Goal: Communication & Community: Answer question/provide support

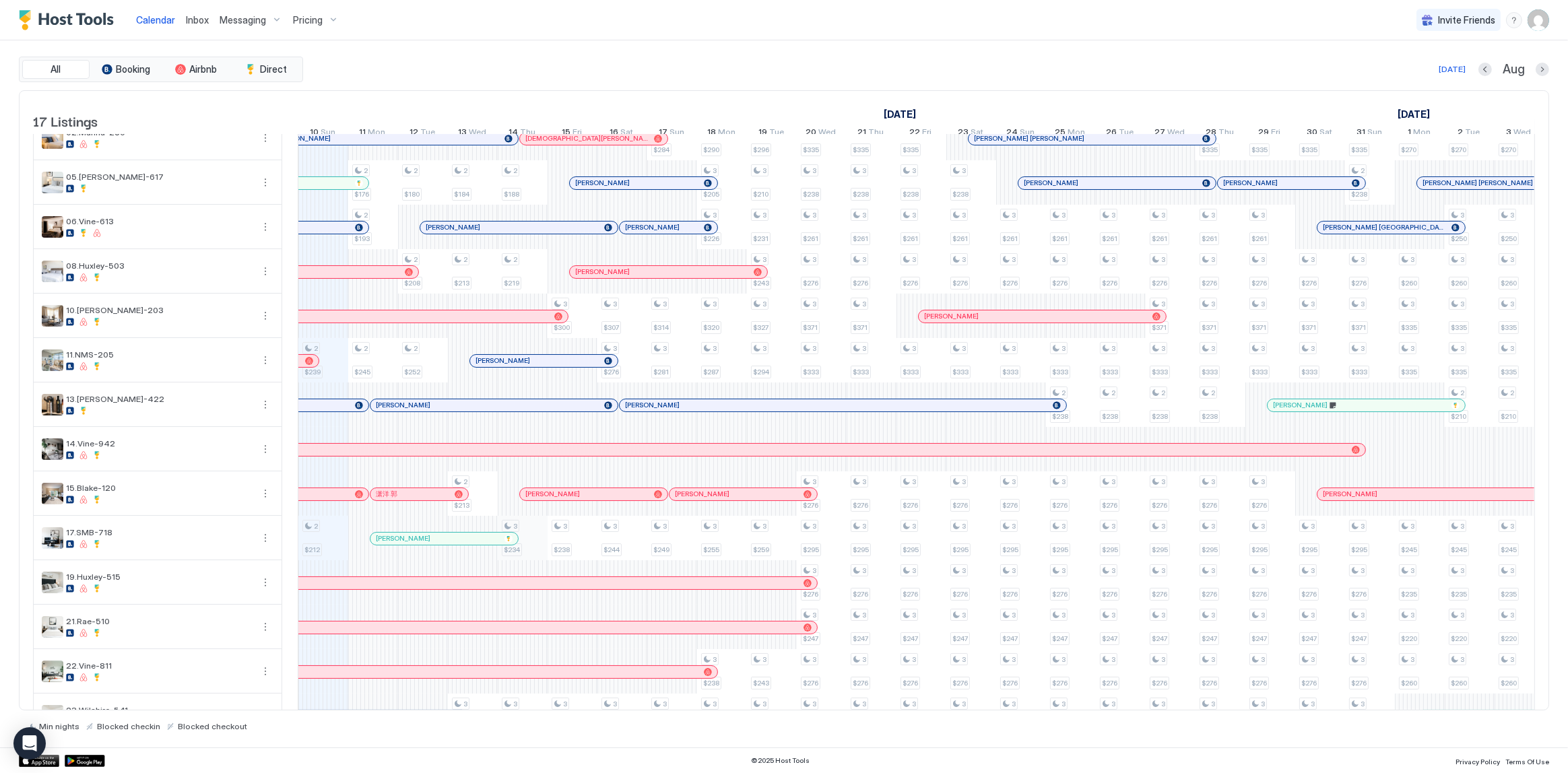
scroll to position [60, 0]
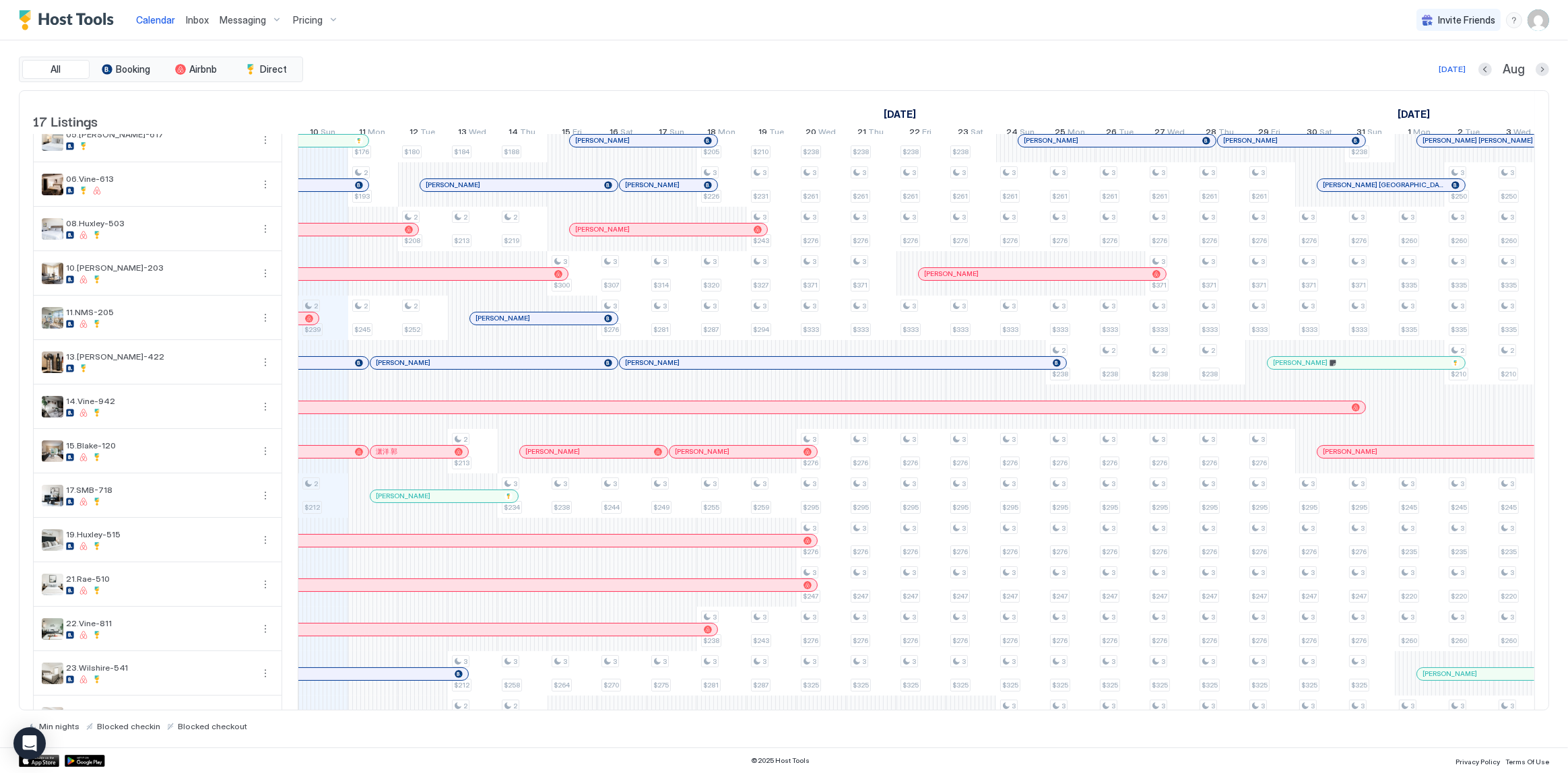
click at [205, 20] on span "Inbox" at bounding box center [197, 20] width 23 height 12
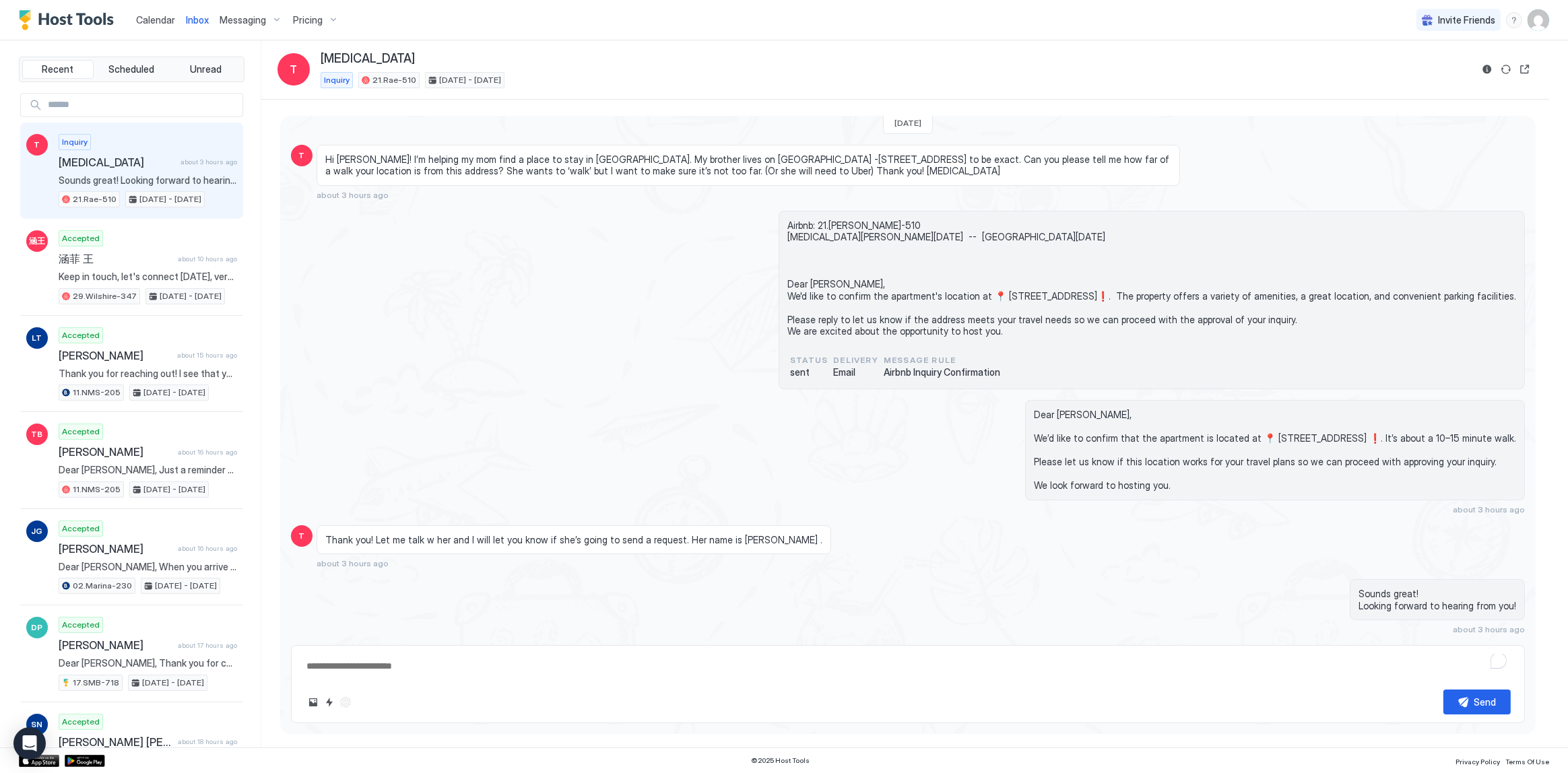
type textarea "*"
click at [632, 274] on div "Airbnb: 21.Rae-510 Tobi Sat, August 23rd -- Tue, September 2nd Dear Tobi, We'd …" at bounding box center [908, 299] width 1234 height 179
click at [183, 27] on div "Inbox" at bounding box center [197, 20] width 34 height 25
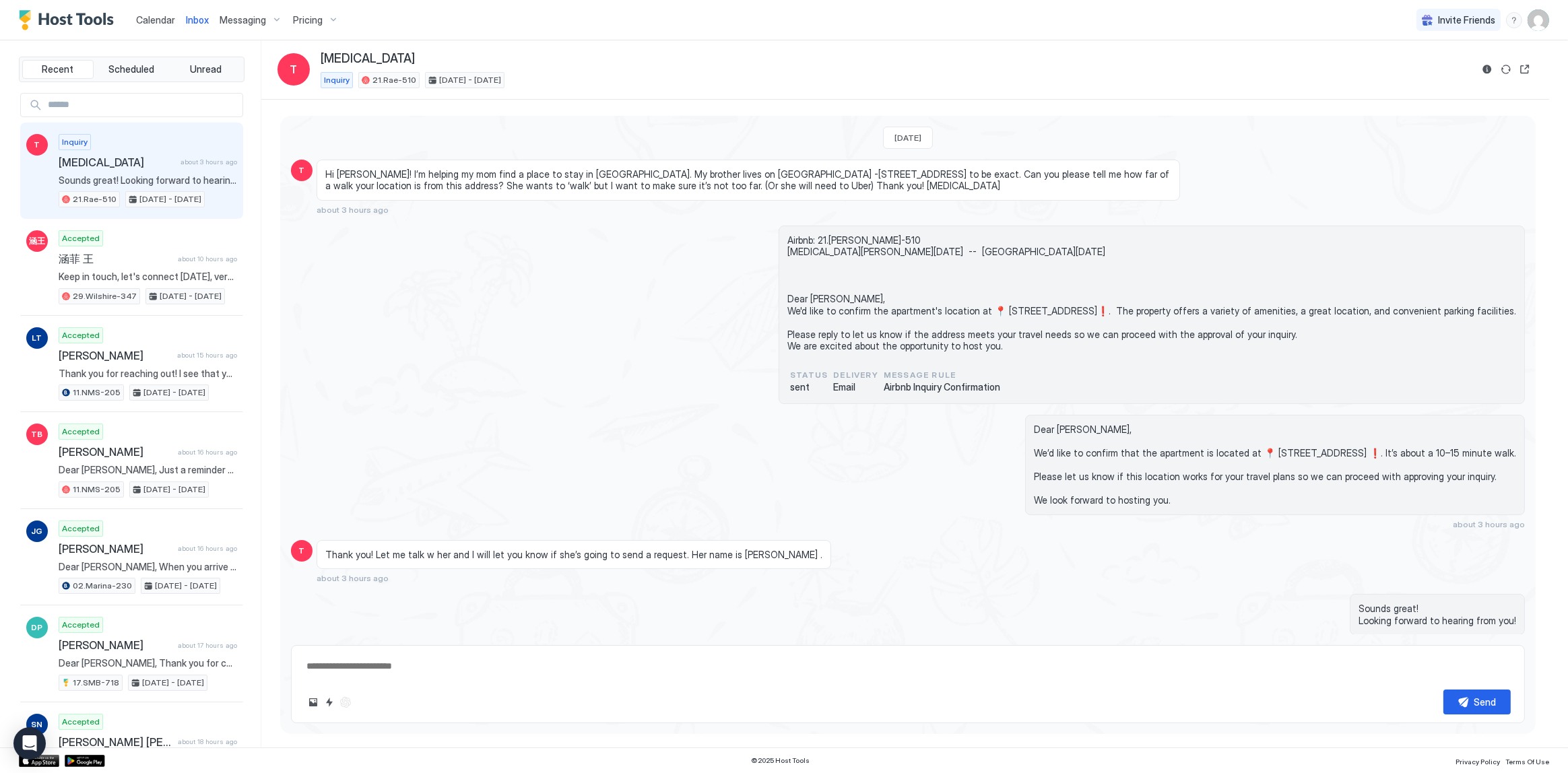
scroll to position [25, 0]
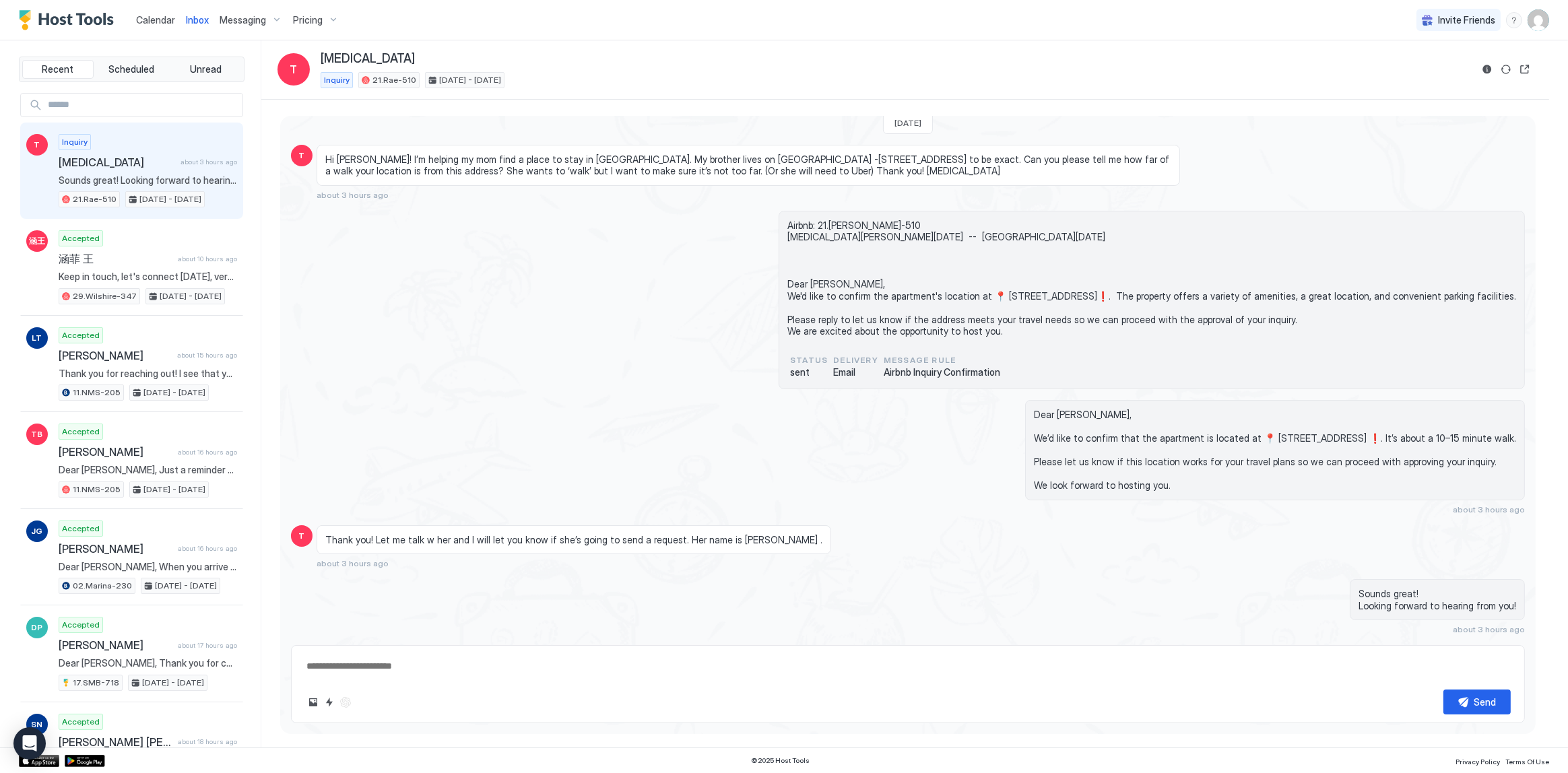
type textarea "*"
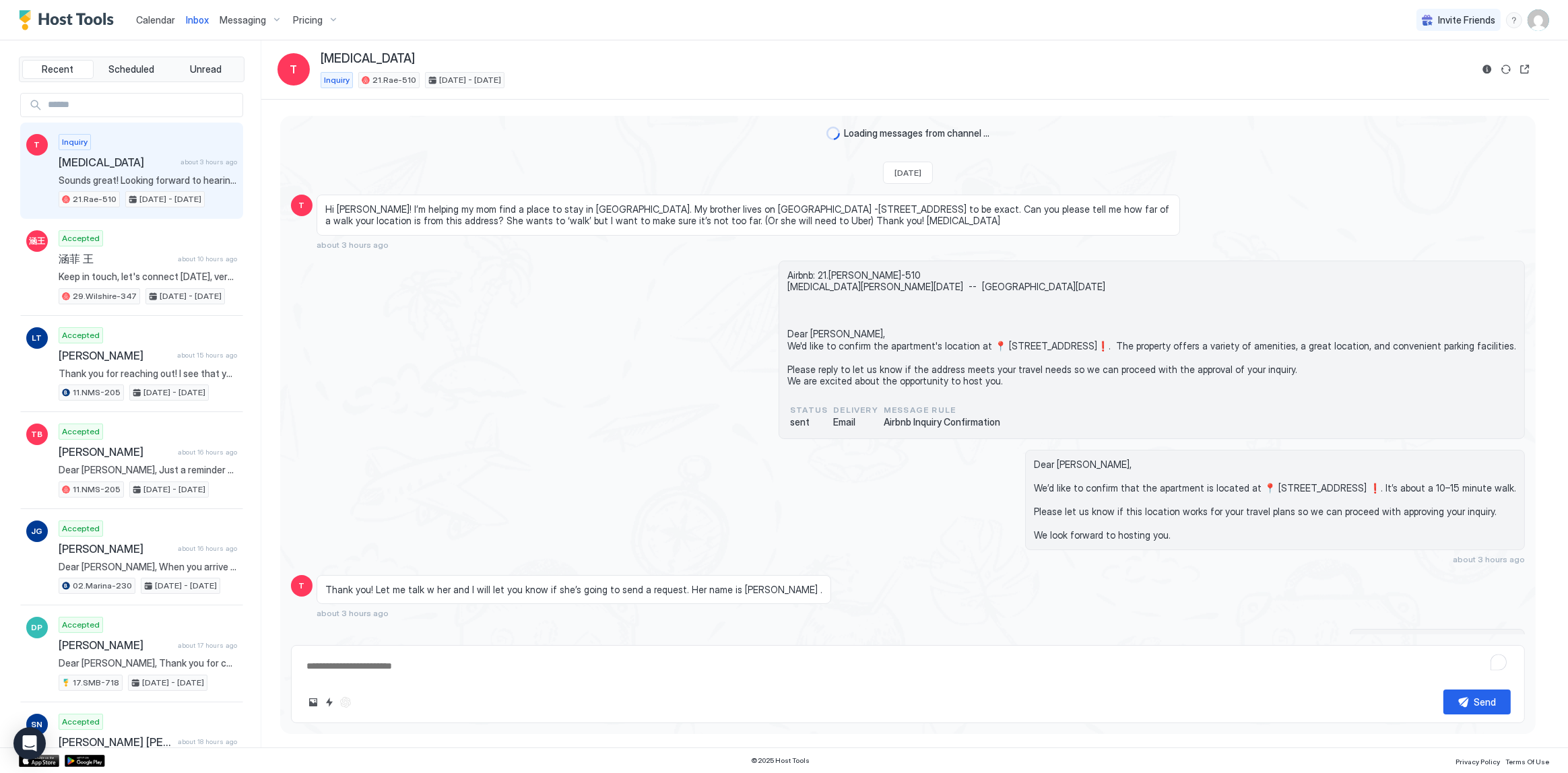
scroll to position [25, 0]
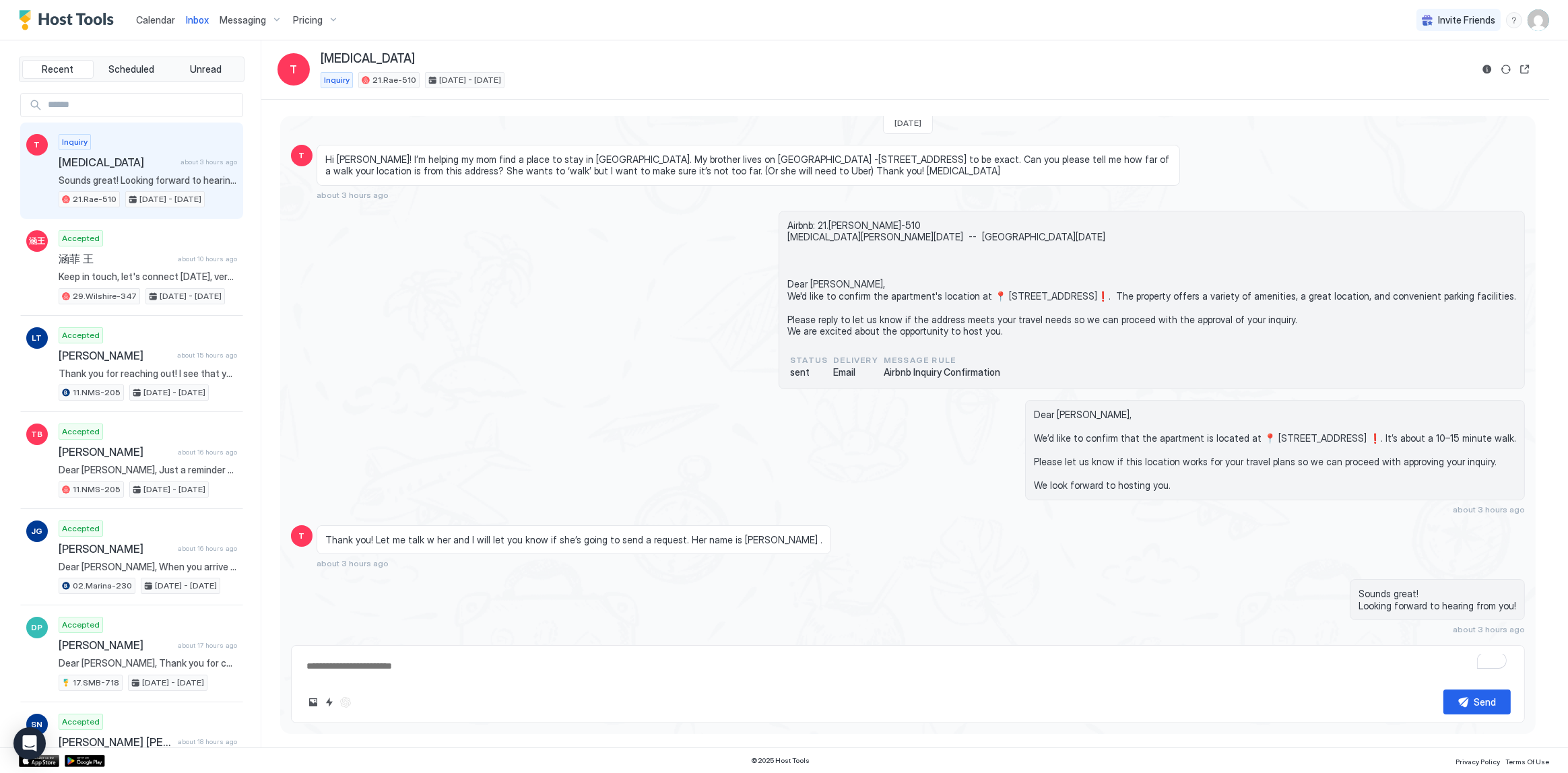
click at [699, 532] on div "Thank you! Let me talk w her and I will let you know if she’s going to send a r…" at bounding box center [574, 540] width 515 height 30
click at [758, 541] on span "Thank you! Let me talk w her and I will let you know if she’s going to send a r…" at bounding box center [574, 540] width 497 height 12
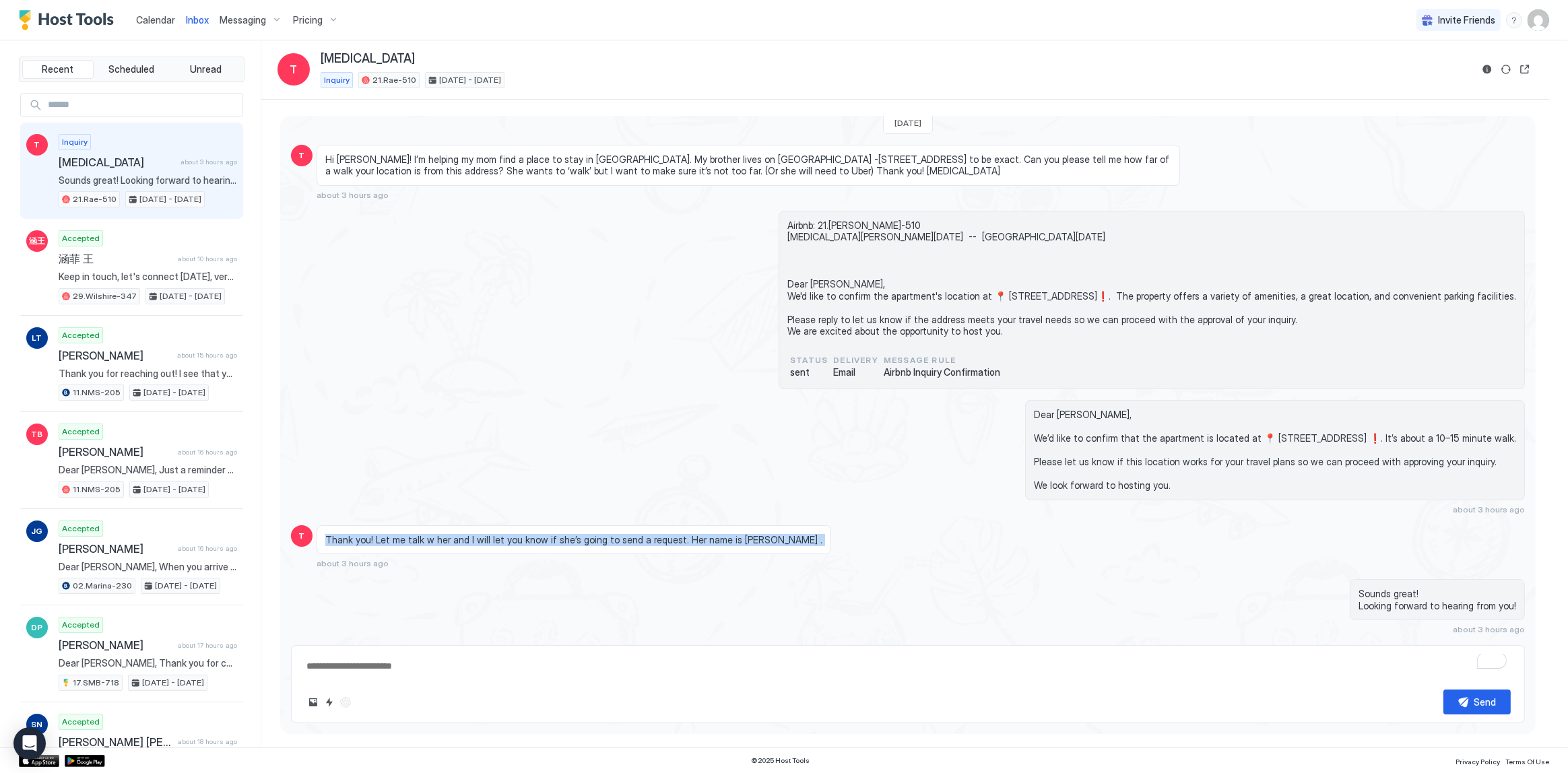
drag, startPoint x: 758, startPoint y: 541, endPoint x: 819, endPoint y: 545, distance: 61.1
click at [763, 543] on span "Thank you! Let me talk w her and I will let you know if she’s going to send a r…" at bounding box center [574, 540] width 497 height 12
click at [720, 405] on div "Dear Tobi, We’d like to confirm that the apartment is located at 📍 7520 W Sunse…" at bounding box center [1093, 457] width 863 height 115
click at [161, 26] on link "Calendar" at bounding box center [155, 20] width 39 height 14
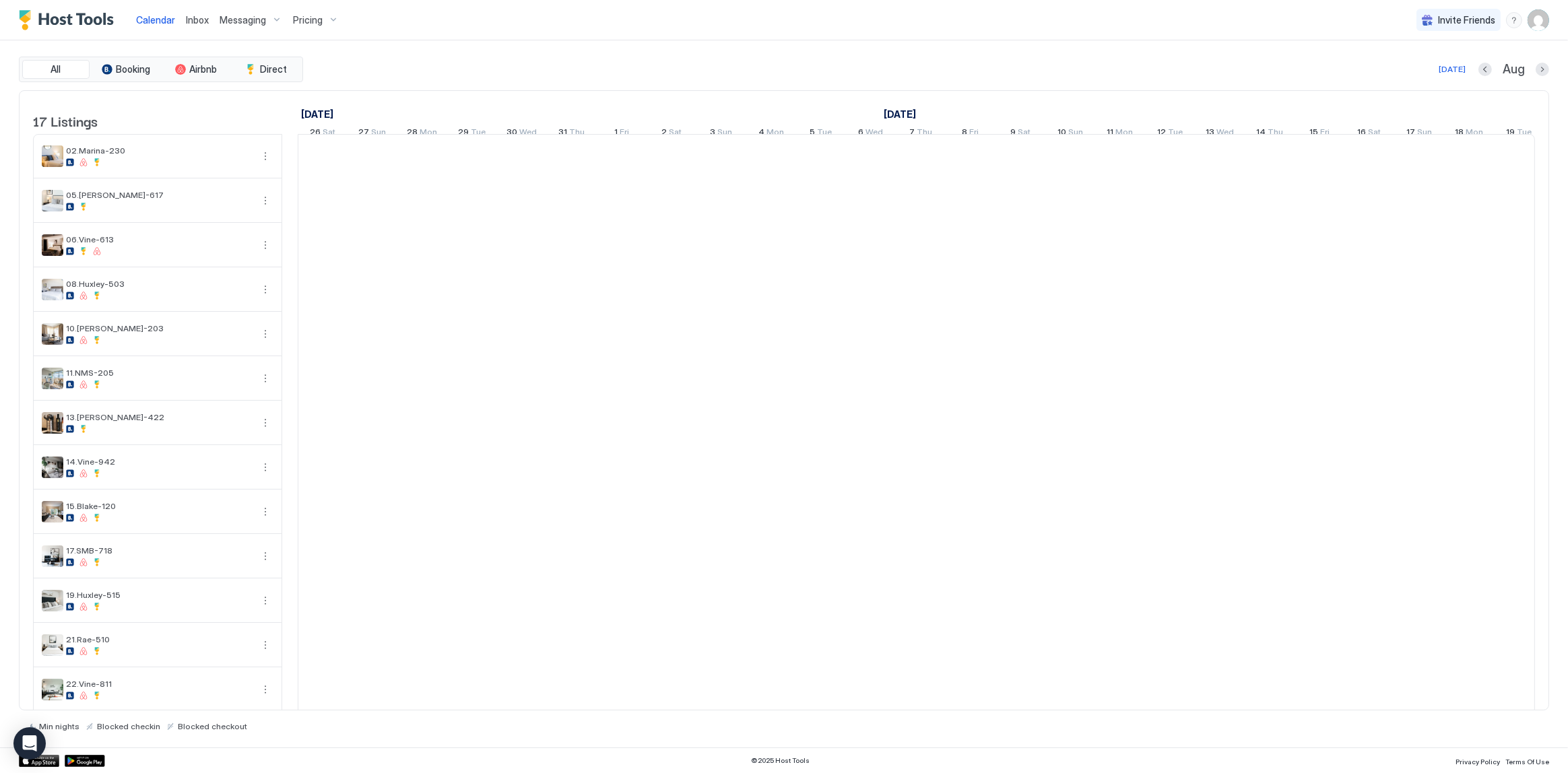
scroll to position [0, 748]
click at [202, 30] on div "Inbox" at bounding box center [197, 20] width 34 height 25
click at [182, 23] on div "Inbox" at bounding box center [197, 20] width 34 height 25
click at [194, 23] on span "Inbox" at bounding box center [197, 20] width 23 height 12
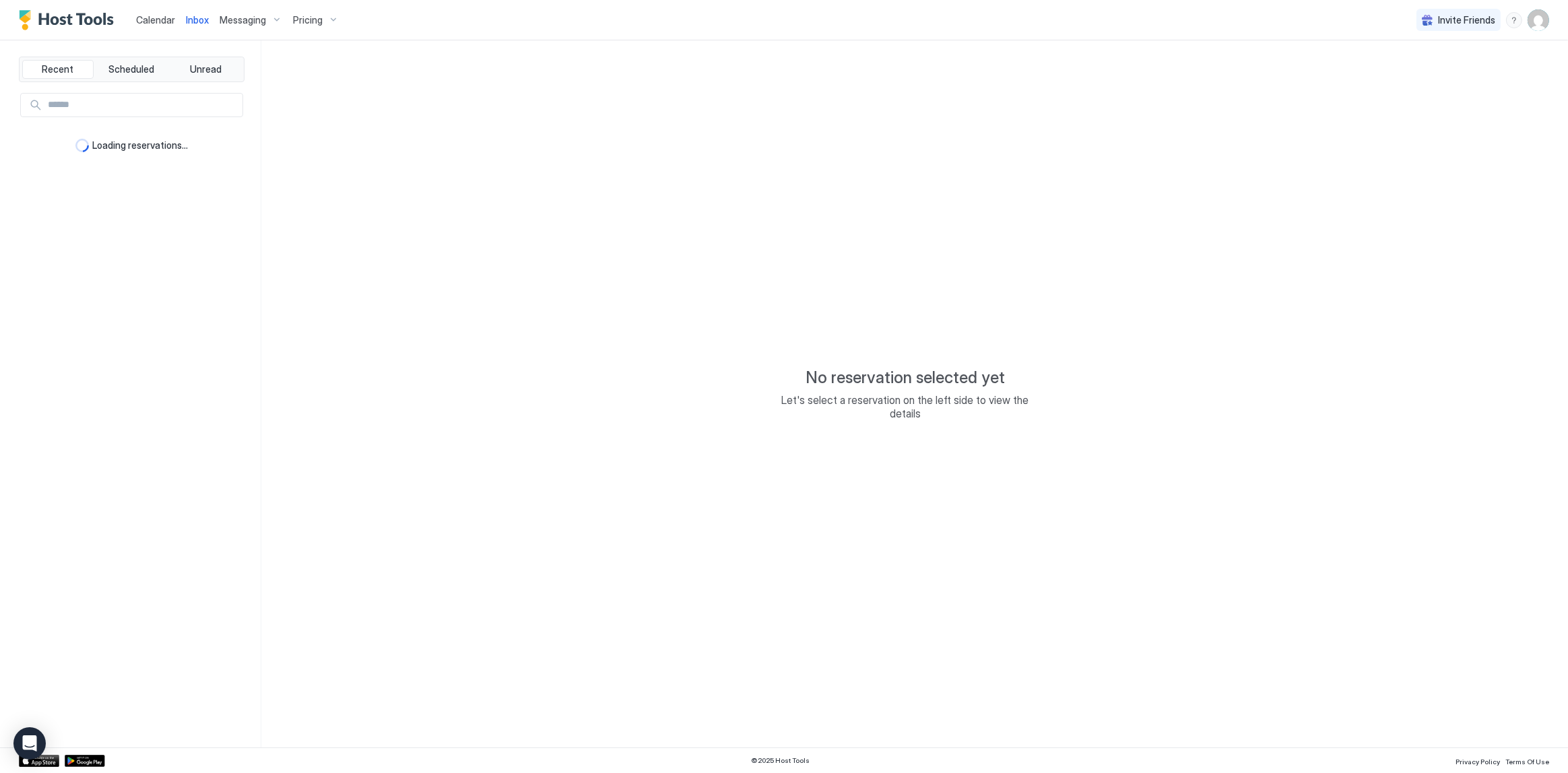
click at [194, 23] on span "Inbox" at bounding box center [197, 20] width 23 height 12
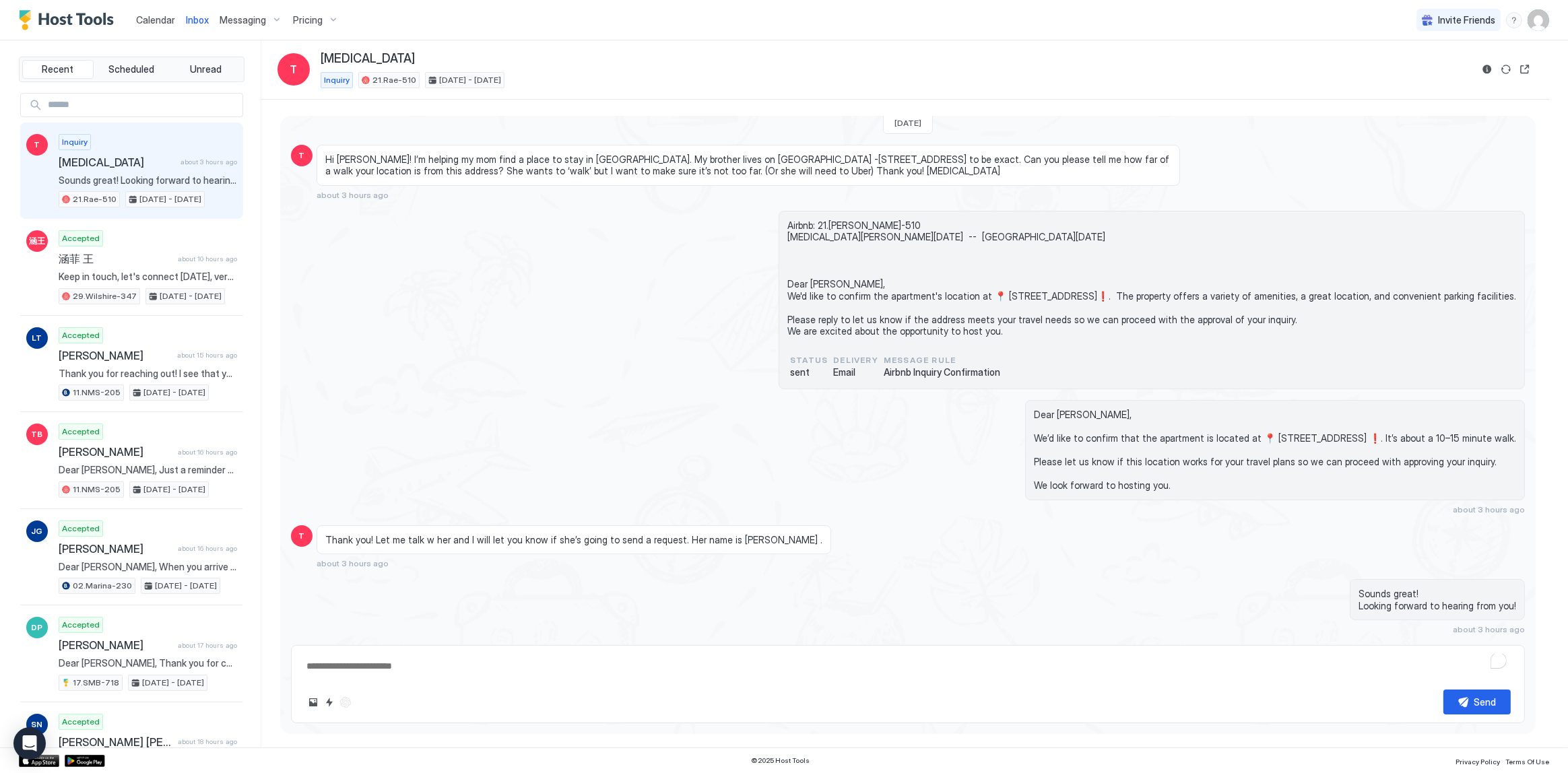
click at [435, 46] on div "Inbox T Tobi Inquiry 21.Rae-510 Aug 23 - Sep 2, 2025" at bounding box center [905, 70] width 1288 height 59
click at [151, 16] on span "Calendar" at bounding box center [155, 20] width 39 height 12
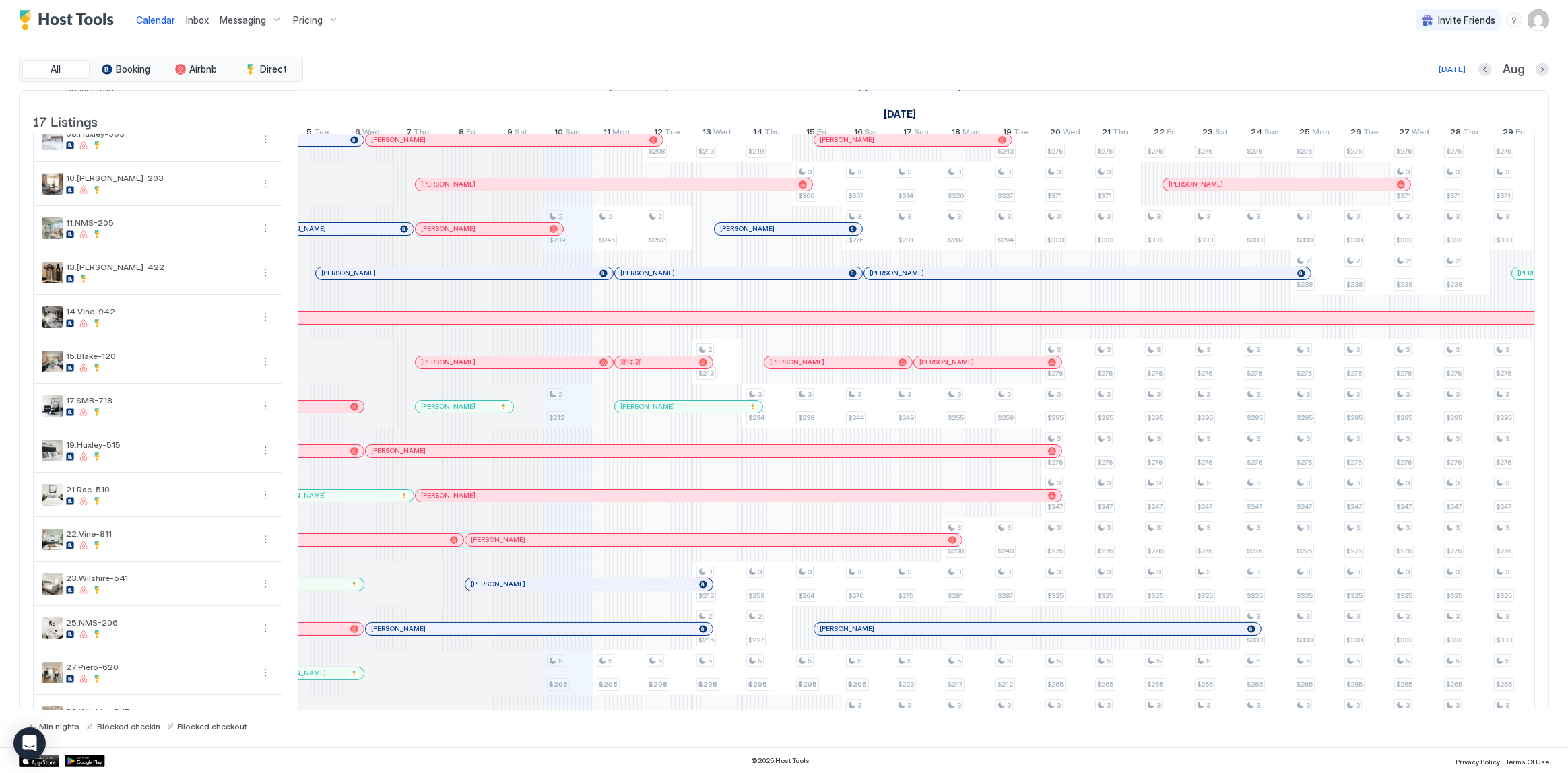
scroll to position [196, 0]
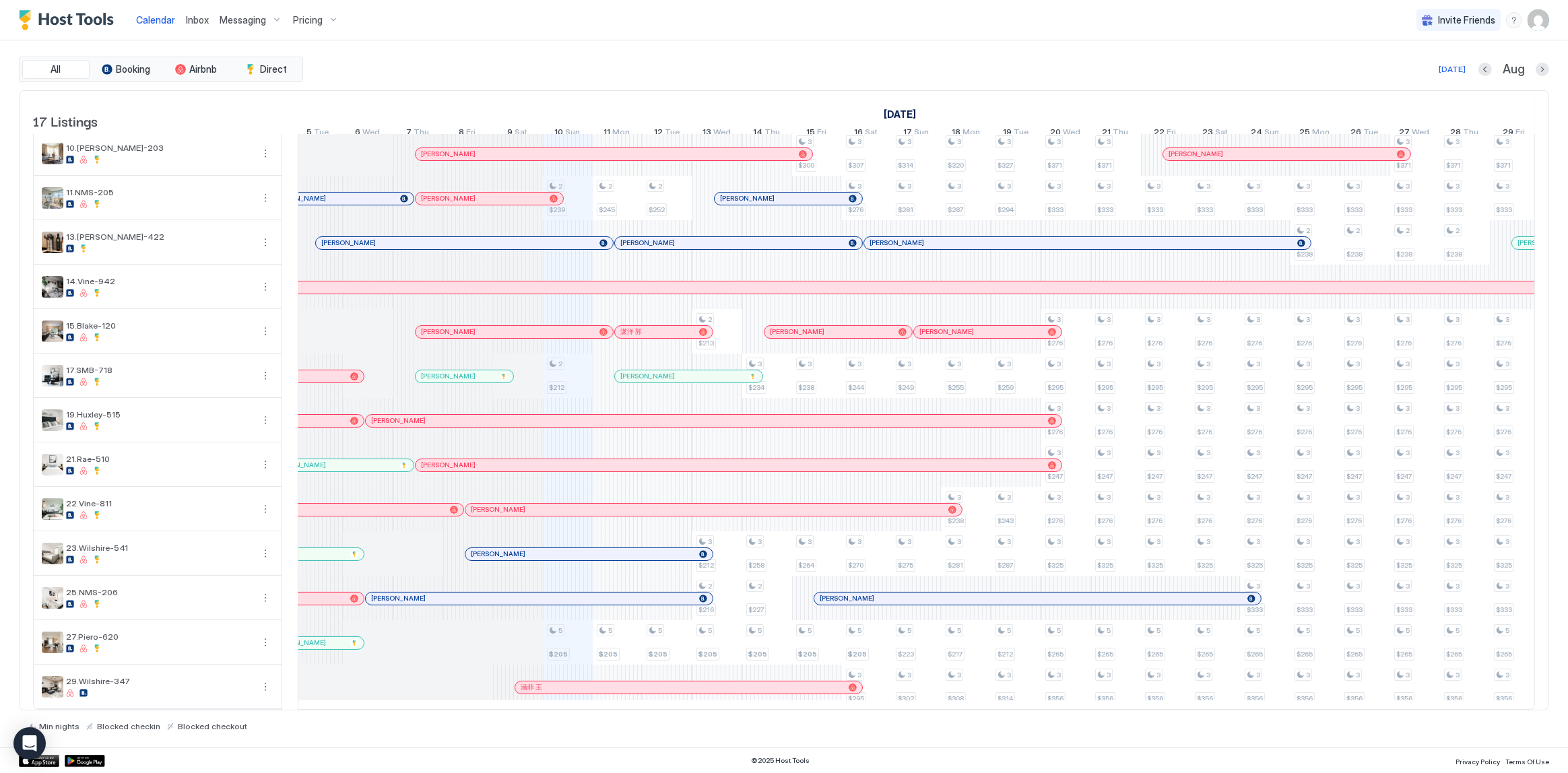
click at [545, 682] on div at bounding box center [545, 687] width 11 height 11
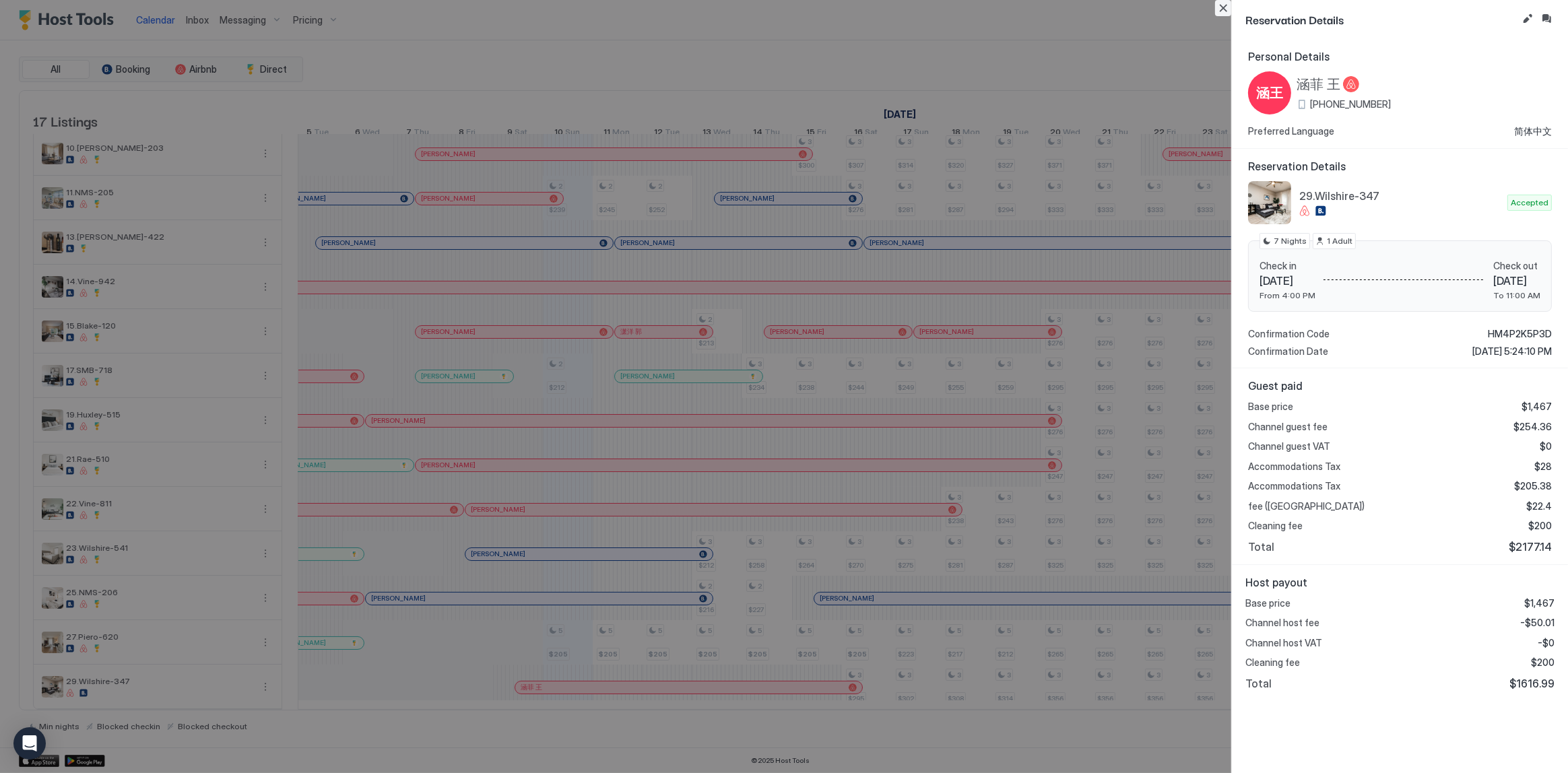
click at [1216, 7] on button "Close" at bounding box center [1223, 8] width 17 height 16
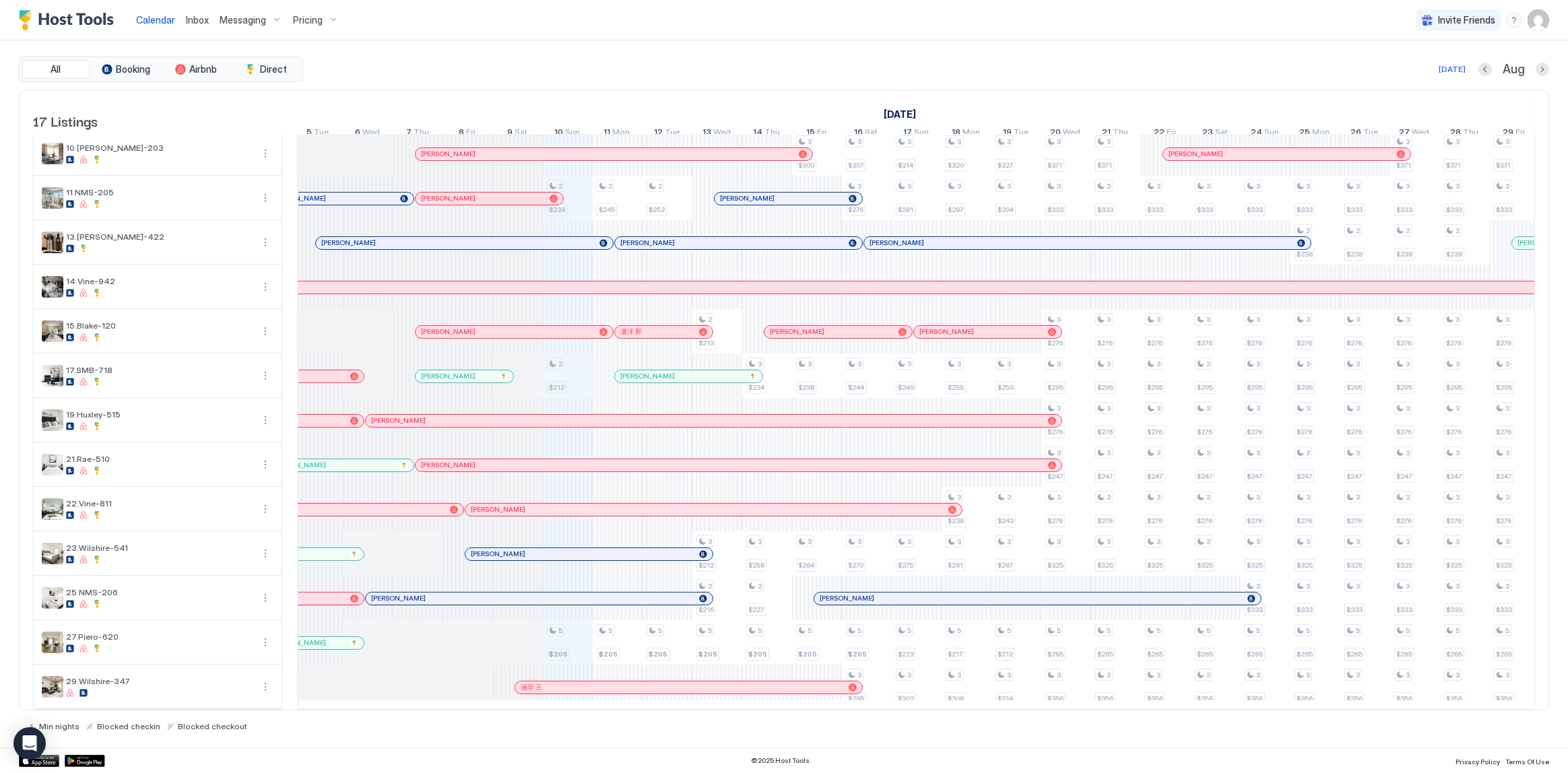
click at [189, 20] on span "Inbox" at bounding box center [197, 20] width 23 height 12
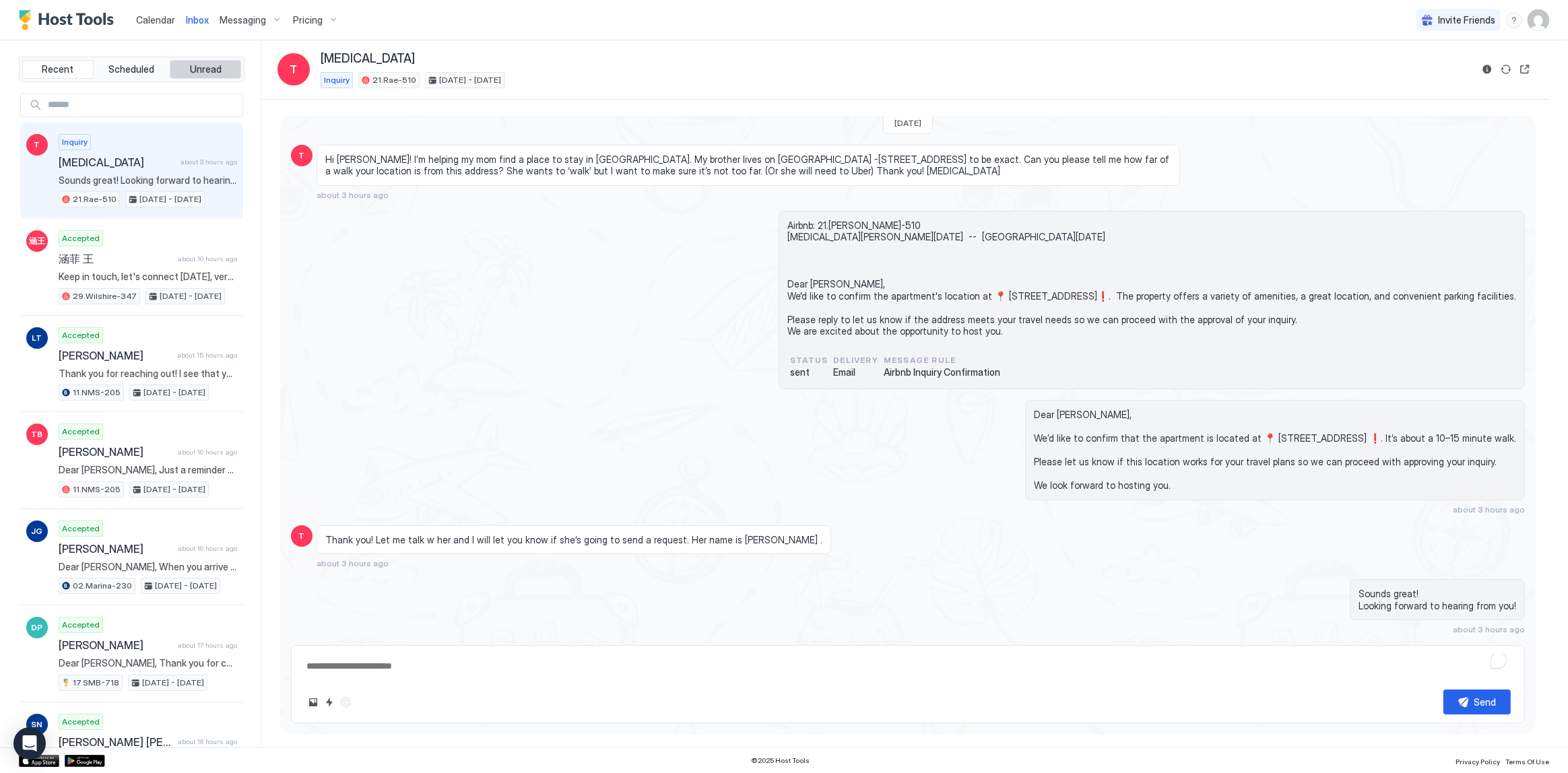
scroll to position [25, 0]
click at [170, 12] on div "Calendar" at bounding box center [155, 20] width 50 height 25
click at [144, 14] on span "Calendar" at bounding box center [155, 20] width 39 height 12
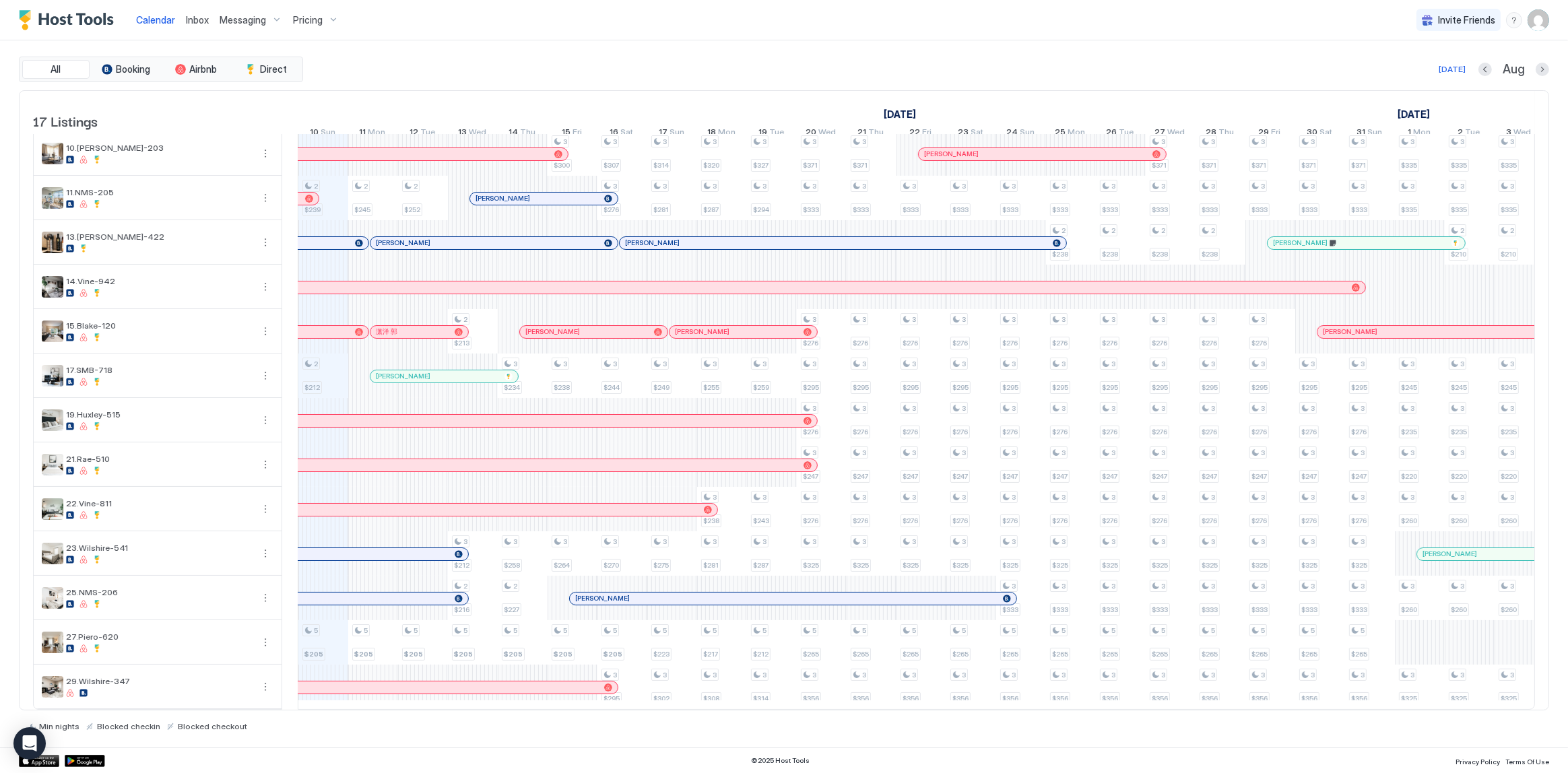
scroll to position [196, 0]
click at [664, 81] on div "All Booking Airbnb Direct [DATE] Aug" at bounding box center [784, 69] width 1530 height 26
click at [199, 20] on span "Inbox" at bounding box center [197, 20] width 23 height 12
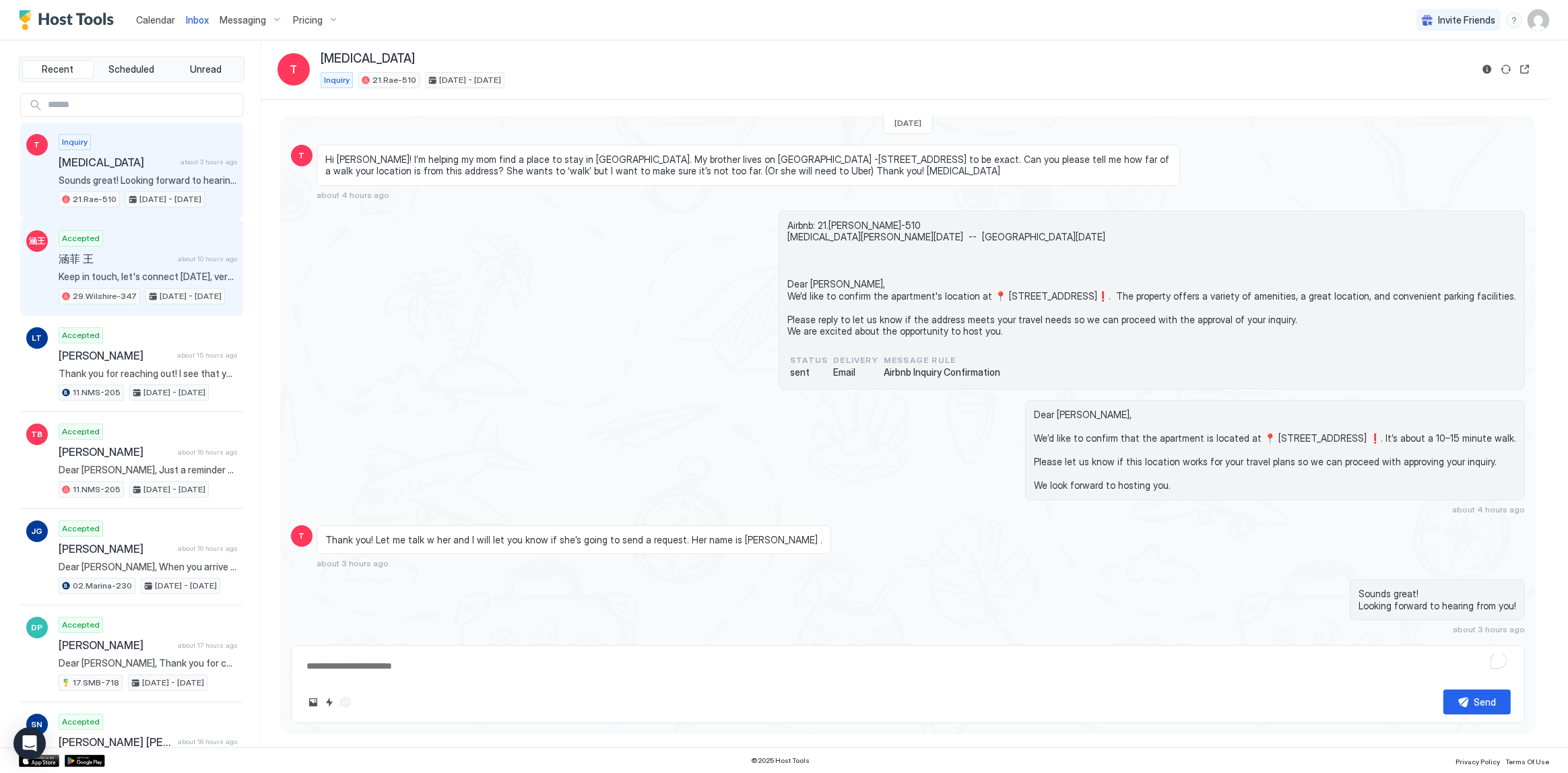
scroll to position [25, 0]
click at [163, 247] on div "Accepted 涵菲 王 about 10 hours ago Keep in touch, let's connect on Monday, very a…" at bounding box center [148, 267] width 178 height 74
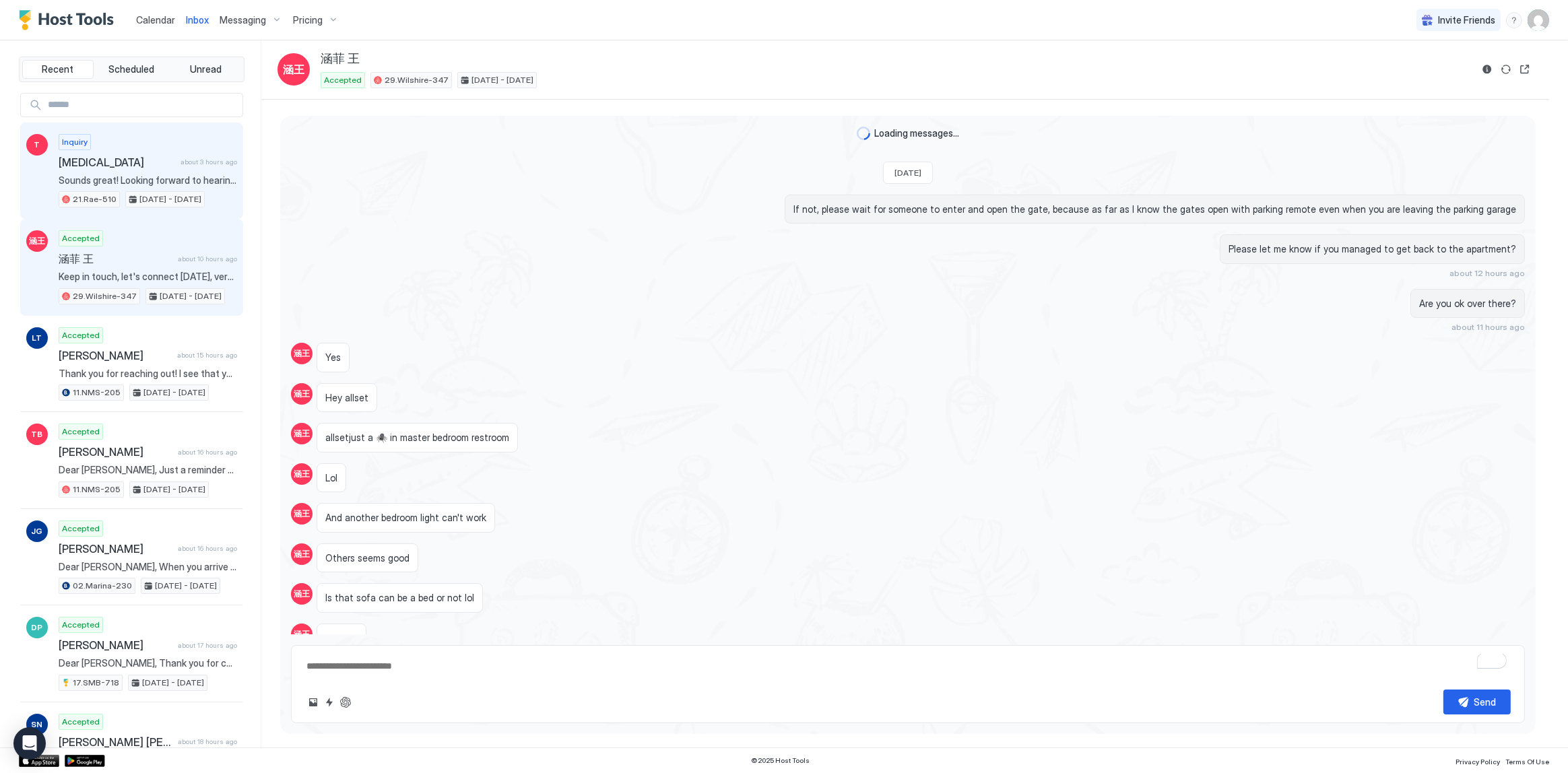
scroll to position [511, 0]
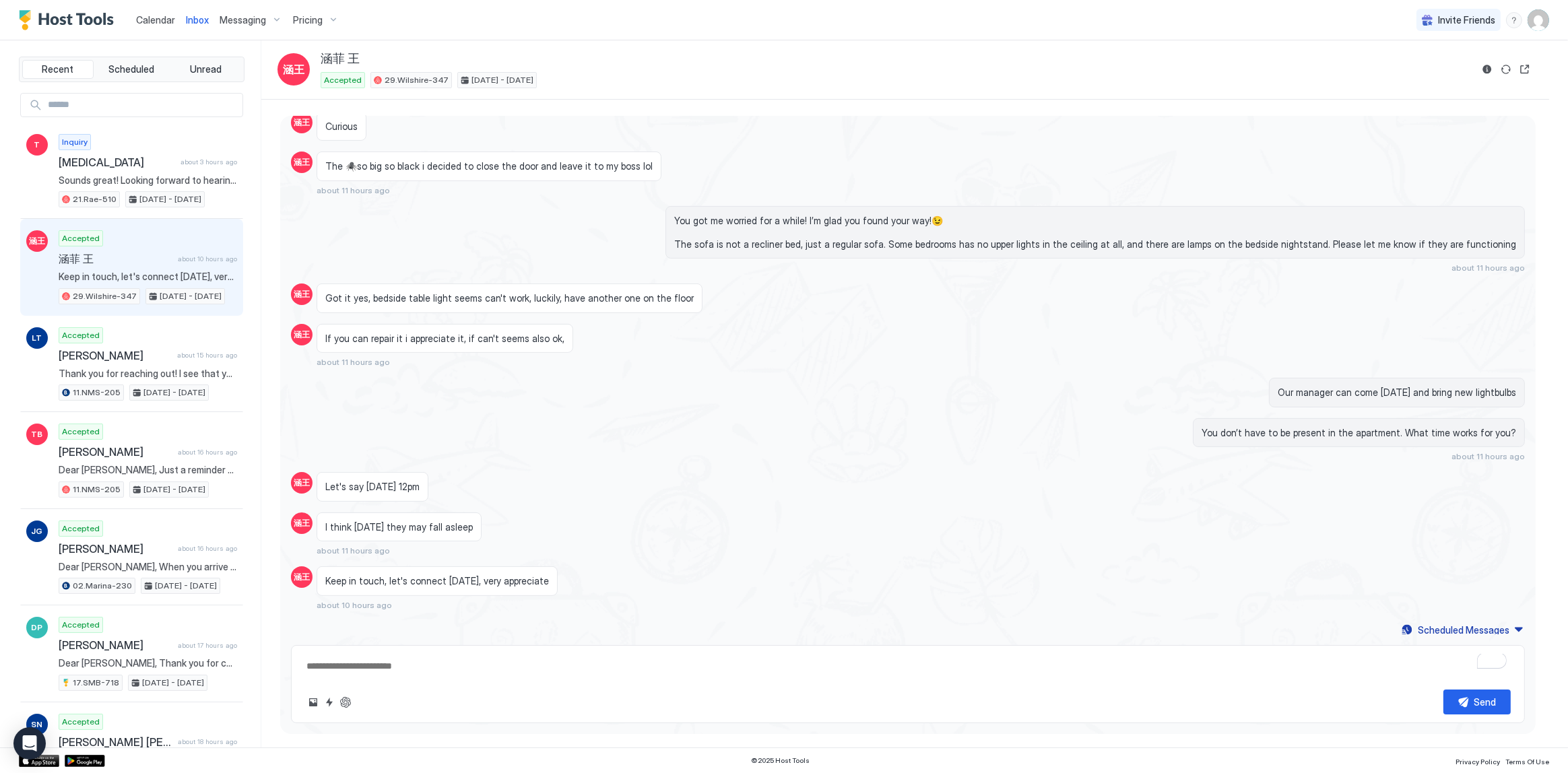
click at [390, 79] on span "29.Wilshire-347" at bounding box center [417, 80] width 64 height 12
copy div "29.Wilshire-347"
click at [582, 292] on span "Got it yes, bedside table light seems can't work, luckily, have another one on …" at bounding box center [509, 298] width 368 height 12
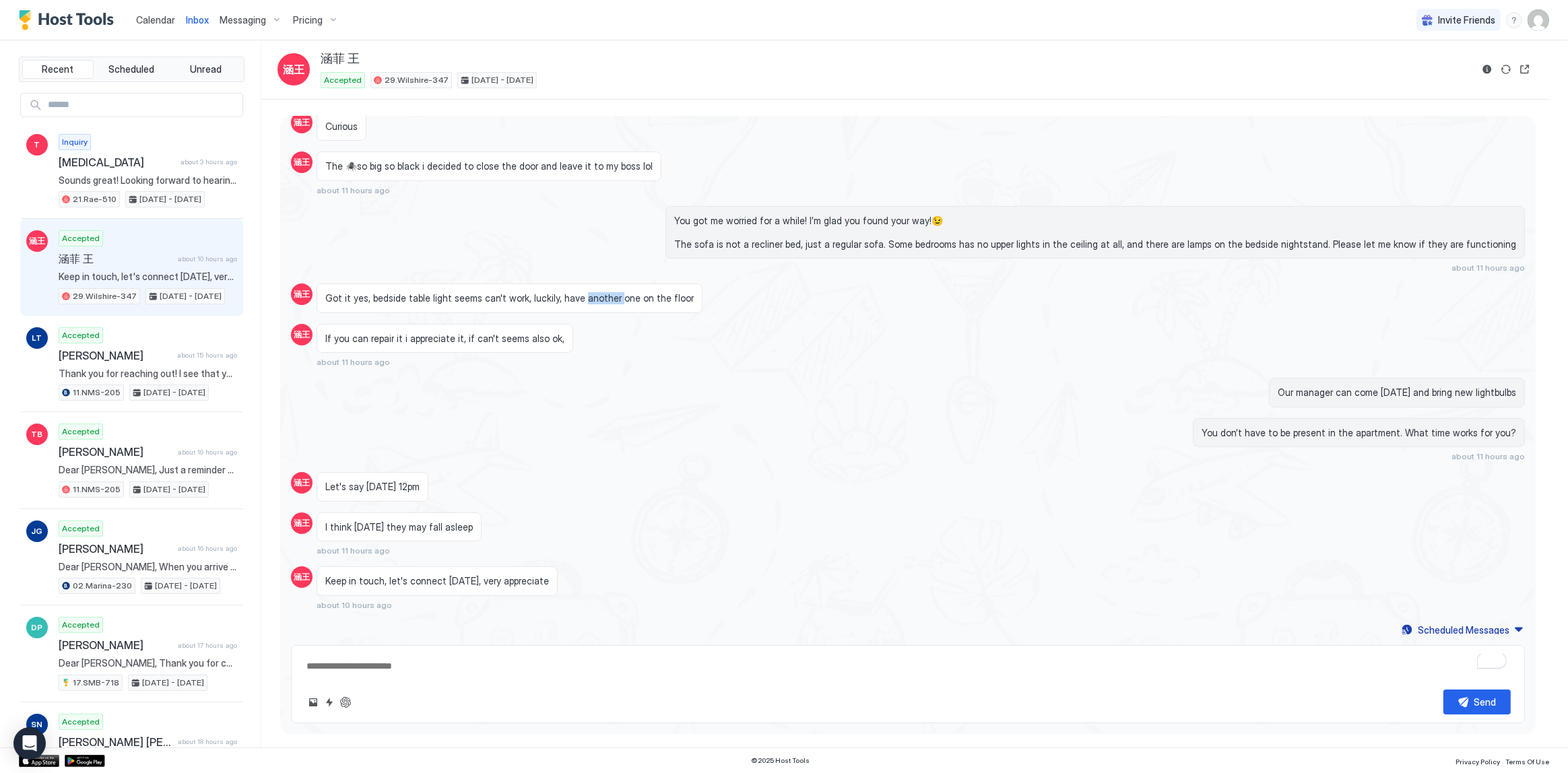
click at [582, 292] on span "Got it yes, bedside table light seems can't work, luckily, have another one on …" at bounding box center [509, 298] width 368 height 12
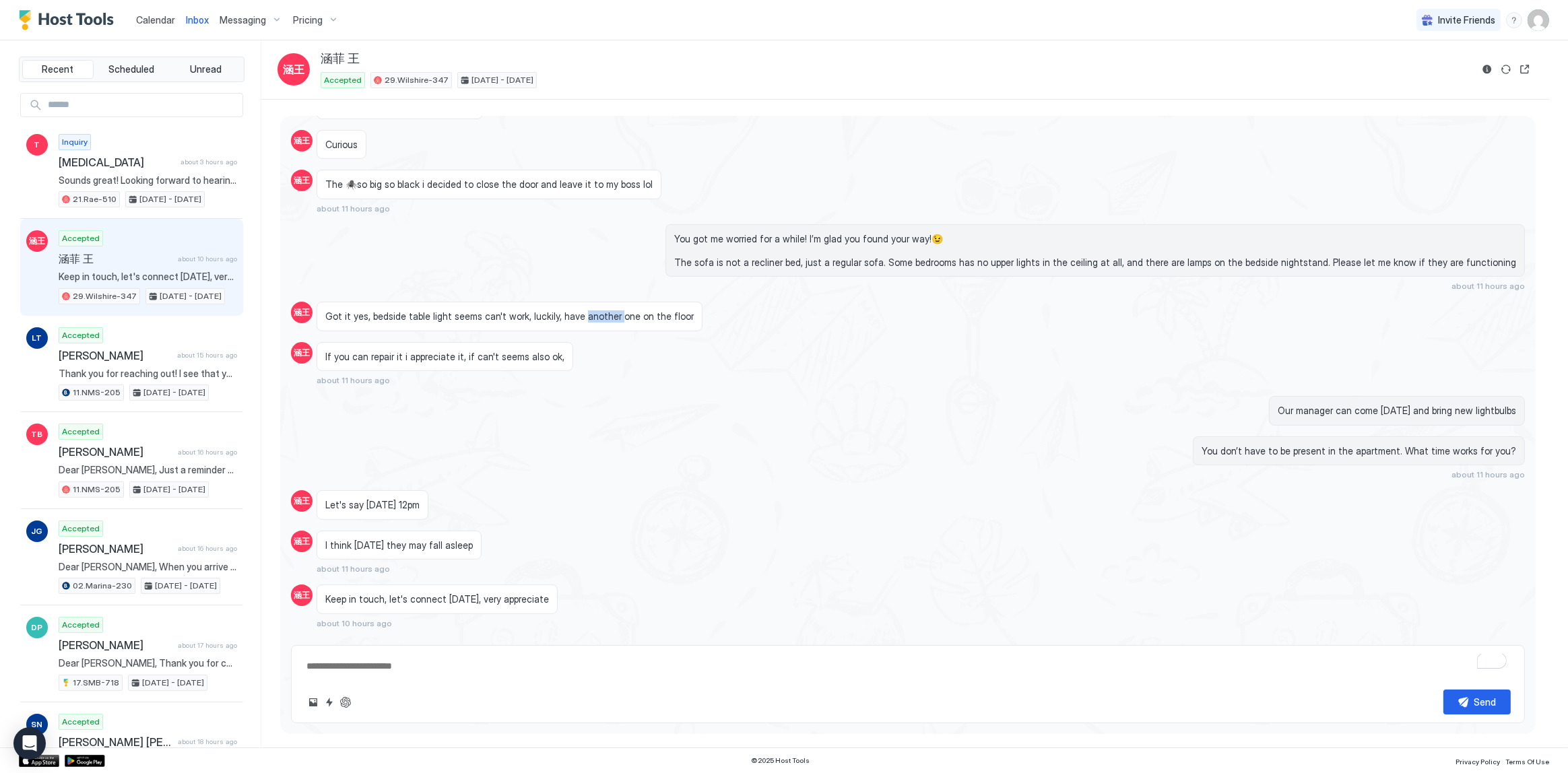
scroll to position [451, 0]
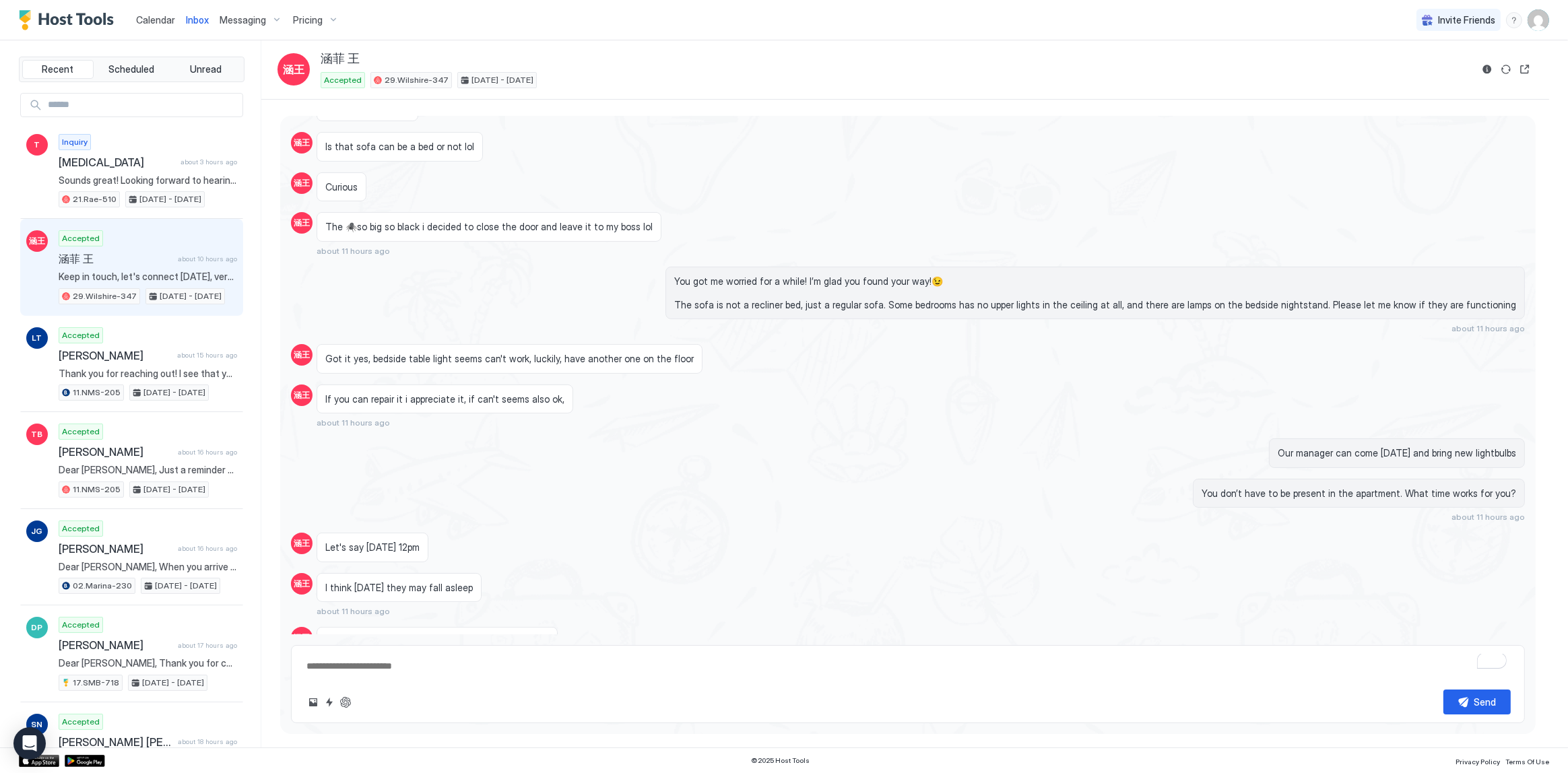
click at [573, 209] on div "Yesterday If not, please wait for someone to enter and open the gate, because a…" at bounding box center [908, 200] width 1255 height 1000
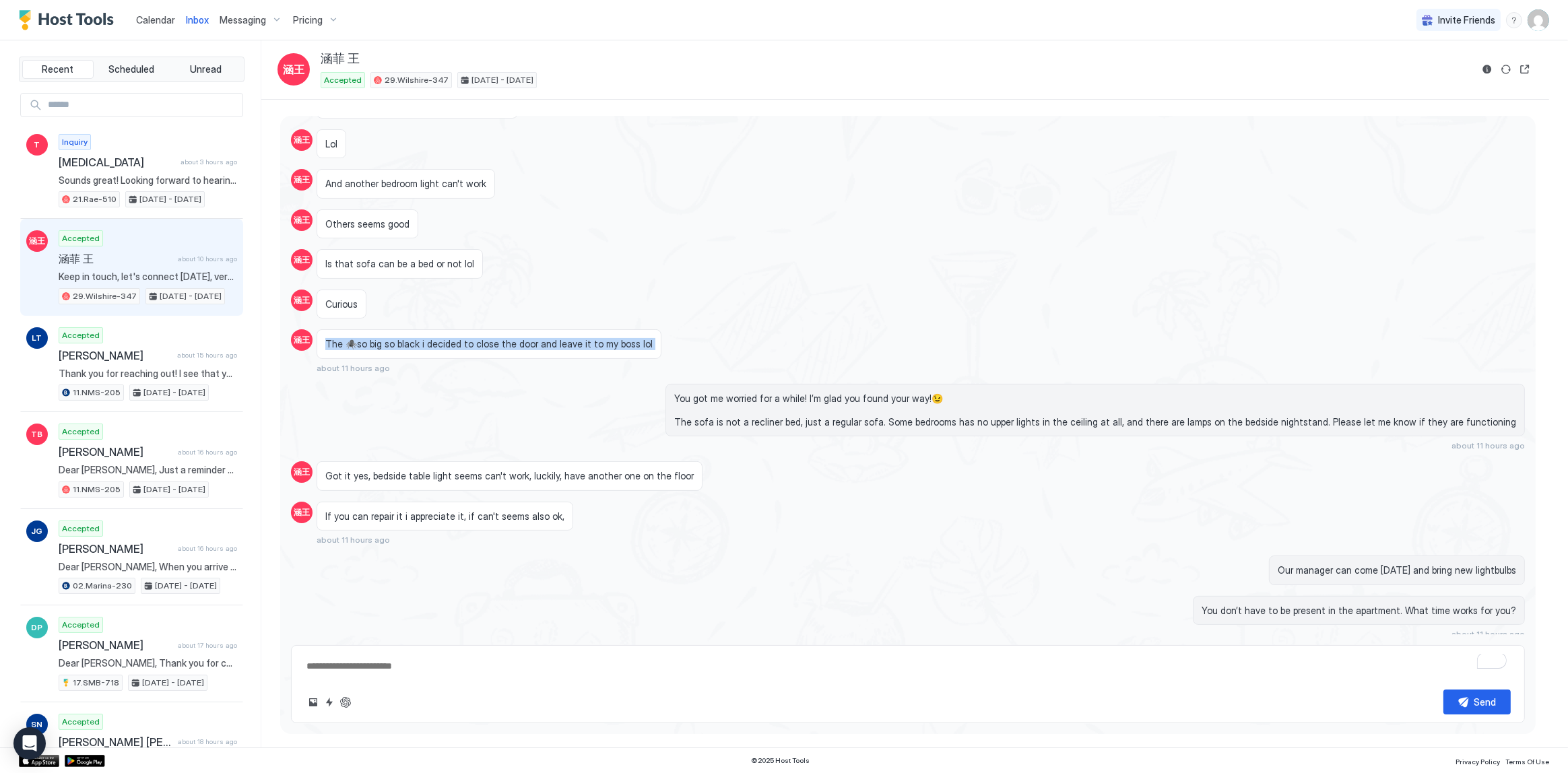
scroll to position [328, 0]
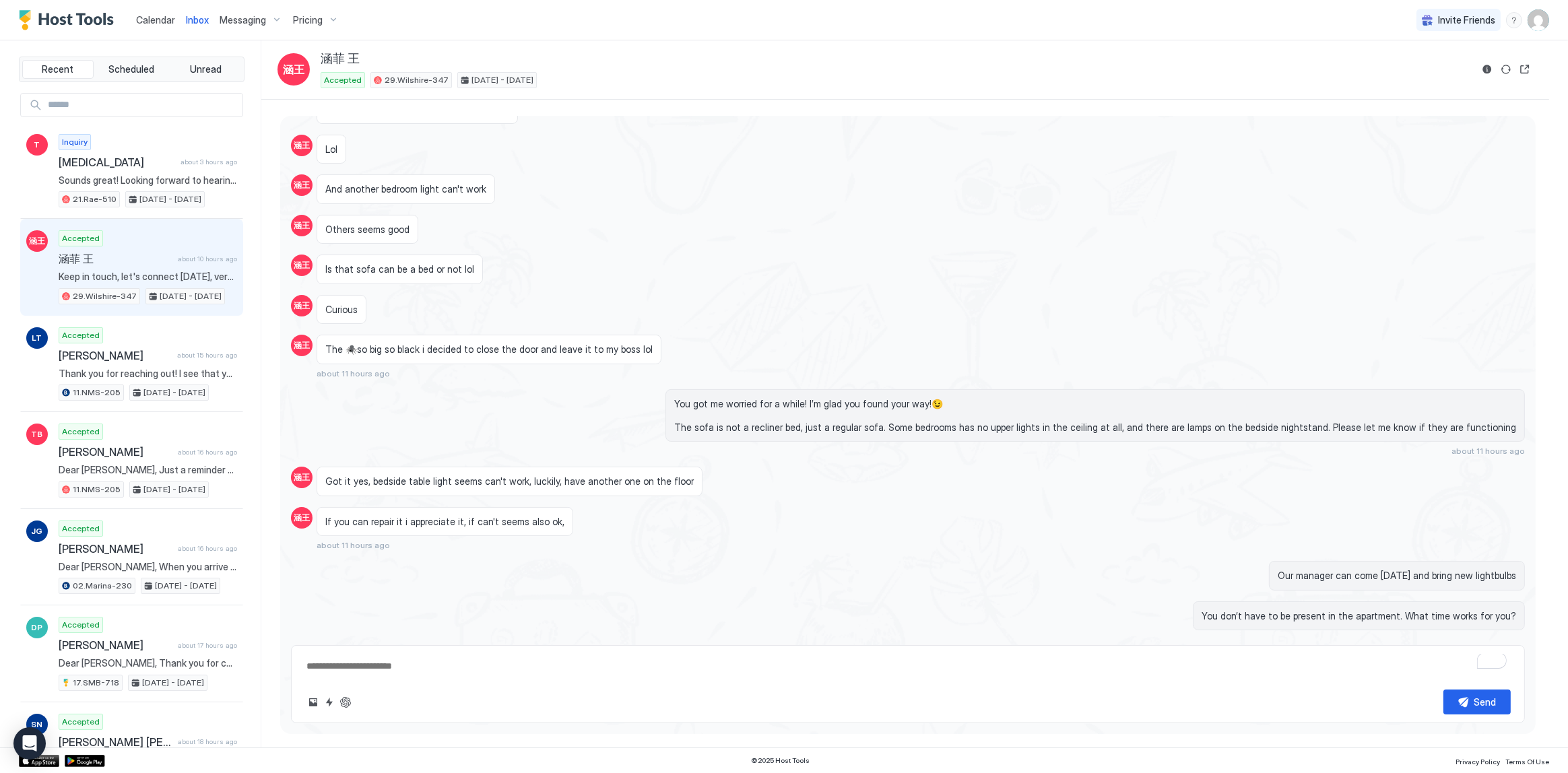
click at [423, 264] on span "Is that sofa can be a bed or not lol" at bounding box center [399, 269] width 149 height 12
drag, startPoint x: 423, startPoint y: 264, endPoint x: 555, endPoint y: 262, distance: 132.0
click at [423, 264] on span "Is that sofa can be a bed or not lol" at bounding box center [399, 269] width 149 height 12
click at [395, 188] on span "And another bedroom light can't work" at bounding box center [405, 189] width 161 height 12
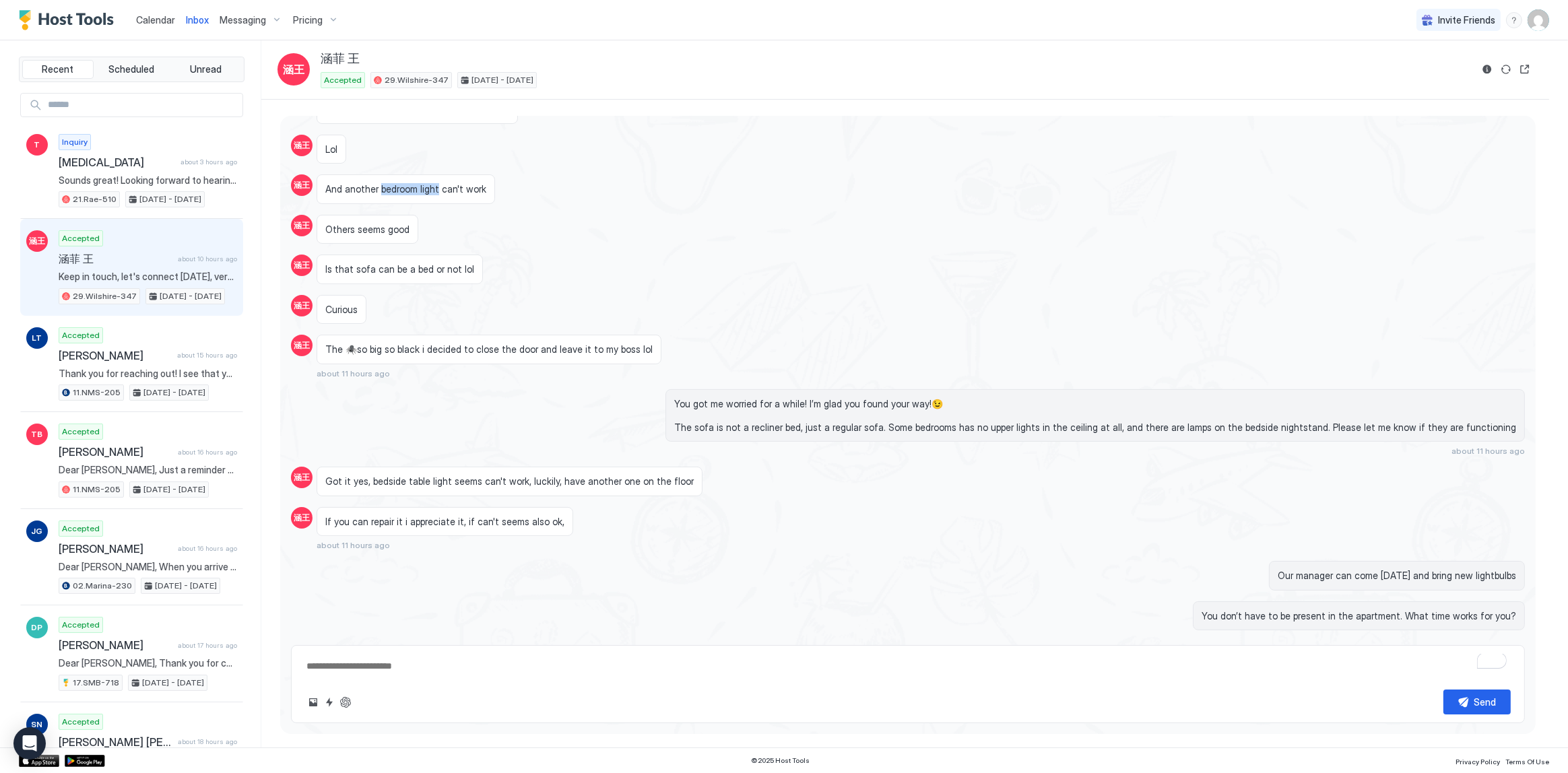
drag, startPoint x: 395, startPoint y: 188, endPoint x: 422, endPoint y: 187, distance: 27.0
click at [422, 187] on span "And another bedroom light can't work" at bounding box center [405, 189] width 161 height 12
copy span "bedroom light"
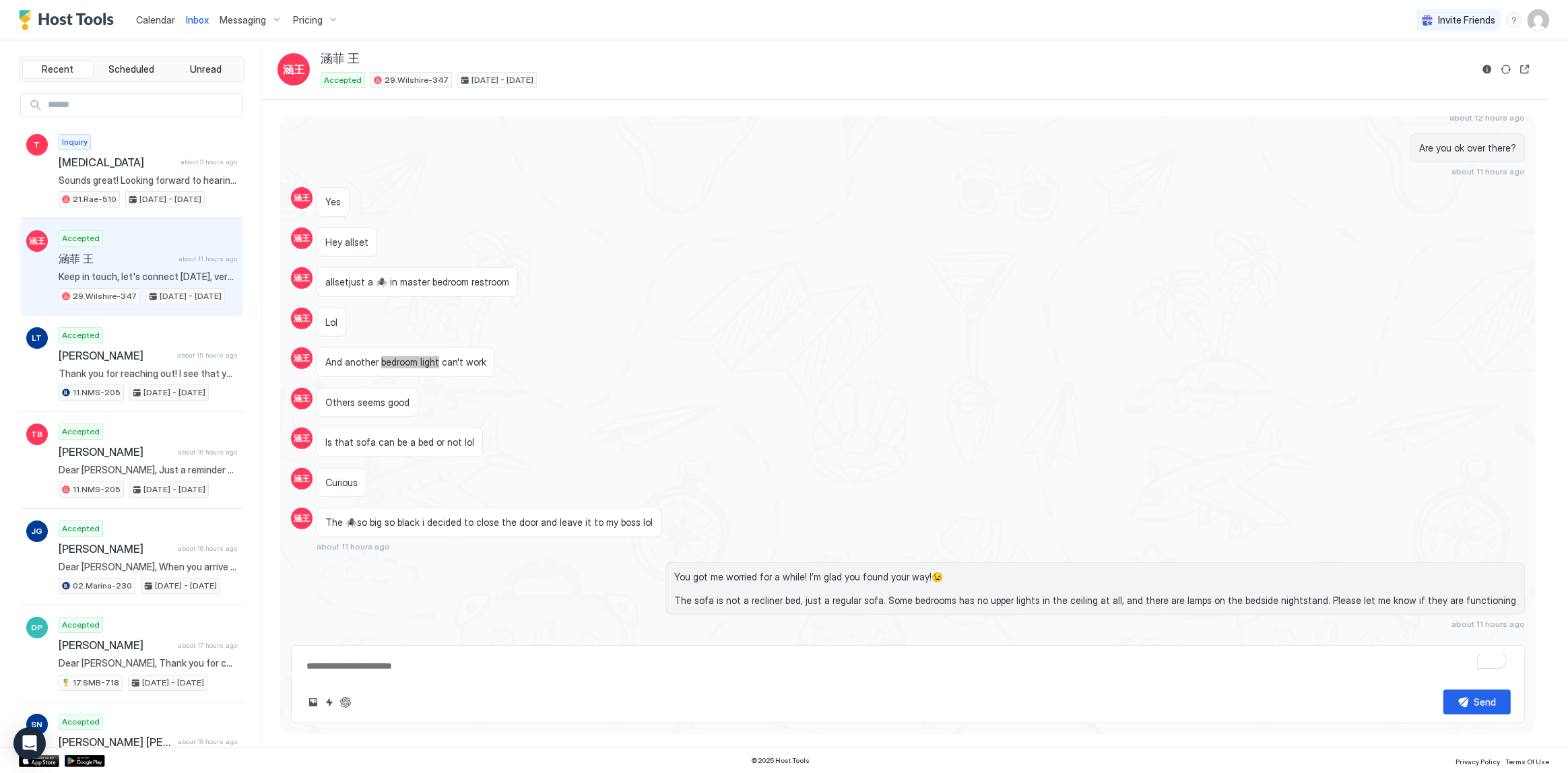
scroll to position [1409, 0]
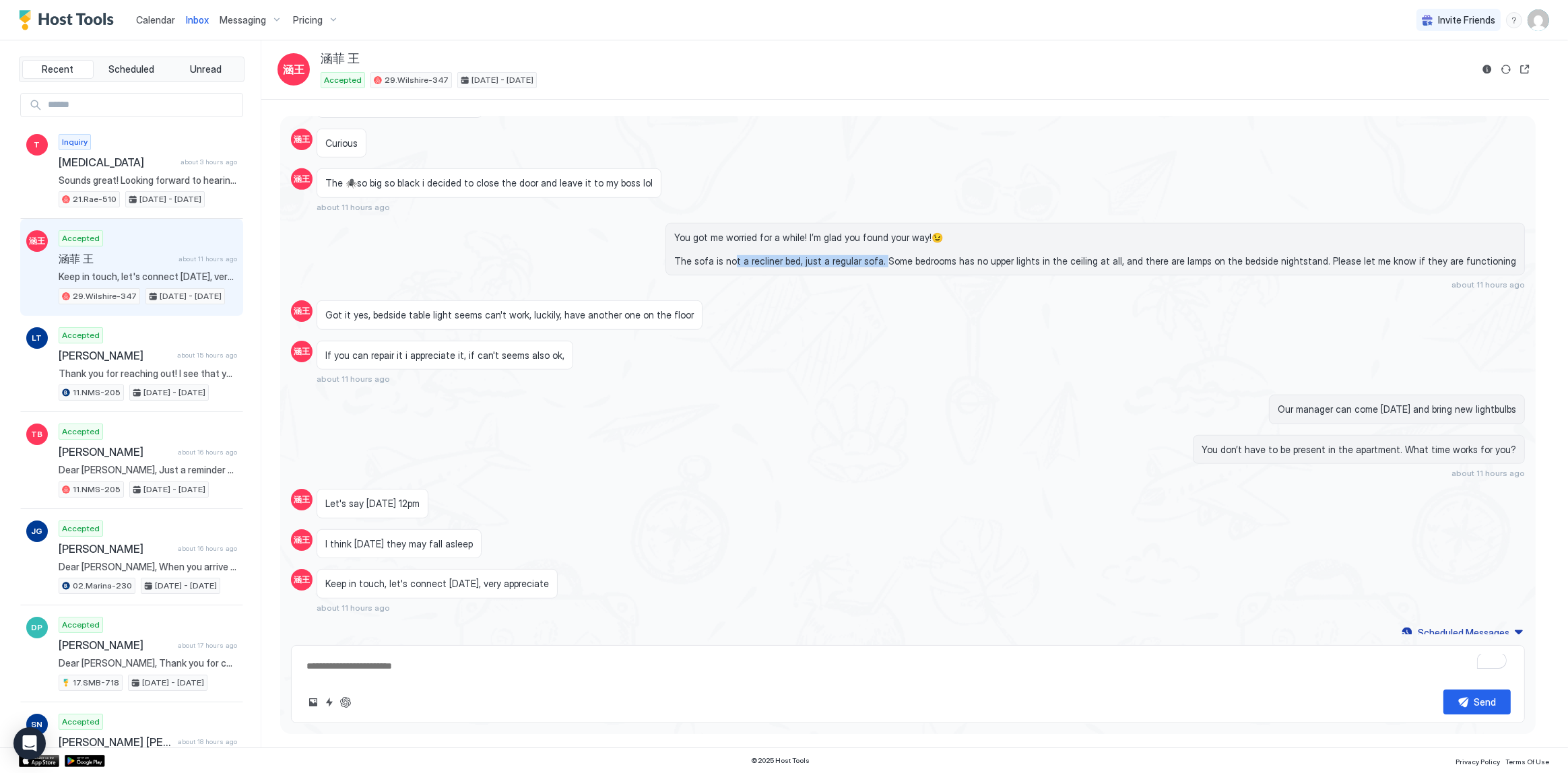
drag, startPoint x: 774, startPoint y: 261, endPoint x: 941, endPoint y: 273, distance: 167.4
click at [924, 273] on div "You got me worried for a while! I’m glad you found your way!😉 The sofa is not a…" at bounding box center [1093, 257] width 863 height 68
click at [980, 276] on div "You got me worried for a while! I’m glad you found your way!😉 The sofa is not a…" at bounding box center [1093, 257] width 863 height 68
drag, startPoint x: 945, startPoint y: 256, endPoint x: 1157, endPoint y: 262, distance: 212.1
click at [1135, 258] on span "You got me worried for a while! I’m glad you found your way!😉 The sofa is not a…" at bounding box center [1095, 249] width 842 height 35
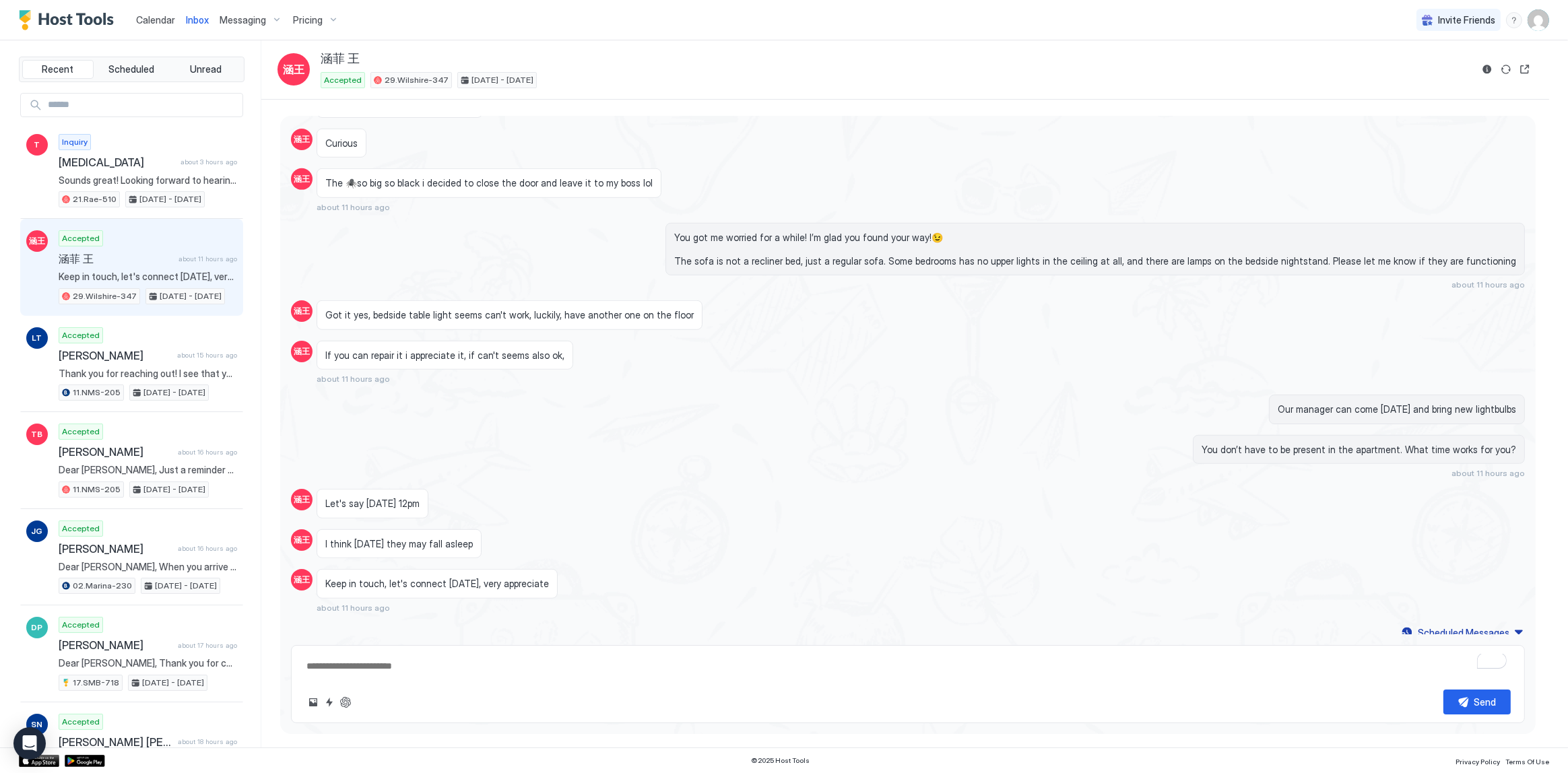
click at [1167, 262] on div "You got me worried for a while! I’m glad you found your way!😉 The sofa is not a…" at bounding box center [1094, 249] width 859 height 53
click at [1056, 247] on span "You got me worried for a while! I’m glad you found your way!😉 The sofa is not a…" at bounding box center [1095, 249] width 842 height 35
click at [961, 247] on span "You got me worried for a while! I’m glad you found your way!😉 The sofa is not a…" at bounding box center [1095, 249] width 842 height 35
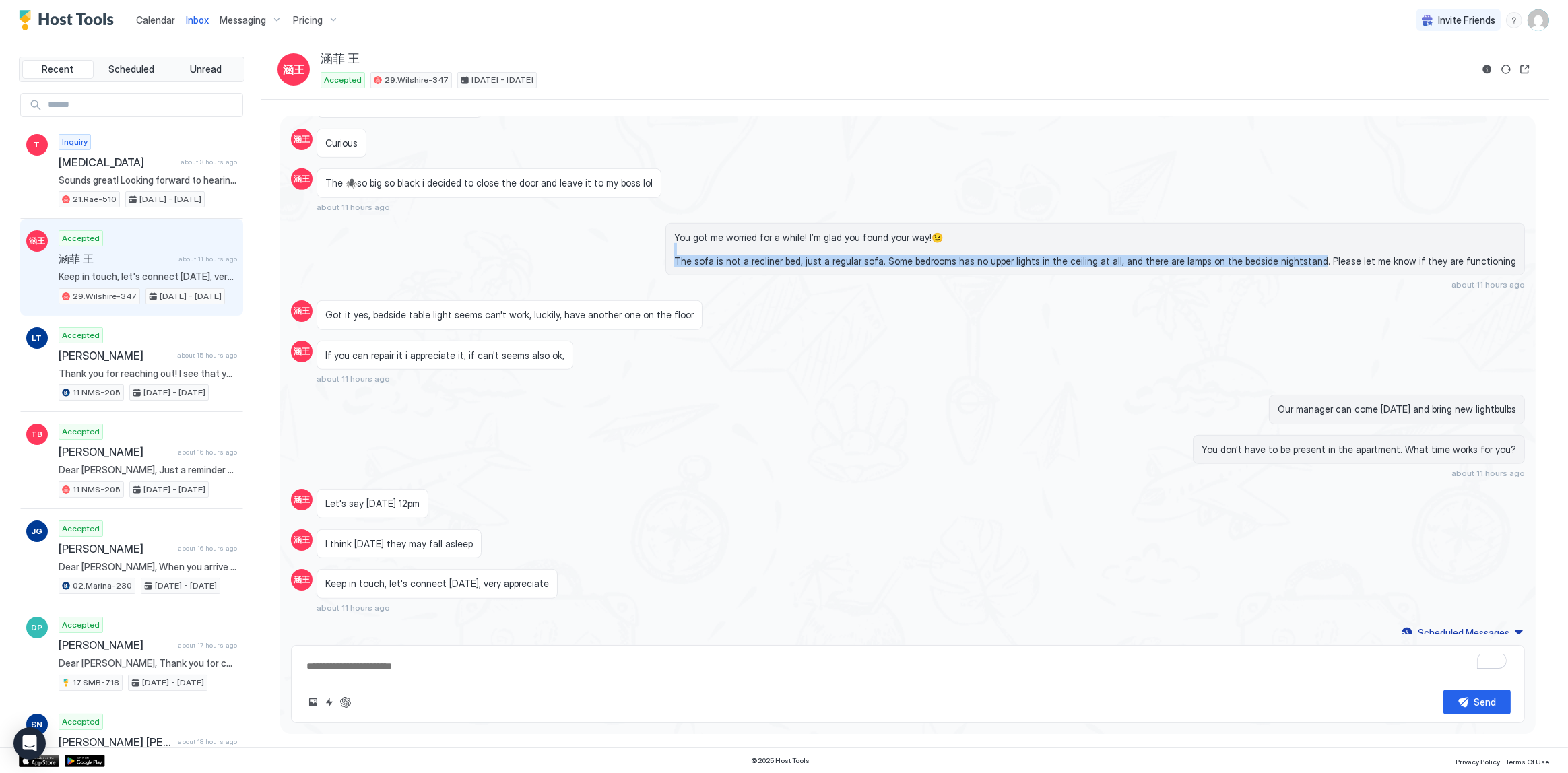
drag, startPoint x: 961, startPoint y: 247, endPoint x: 1304, endPoint y: 250, distance: 343.0
click at [1304, 250] on span "You got me worried for a while! I’m glad you found your way!😉 The sofa is not a…" at bounding box center [1095, 249] width 842 height 35
click at [1281, 255] on span "You got me worried for a while! I’m glad you found your way!😉 The sofa is not a…" at bounding box center [1095, 249] width 842 height 35
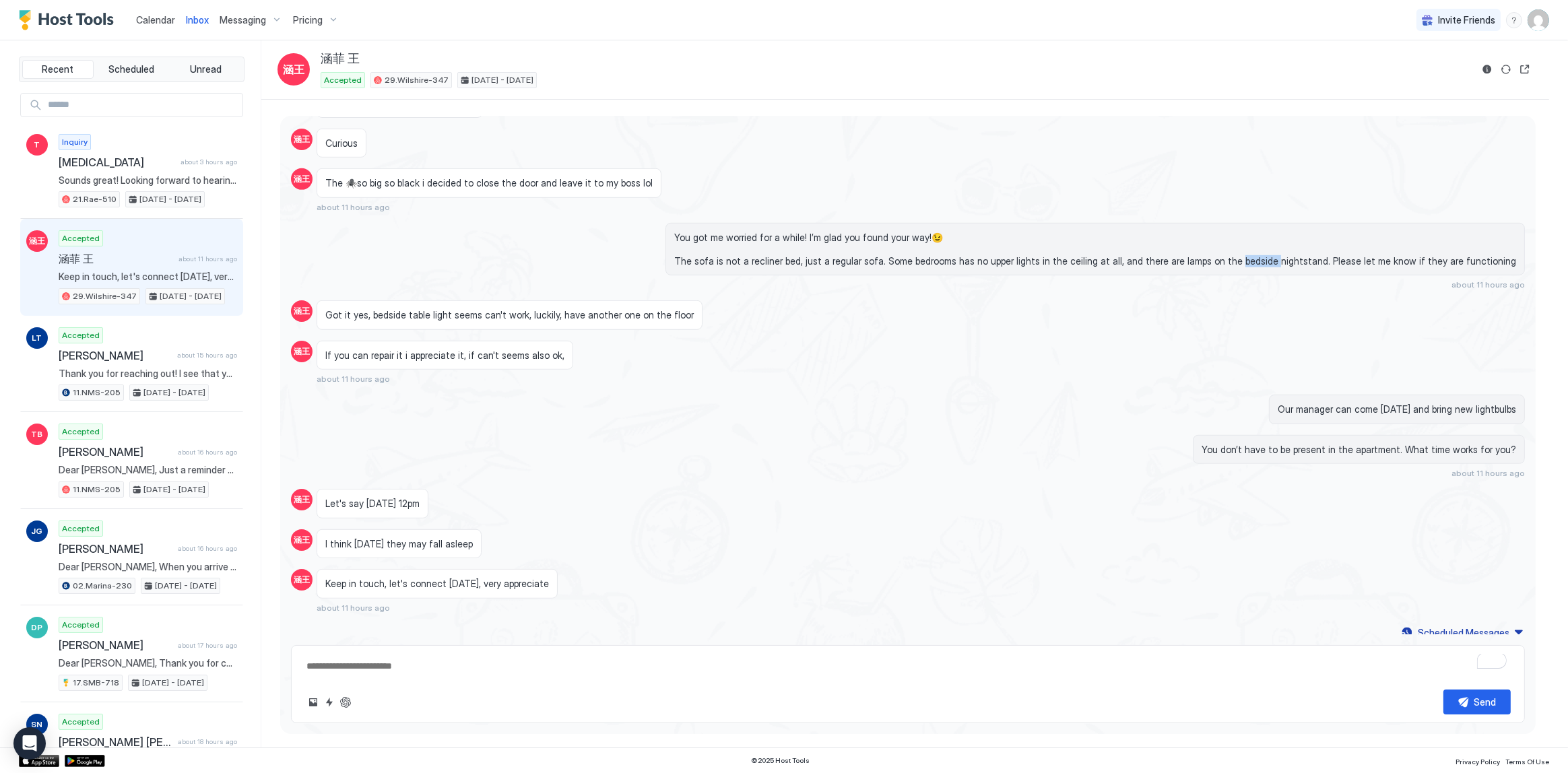
click at [1281, 255] on span "You got me worried for a while! I’m glad you found your way!😉 The sofa is not a…" at bounding box center [1095, 249] width 842 height 35
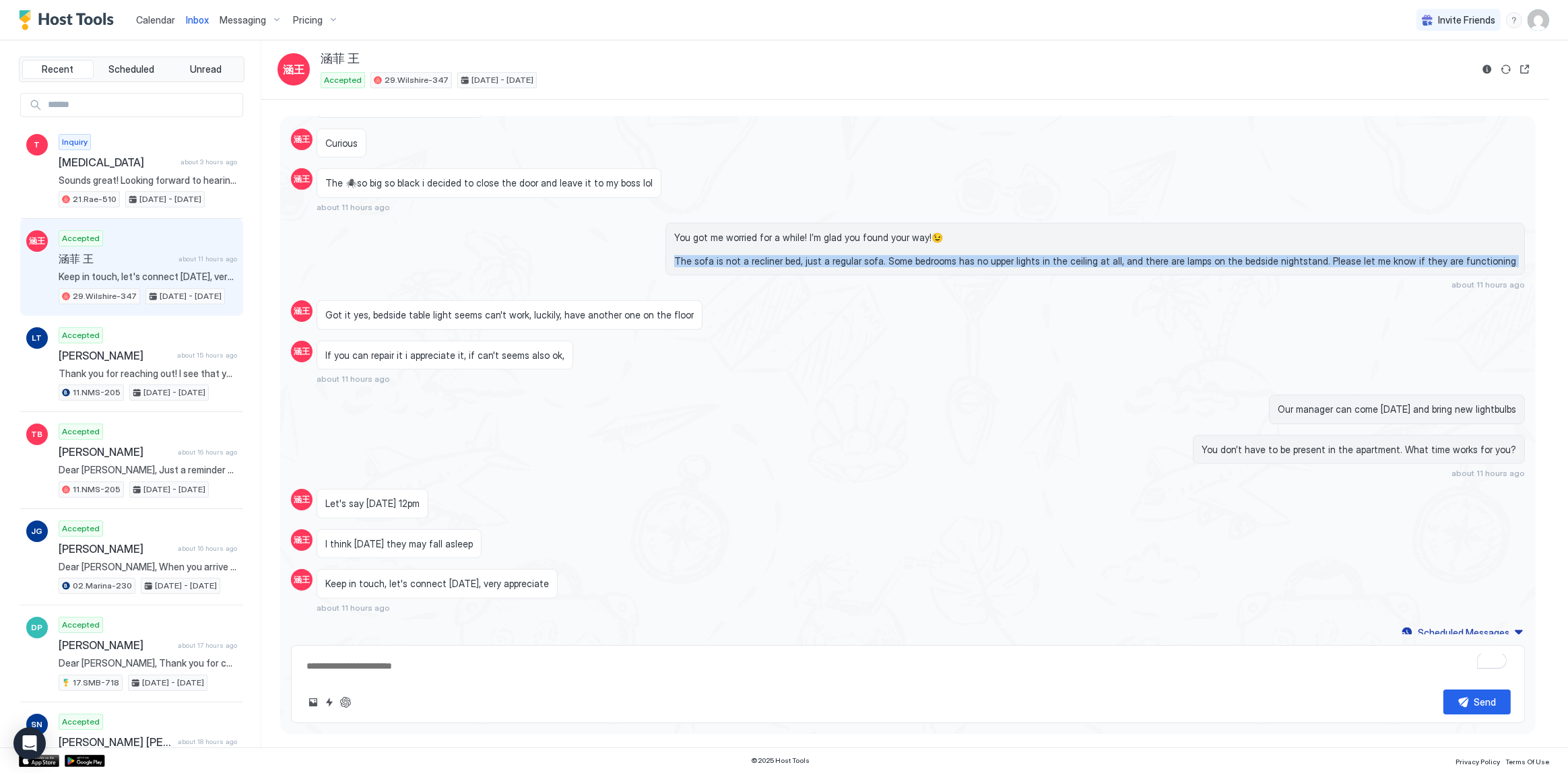
drag, startPoint x: 1281, startPoint y: 255, endPoint x: 1367, endPoint y: 259, distance: 86.1
click at [1367, 259] on span "You got me worried for a while! I’m glad you found your way!😉 The sofa is not a…" at bounding box center [1095, 249] width 842 height 35
click at [1379, 259] on span "You got me worried for a while! I’m glad you found your way!😉 The sofa is not a…" at bounding box center [1095, 249] width 842 height 35
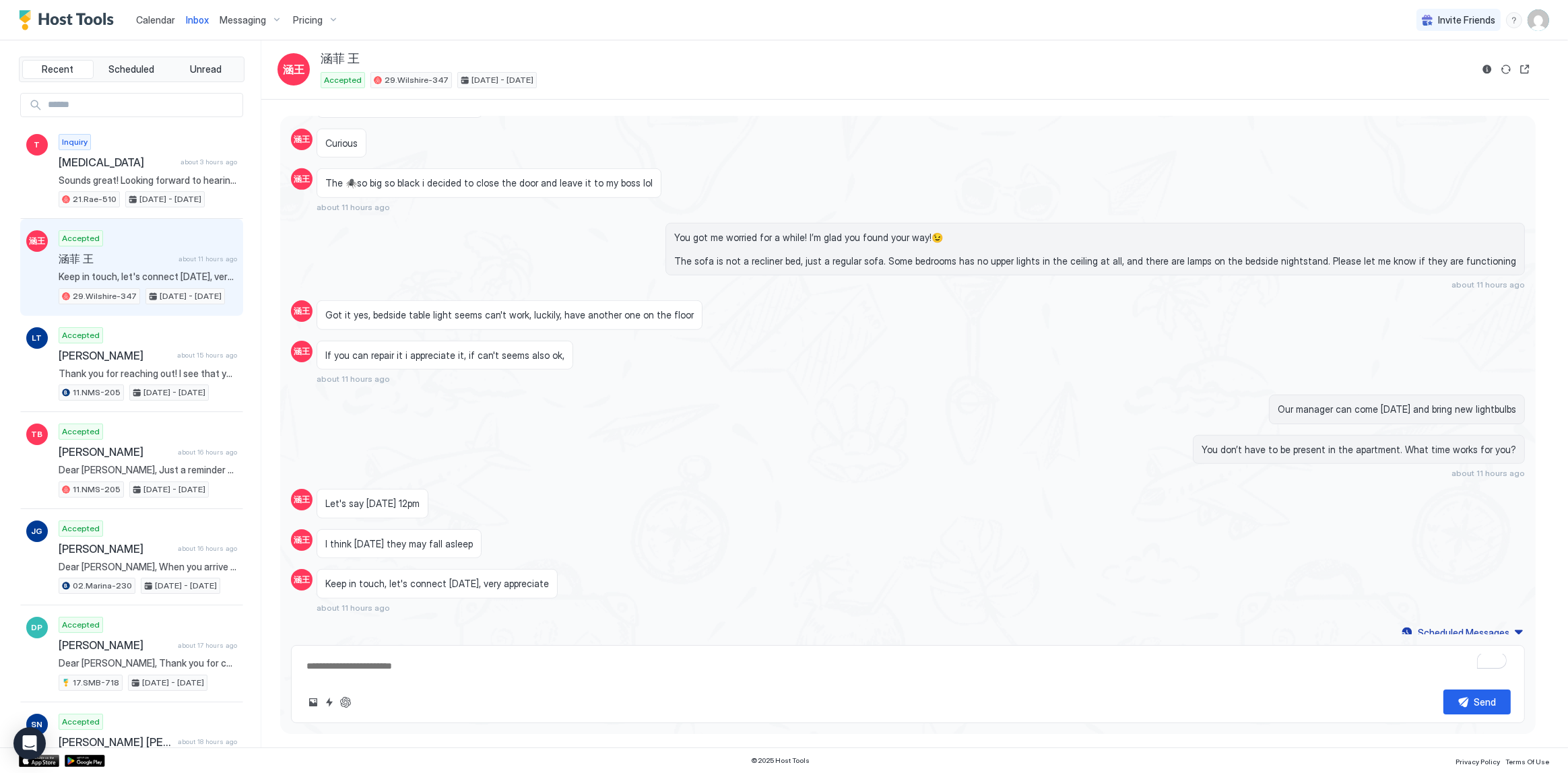
click at [1487, 404] on span "Our manager can come tomorrow and bring new lightbulbs" at bounding box center [1396, 409] width 239 height 12
drag, startPoint x: 1487, startPoint y: 404, endPoint x: 1460, endPoint y: 405, distance: 27.0
click at [1460, 405] on span "Our manager can come tomorrow and bring new lightbulbs" at bounding box center [1396, 409] width 239 height 12
copy span "new lightbulbs"
click at [1408, 444] on span "You don’t have to be present in the apartment. What time works for you?" at bounding box center [1358, 450] width 314 height 12
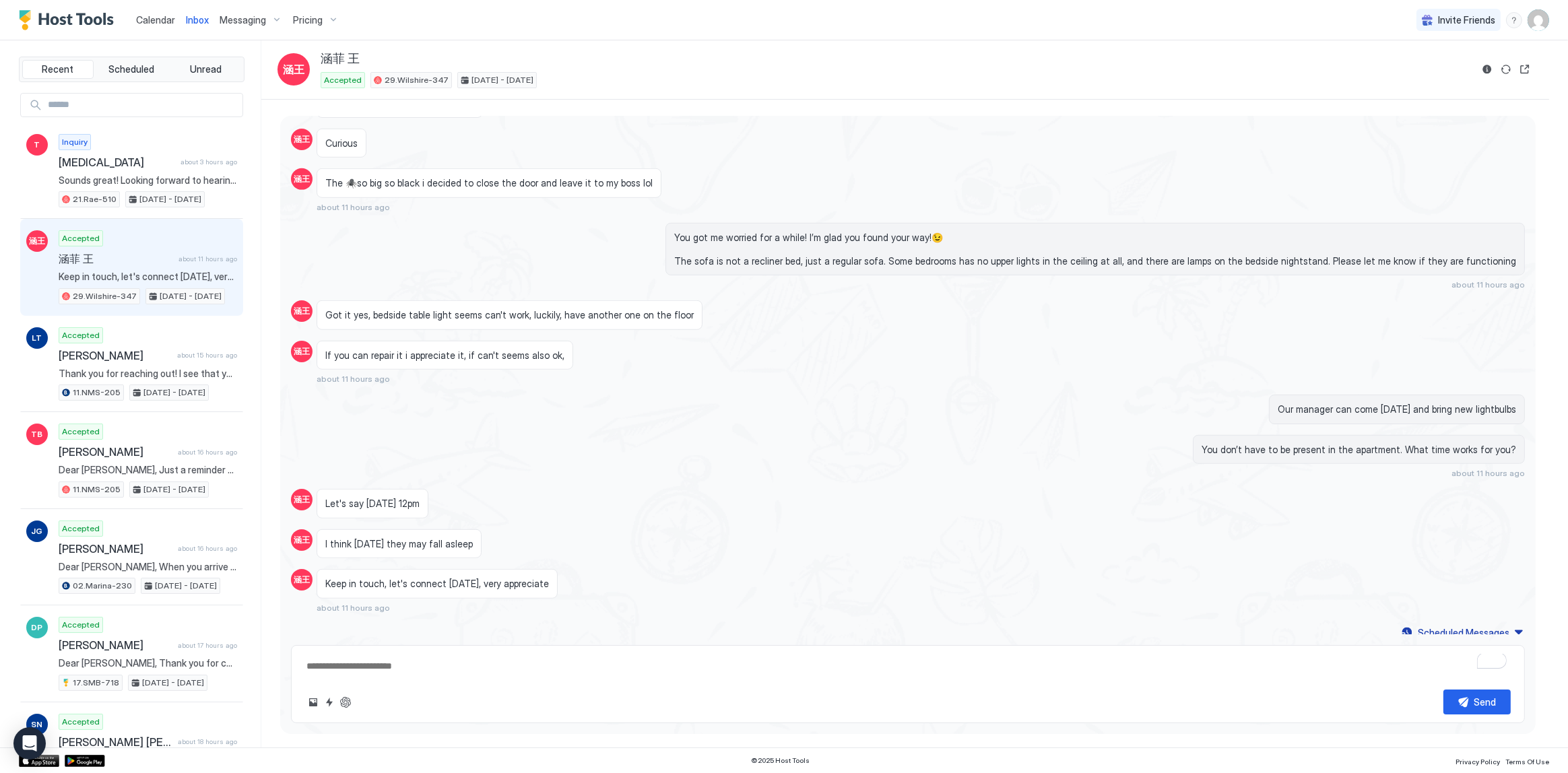
drag, startPoint x: 842, startPoint y: 180, endPoint x: 834, endPoint y: 172, distance: 11.3
click at [842, 180] on div "The 🕷️so big so black i decided to close the door and leave it to my boss lol a…" at bounding box center [749, 190] width 863 height 44
click at [135, 156] on span "Tobi" at bounding box center [116, 163] width 116 height 13
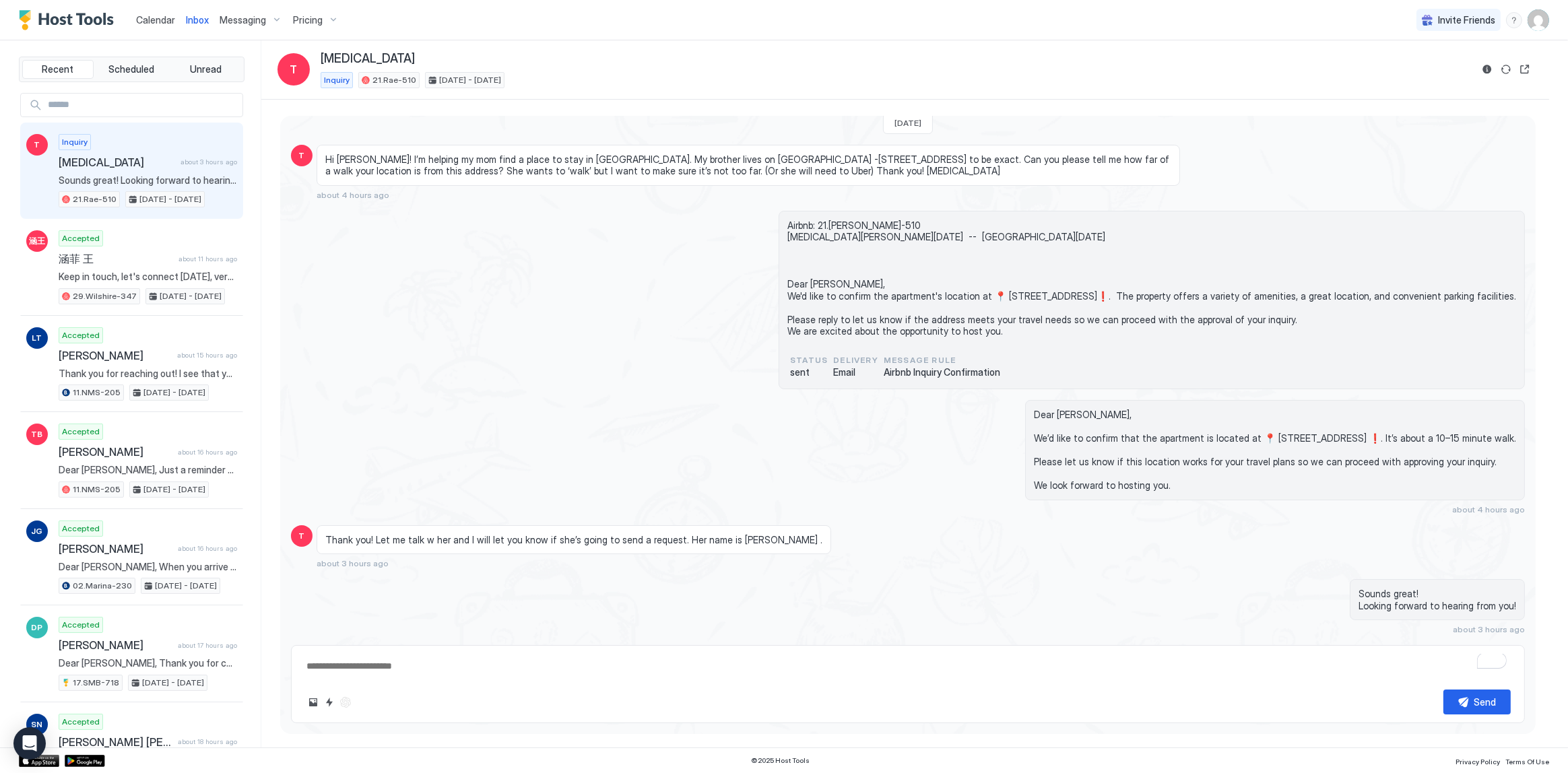
scroll to position [25, 0]
click at [574, 497] on div "Dear Tobi, We’d like to confirm that the apartment is located at 📍 7520 W Sunse…" at bounding box center [908, 457] width 1234 height 115
click at [168, 24] on span "Calendar" at bounding box center [155, 20] width 39 height 12
click at [165, 24] on span "Calendar" at bounding box center [155, 20] width 39 height 12
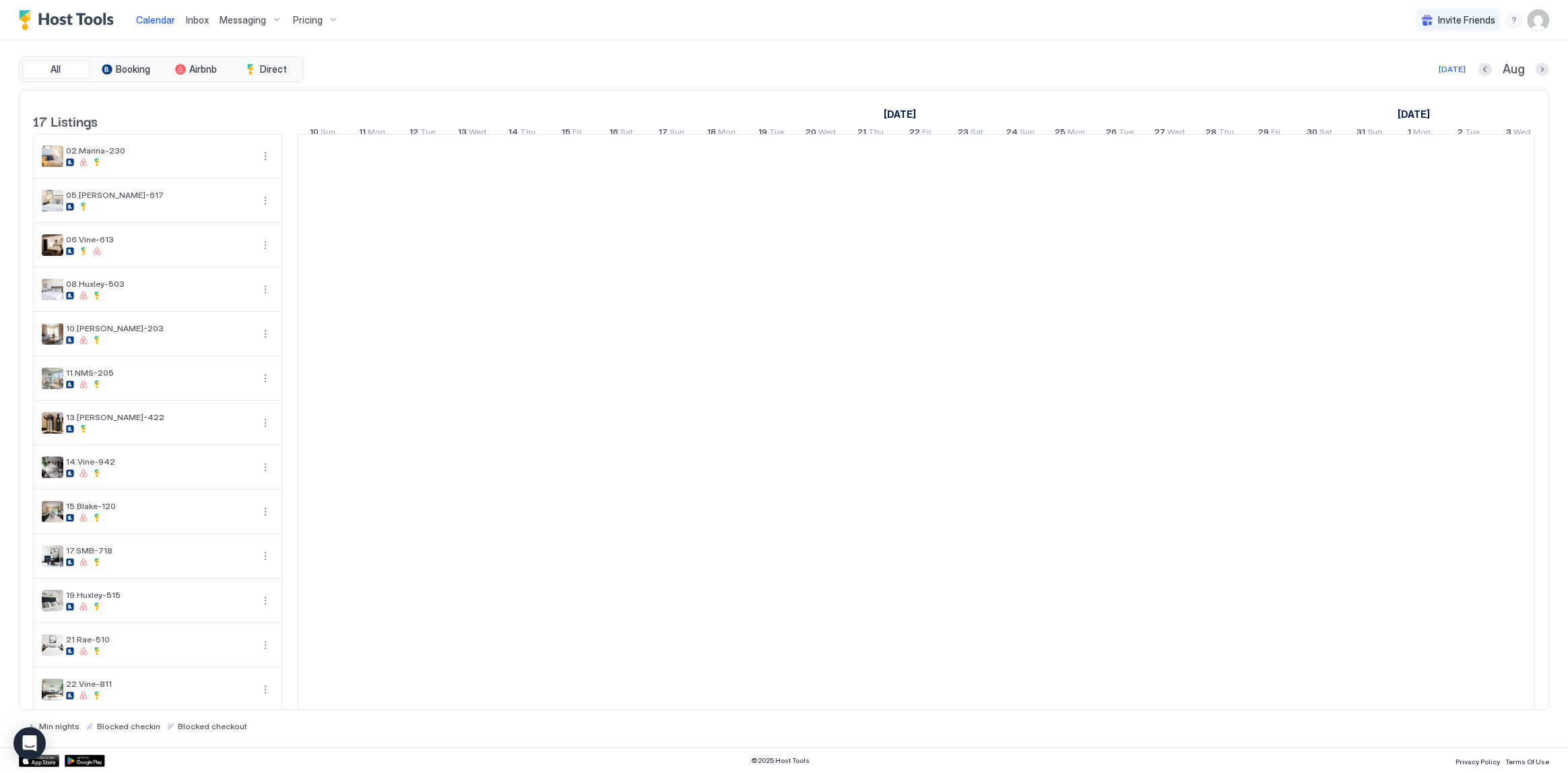
scroll to position [0, 748]
click at [165, 24] on span "Calendar" at bounding box center [155, 20] width 39 height 12
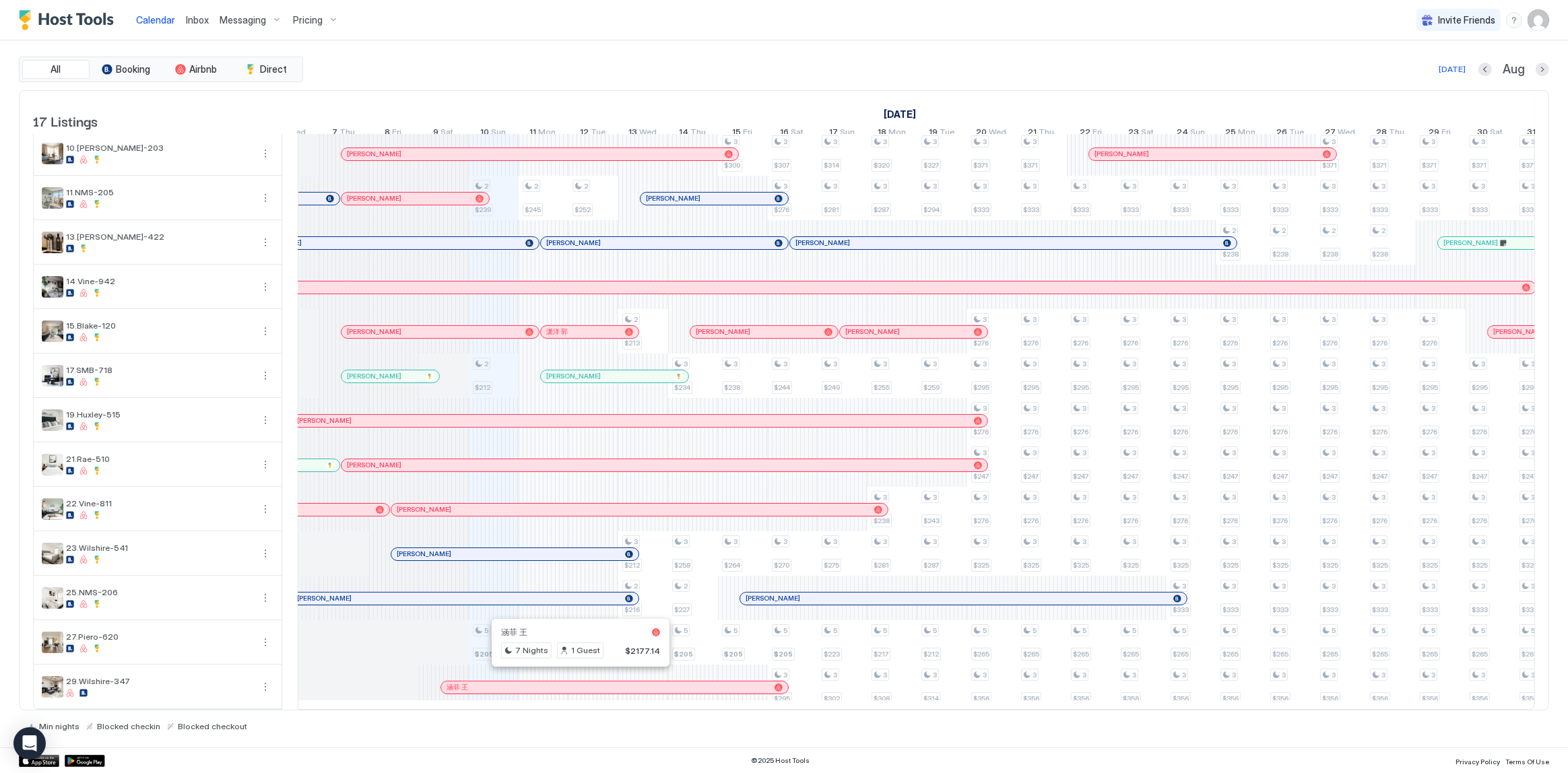
scroll to position [0, 0]
click at [650, 57] on div "All Booking Airbnb Direct [DATE] Aug" at bounding box center [784, 69] width 1530 height 26
click at [715, 55] on div "All Booking Airbnb Direct Today Aug 17 Listings July 2025 August 2025 September…" at bounding box center [784, 394] width 1530 height 707
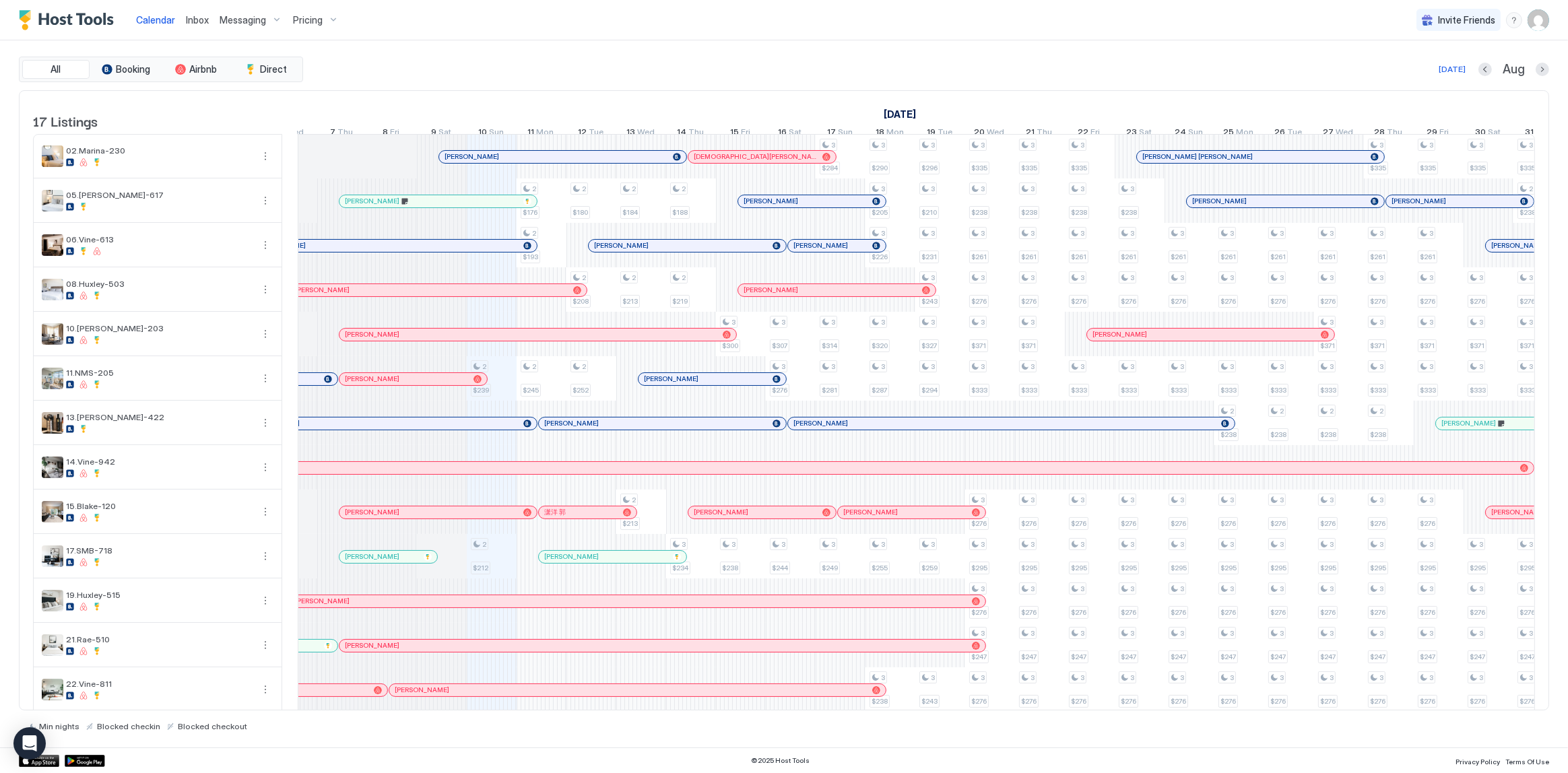
click at [936, 94] on div "July 2025 August 2025 September 2025 26 Sat 27 Sun 28 Mon 29 Tue 30 Wed 31 Thu …" at bounding box center [337, 117] width 1237 height 53
click at [919, 112] on link "[DATE]" at bounding box center [900, 115] width 39 height 20
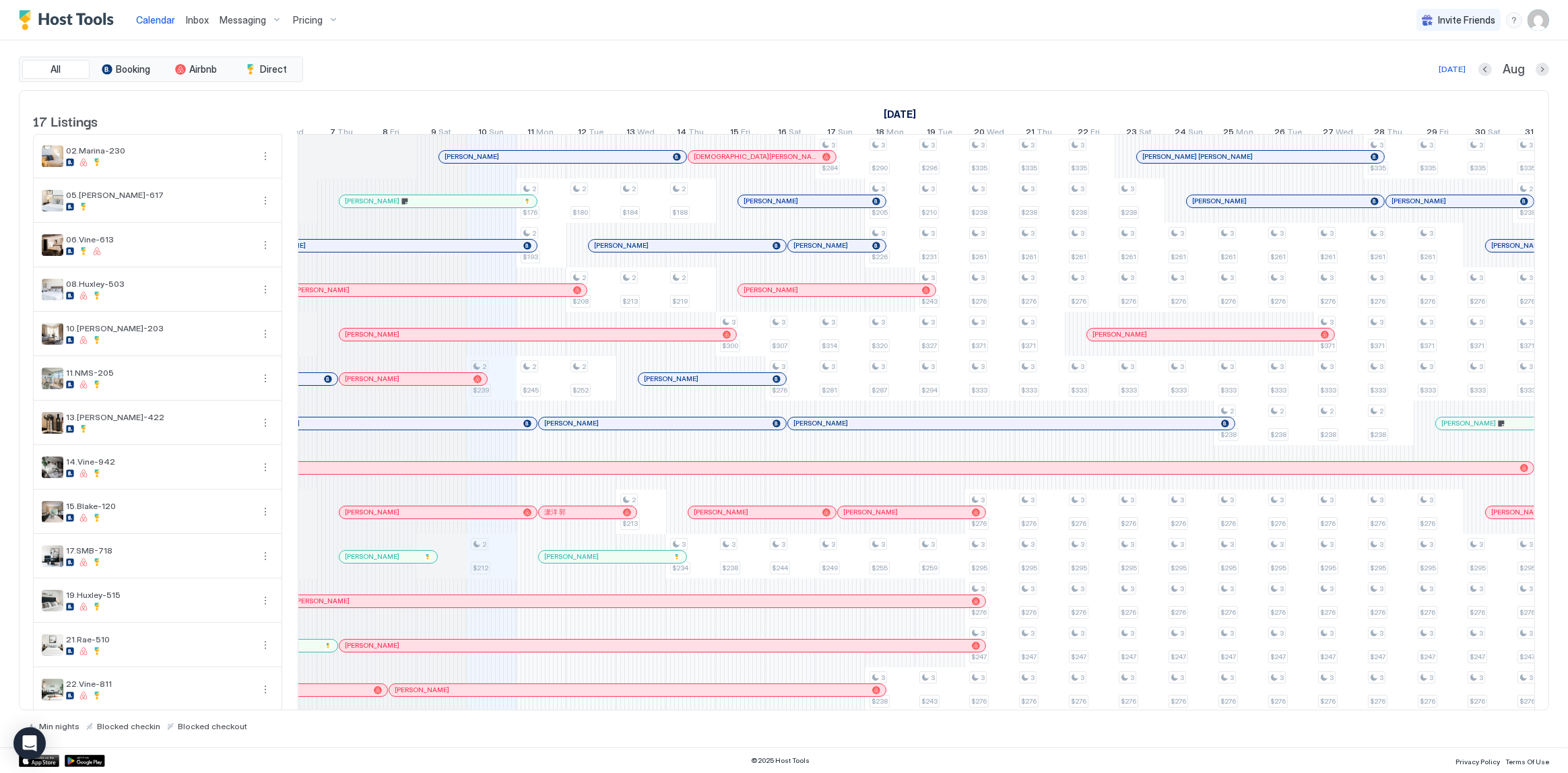
click at [919, 112] on link "[DATE]" at bounding box center [900, 115] width 39 height 20
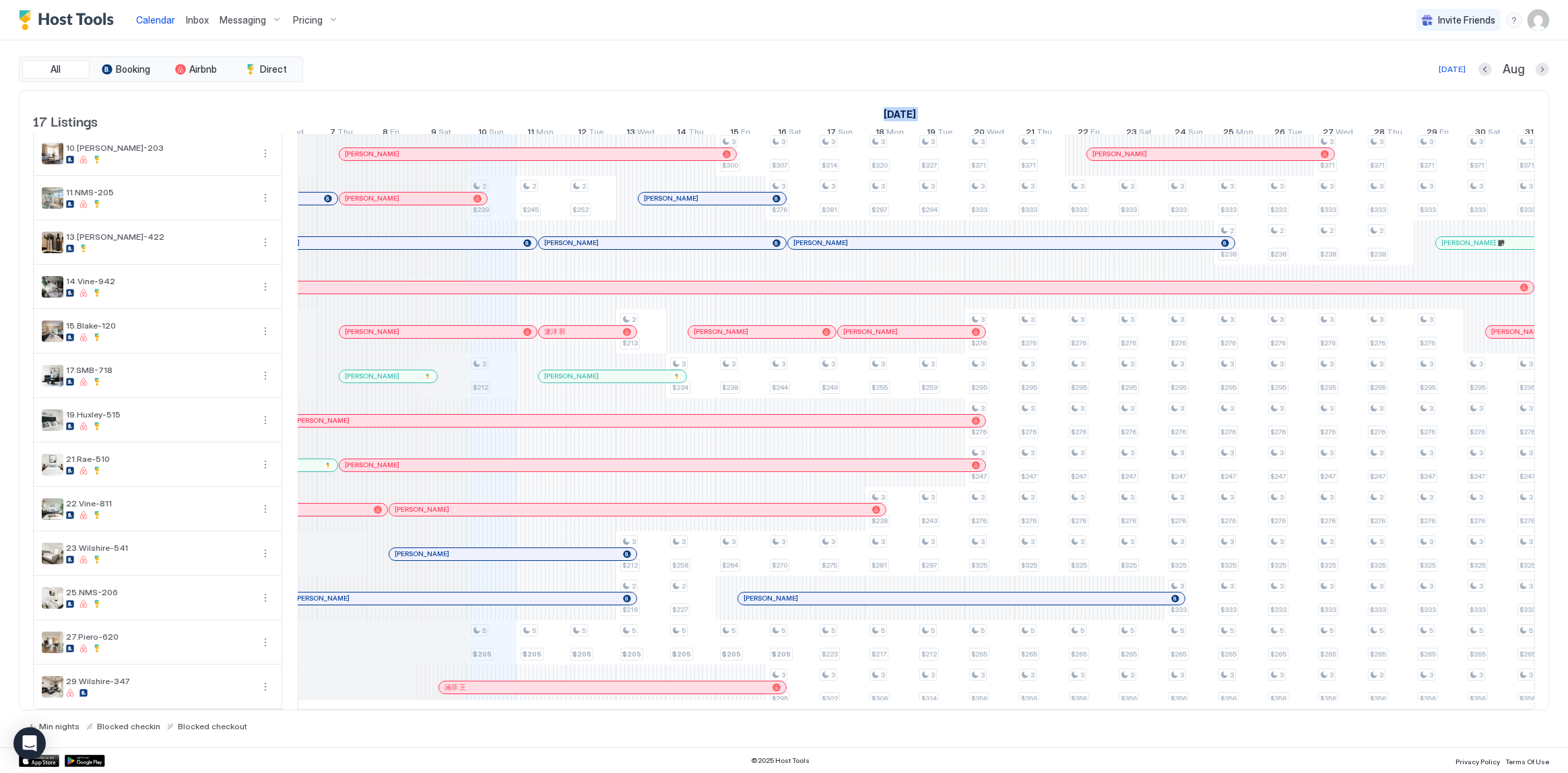
click at [187, 26] on link "Inbox" at bounding box center [197, 20] width 23 height 14
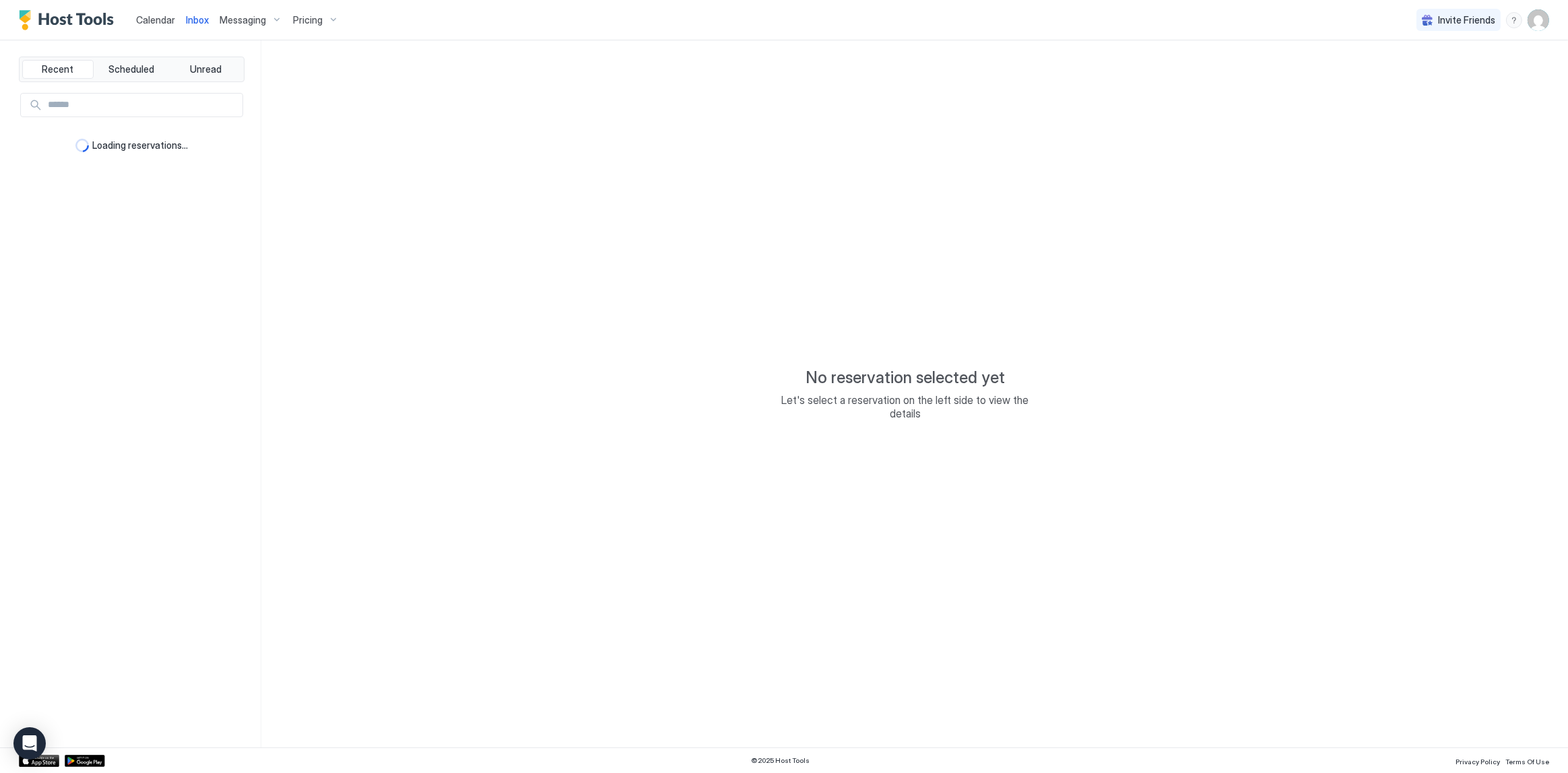
click at [192, 20] on span "Inbox" at bounding box center [197, 20] width 23 height 12
click at [172, 18] on span "Calendar" at bounding box center [155, 20] width 39 height 12
type textarea "*"
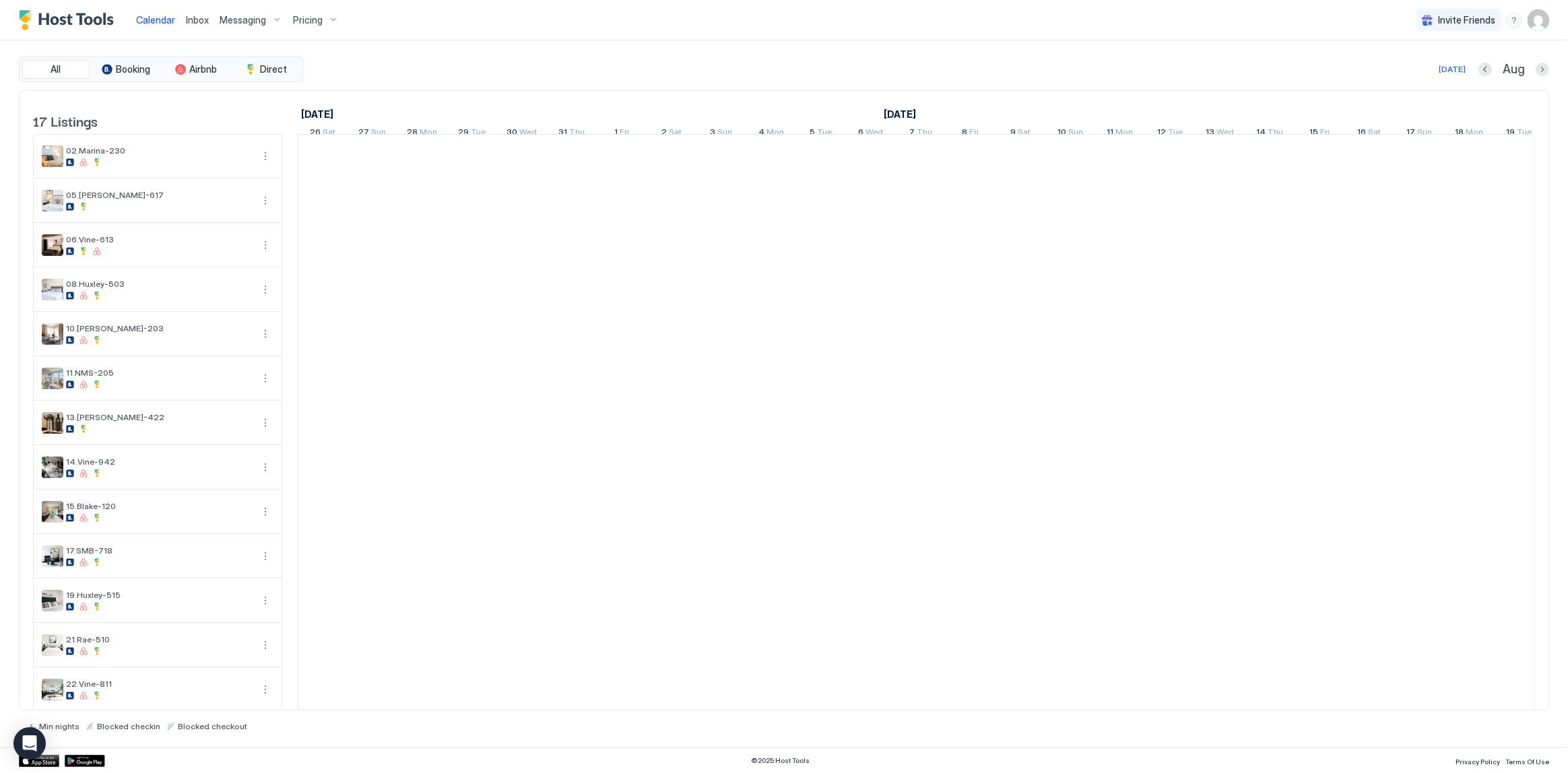
scroll to position [0, 748]
click at [90, 20] on img "Host Tools Logo" at bounding box center [69, 20] width 101 height 20
click at [443, 49] on div "All Booking Airbnb Direct Today Aug 17 Listings July 2025 August 2025 September…" at bounding box center [784, 394] width 1530 height 707
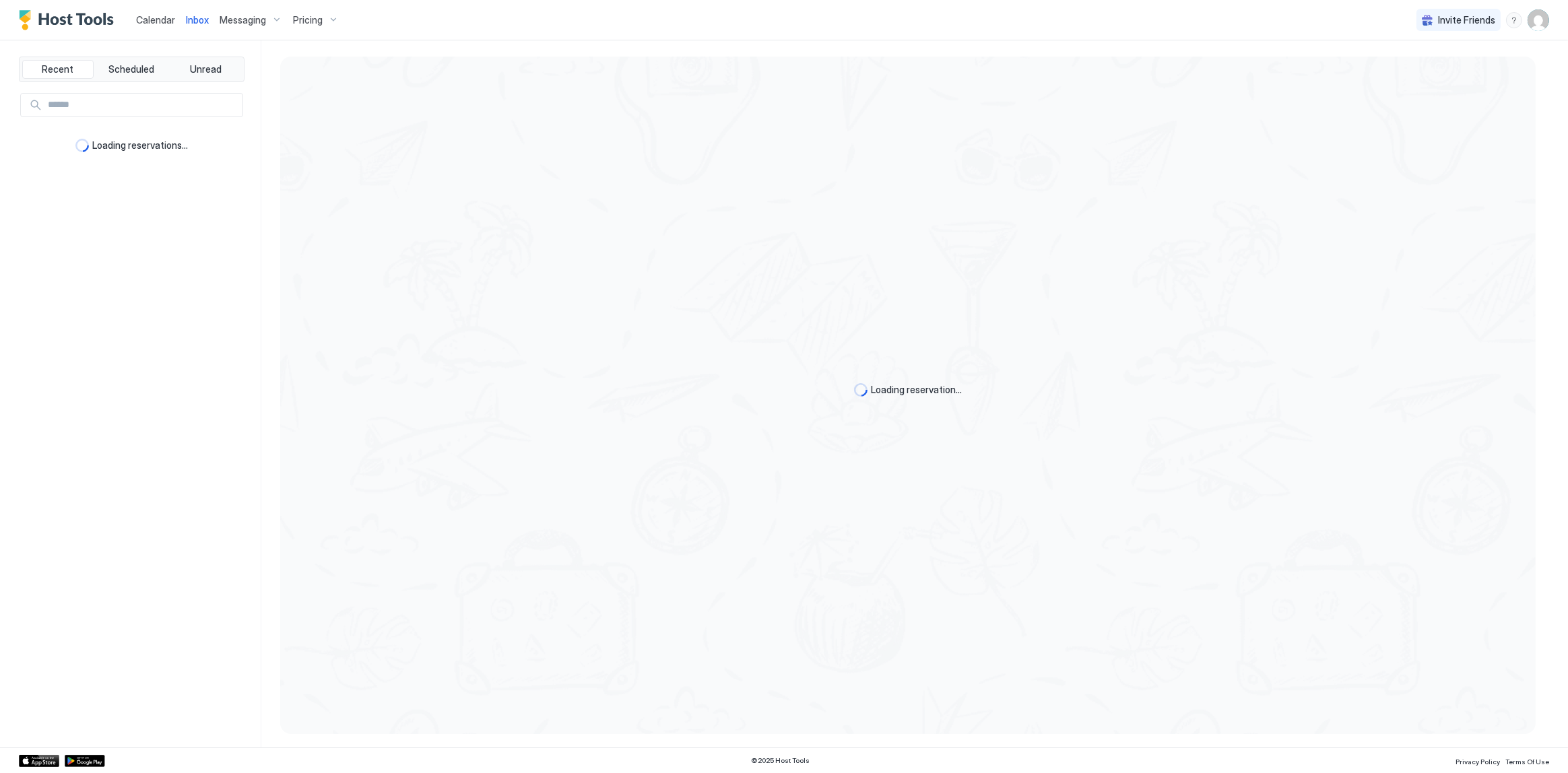
click at [668, 6] on div "Calendar Inbox Messaging Pricing Invite Friends SG" at bounding box center [784, 20] width 1568 height 40
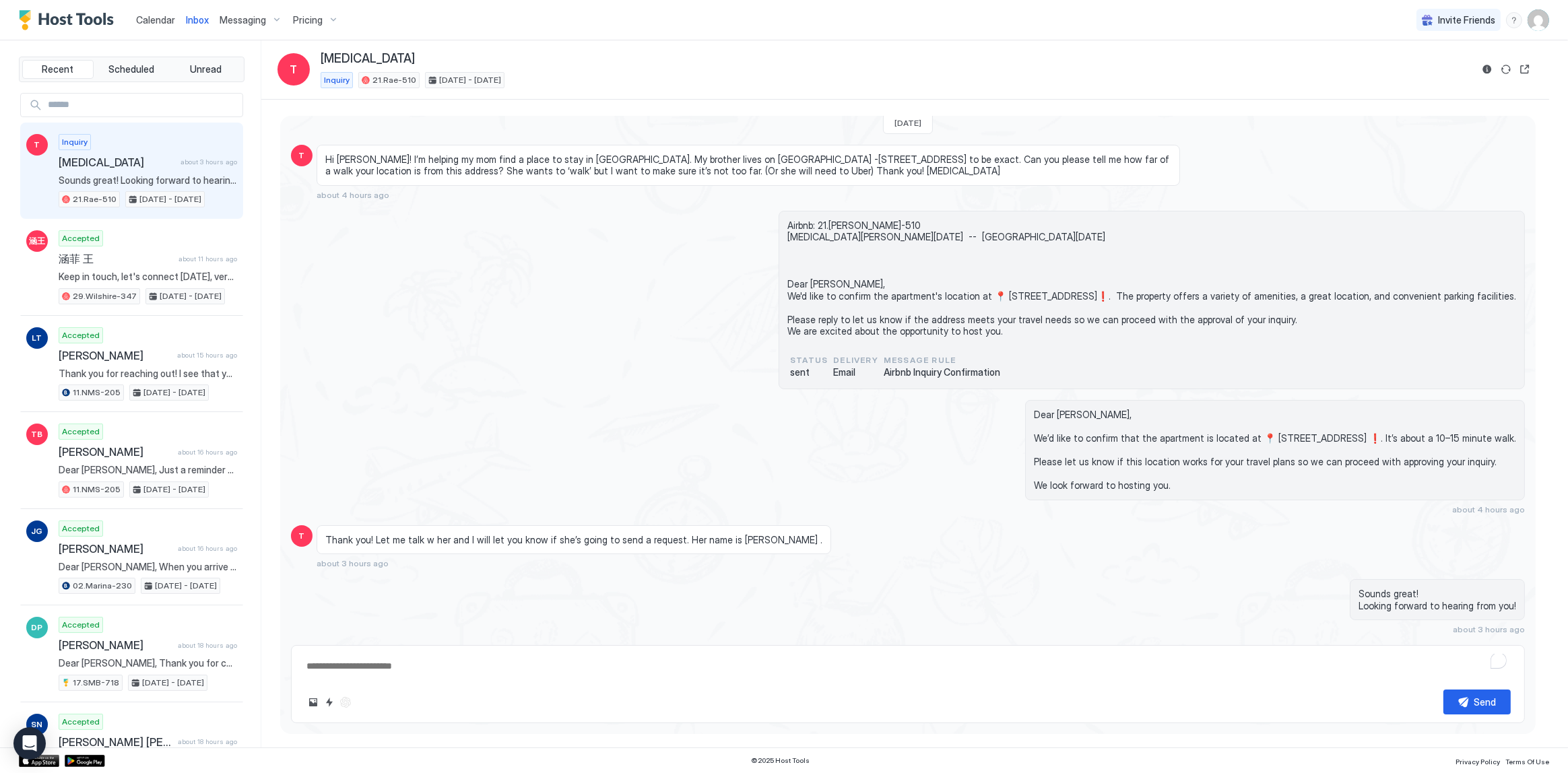
scroll to position [25, 0]
click at [198, 21] on span "Inbox" at bounding box center [197, 20] width 23 height 12
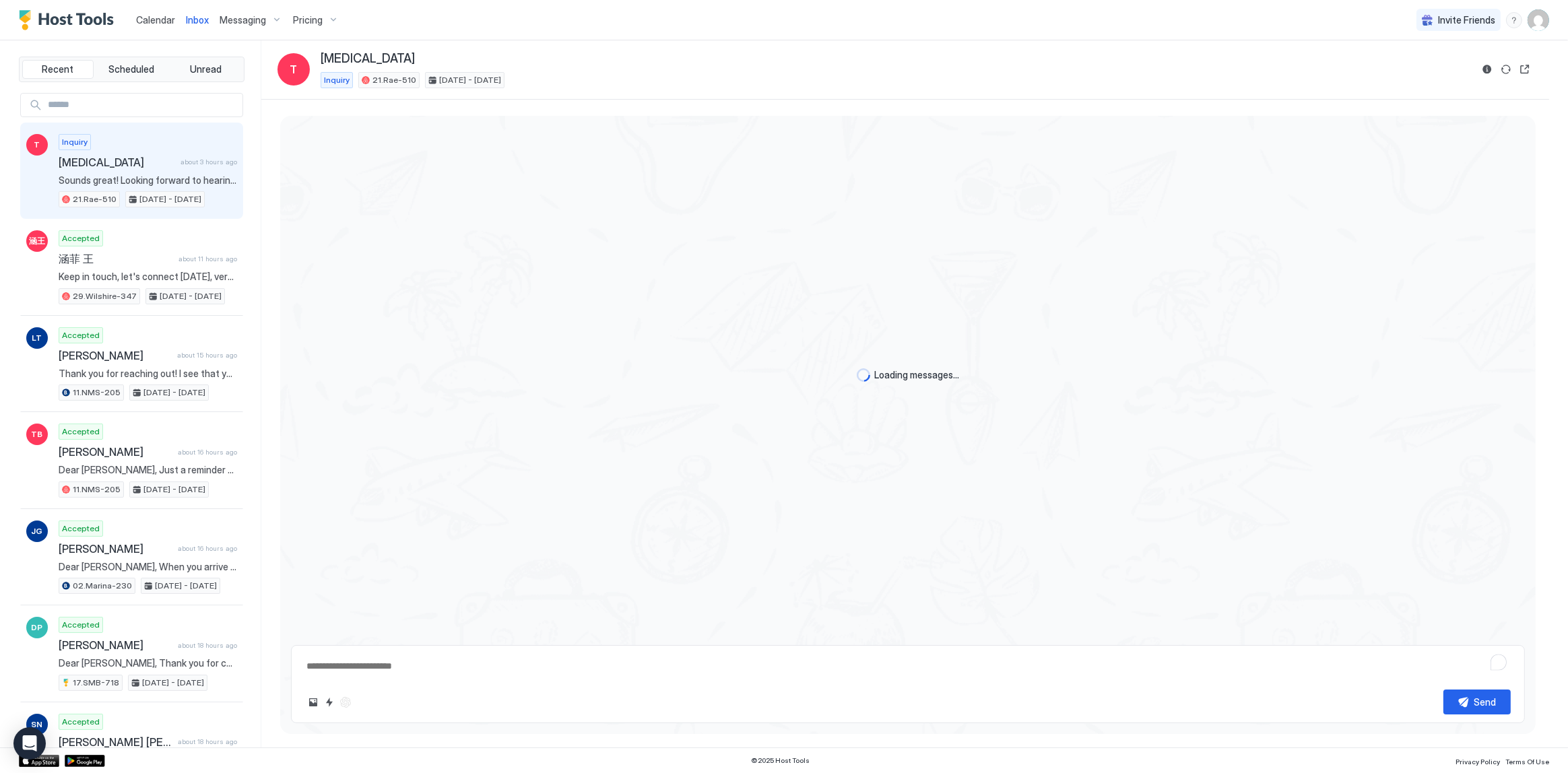
click at [198, 21] on span "Inbox" at bounding box center [197, 20] width 23 height 12
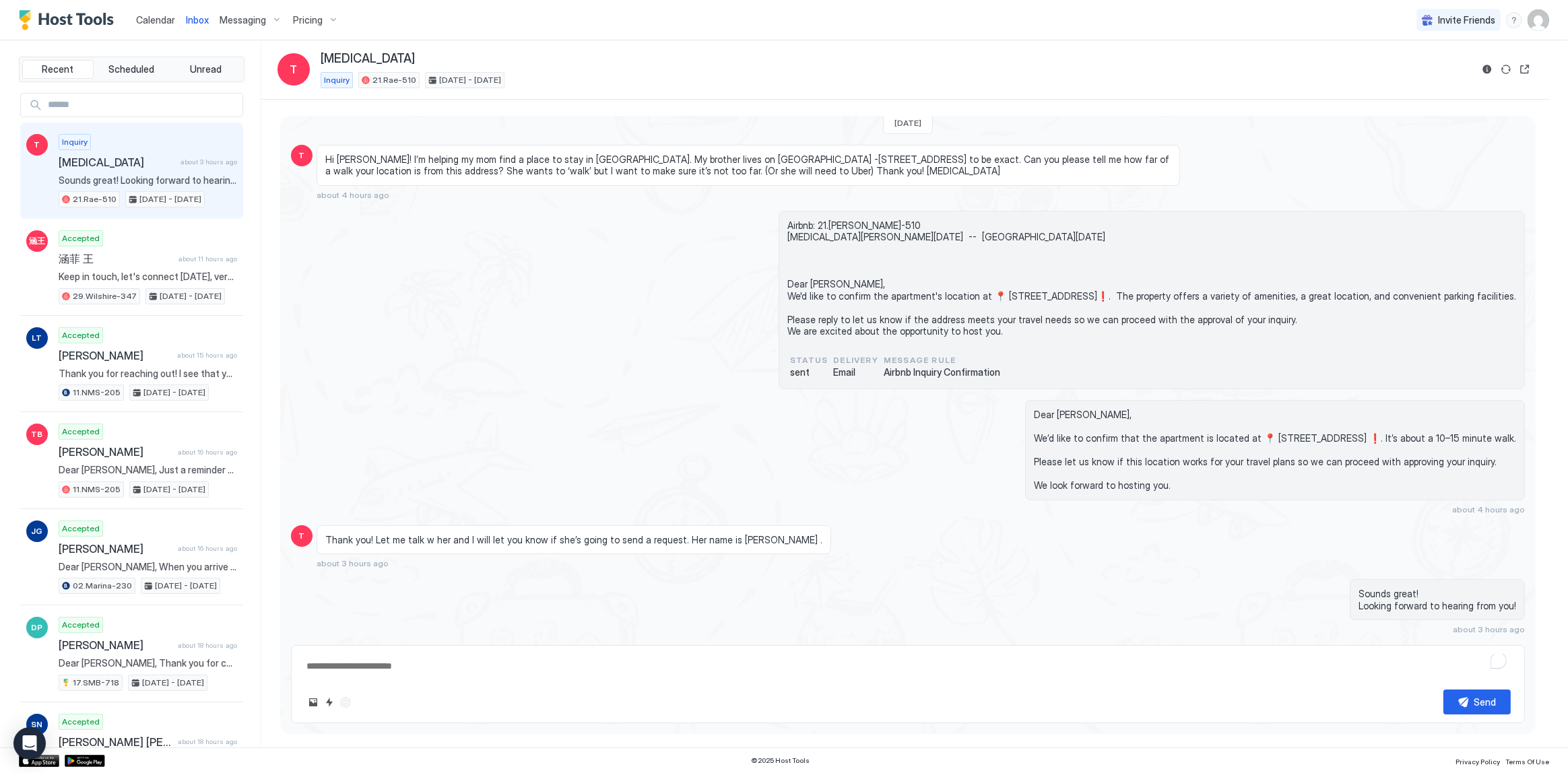
type textarea "*"
click at [720, 439] on div "Dear Tobi, We’d like to confirm that the apartment is located at 📍 7520 W Sunse…" at bounding box center [1093, 457] width 863 height 115
click at [169, 158] on div "Tobi about 3 hours ago" at bounding box center [148, 163] width 178 height 13
click at [648, 264] on div "Airbnb: 21.Rae-510 Tobi Sat, August 23rd -- Tue, September 2nd Dear Tobi, We'd …" at bounding box center [908, 299] width 1234 height 179
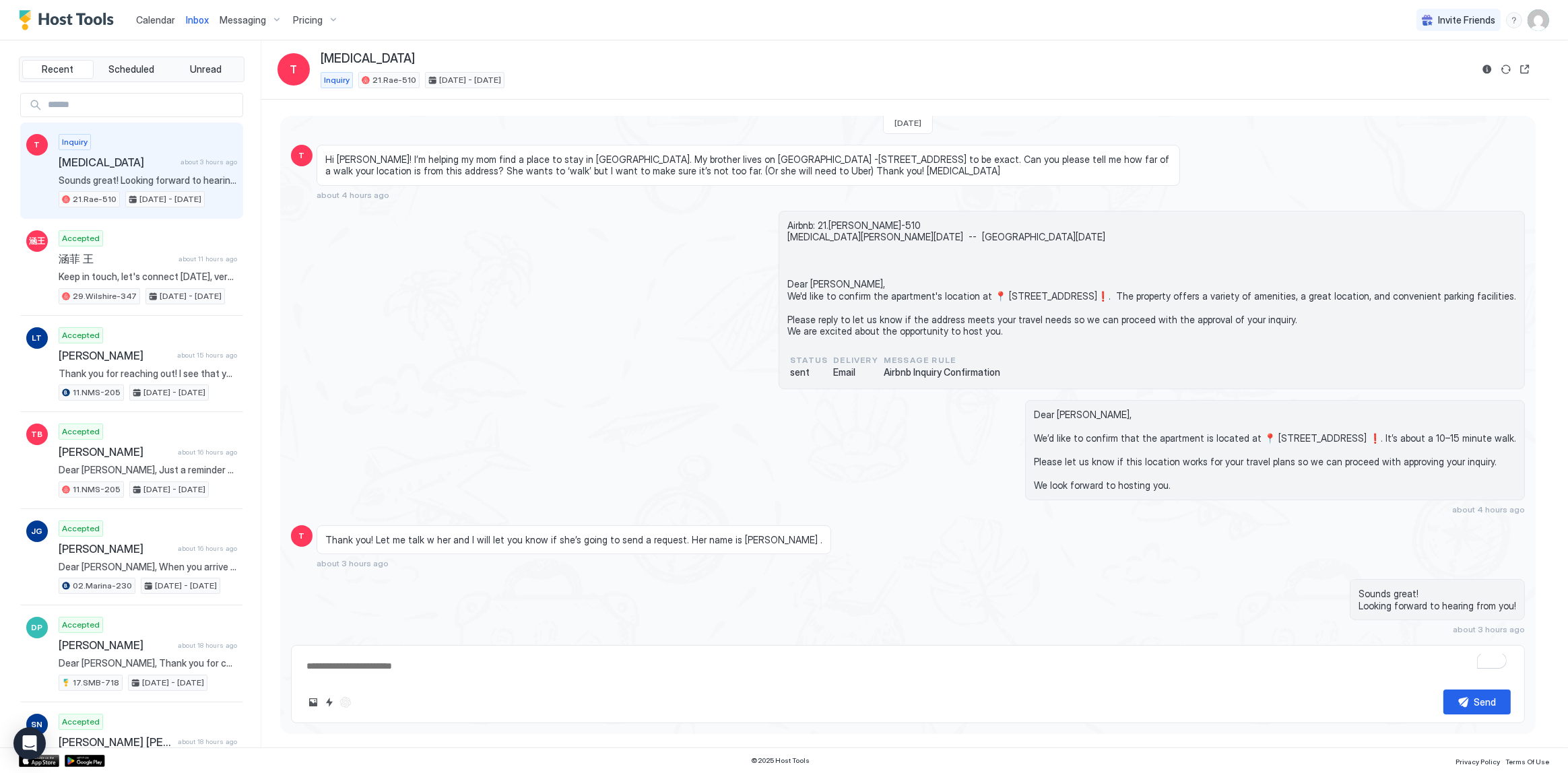
click at [614, 153] on span "Hi Tony! I’m helping my mom find a place to stay in LA. My brother lives on Ham…" at bounding box center [748, 165] width 846 height 24
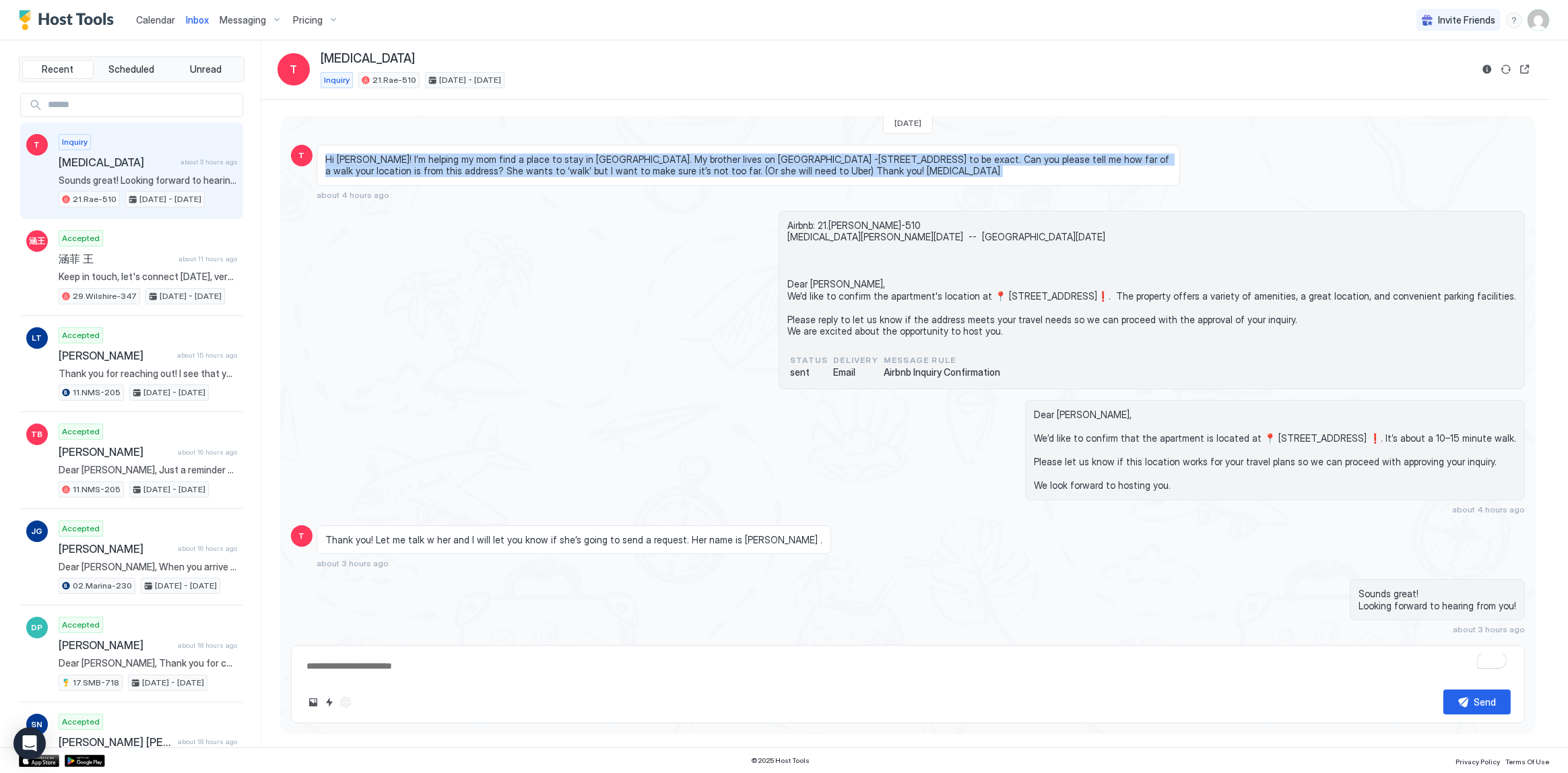
click at [614, 153] on span "Hi Tony! I’m helping my mom find a place to stay in LA. My brother lives on Ham…" at bounding box center [748, 165] width 846 height 24
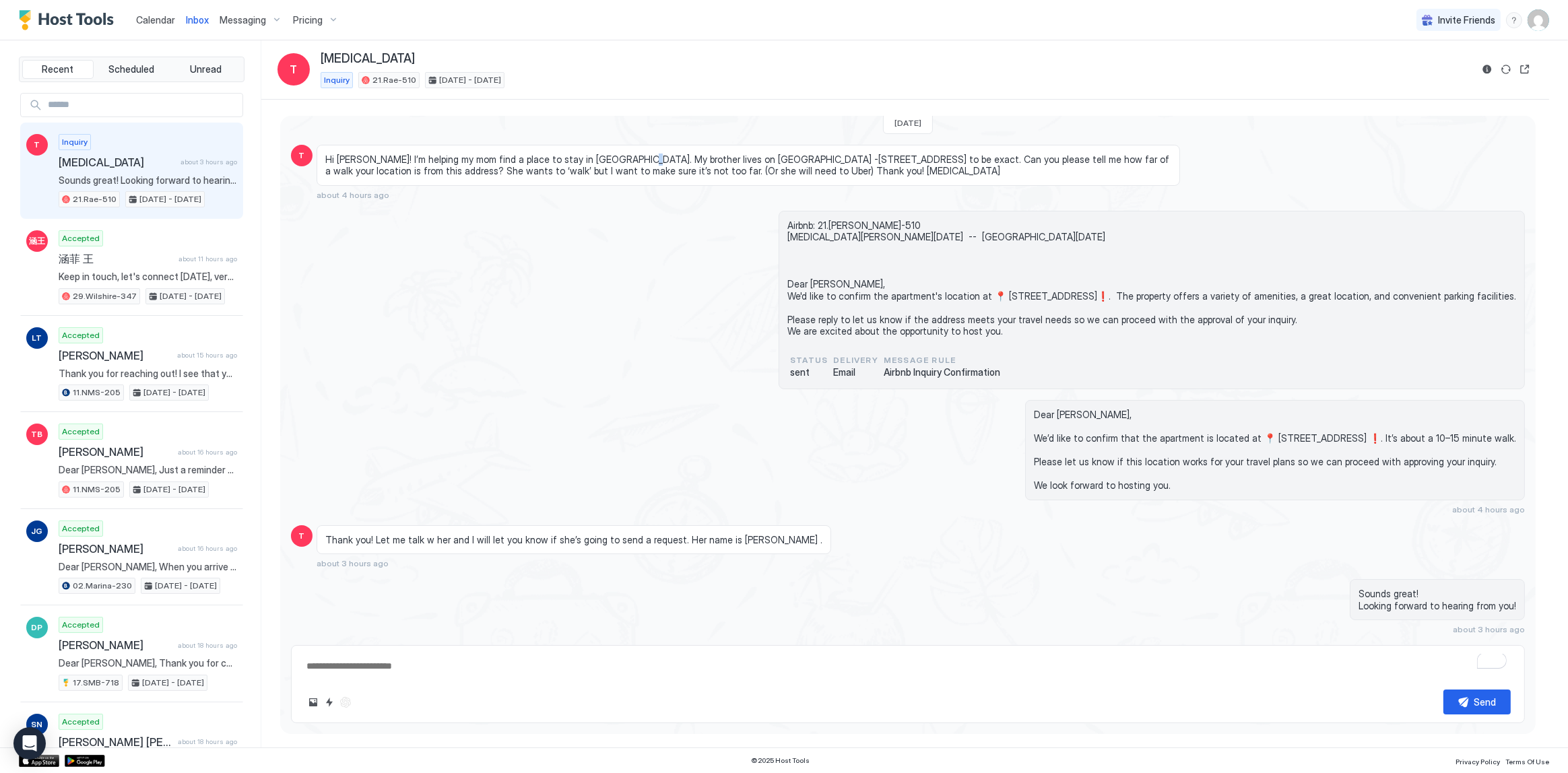
click at [614, 153] on span "Hi Tony! I’m helping my mom find a place to stay in LA. My brother lives on Ham…" at bounding box center [748, 165] width 846 height 24
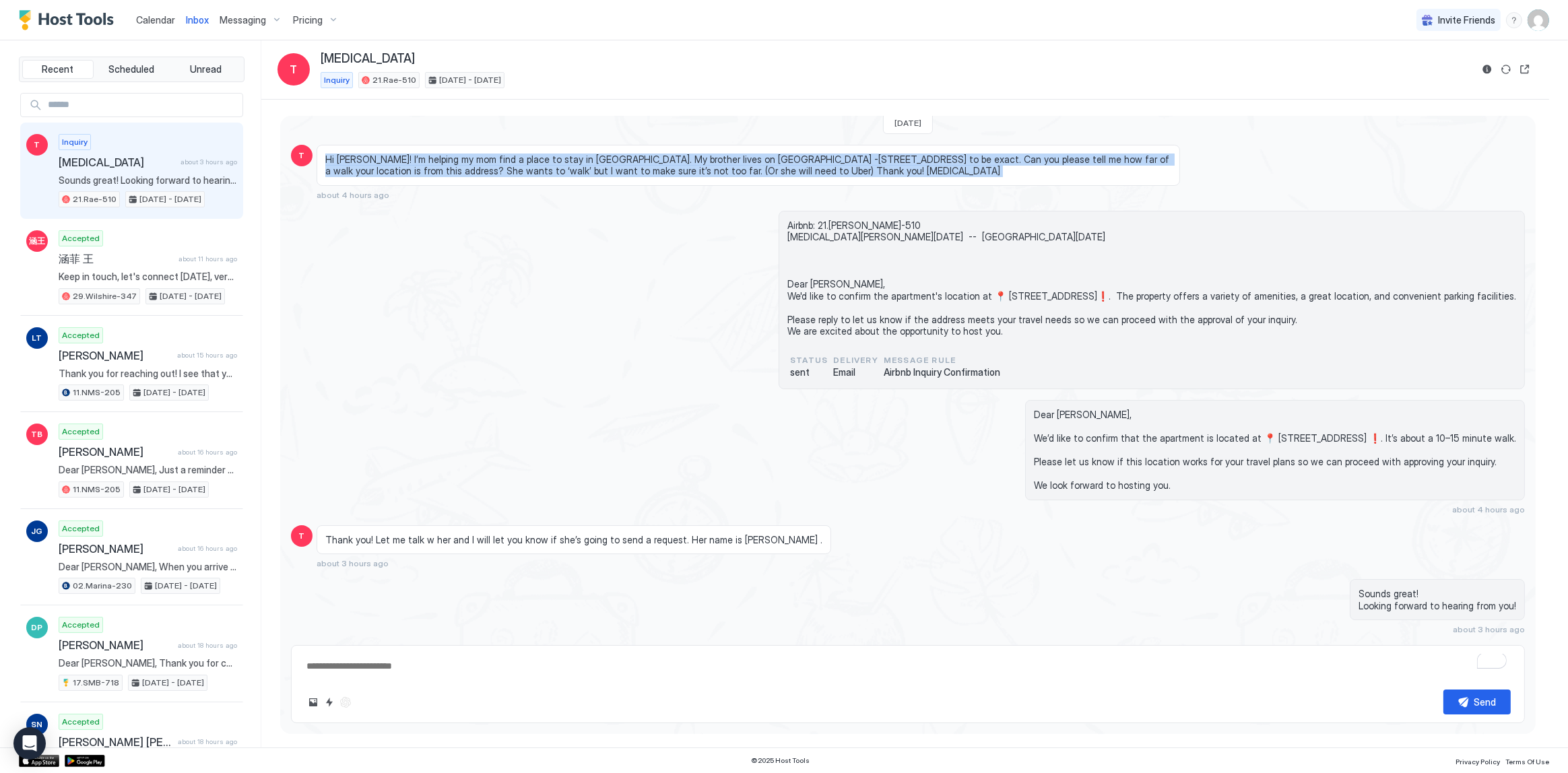
click at [614, 153] on span "Hi Tony! I’m helping my mom find a place to stay in LA. My brother lives on Ham…" at bounding box center [748, 165] width 846 height 24
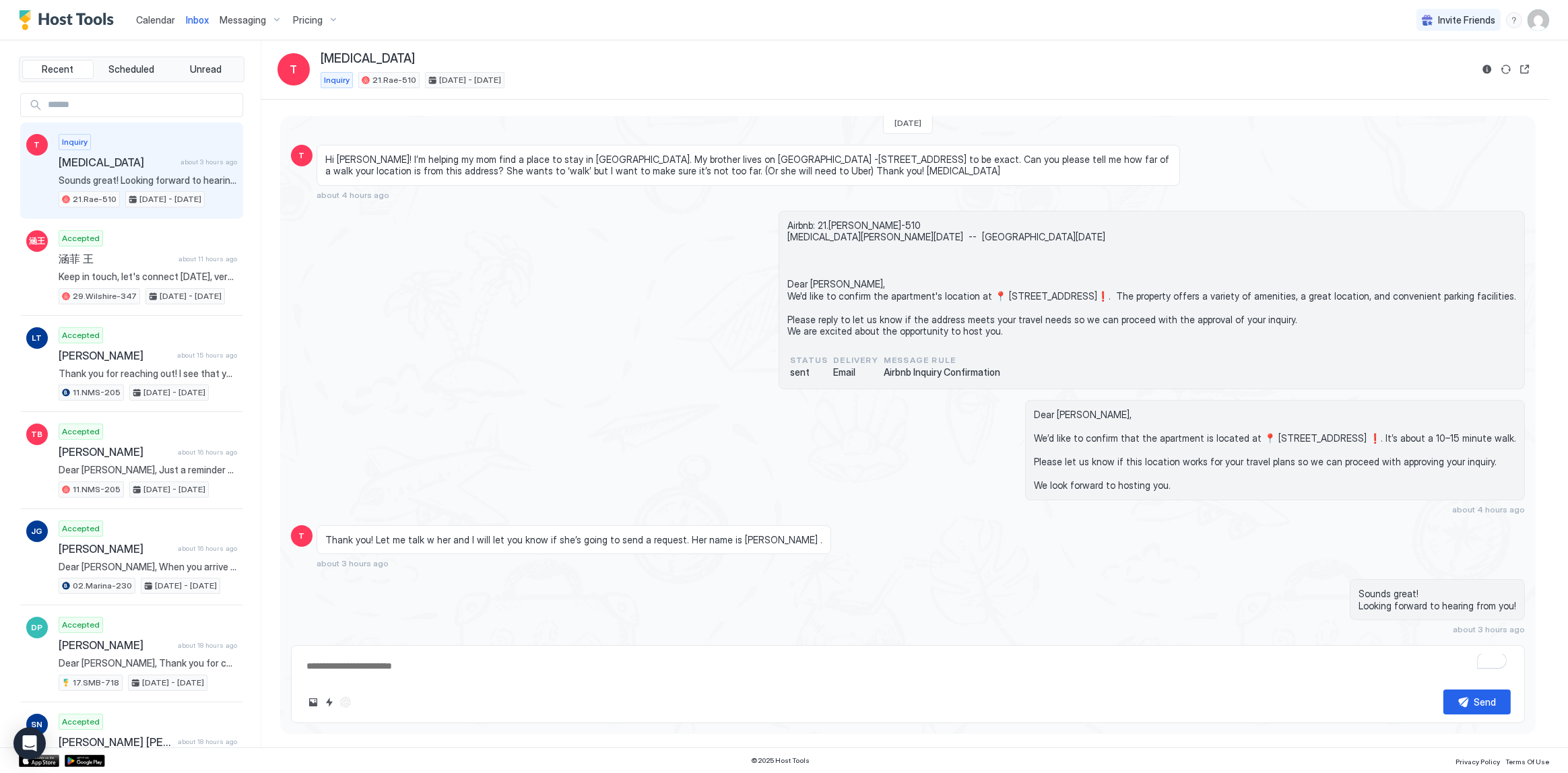
click at [372, 74] on span "21.Rae-510" at bounding box center [394, 80] width 44 height 12
click at [174, 23] on span "Calendar" at bounding box center [155, 20] width 39 height 12
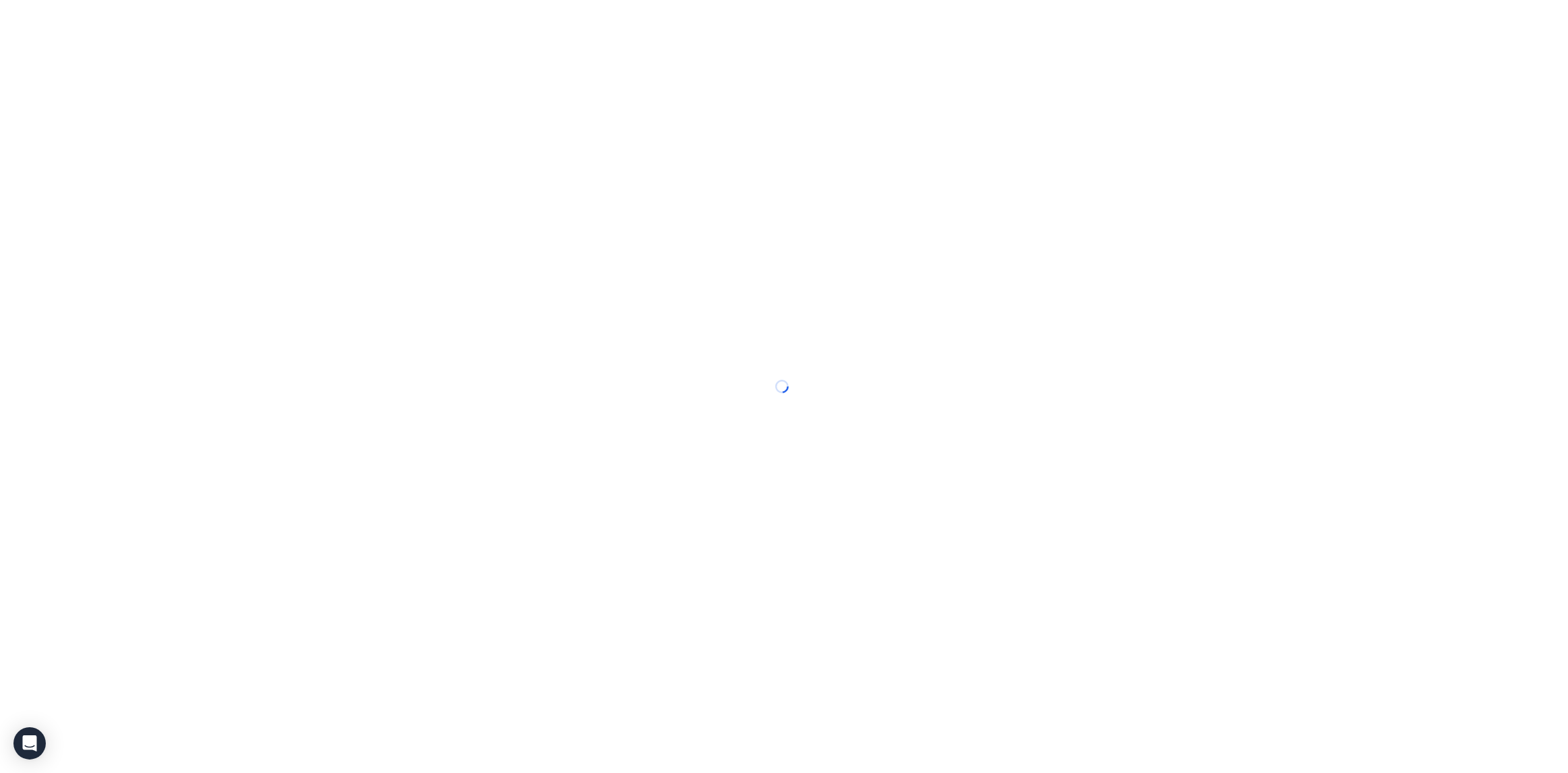
click at [0, 0] on span "Calendar" at bounding box center [0, 0] width 0 height 0
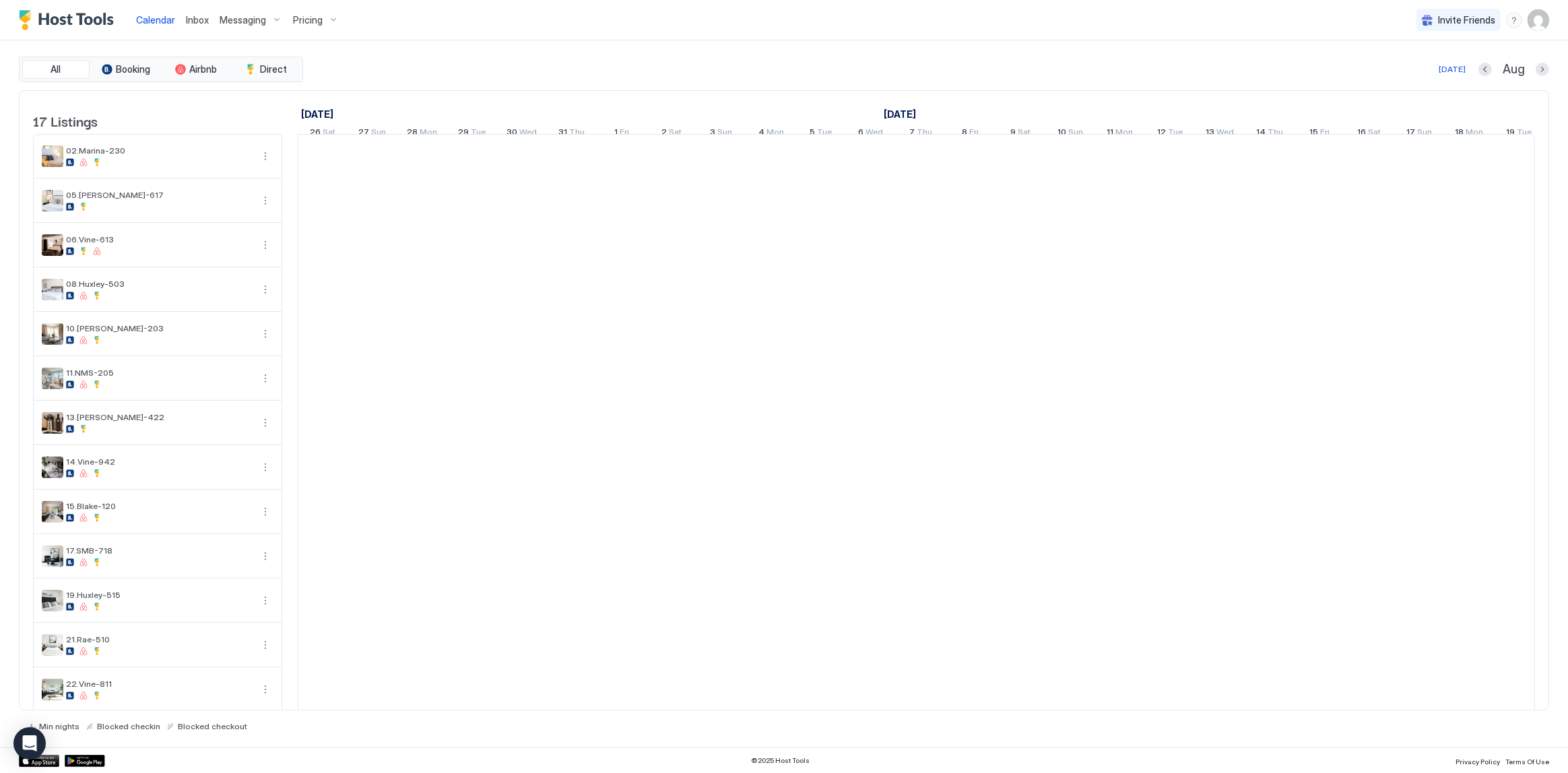
scroll to position [0, 748]
click at [164, 21] on span "Calendar" at bounding box center [155, 20] width 39 height 12
click at [593, 61] on div "Today Aug" at bounding box center [928, 69] width 1244 height 16
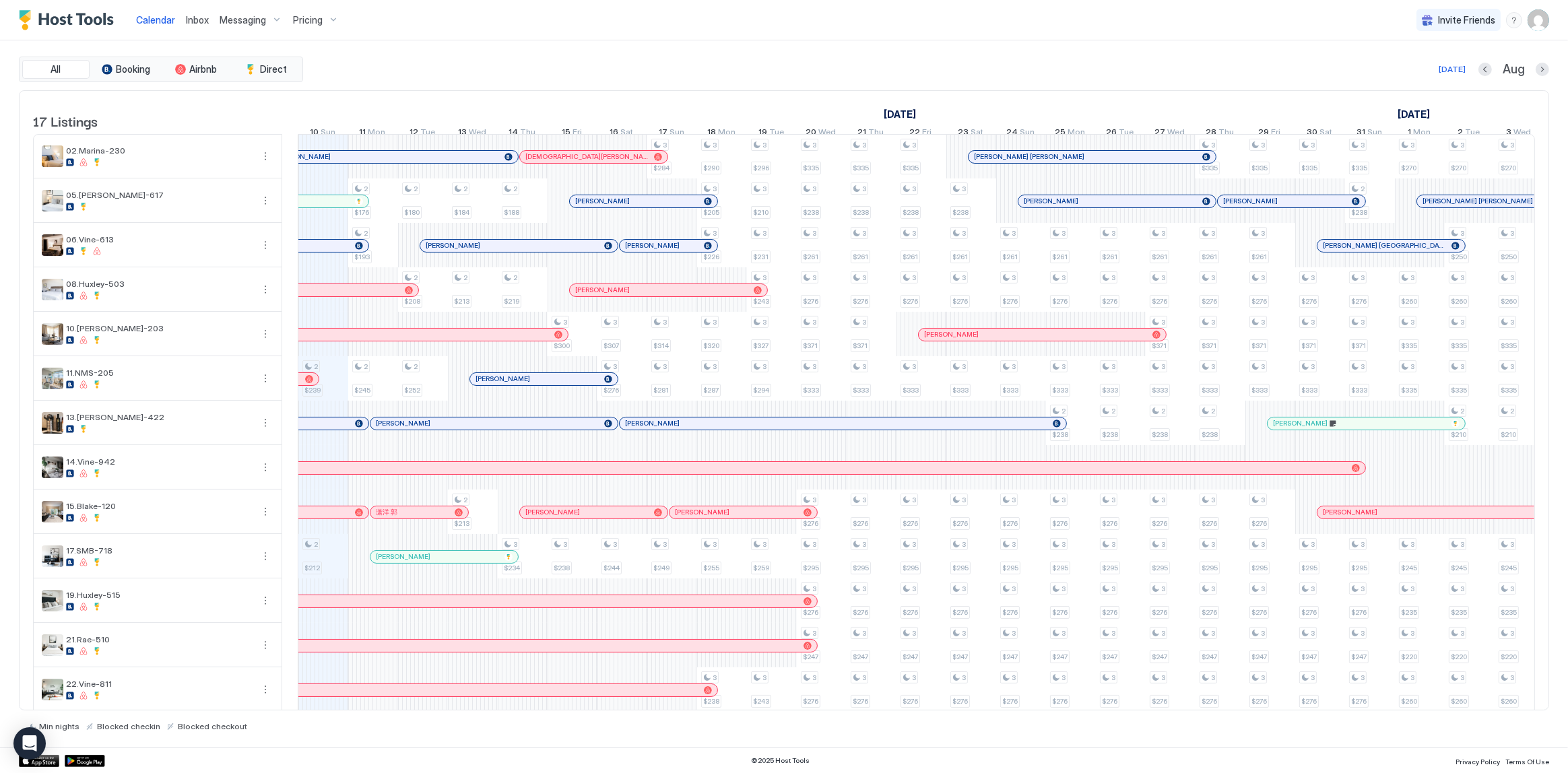
click at [791, 57] on div "All Booking Airbnb Direct [DATE] Aug" at bounding box center [784, 69] width 1530 height 26
click at [1027, 75] on div "Today Aug" at bounding box center [928, 69] width 1244 height 16
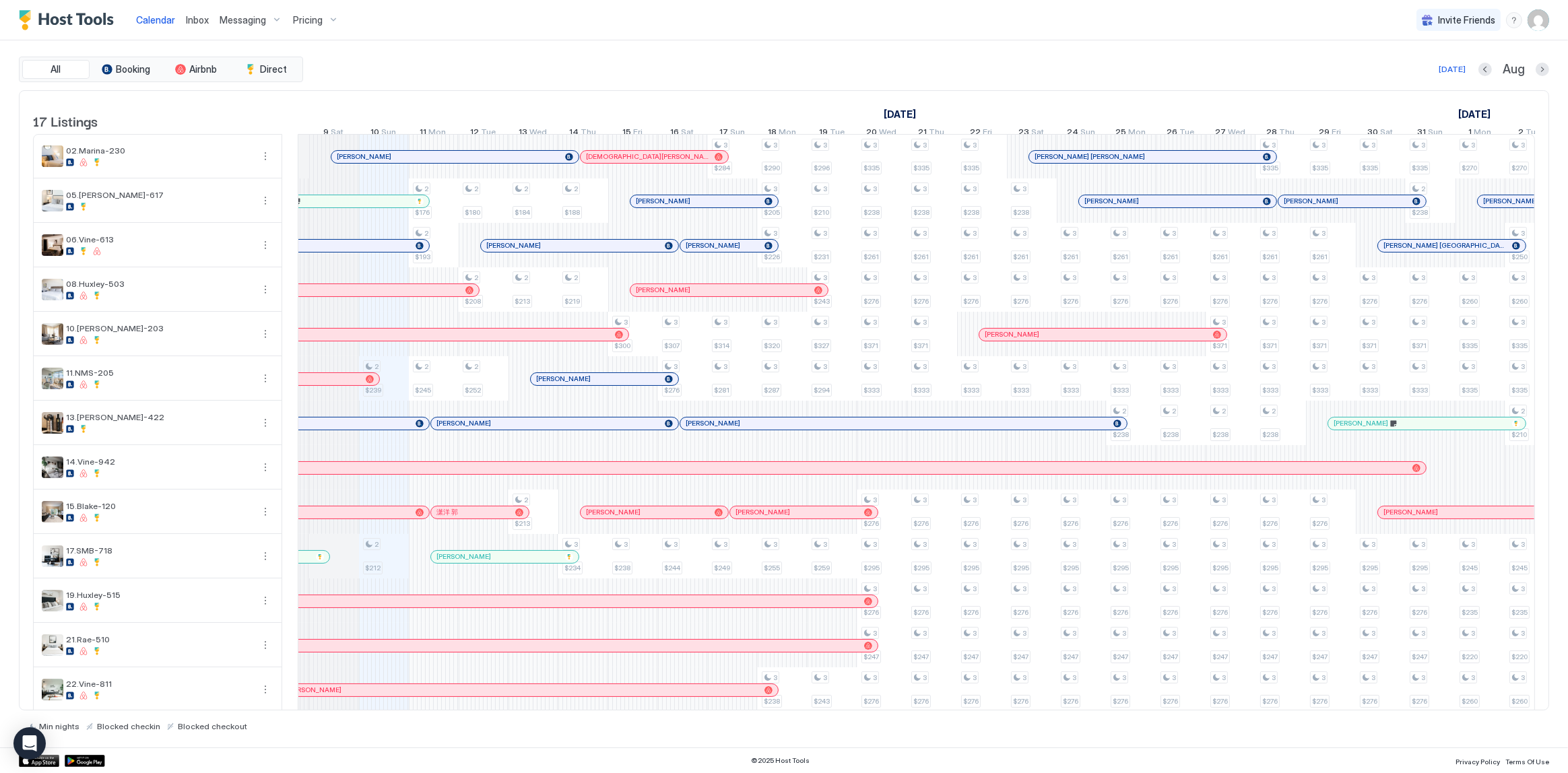
scroll to position [196, 0]
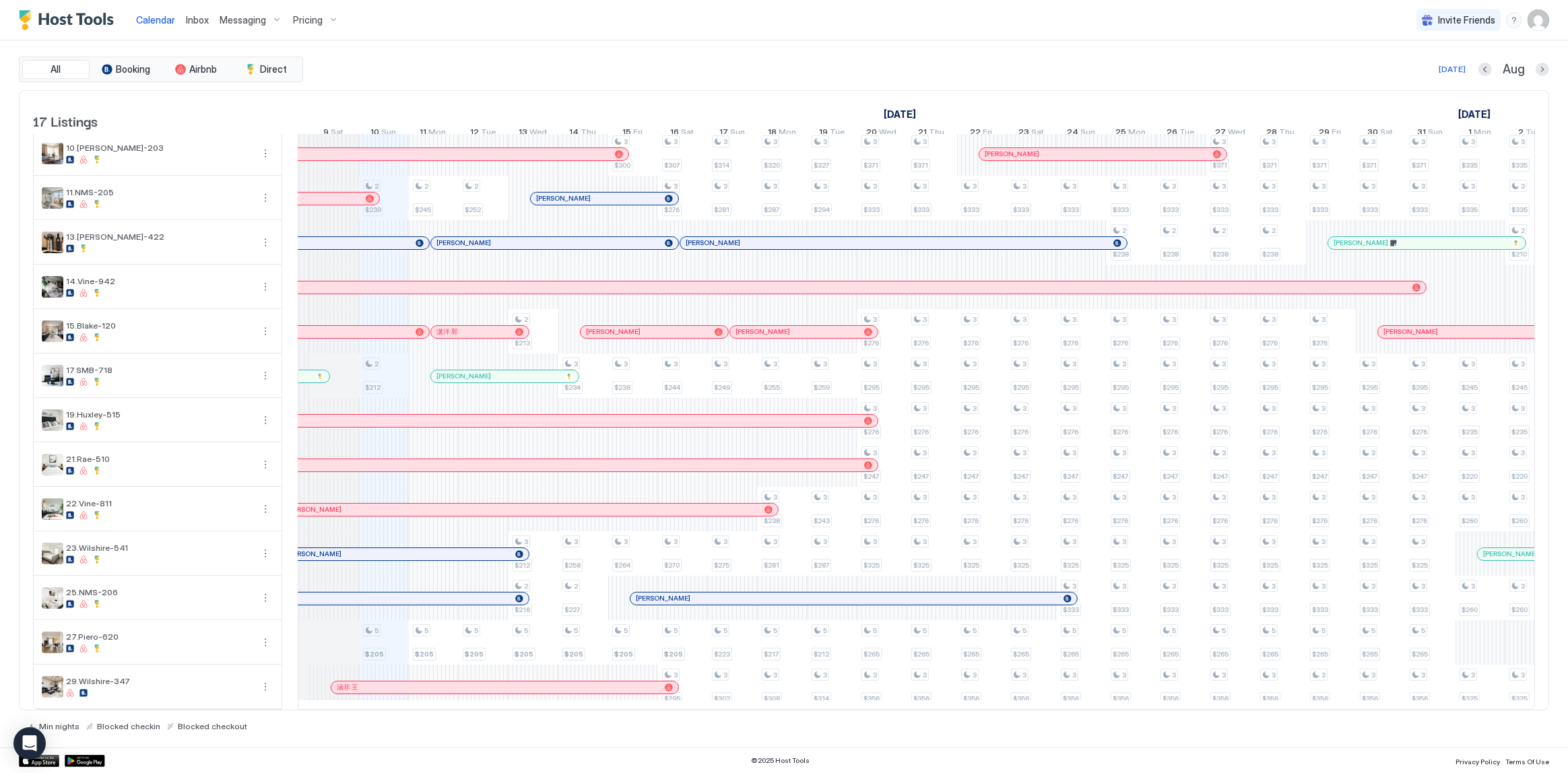
click at [555, 59] on div "All Booking Airbnb Direct Today Aug" at bounding box center [784, 69] width 1530 height 26
click at [1171, 92] on div "July 2025 August 2025 September 2025 26 Sat 27 Sun 28 Mon 29 Tue 30 Wed 31 Thu …" at bounding box center [916, 117] width 1237 height 53
click at [1108, 47] on div "All Booking Airbnb Direct Today Aug 17 Listings July 2025 August 2025 September…" at bounding box center [784, 394] width 1530 height 707
click at [717, 80] on div "All Booking Airbnb Direct Today Aug" at bounding box center [784, 69] width 1530 height 26
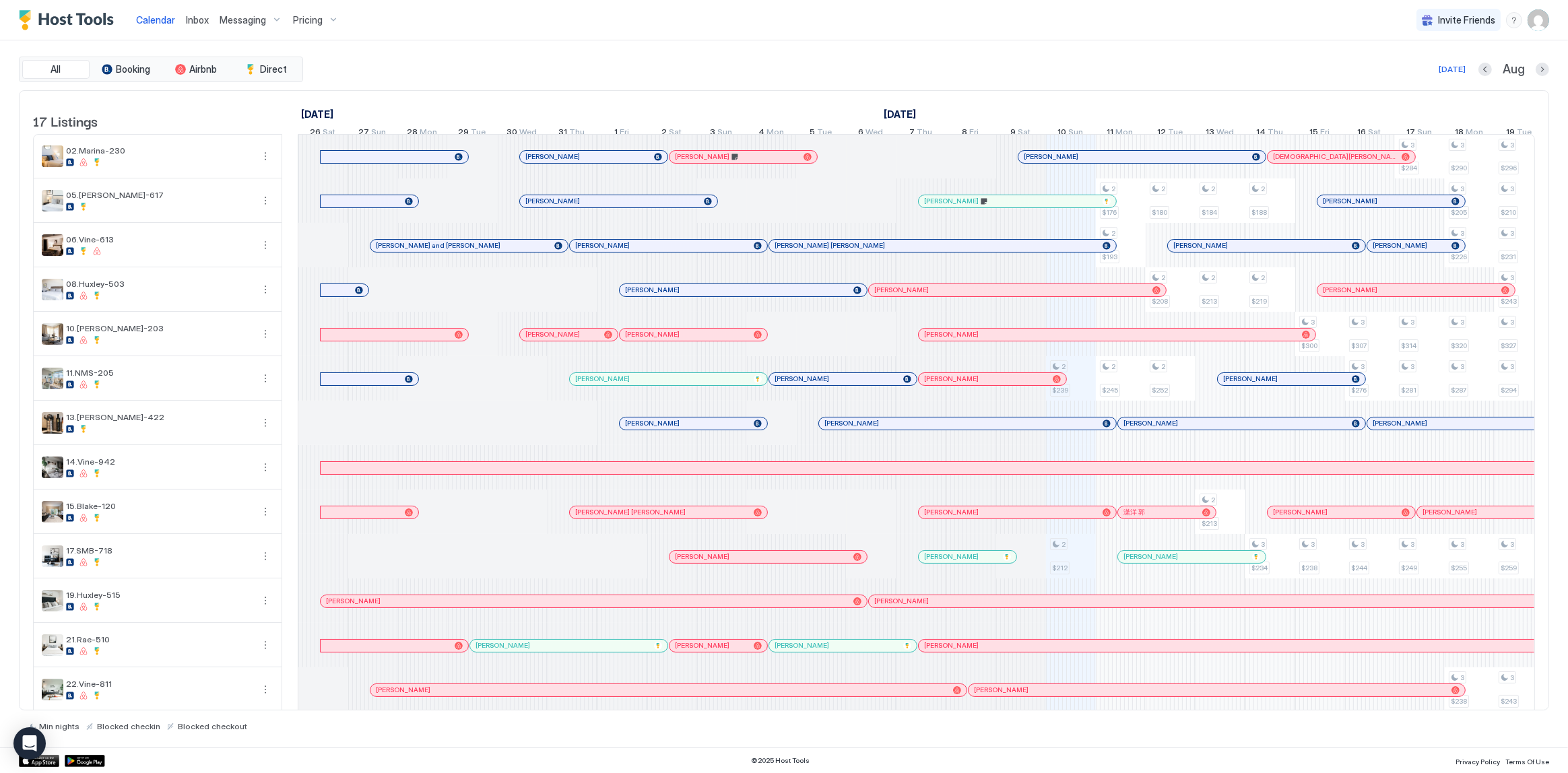
scroll to position [0, 748]
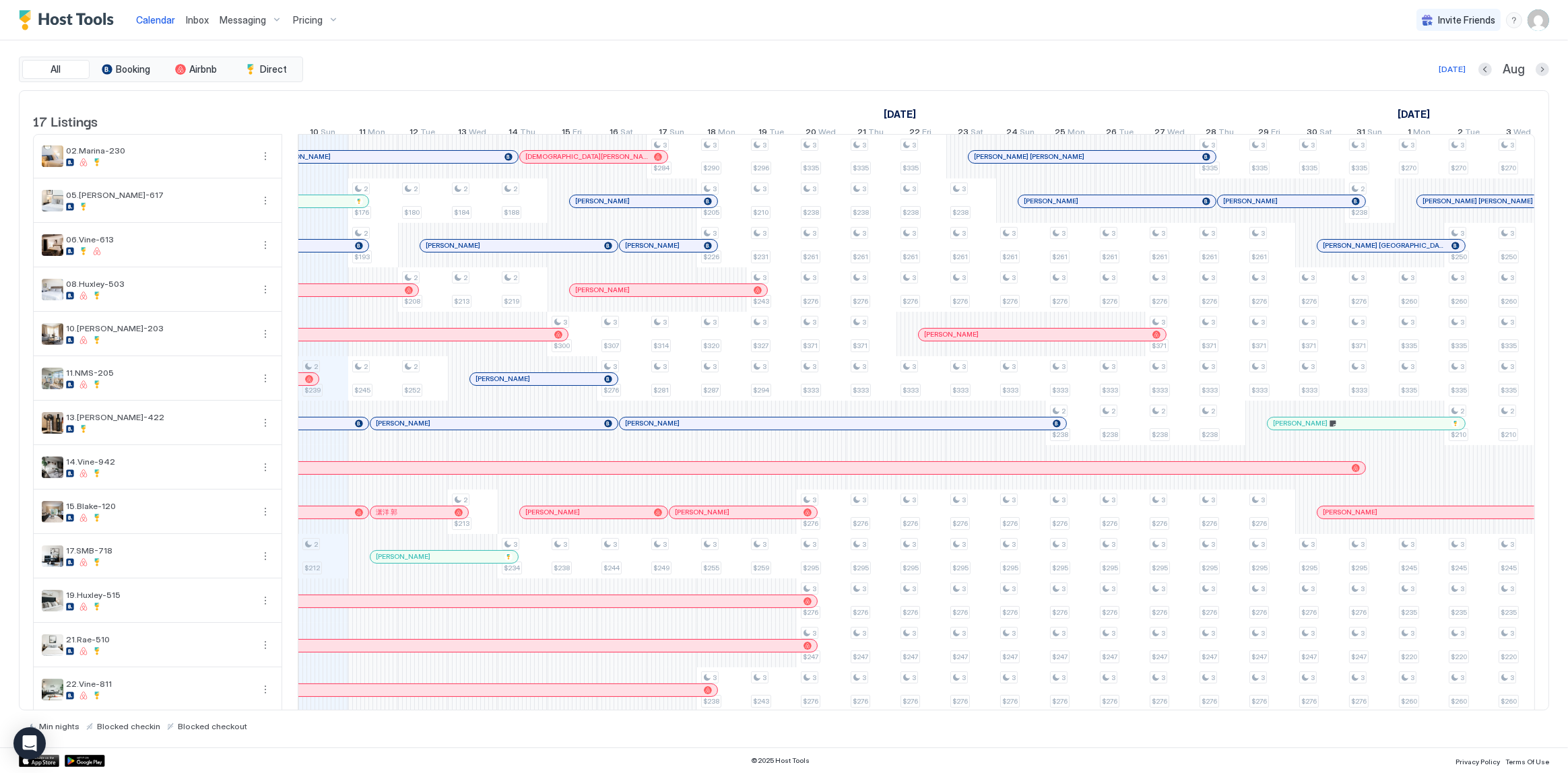
click at [0, 0] on div at bounding box center [0, 0] width 0 height 0
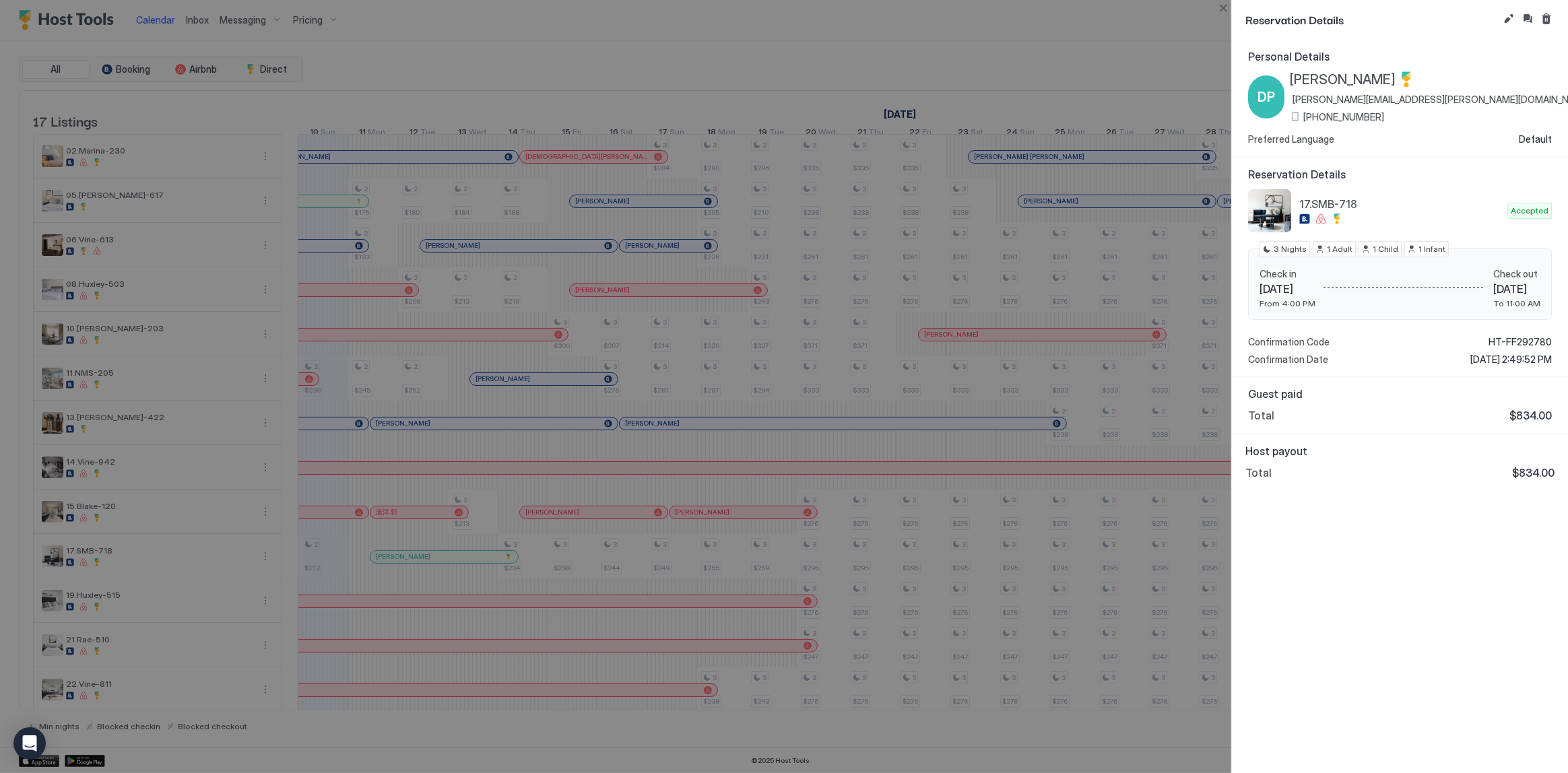
click at [1530, 471] on span "$834.00" at bounding box center [1533, 473] width 42 height 13
click at [1526, 473] on span "$834.00" at bounding box center [1533, 473] width 42 height 13
copy span "834.00"
click at [842, 309] on div at bounding box center [784, 386] width 1568 height 773
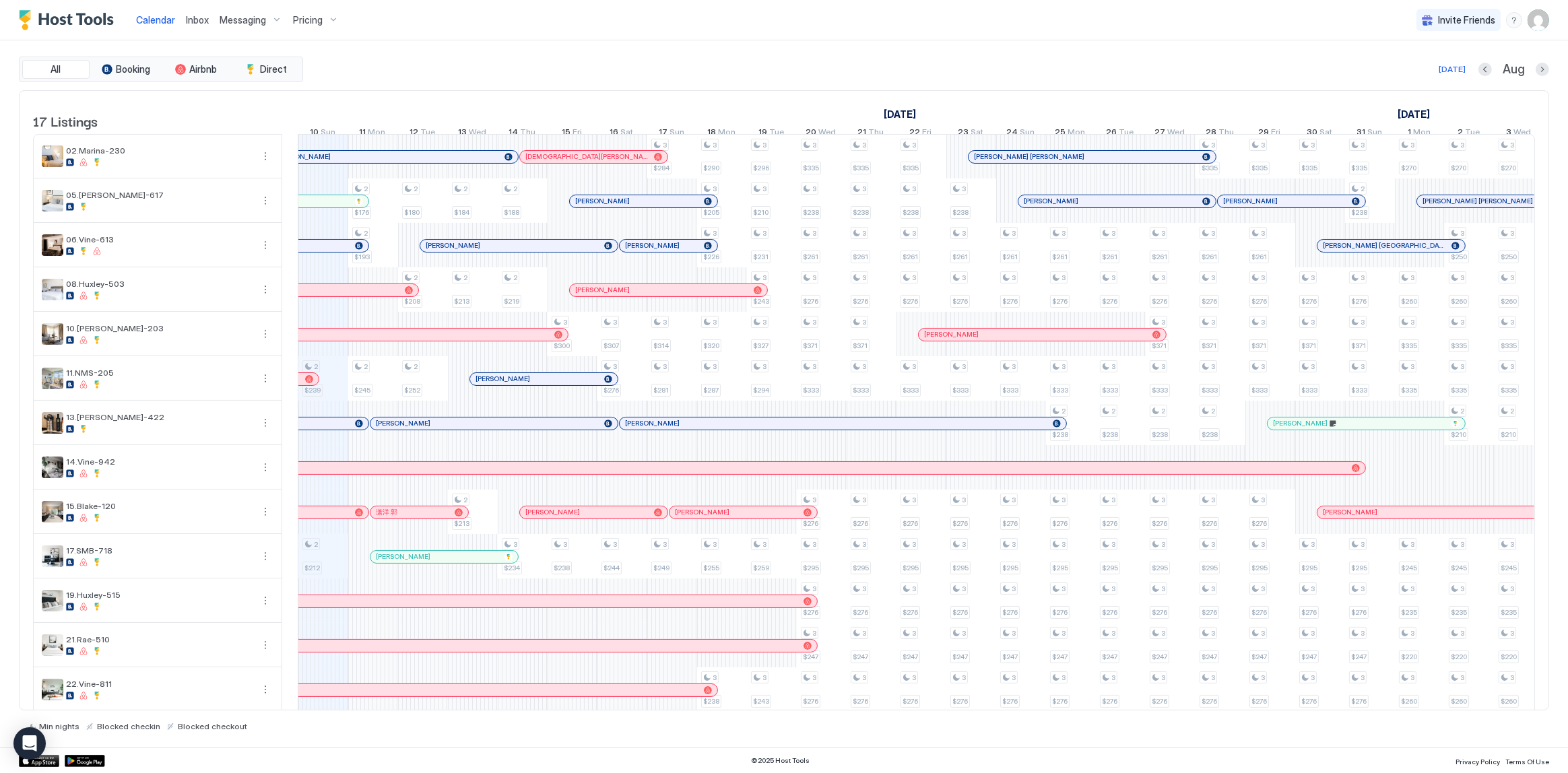
click at [786, 87] on div "All Booking Airbnb Direct Today Aug 17 Listings July 2025 August 2025 September…" at bounding box center [784, 394] width 1530 height 675
click at [846, 68] on div "Today Aug" at bounding box center [928, 69] width 1244 height 16
click at [196, 26] on link "Inbox" at bounding box center [197, 20] width 23 height 14
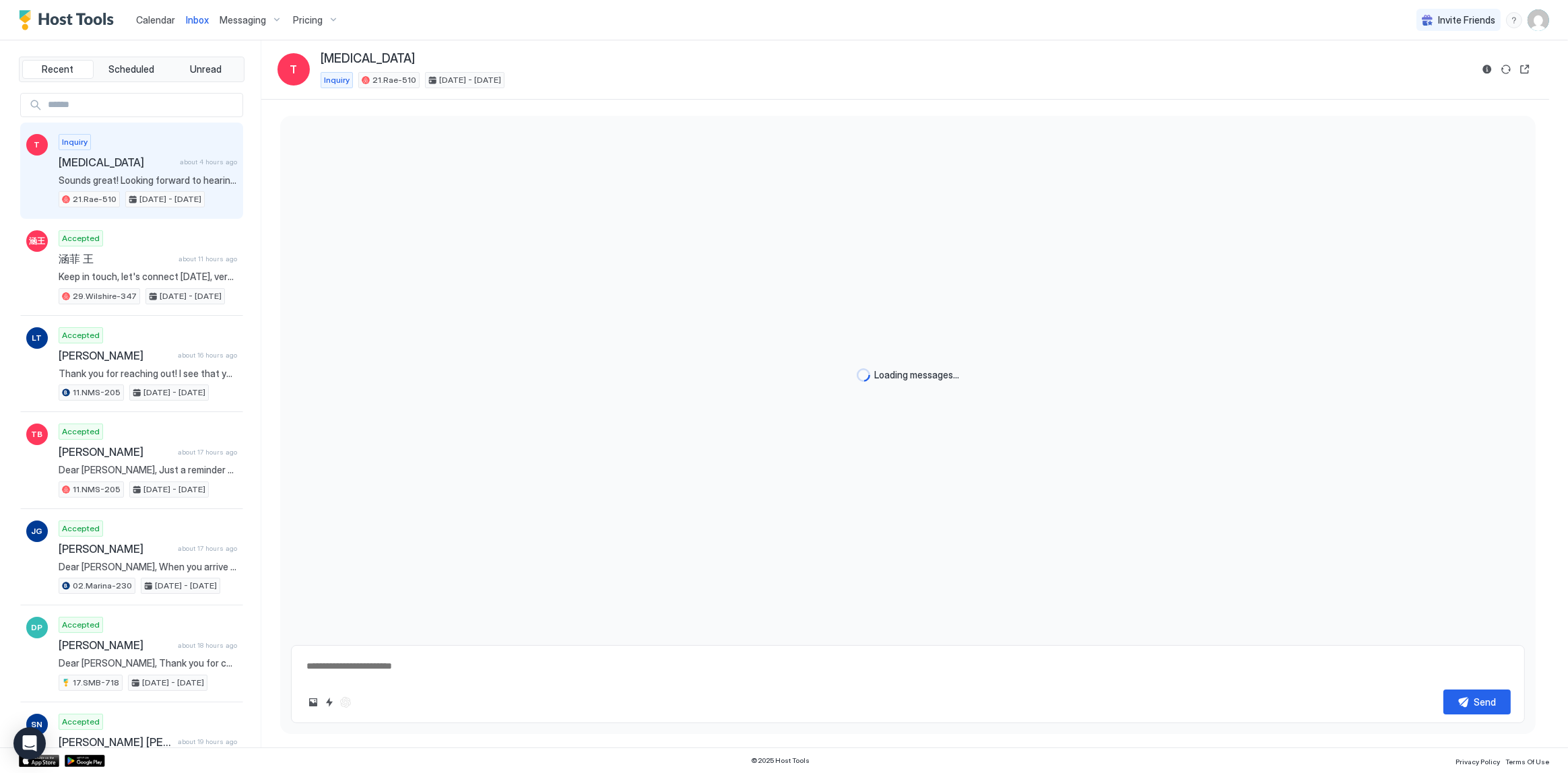
click at [571, 88] on div "Inbox T Tobi Inquiry 21.Rae-510 Aug 23 - Sep 2, 2025" at bounding box center [905, 70] width 1288 height 59
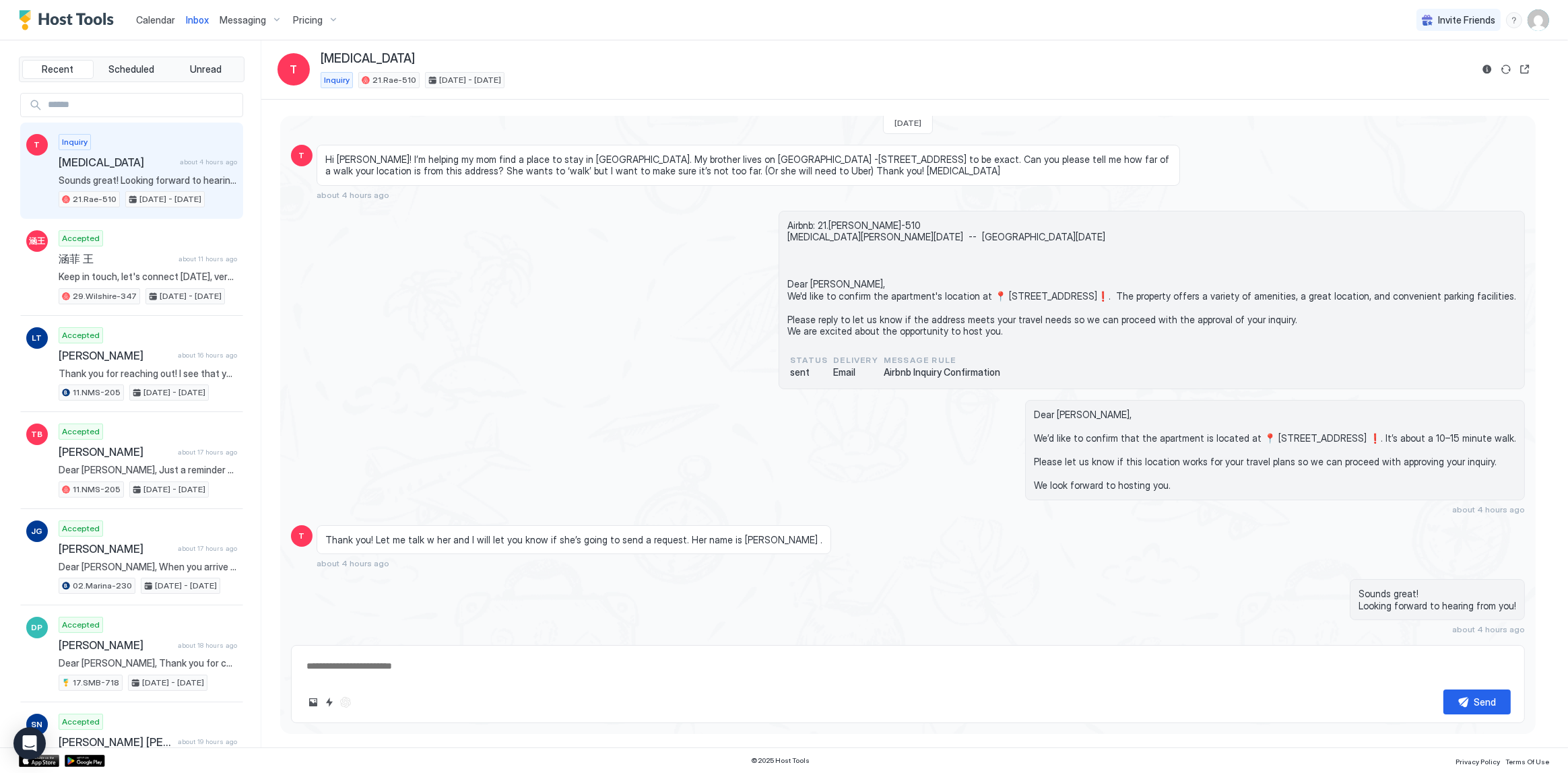
type textarea "*"
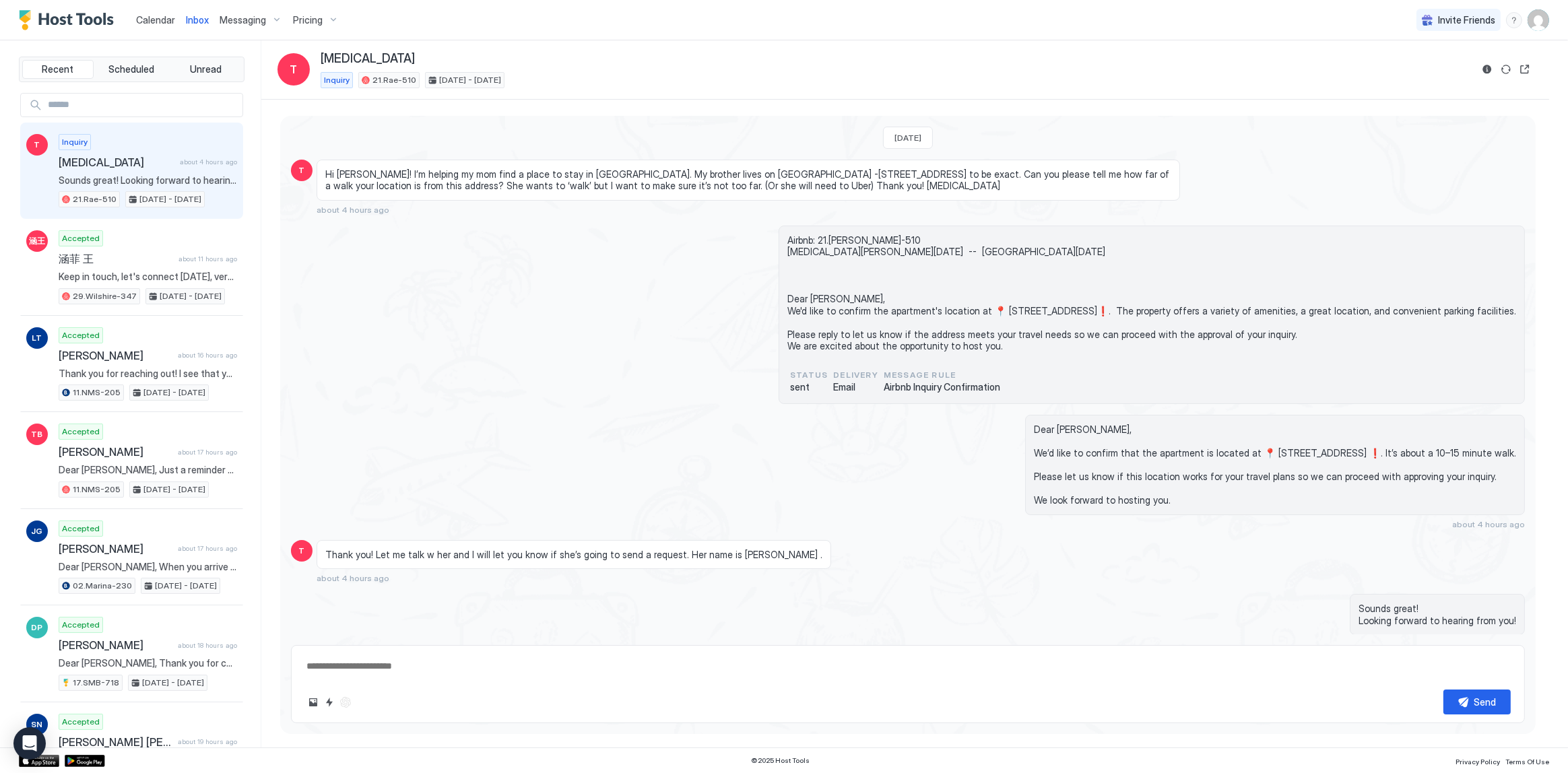
scroll to position [25, 0]
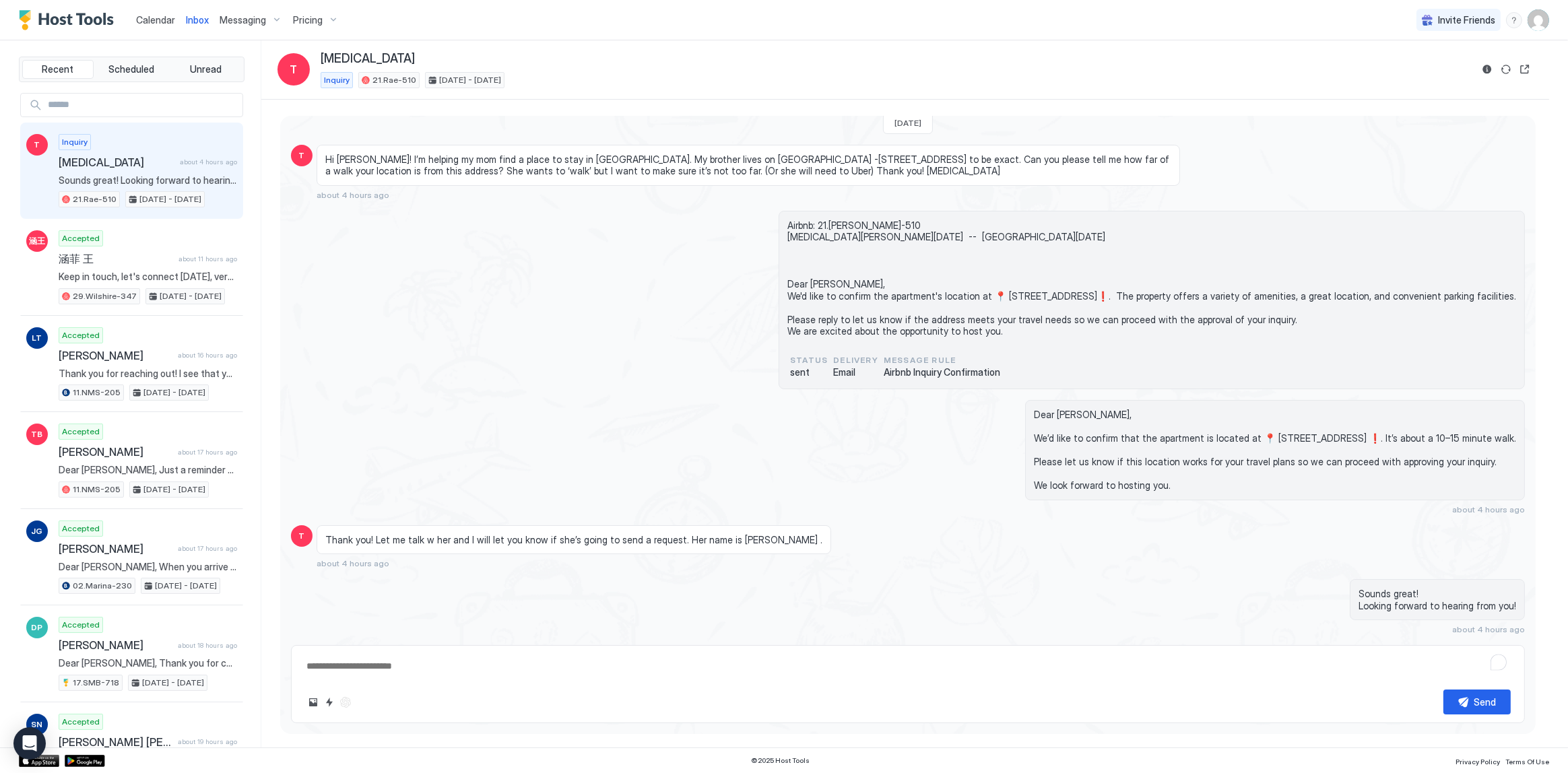
type textarea "*"
click at [937, 404] on div "Dear [PERSON_NAME], We’d like to confirm that the apartment is located at 📍 [ST…" at bounding box center [1093, 457] width 863 height 115
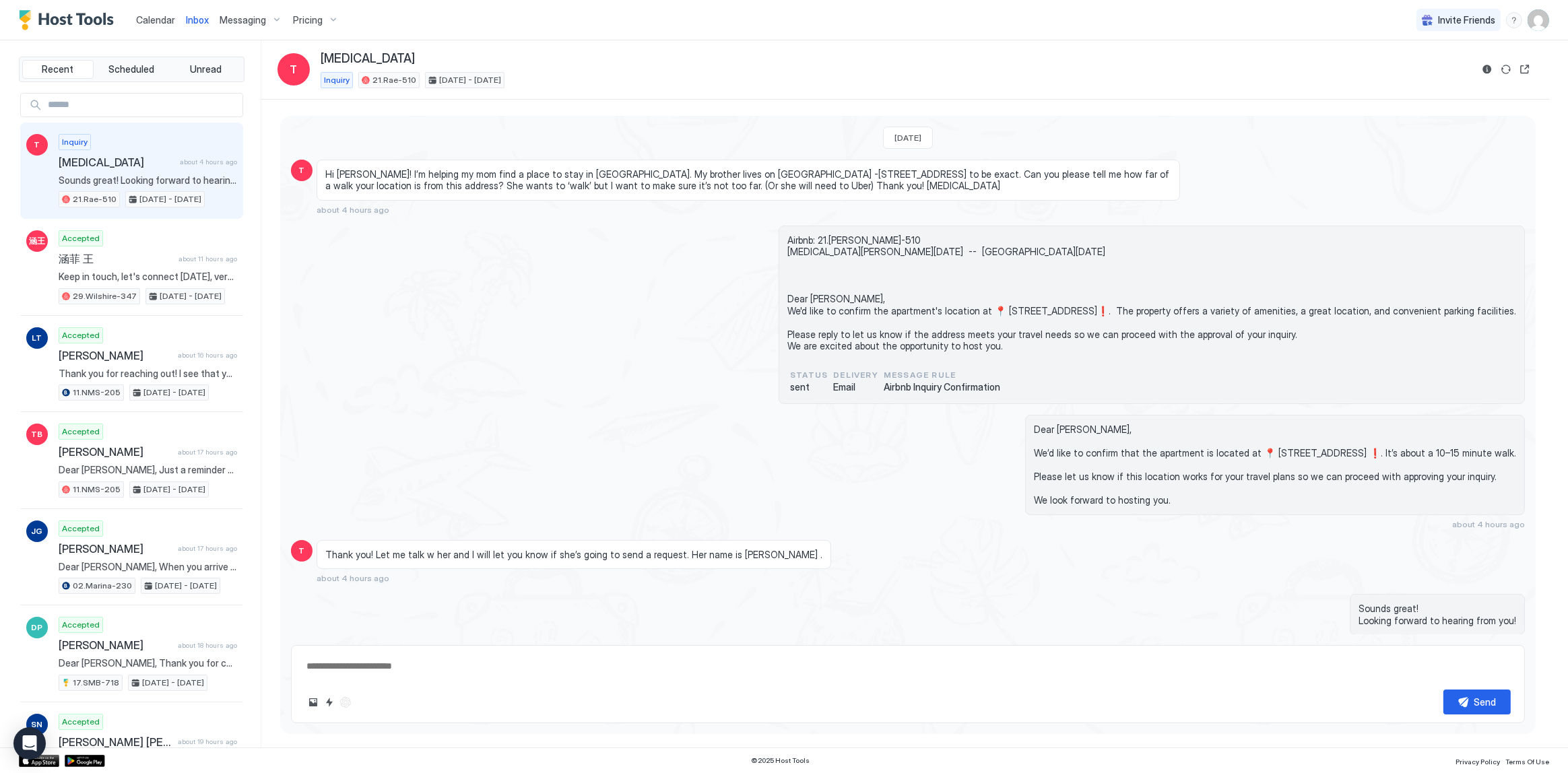
scroll to position [25, 0]
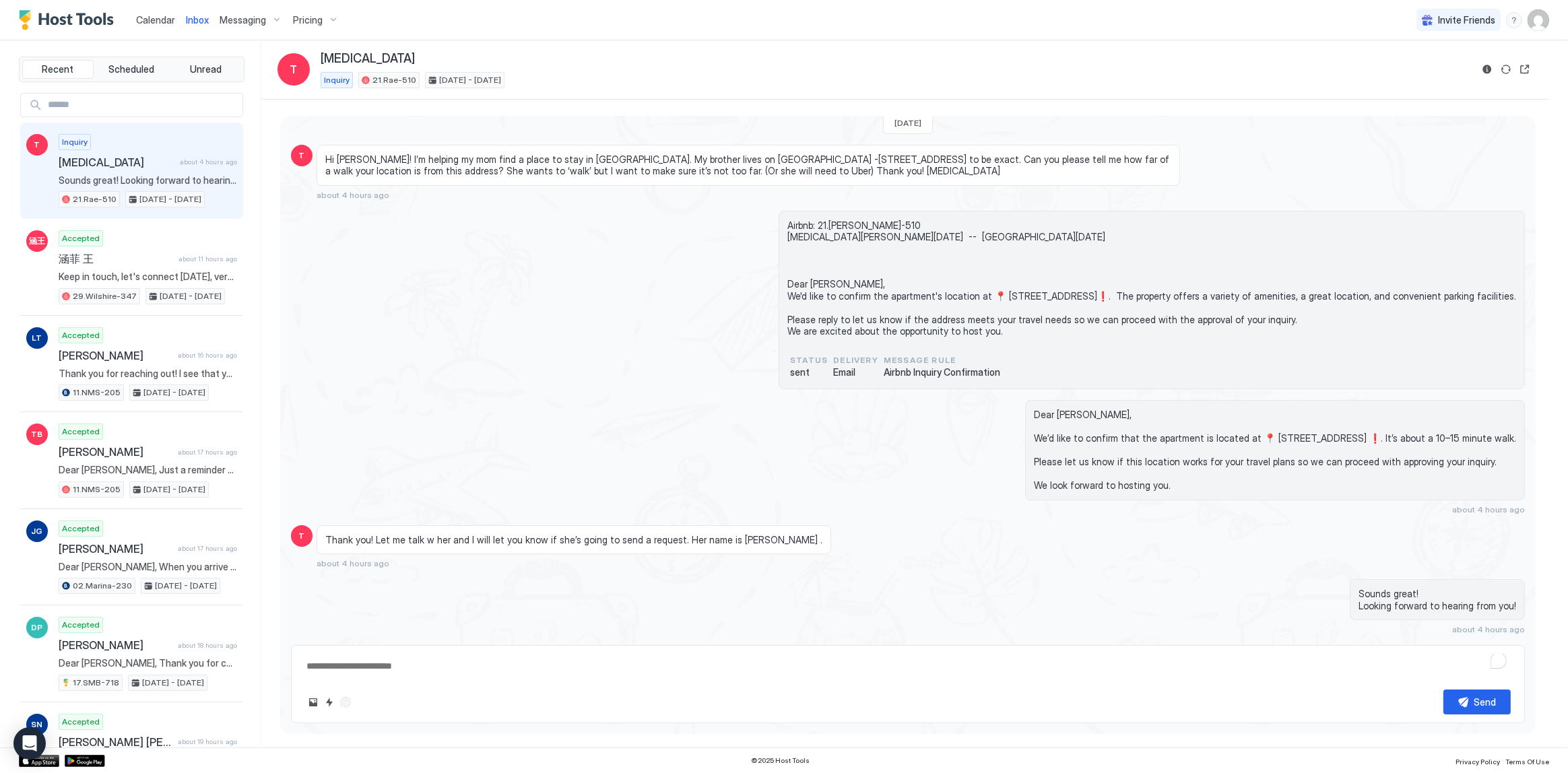
click at [158, 17] on span "Calendar" at bounding box center [155, 20] width 39 height 12
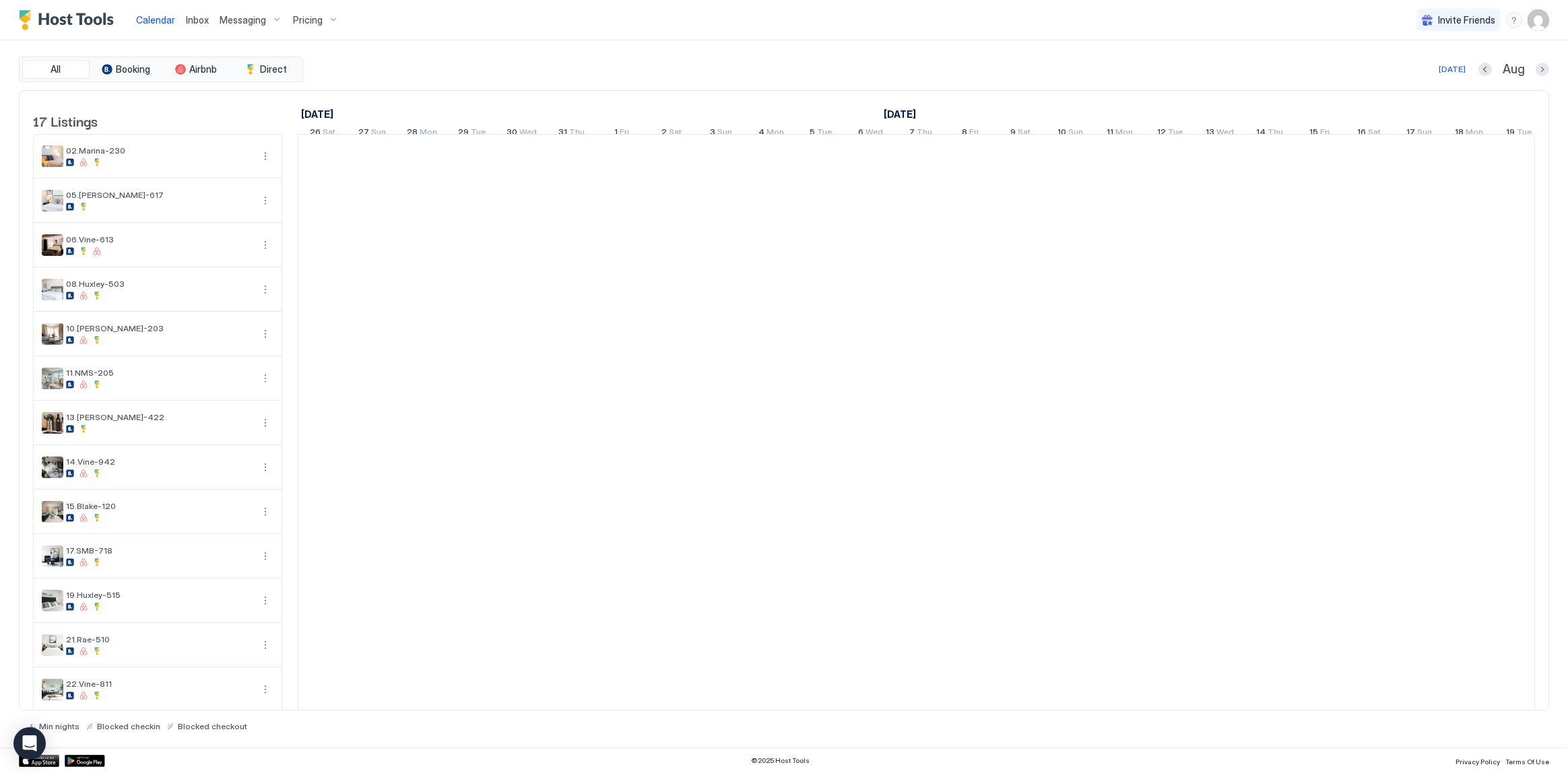
scroll to position [0, 748]
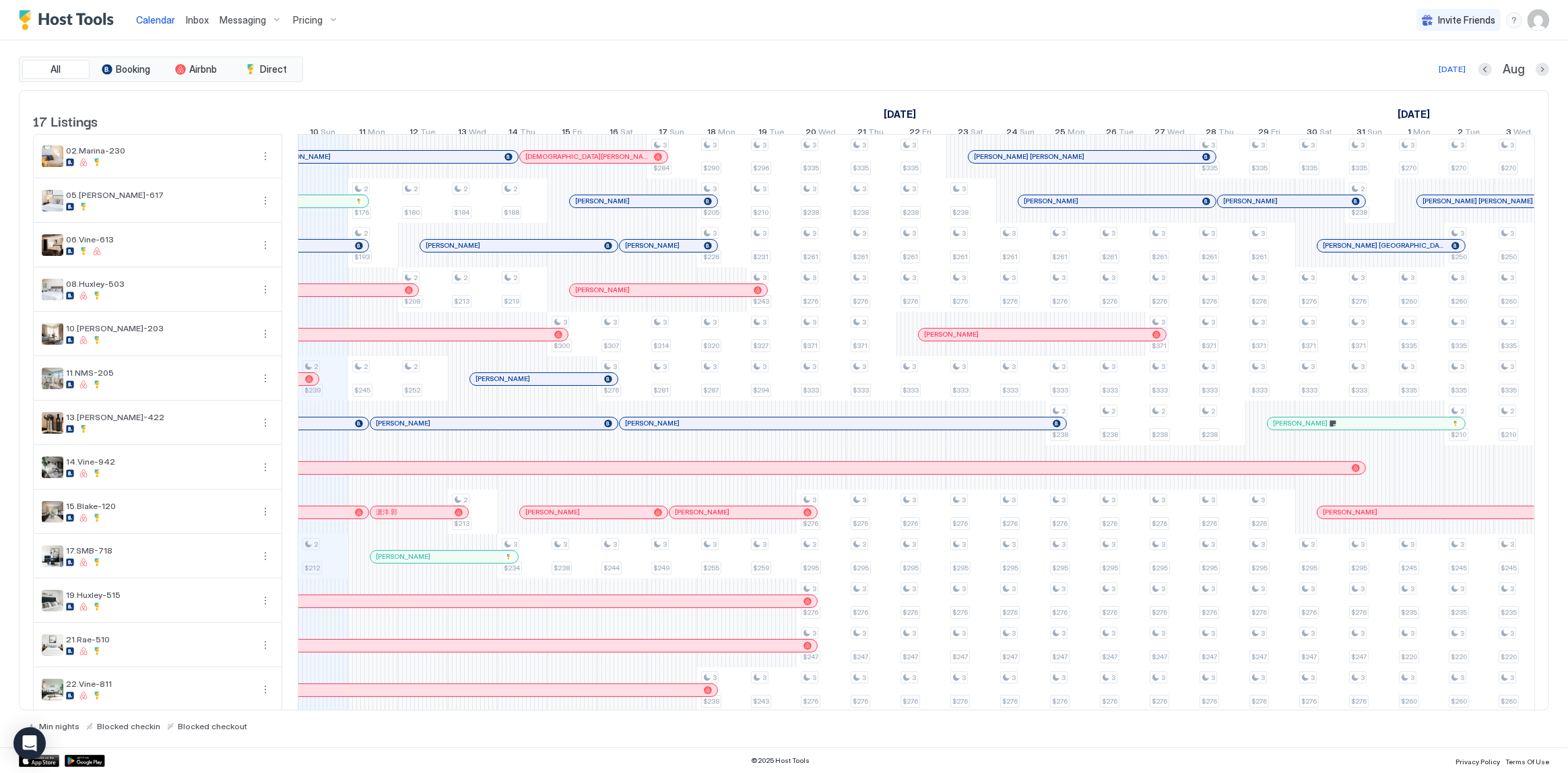
drag, startPoint x: 177, startPoint y: 12, endPoint x: 184, endPoint y: 13, distance: 7.1
click at [177, 12] on div "Calendar" at bounding box center [155, 20] width 50 height 25
click at [186, 14] on span "Inbox" at bounding box center [197, 20] width 23 height 12
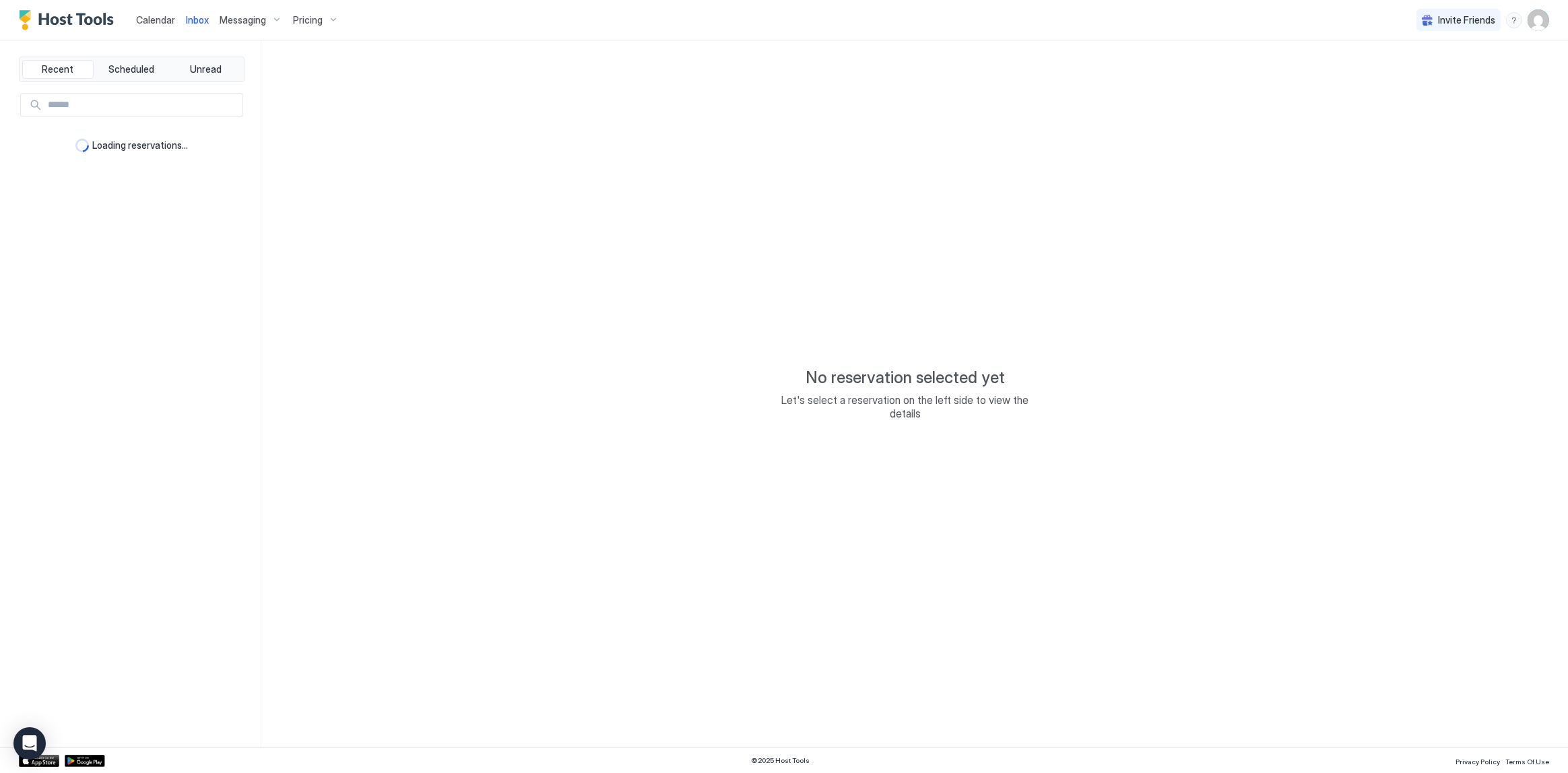
drag, startPoint x: 184, startPoint y: 13, endPoint x: 181, endPoint y: 28, distance: 15.3
click at [186, 14] on span "Inbox" at bounding box center [197, 20] width 23 height 12
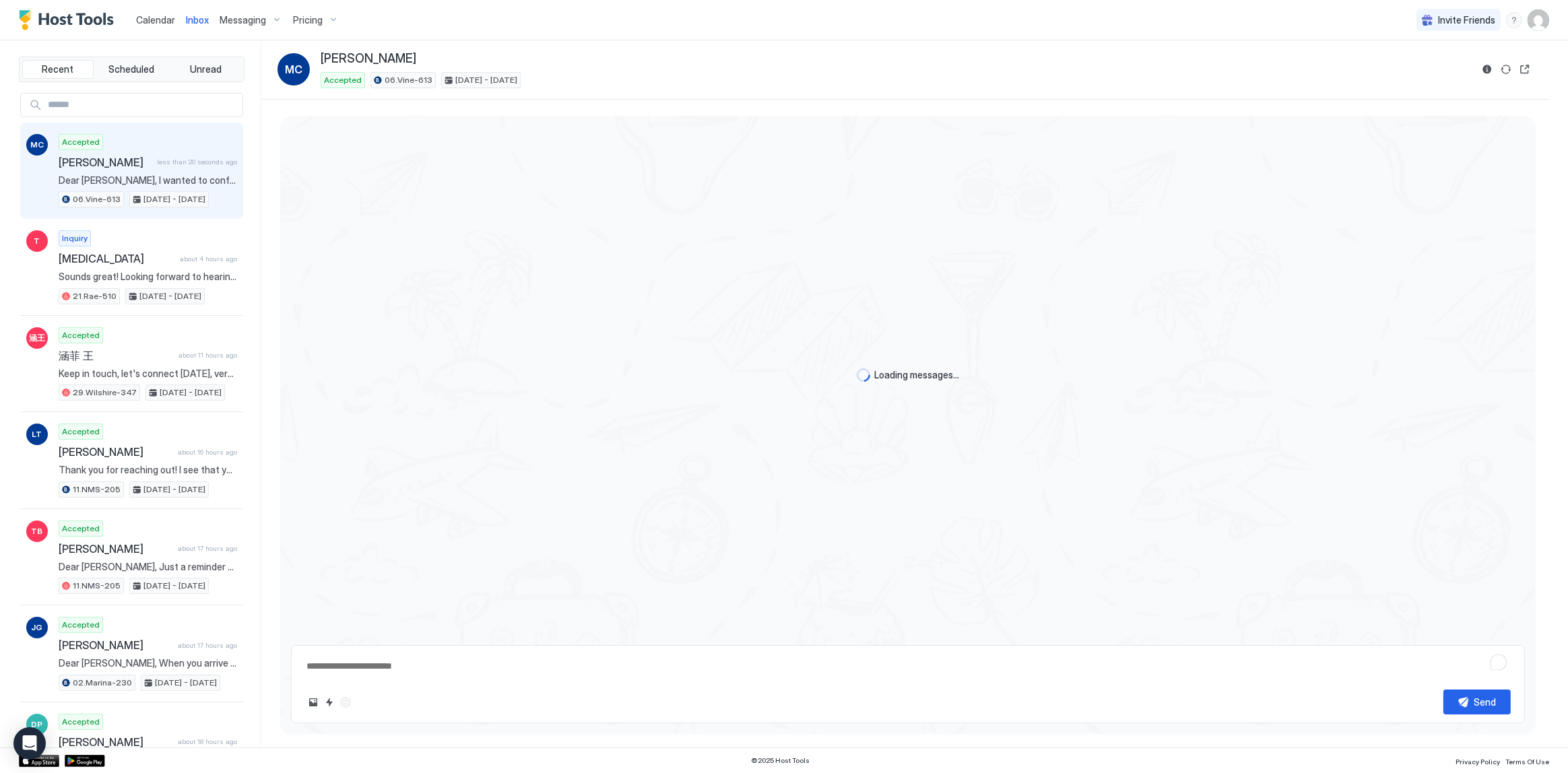
scroll to position [189, 0]
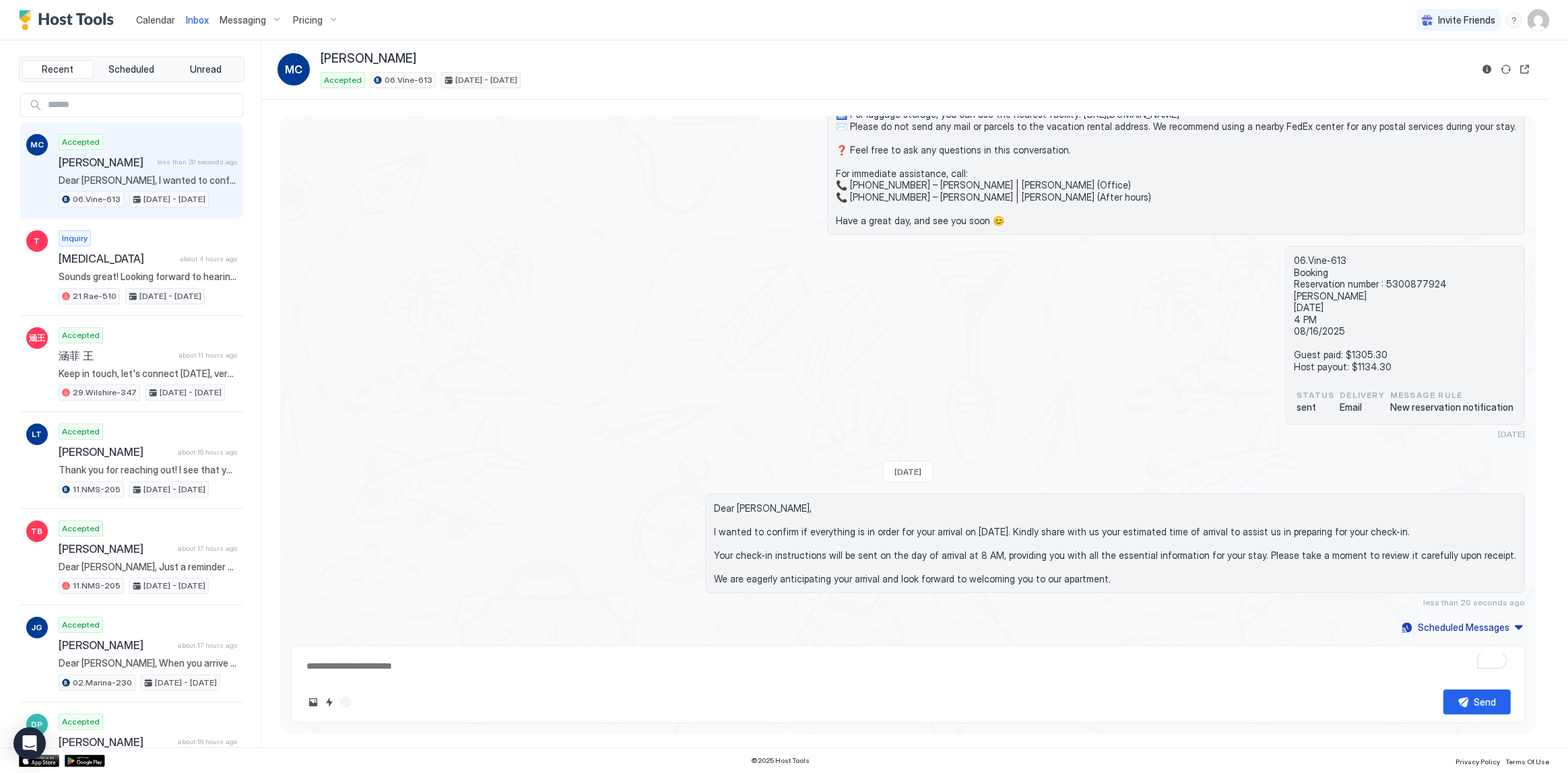
click at [143, 14] on span "Calendar" at bounding box center [155, 20] width 39 height 12
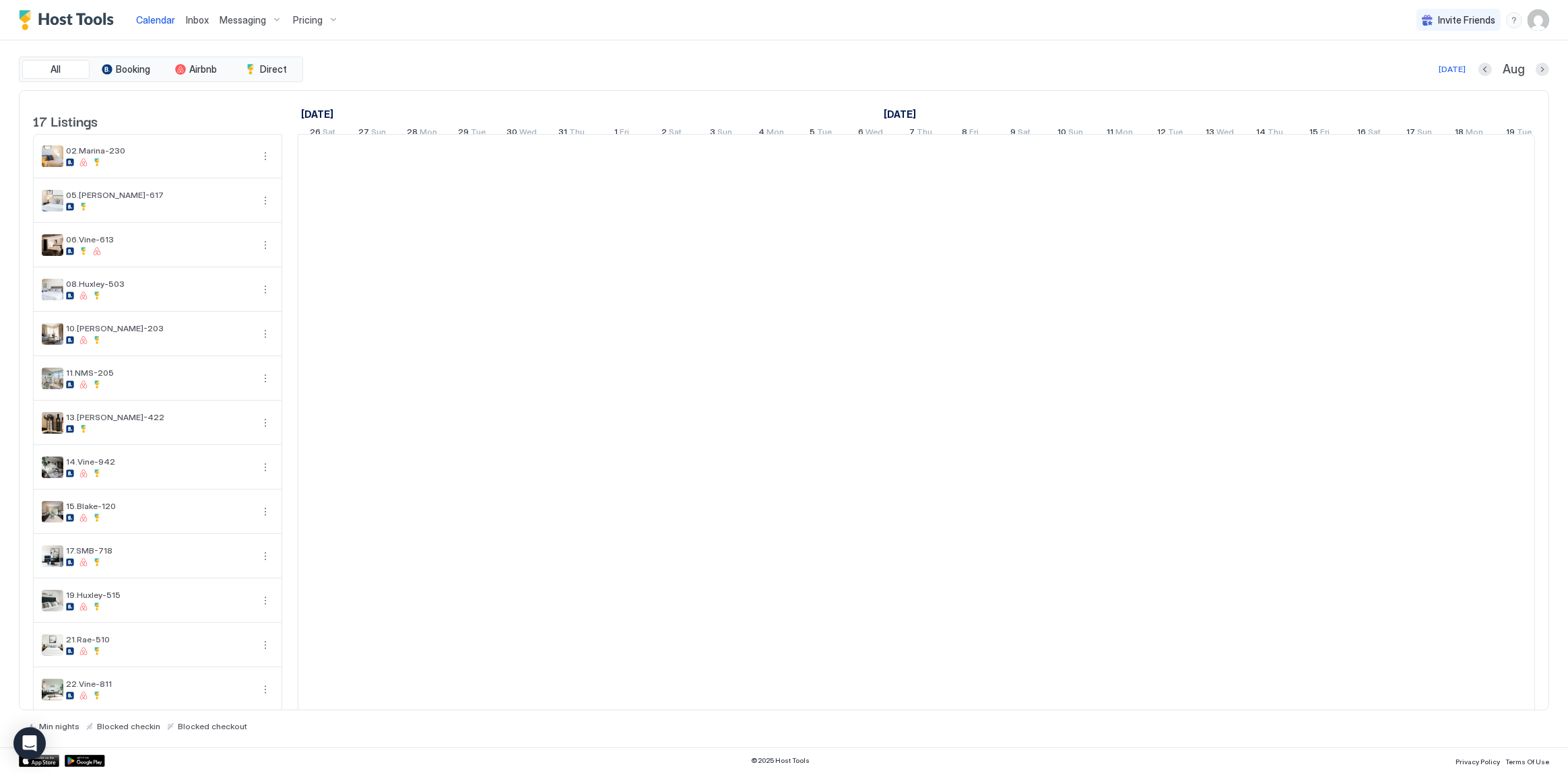
scroll to position [0, 748]
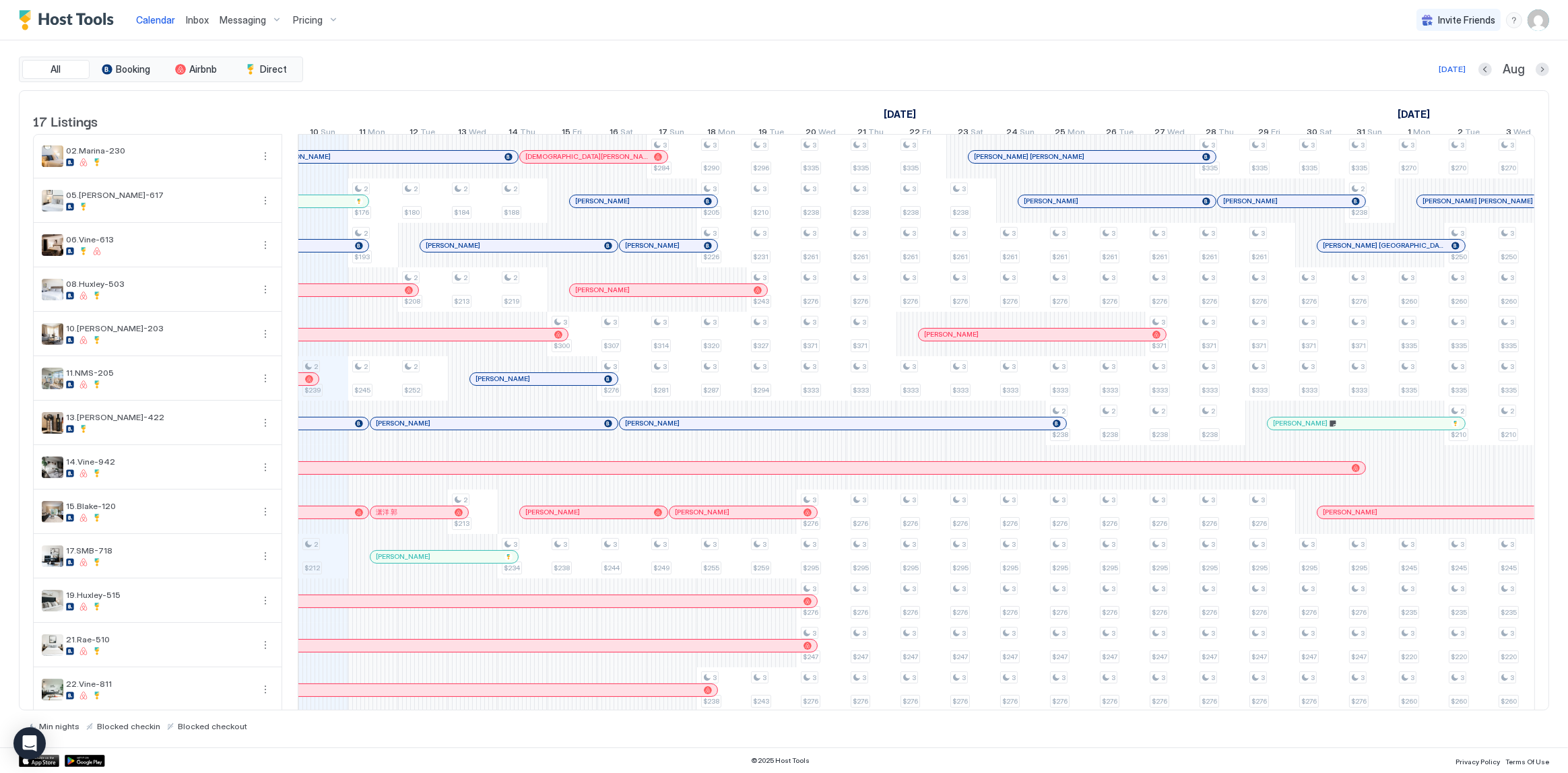
click at [373, 295] on div at bounding box center [374, 290] width 11 height 11
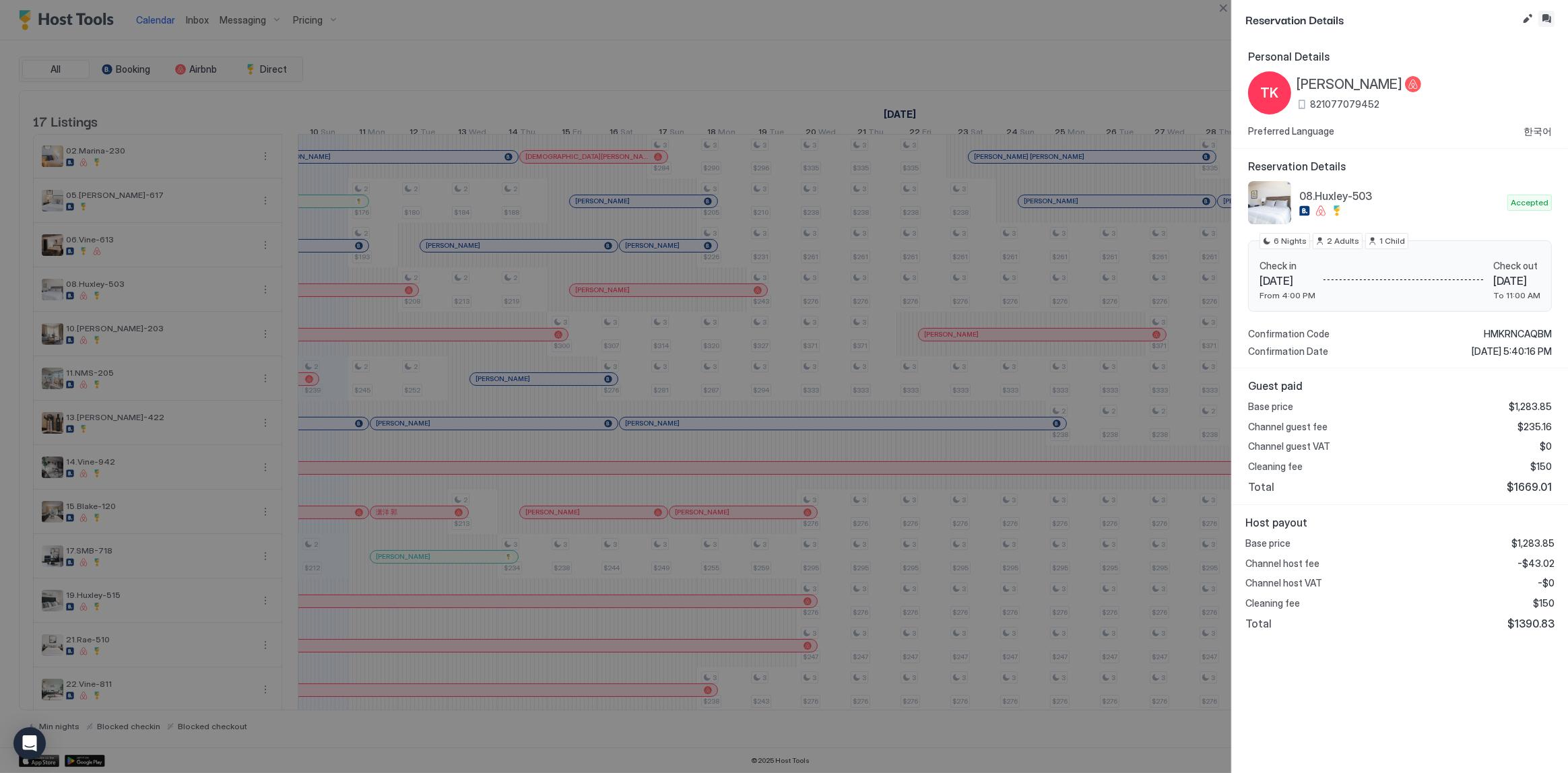
click at [1553, 16] on button "Inbox" at bounding box center [1547, 19] width 17 height 16
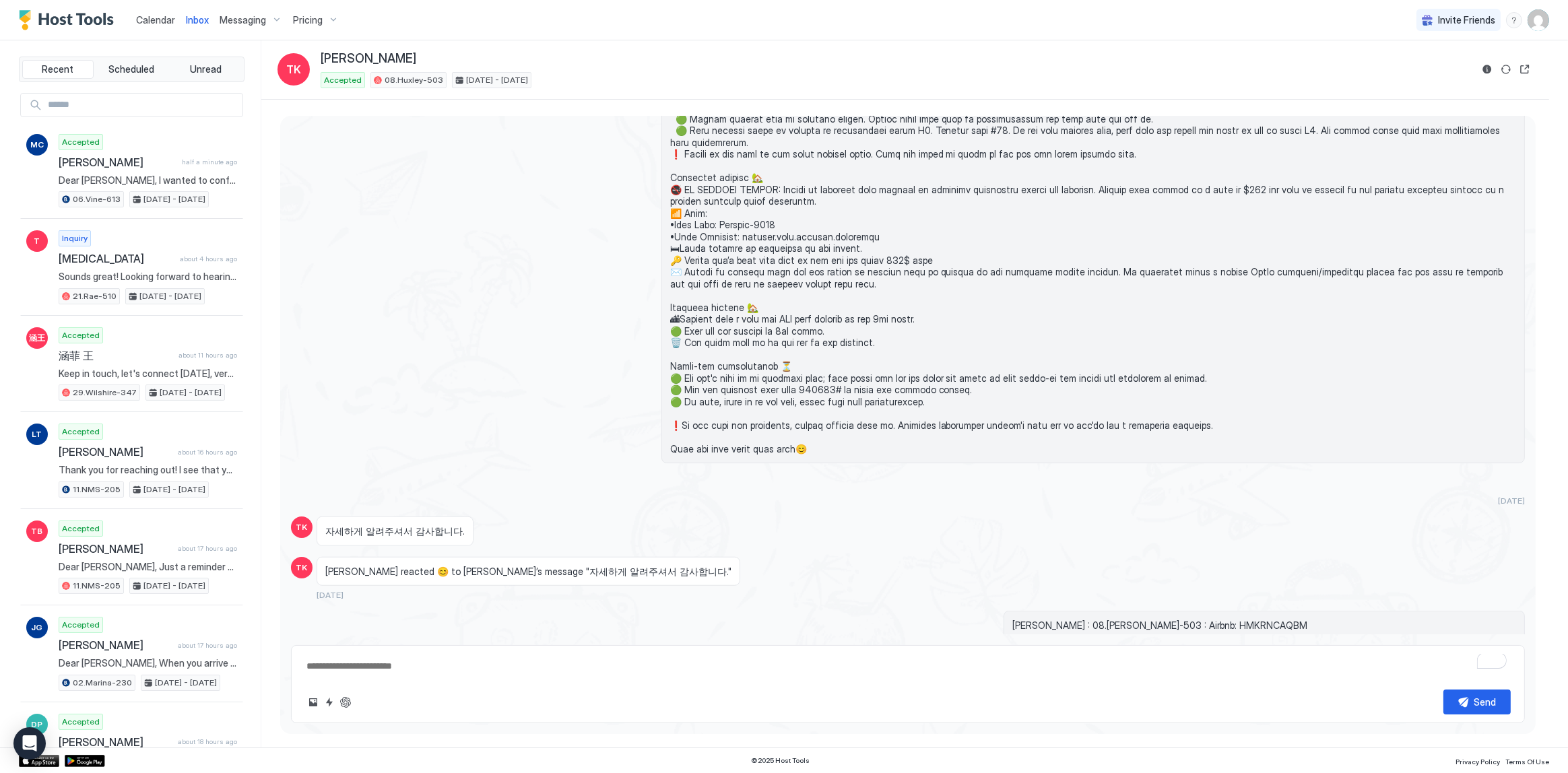
scroll to position [1764, 0]
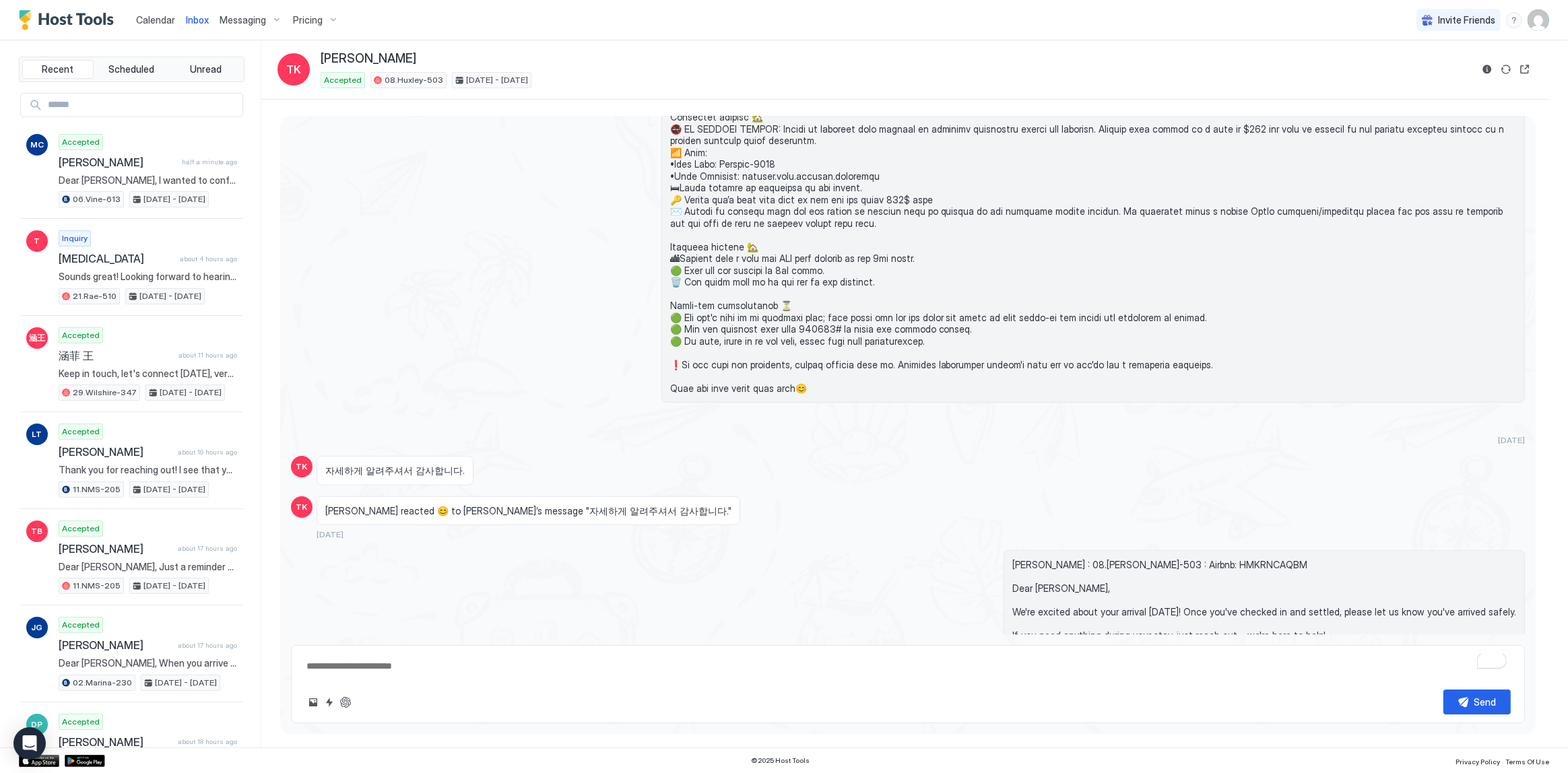
click at [388, 465] on span "자세하게 알려주셔서 감사합니다." at bounding box center [394, 470] width 139 height 12
click at [388, 464] on span "자세하게 알려주셔서 감사합니다." at bounding box center [394, 470] width 139 height 12
click at [739, 550] on div "Taegu Kang : 08.Huxley-503 : Airbnb: HMKRNCAQBM Dear Taegu, We're excited about…" at bounding box center [908, 641] width 1234 height 181
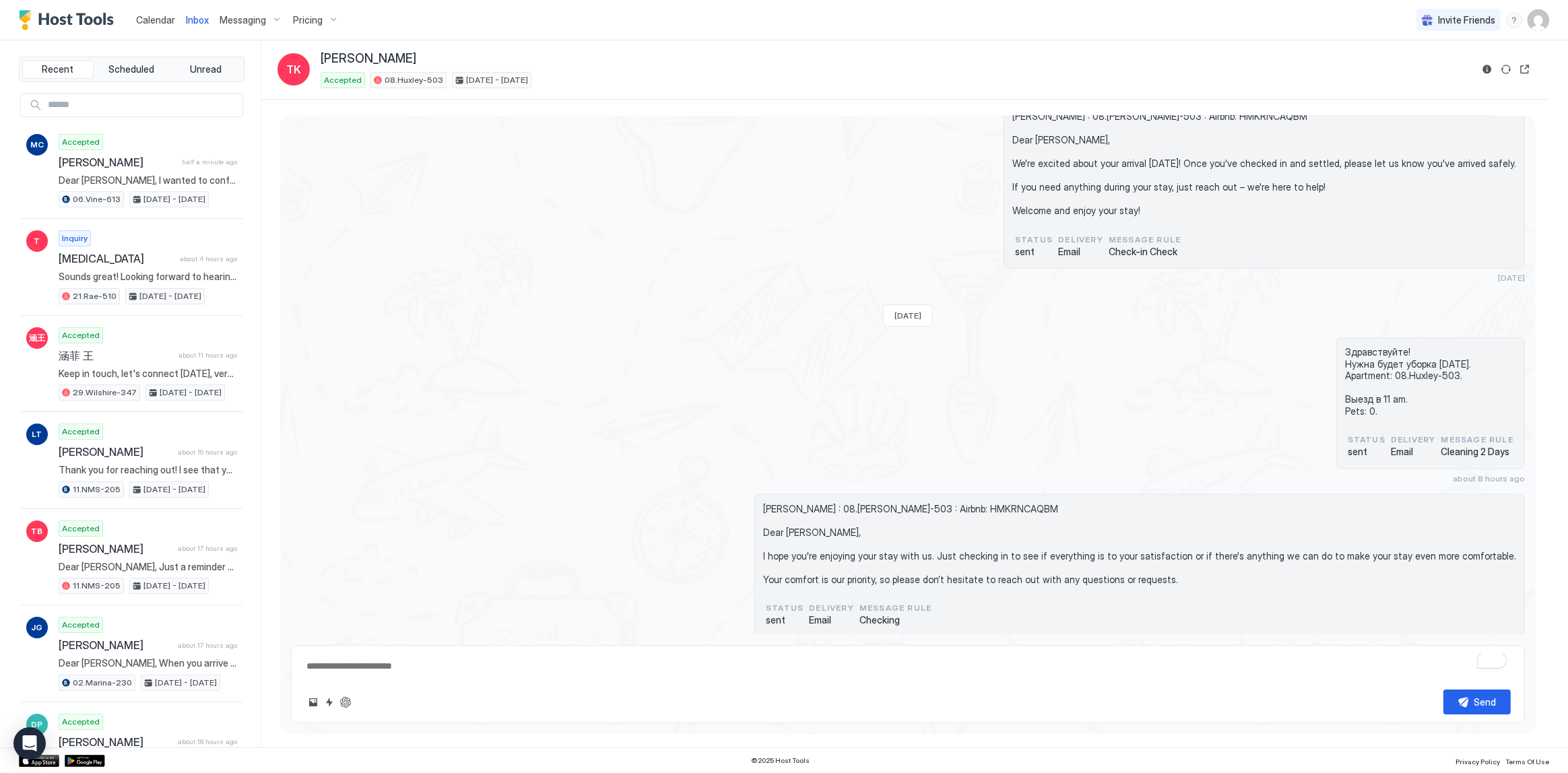
scroll to position [2255, 0]
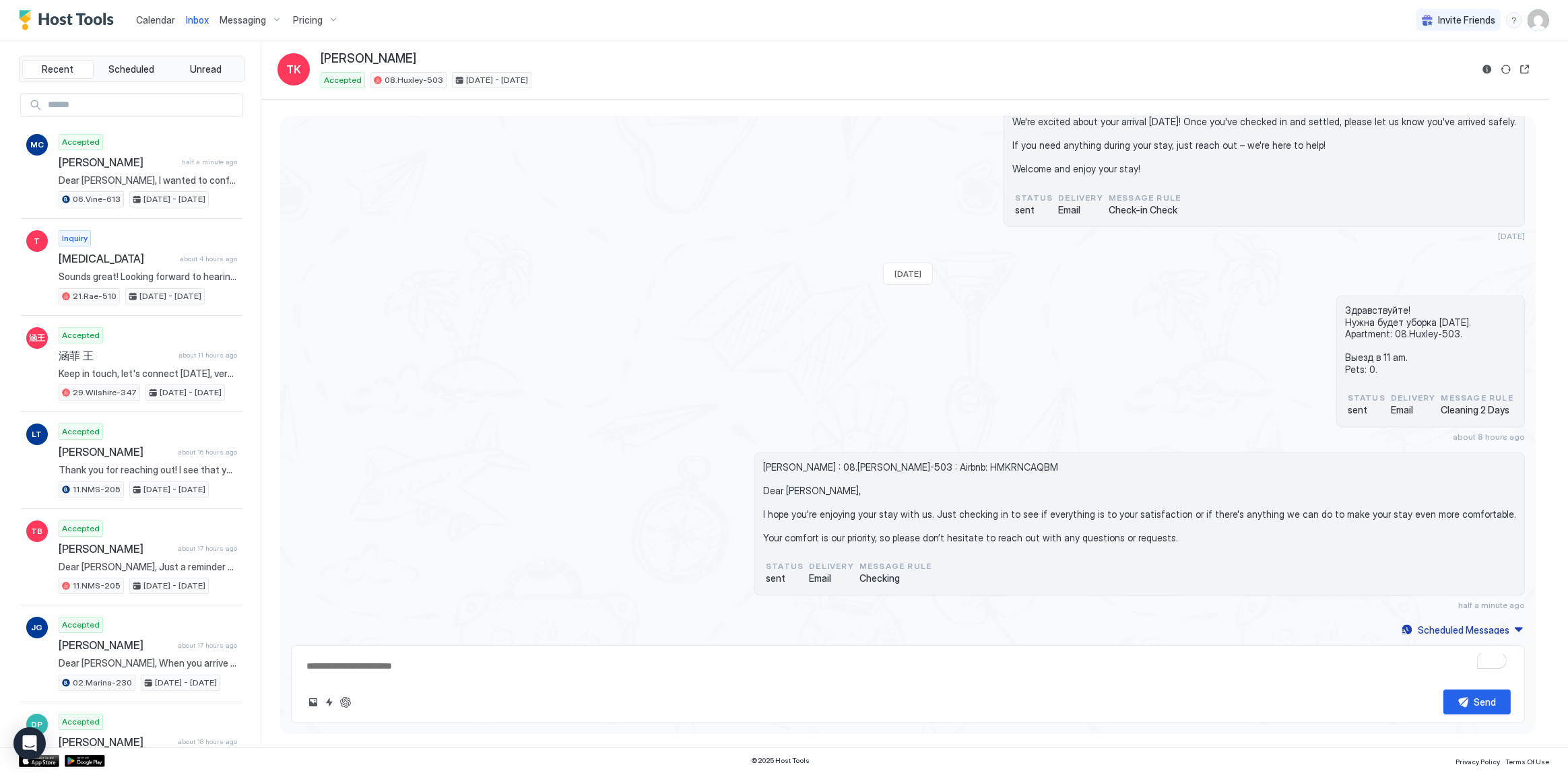
click at [574, 669] on textarea "To enrich screen reader interactions, please activate Accessibility in Grammarl…" at bounding box center [908, 666] width 1206 height 25
paste textarea "**********"
type textarea "*"
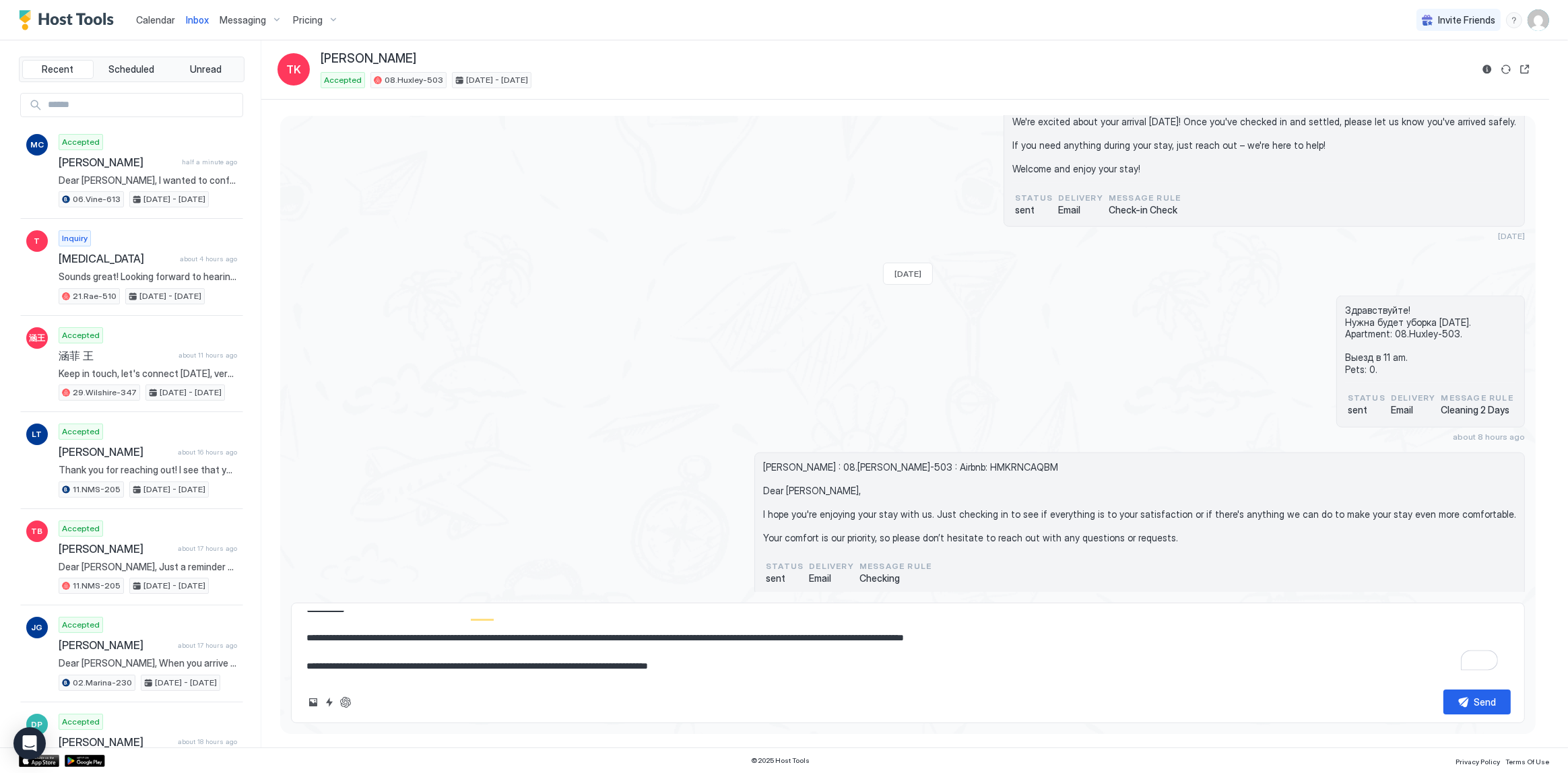
scroll to position [0, 0]
type textarea "**********"
click at [1490, 693] on button "Send" at bounding box center [1477, 702] width 68 height 25
type textarea "*"
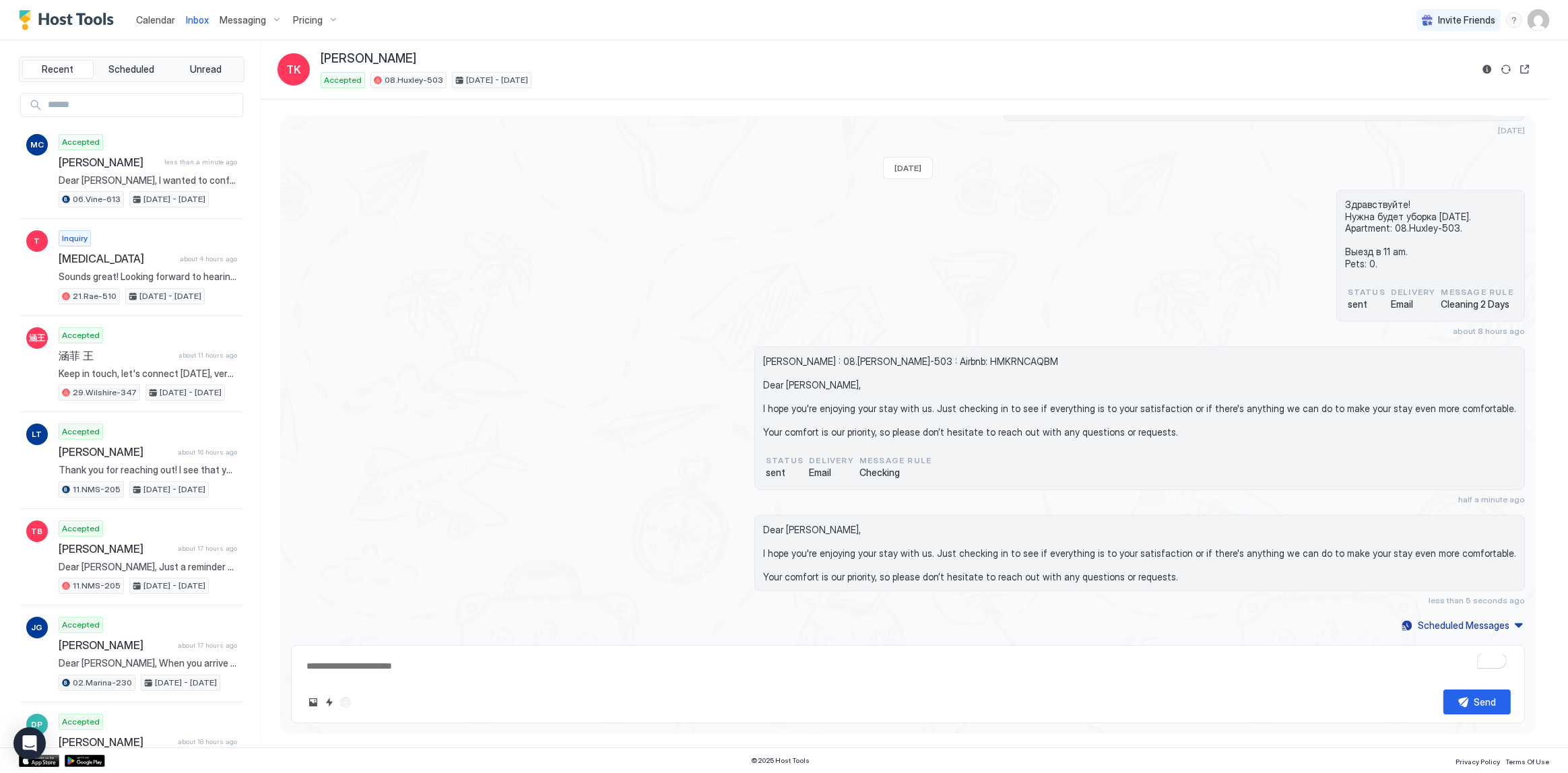
click at [424, 667] on textarea "To enrich screen reader interactions, please activate Accessibility in Grammarl…" at bounding box center [908, 666] width 1206 height 25
click at [164, 18] on span "Calendar" at bounding box center [155, 20] width 39 height 12
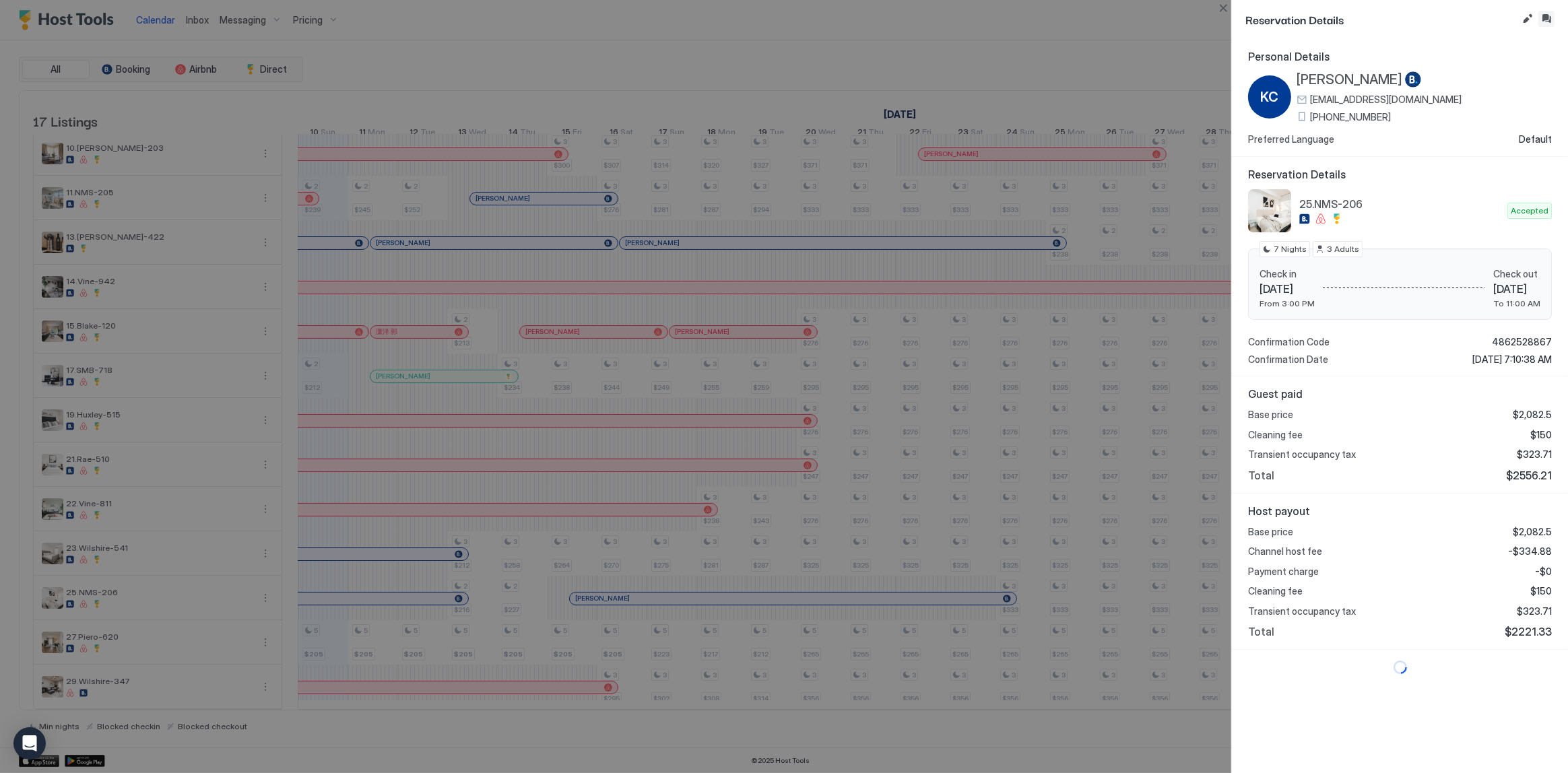
click at [1548, 16] on button "Inbox" at bounding box center [1547, 19] width 17 height 16
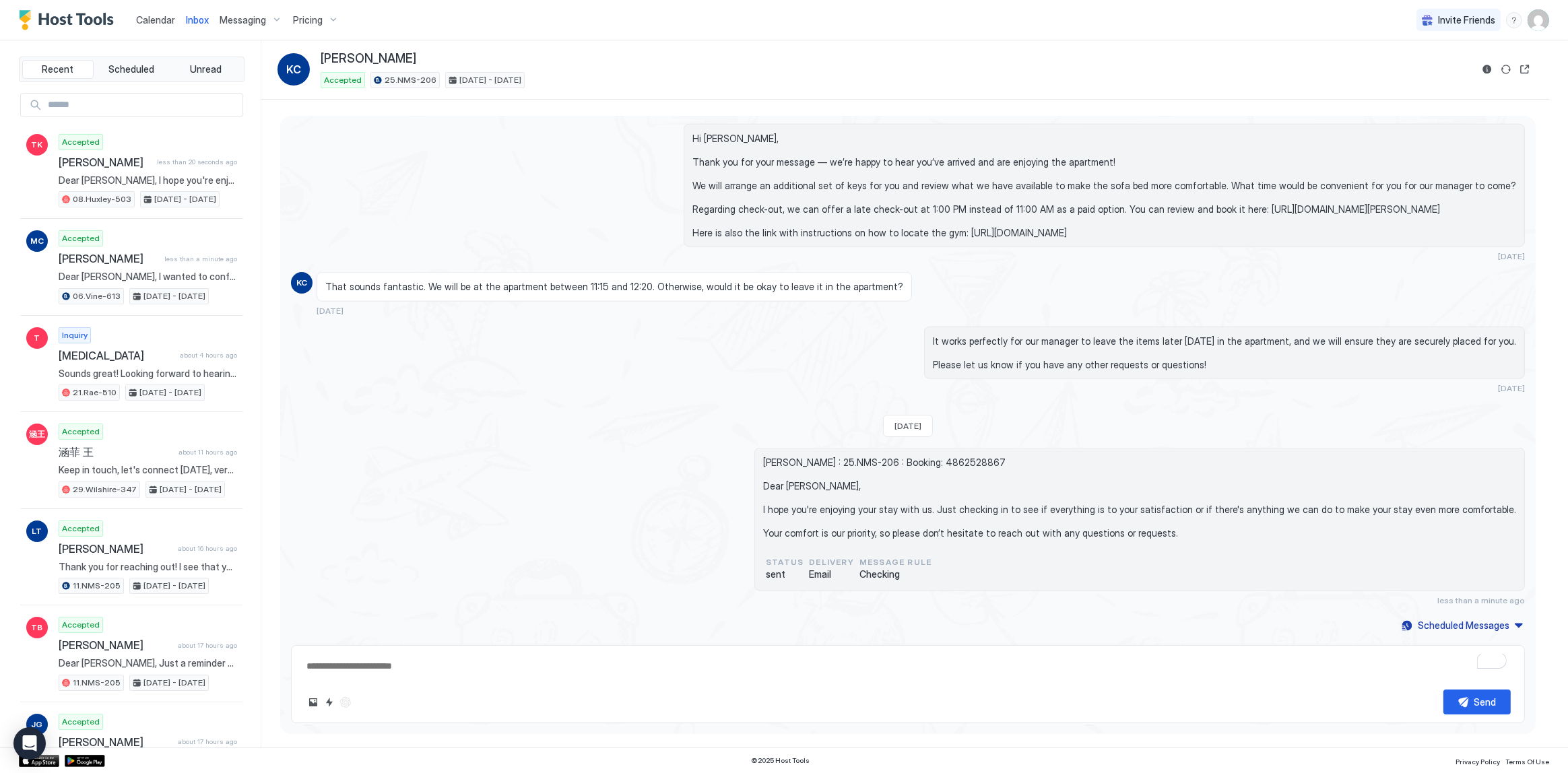
click at [498, 693] on div "Send" at bounding box center [908, 702] width 1206 height 25
click at [504, 681] on div "Send" at bounding box center [908, 684] width 1234 height 78
click at [478, 665] on textarea "To enrich screen reader interactions, please activate Accessibility in Grammarl…" at bounding box center [908, 666] width 1206 height 25
paste textarea "**********"
type textarea "*"
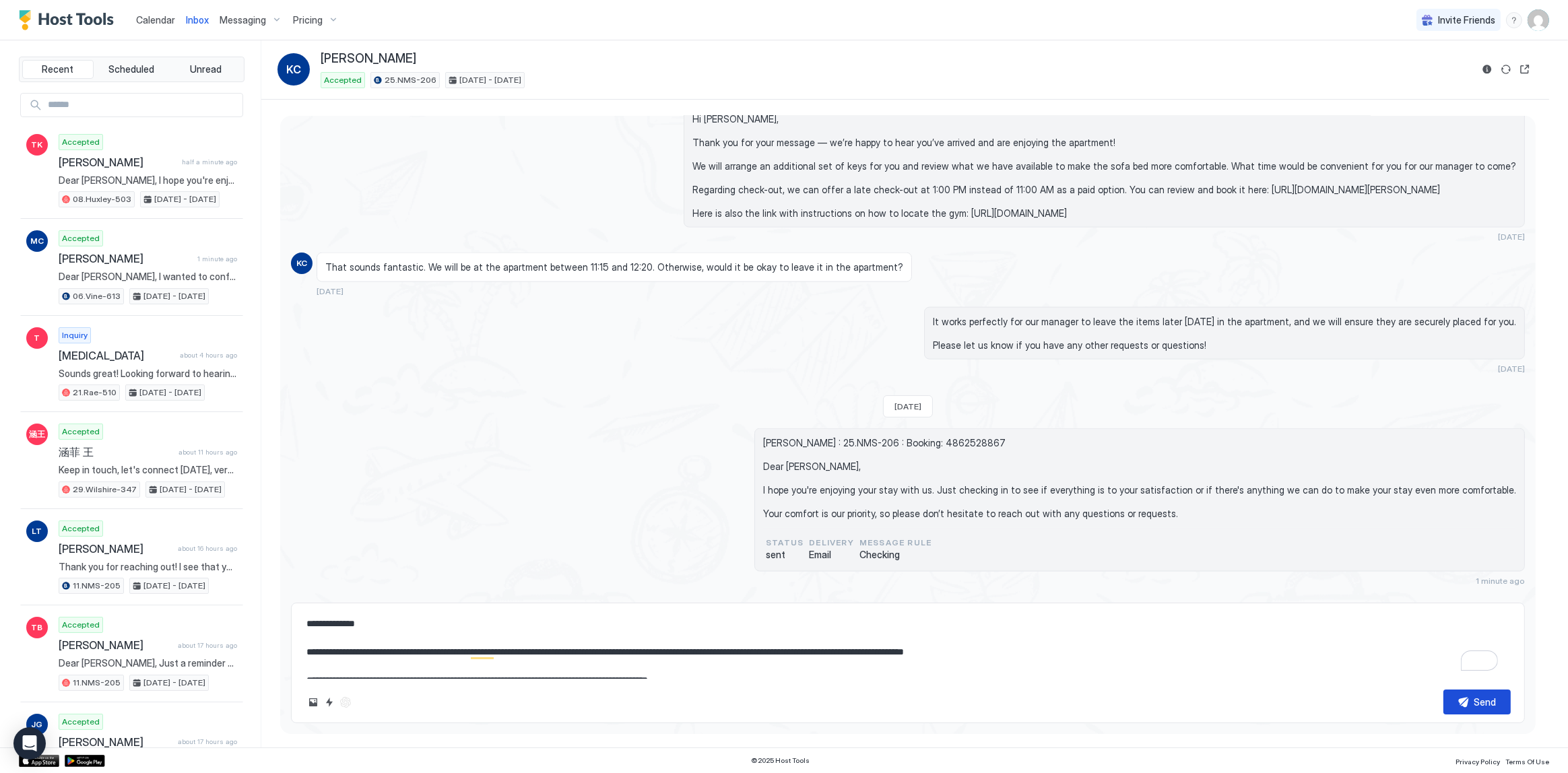
type textarea "**********"
click at [1473, 694] on button "Send" at bounding box center [1477, 702] width 68 height 25
type textarea "*"
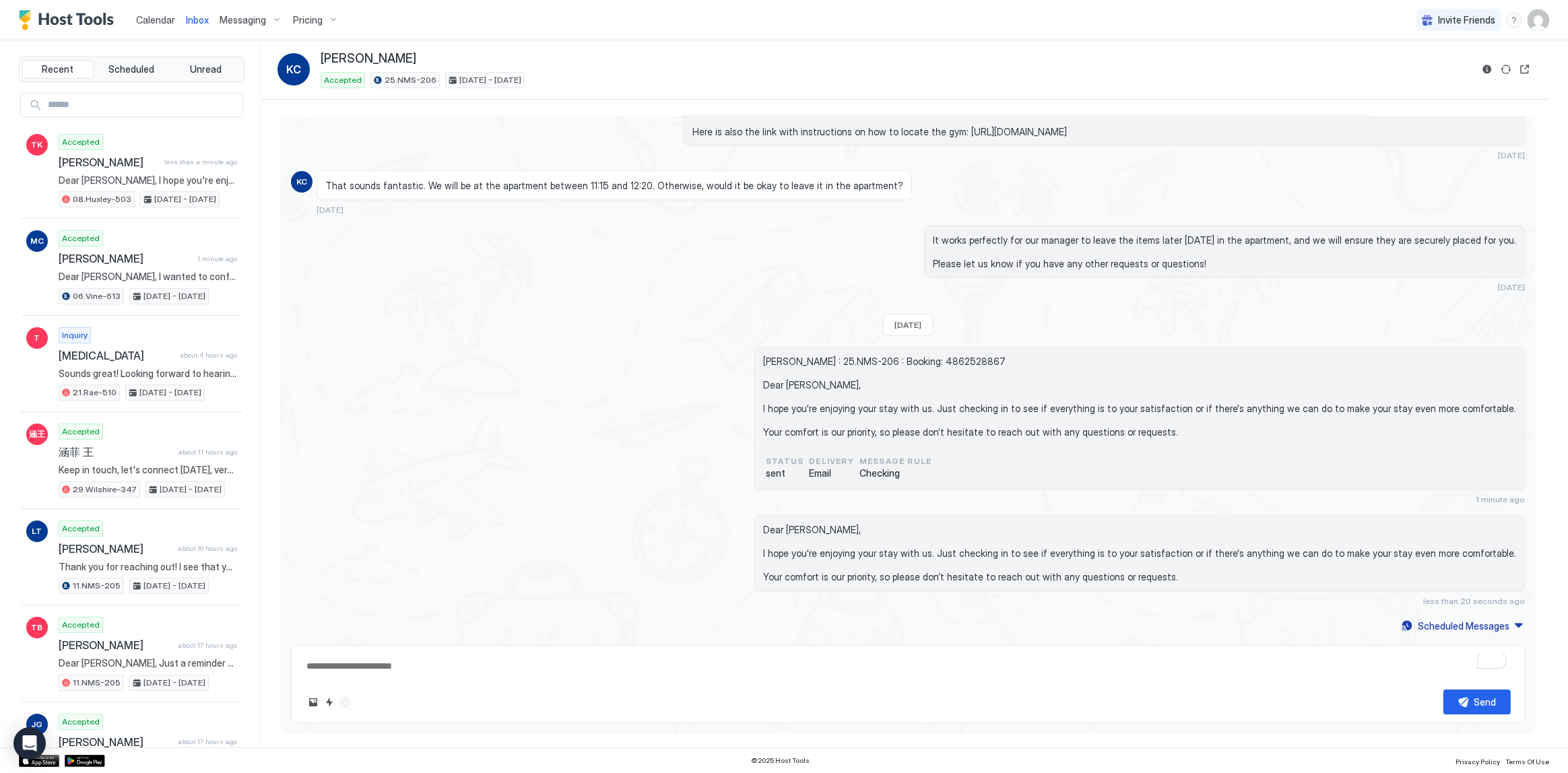
type textarea "*"
click at [1197, 428] on div "Katarina Charlton : 25.NMS-206 : Booking: 4862528867 Dear Katarina, I hope you'…" at bounding box center [1140, 401] width 753 height 91
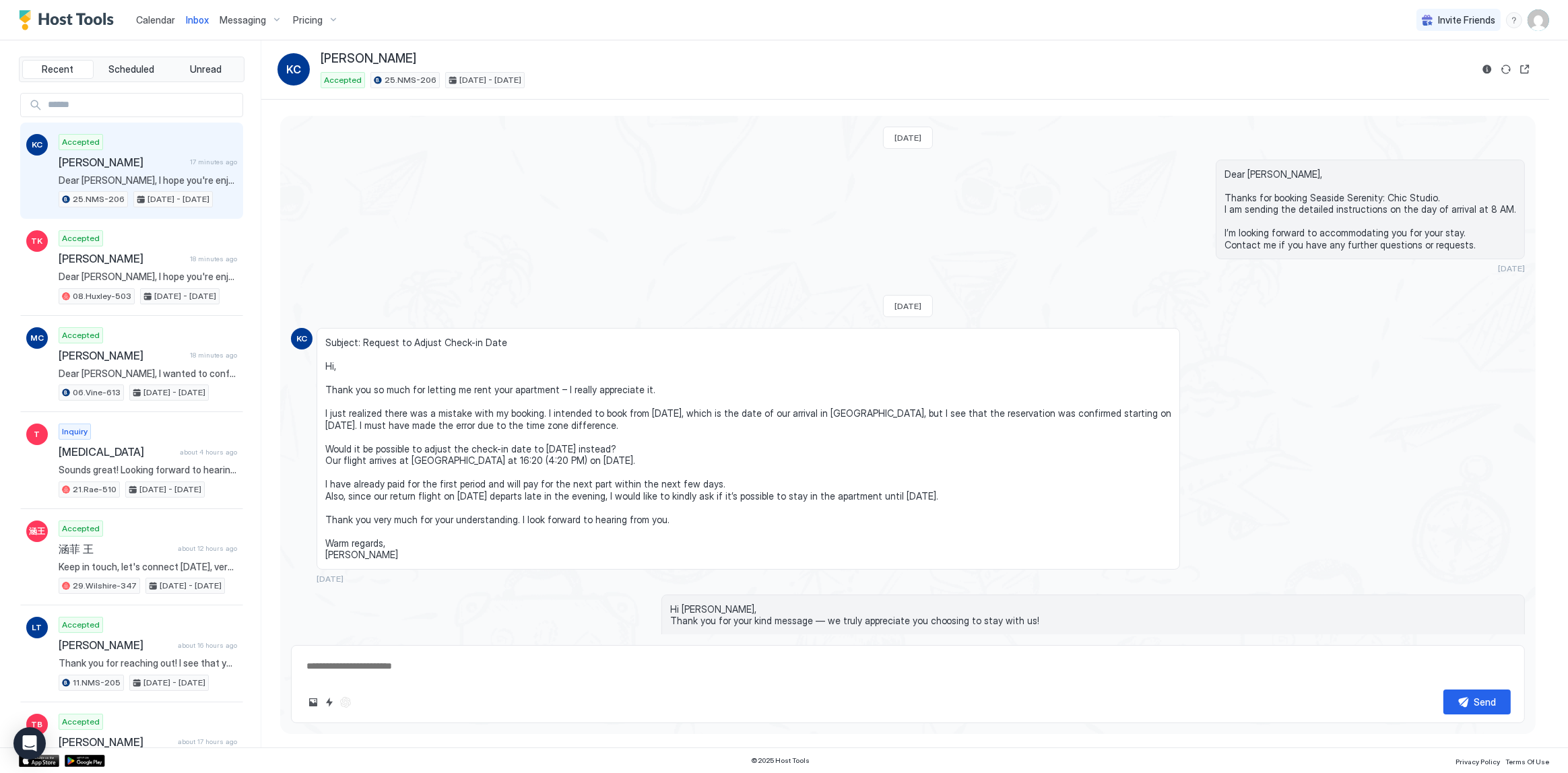
scroll to position [3236, 0]
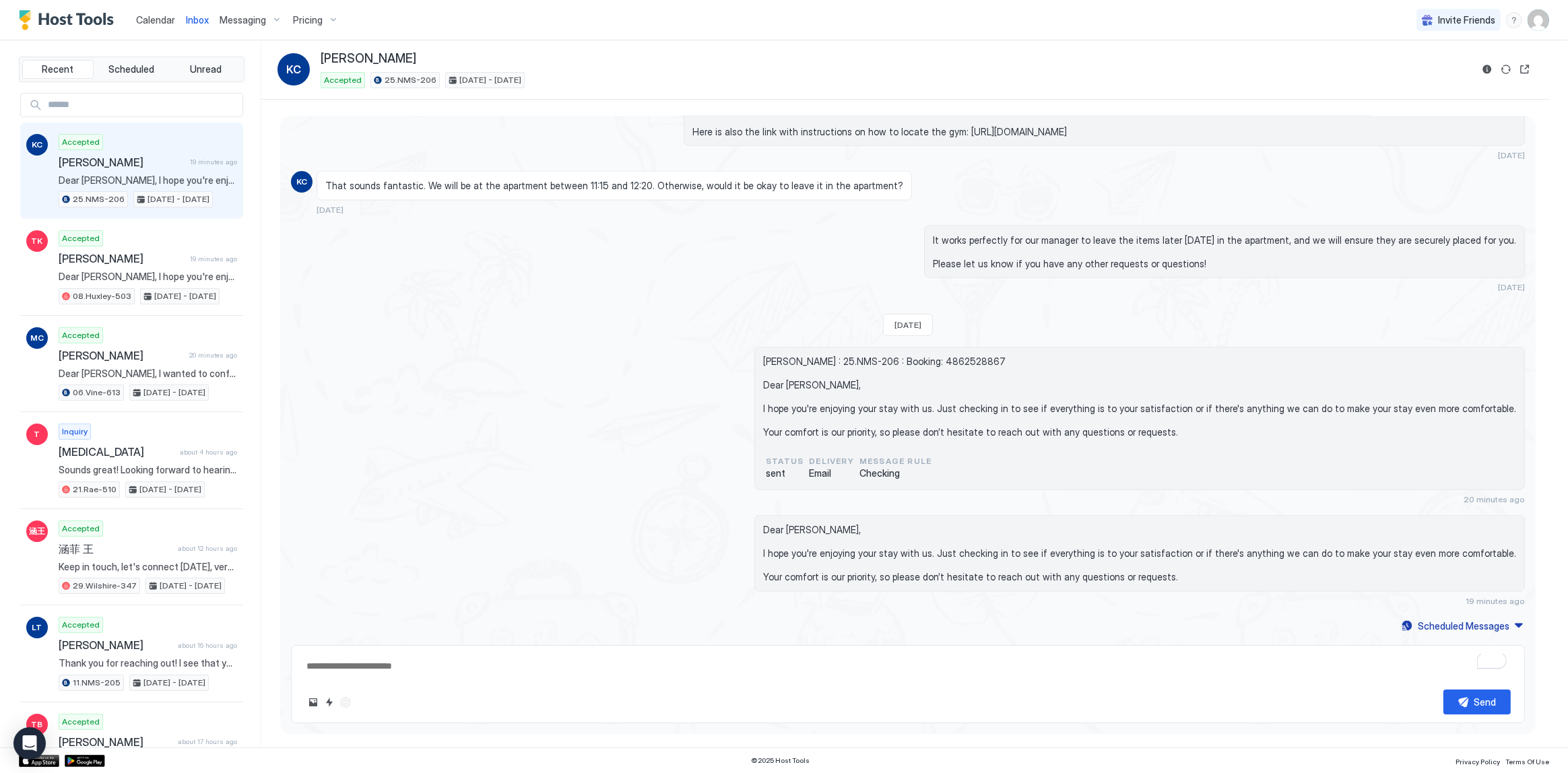
type textarea "*"
click at [493, 255] on div "It works perfectly for our manager to leave the items later [DATE] in the apart…" at bounding box center [908, 259] width 1234 height 68
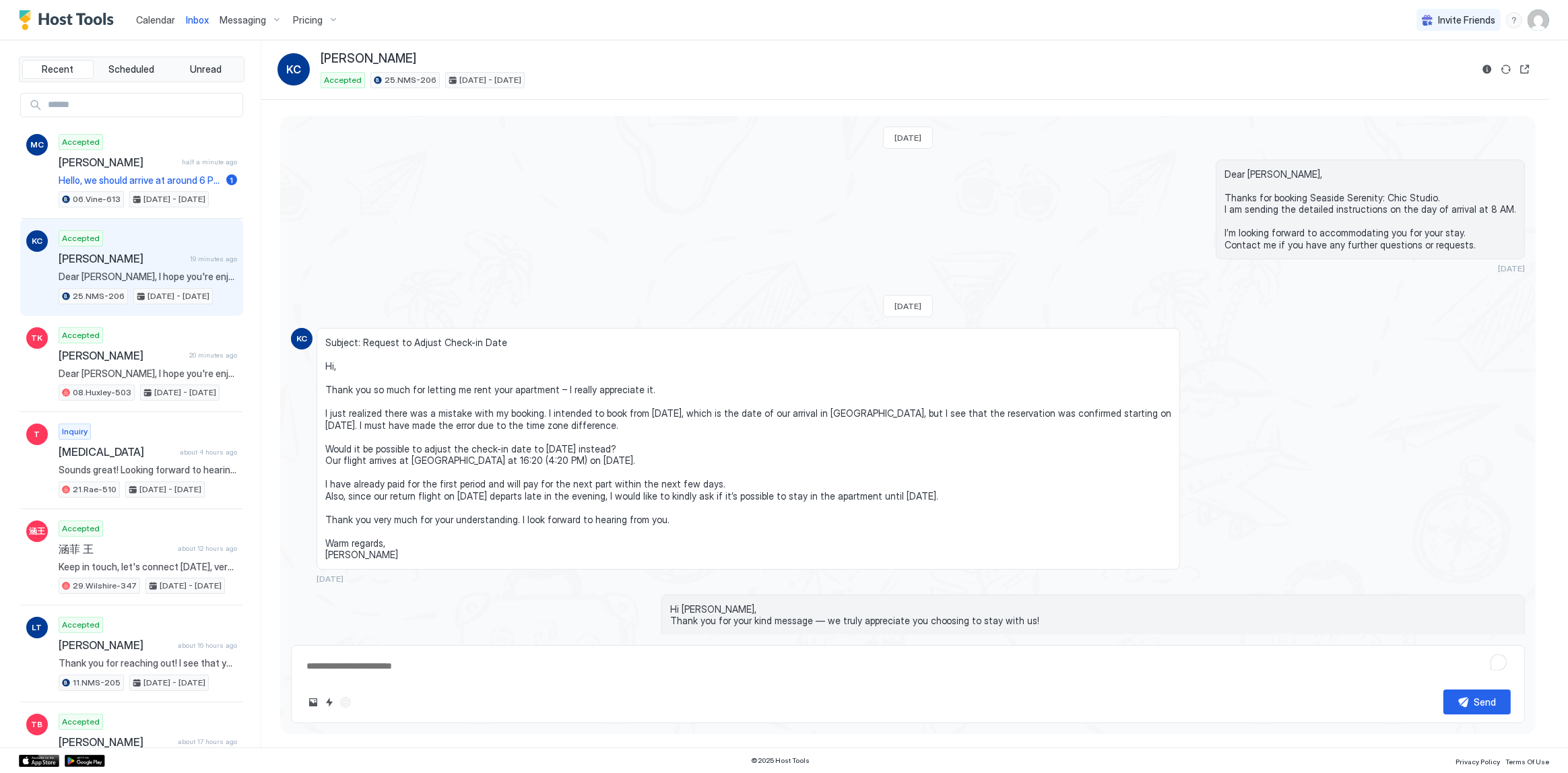
scroll to position [2746, 0]
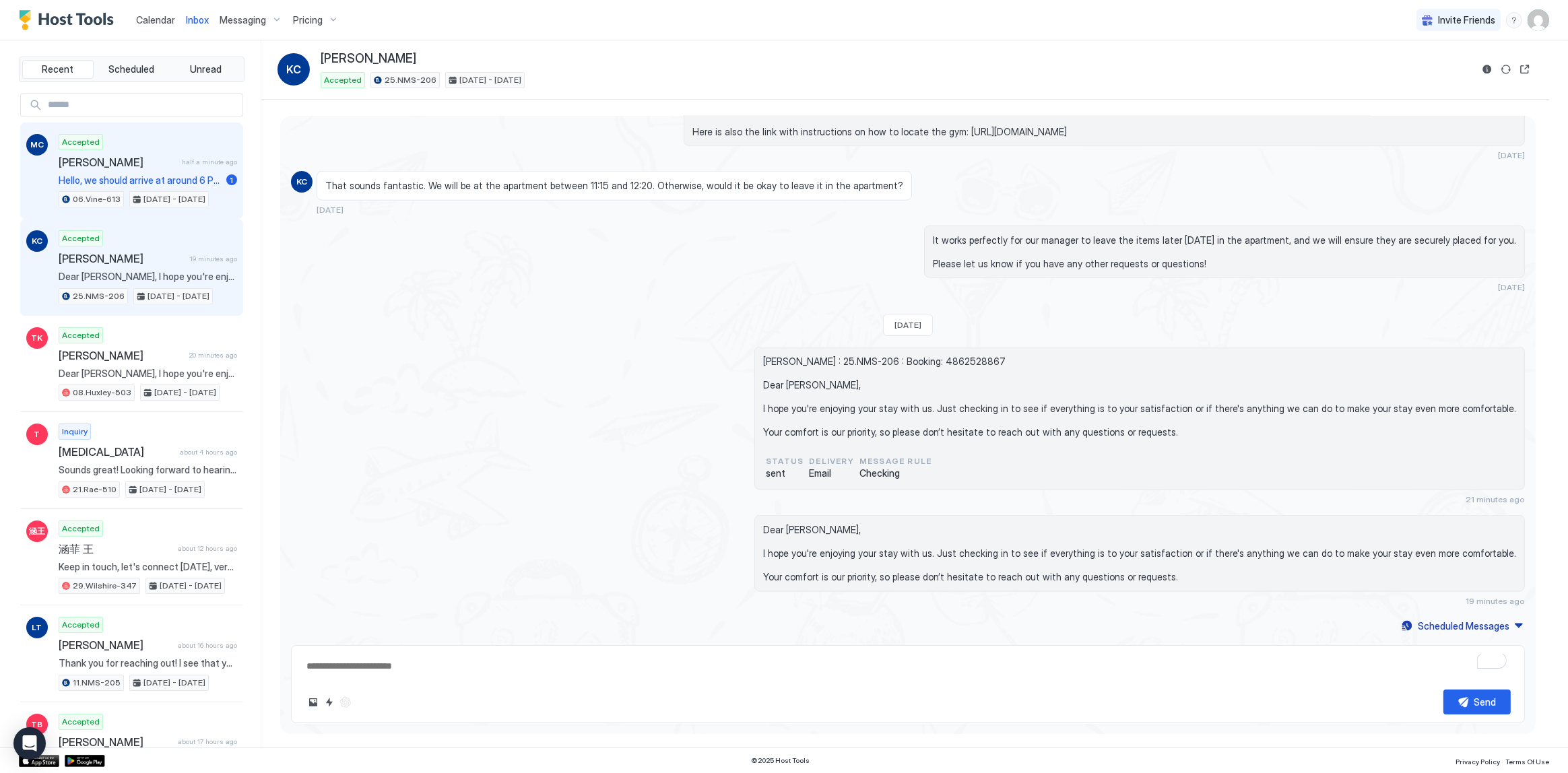
click at [147, 165] on span "[PERSON_NAME]" at bounding box center [117, 163] width 118 height 13
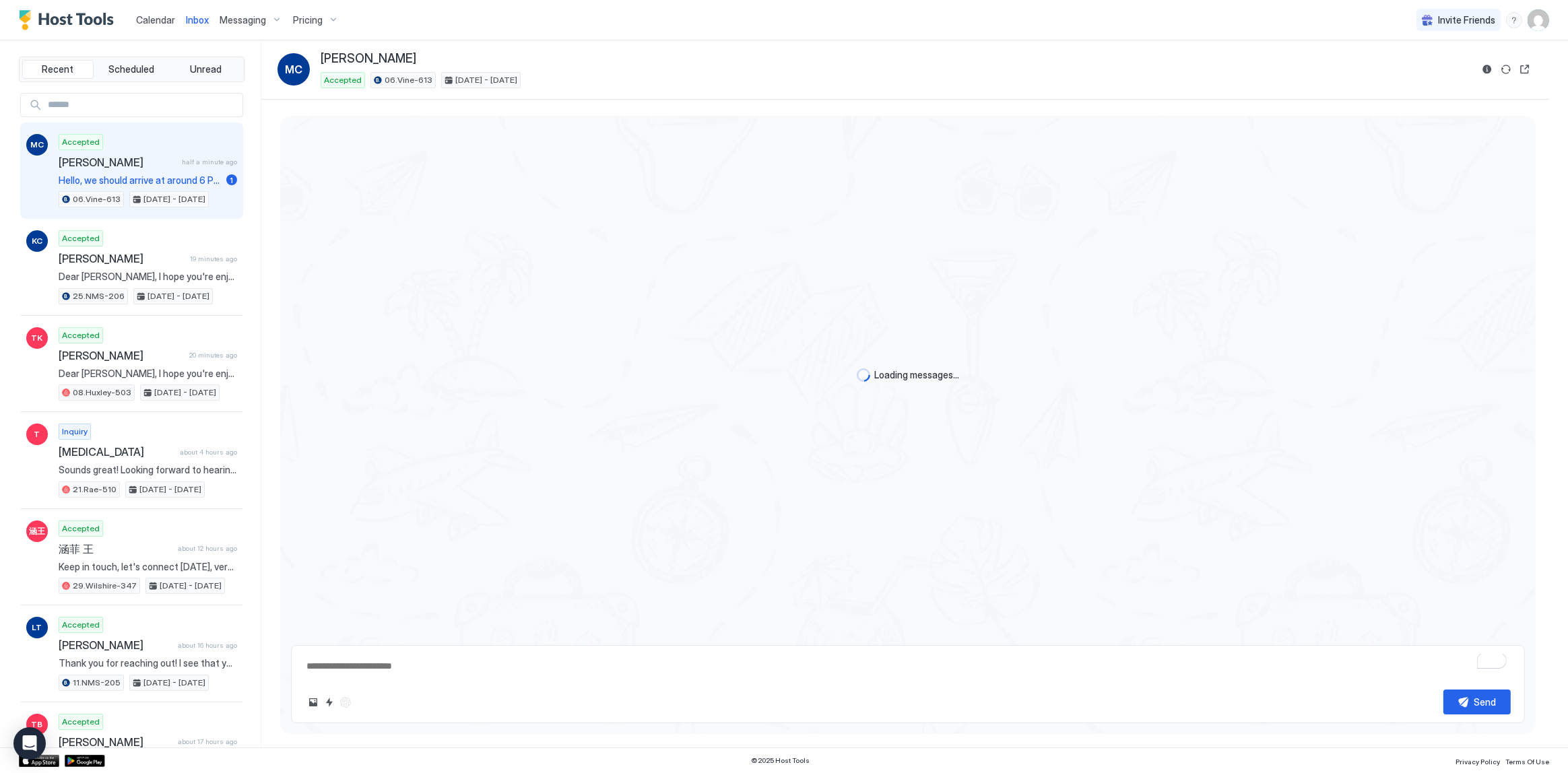
scroll to position [256, 0]
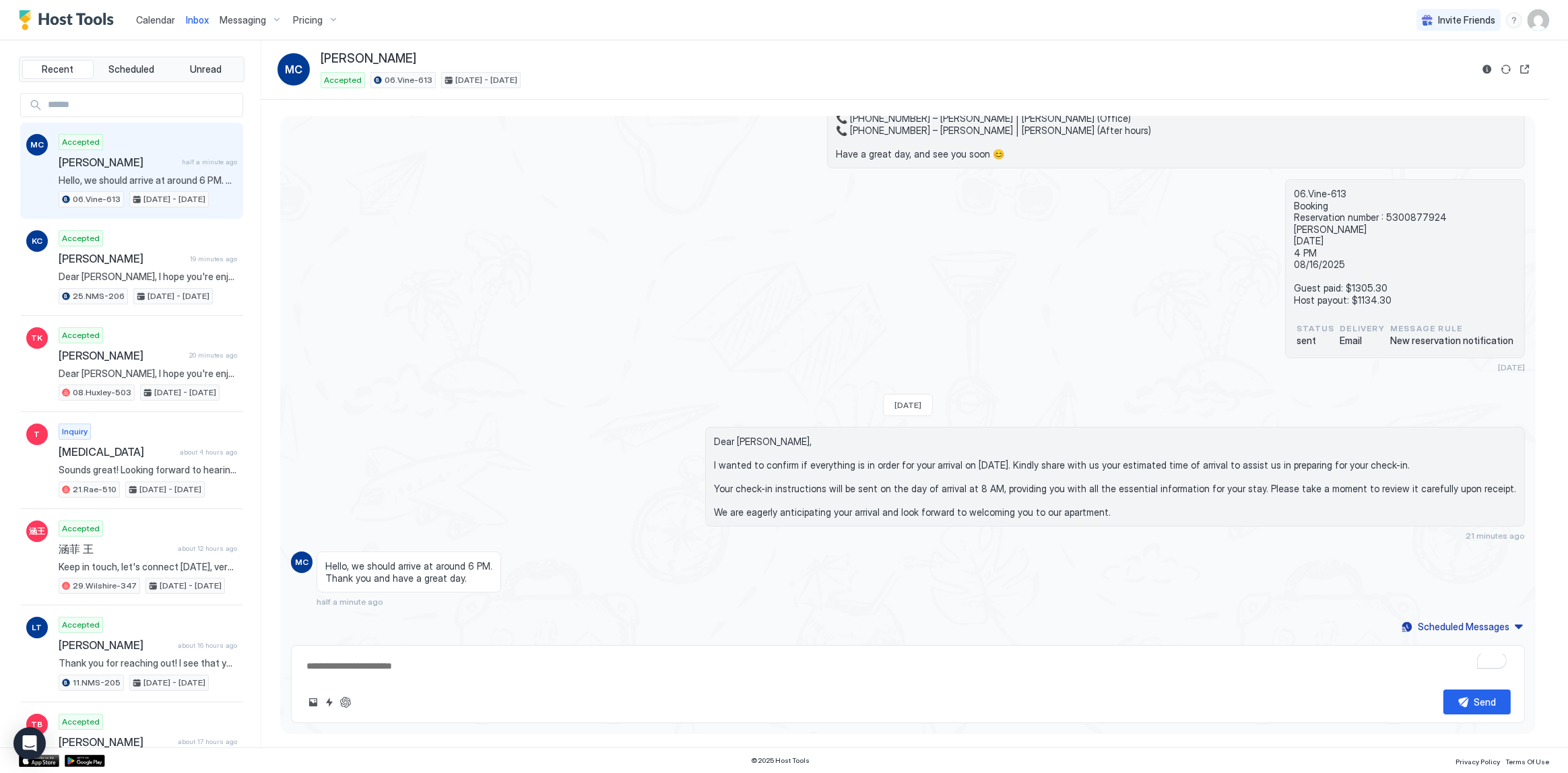
click at [456, 563] on span "Hello, we should arrive at around 6 PM. Thank you and have a great day." at bounding box center [409, 572] width 167 height 24
click at [455, 578] on span "Hello, we should arrive at around 6 PM. Thank you and have a great day." at bounding box center [409, 572] width 167 height 24
click at [467, 566] on span "Hello, we should arrive at around 6 PM. Thank you and have a great day." at bounding box center [409, 572] width 167 height 24
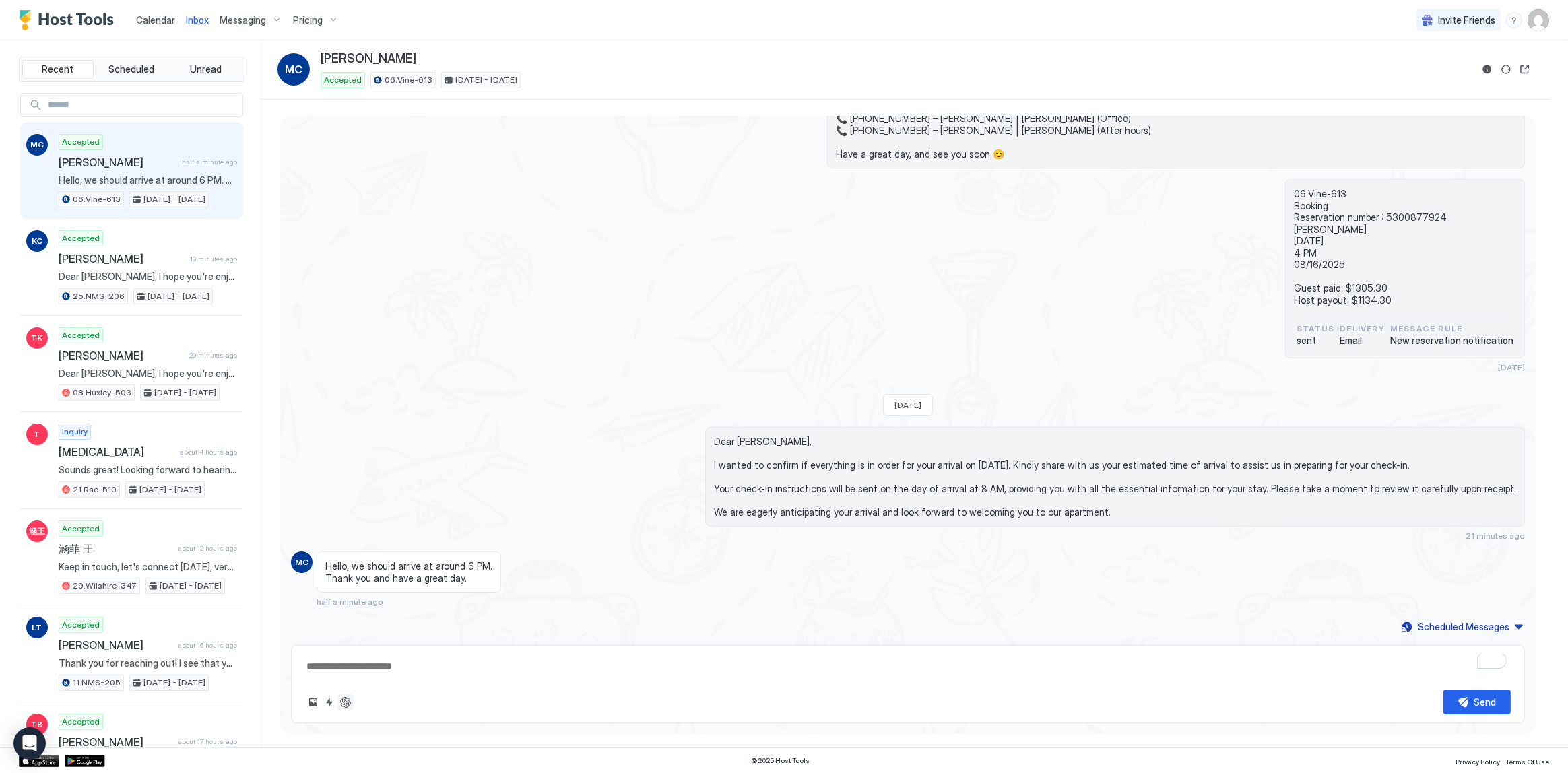
click at [350, 700] on button "ChatGPT Auto Reply" at bounding box center [346, 702] width 17 height 16
type textarea "*"
type textarea "**********"
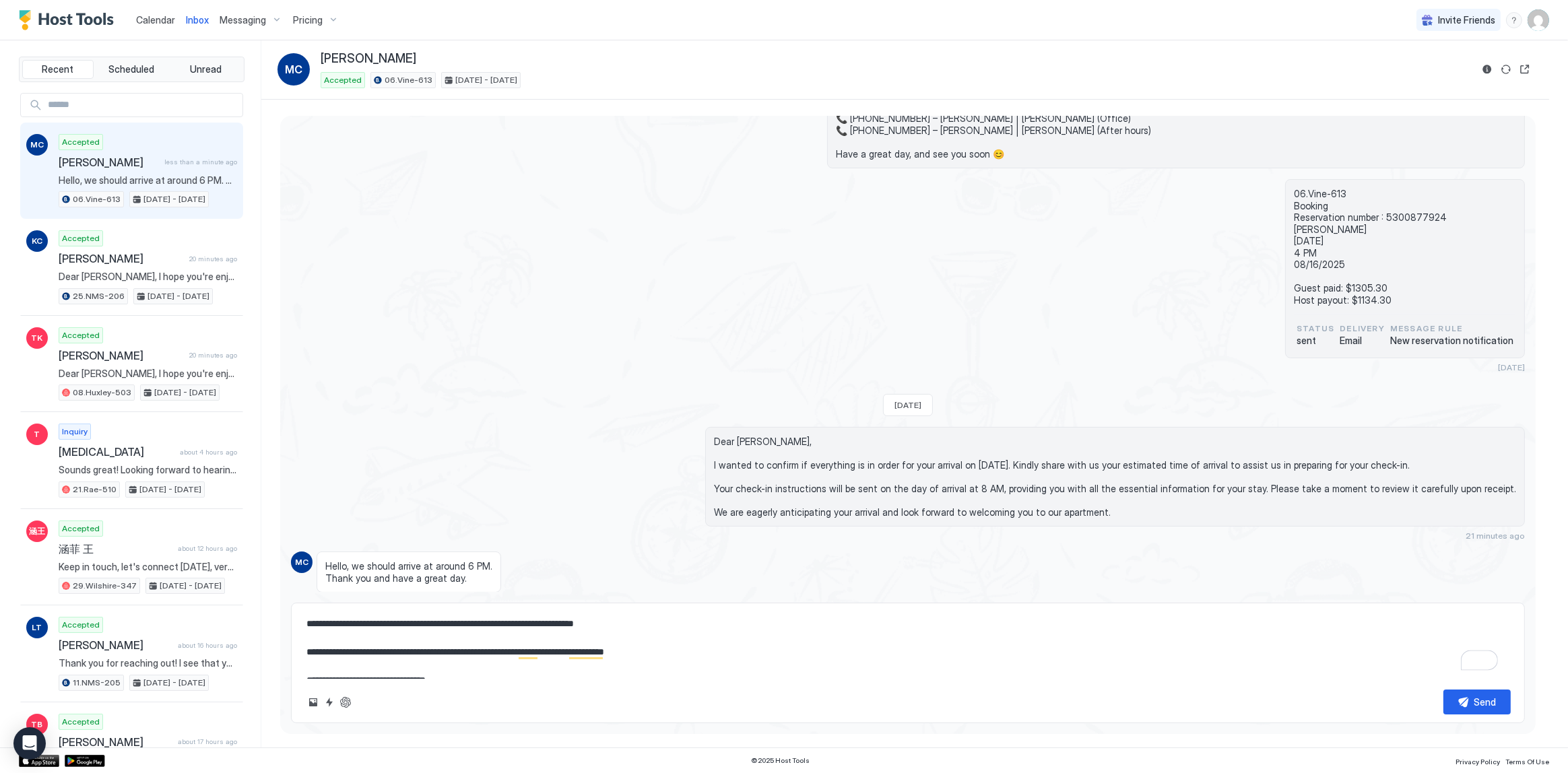
click at [443, 618] on textarea "**********" at bounding box center [908, 645] width 1206 height 68
click at [432, 623] on textarea "**********" at bounding box center [908, 645] width 1206 height 68
type textarea "*"
type textarea "**********"
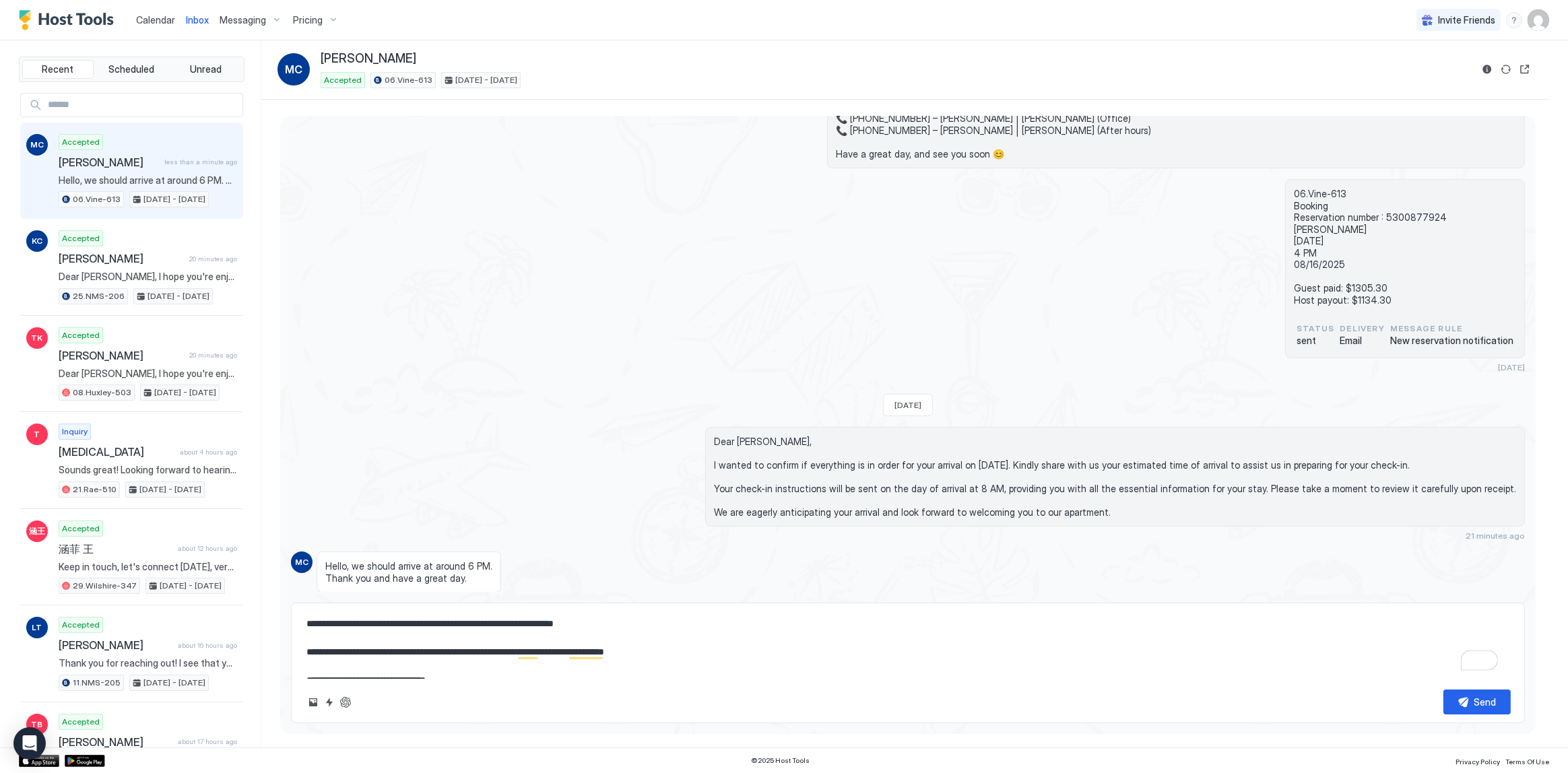
type textarea "*"
type textarea "**********"
type textarea "*"
type textarea "**********"
type textarea "*"
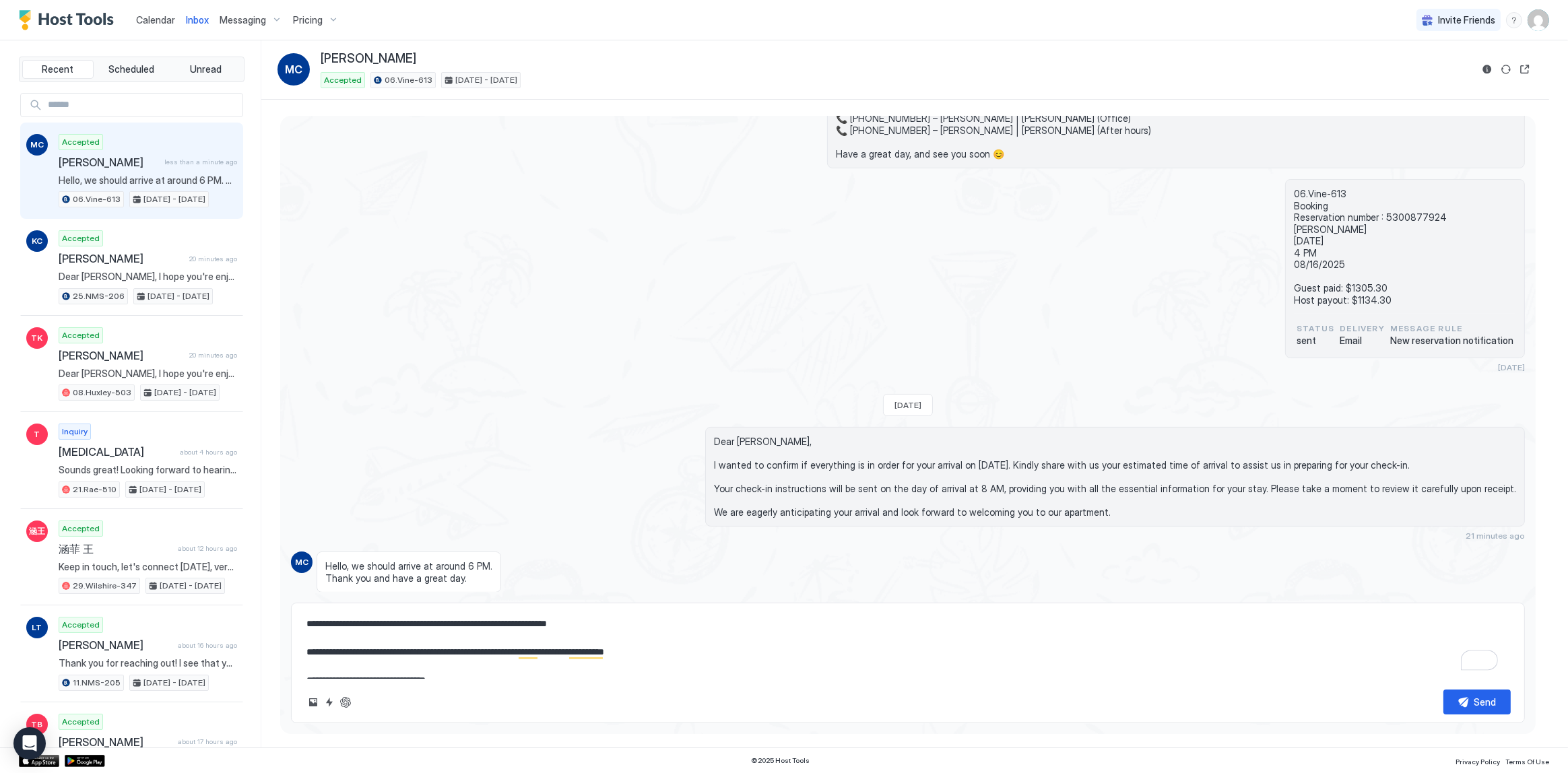
type textarea "**********"
type textarea "*"
type textarea "**********"
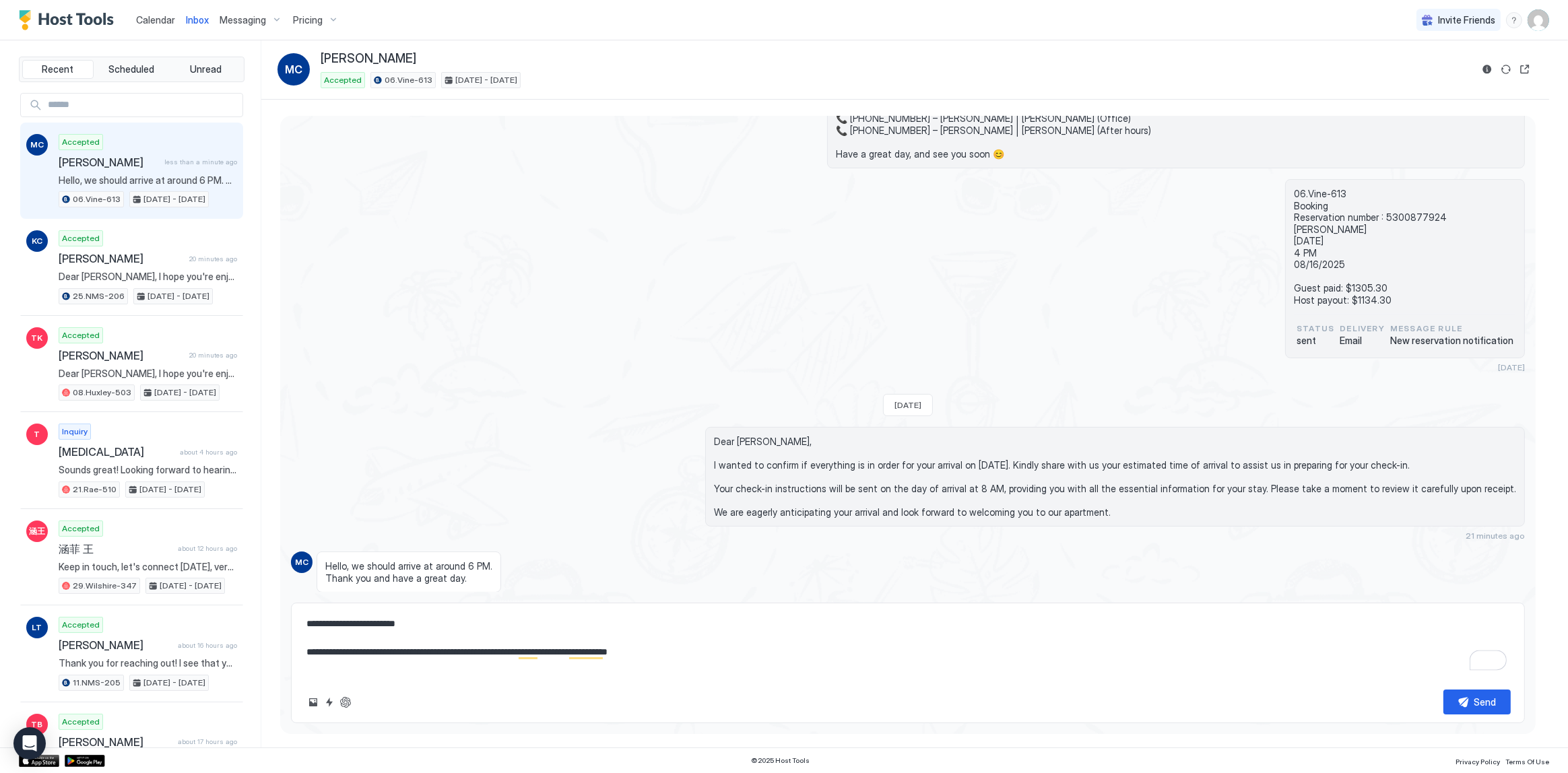
type textarea "*"
type textarea "**********"
type textarea "*"
type textarea "**********"
type textarea "*"
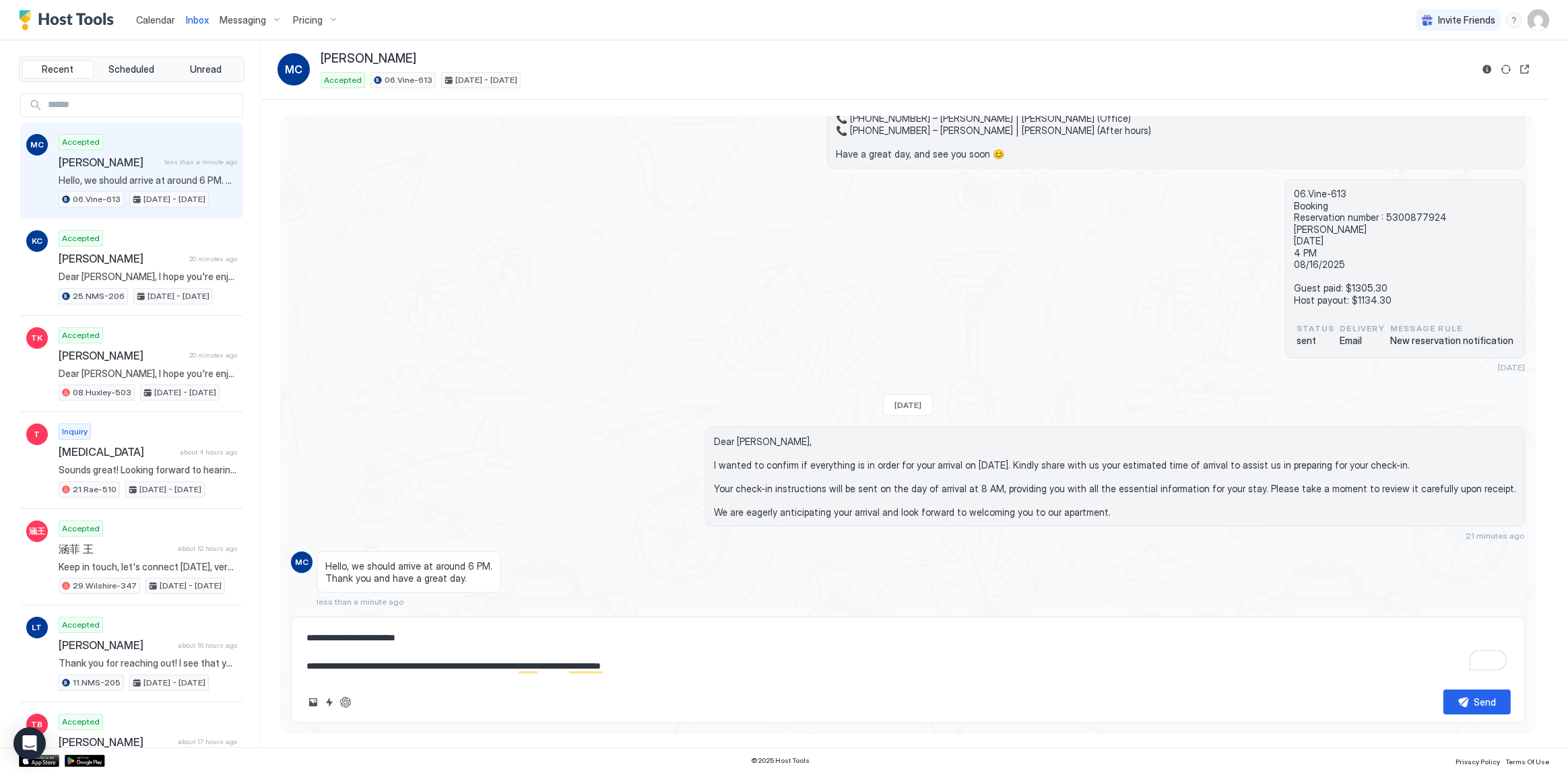
type textarea "**********"
type textarea "*"
type textarea "**********"
type textarea "*"
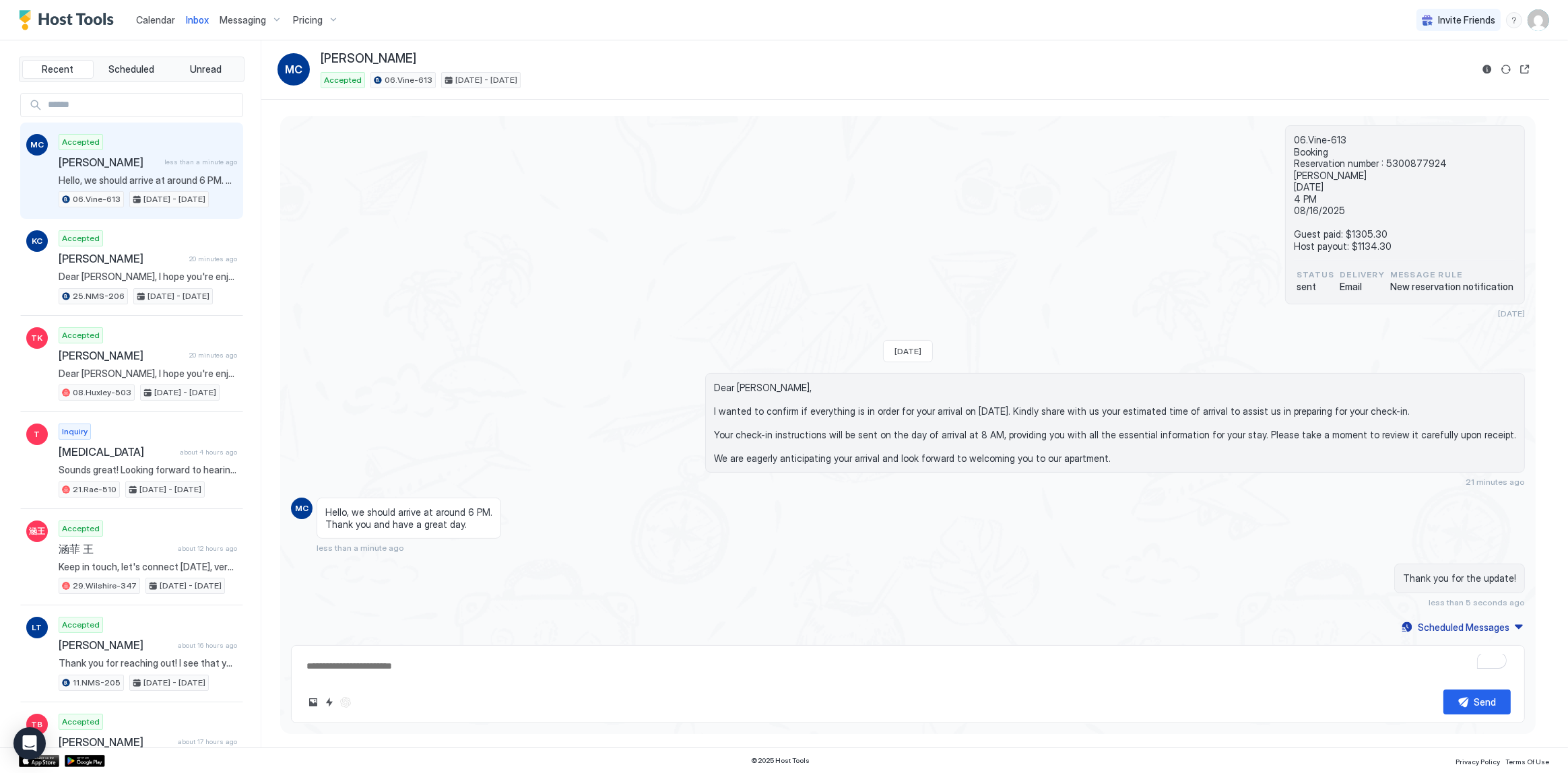
click at [648, 473] on div "Dear [PERSON_NAME], I wanted to confirm if everything is in order for your arri…" at bounding box center [908, 430] width 1234 height 115
click at [640, 452] on div "Dear [PERSON_NAME], I wanted to confirm if everything is in order for your arri…" at bounding box center [908, 430] width 1234 height 115
type textarea "*"
click at [485, 246] on div "06.Vine-613 Booking Reservation number : 5300877924 [PERSON_NAME] [DATE] 4 PM 0…" at bounding box center [908, 222] width 1234 height 193
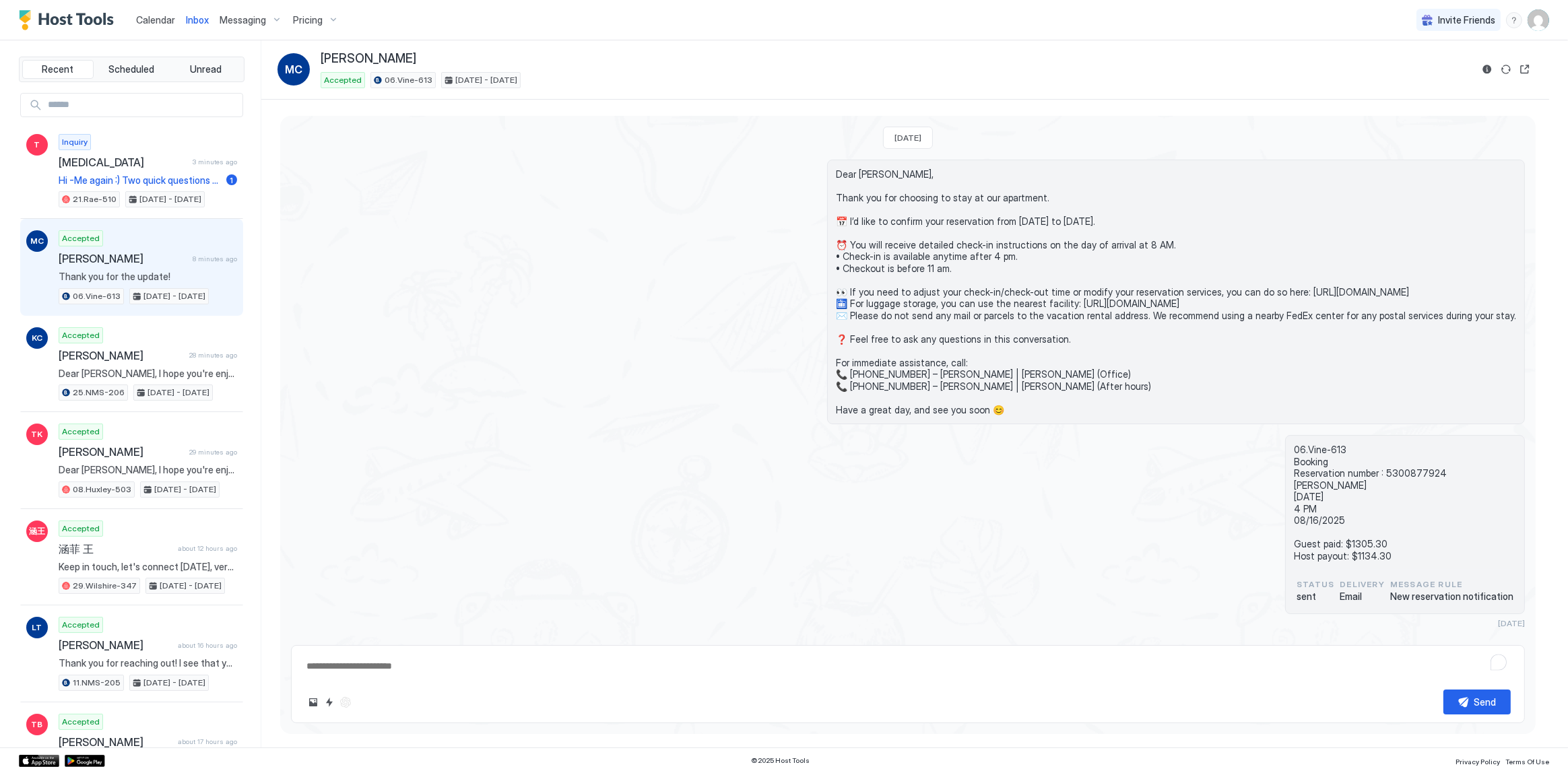
scroll to position [309, 0]
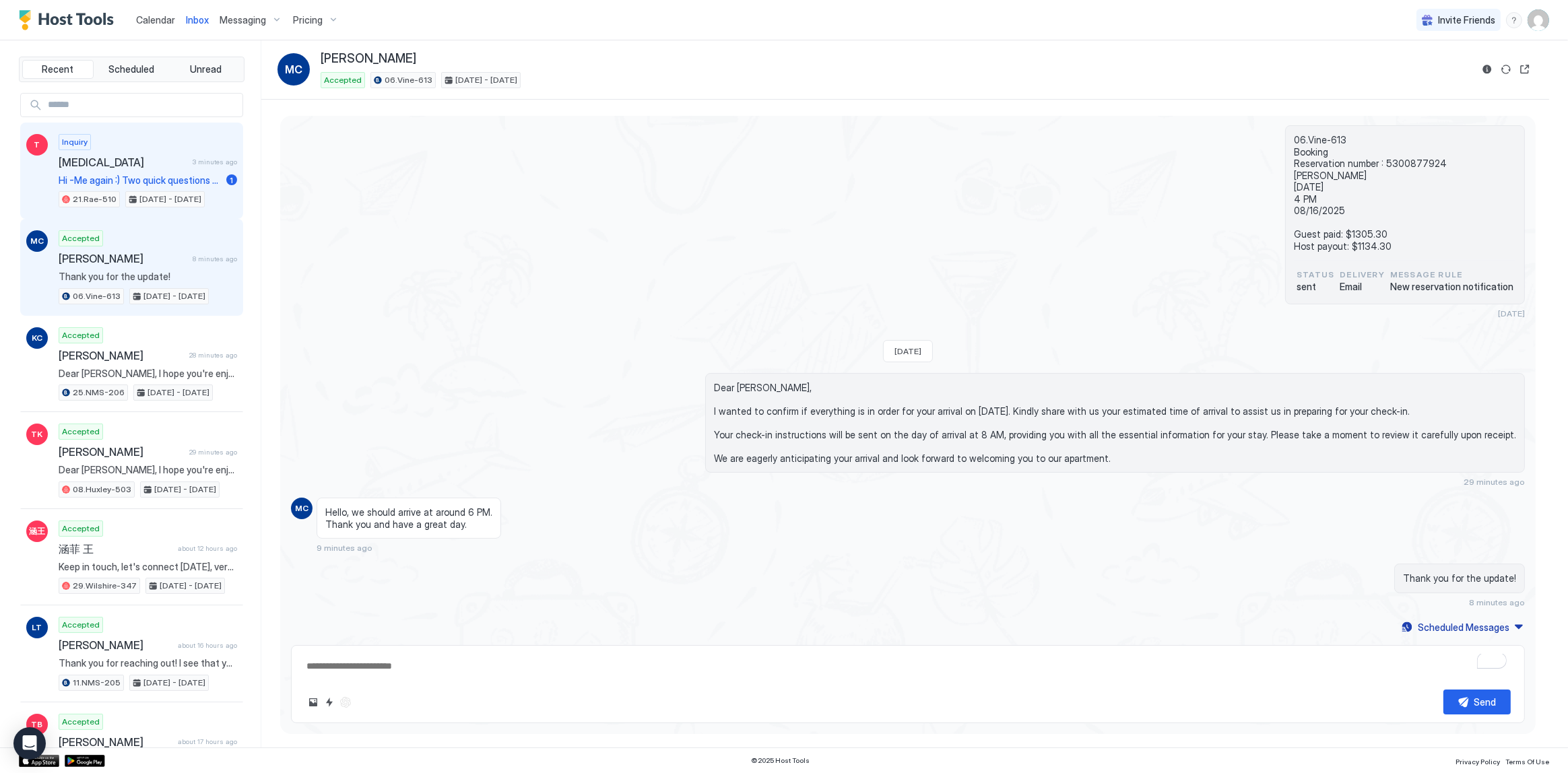
click at [144, 156] on span "[MEDICAL_DATA]" at bounding box center [123, 163] width 129 height 13
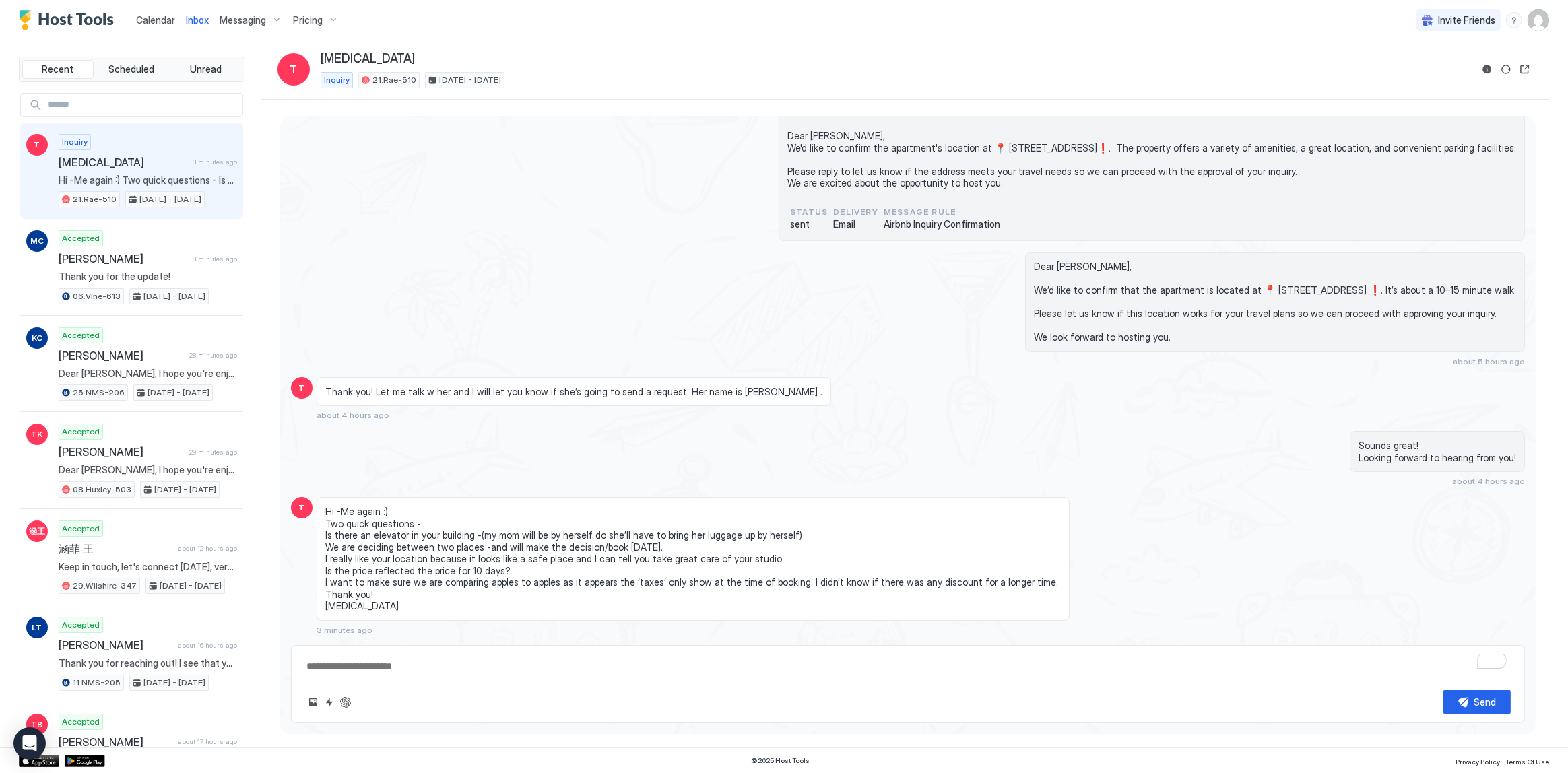
scroll to position [174, 0]
click at [372, 516] on span "Hi -Me again :) Two quick questions - Is there an elevator in your building -(m…" at bounding box center [692, 559] width 735 height 106
click at [372, 506] on span "Hi -Me again :) Two quick questions - Is there an elevator in your building -(m…" at bounding box center [692, 559] width 735 height 106
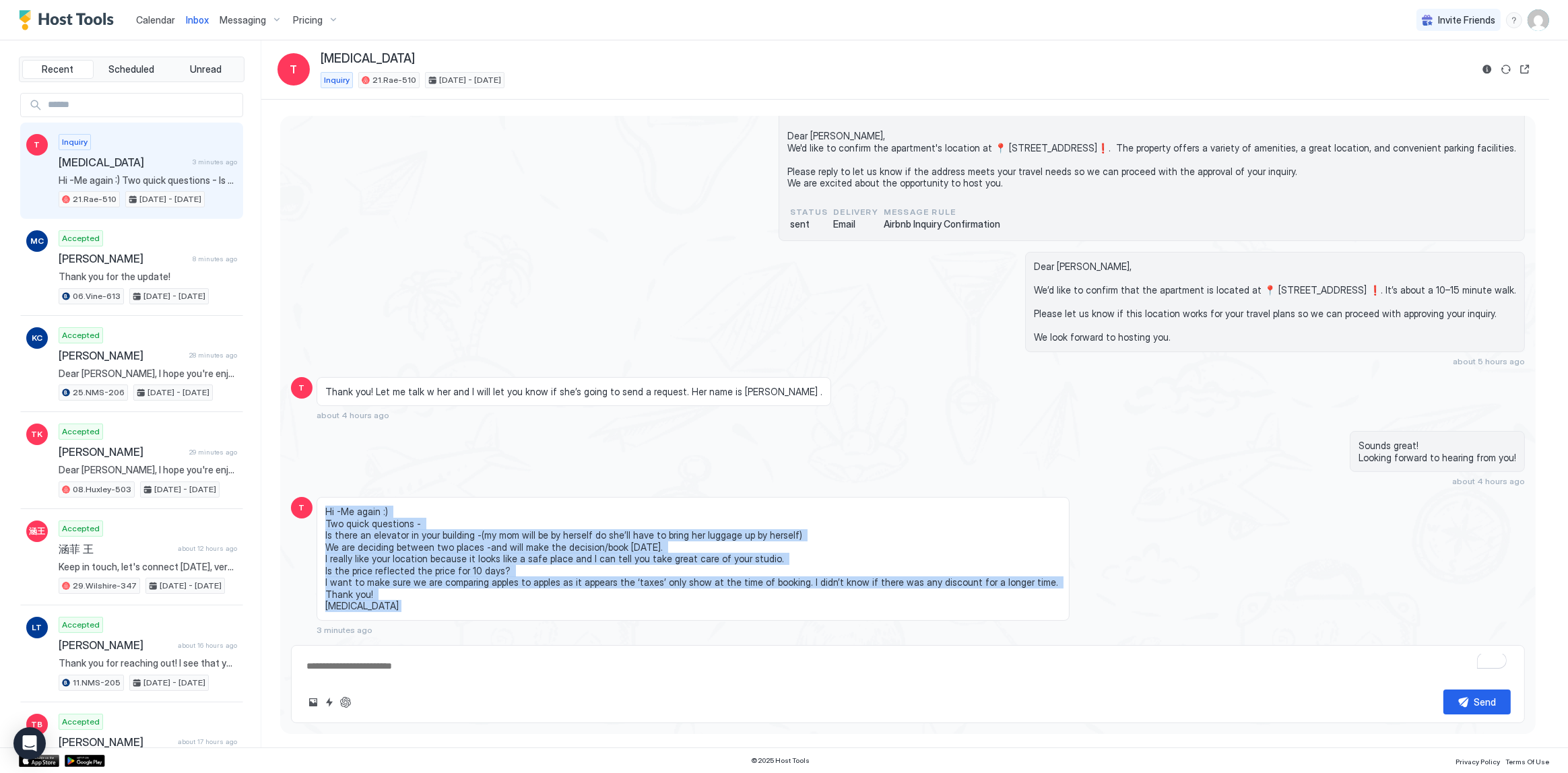
drag, startPoint x: 372, startPoint y: 505, endPoint x: 418, endPoint y: 632, distance: 135.1
click at [418, 632] on div "Hi -Me again :) Two quick questions - Is there an elevator in your building -(m…" at bounding box center [749, 565] width 863 height 138
copy span "Hi -Me again :) Two quick questions - Is there an elevator in your building -(m…"
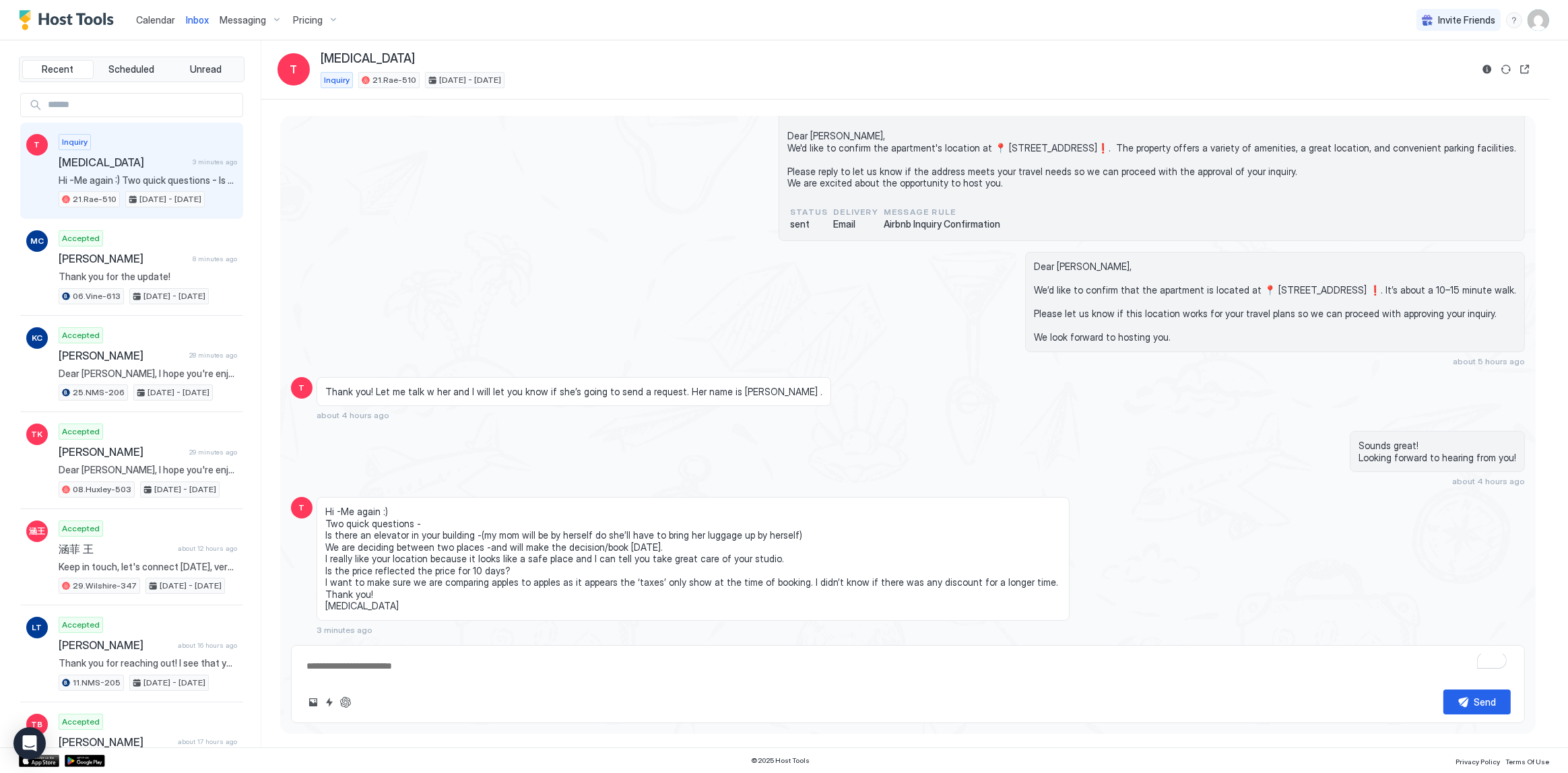
click at [761, 310] on div "Dear Tobi, We’d like to confirm that the apartment is located at 📍 7520 W Sunse…" at bounding box center [1093, 309] width 863 height 115
click at [688, 478] on div "Sounds great! Looking forward to hearing from you! about 4 hours ago" at bounding box center [1093, 458] width 863 height 55
click at [347, 702] on button "ChatGPT Auto Reply" at bounding box center [346, 702] width 17 height 16
type textarea "*"
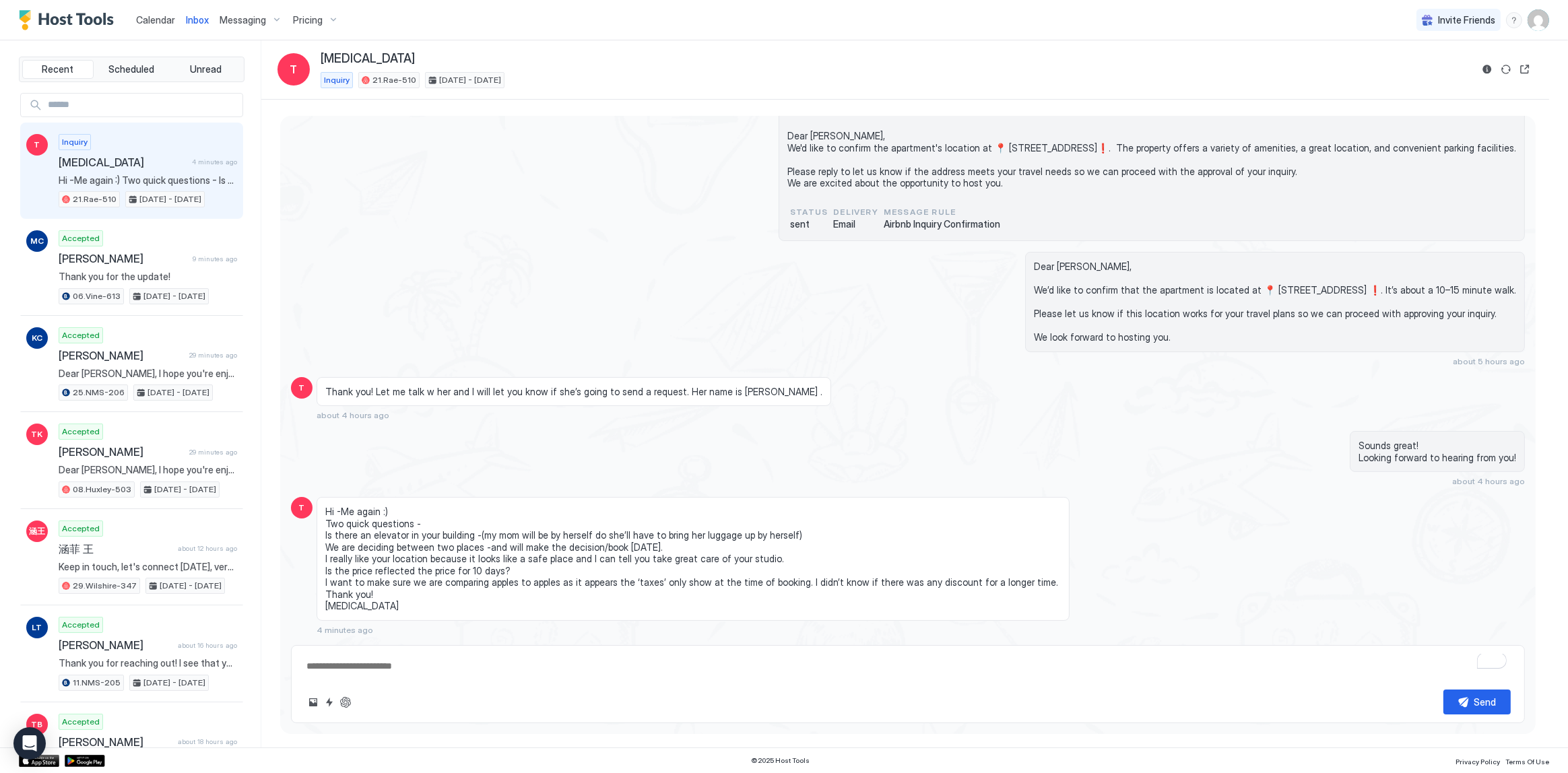
type textarea "**********"
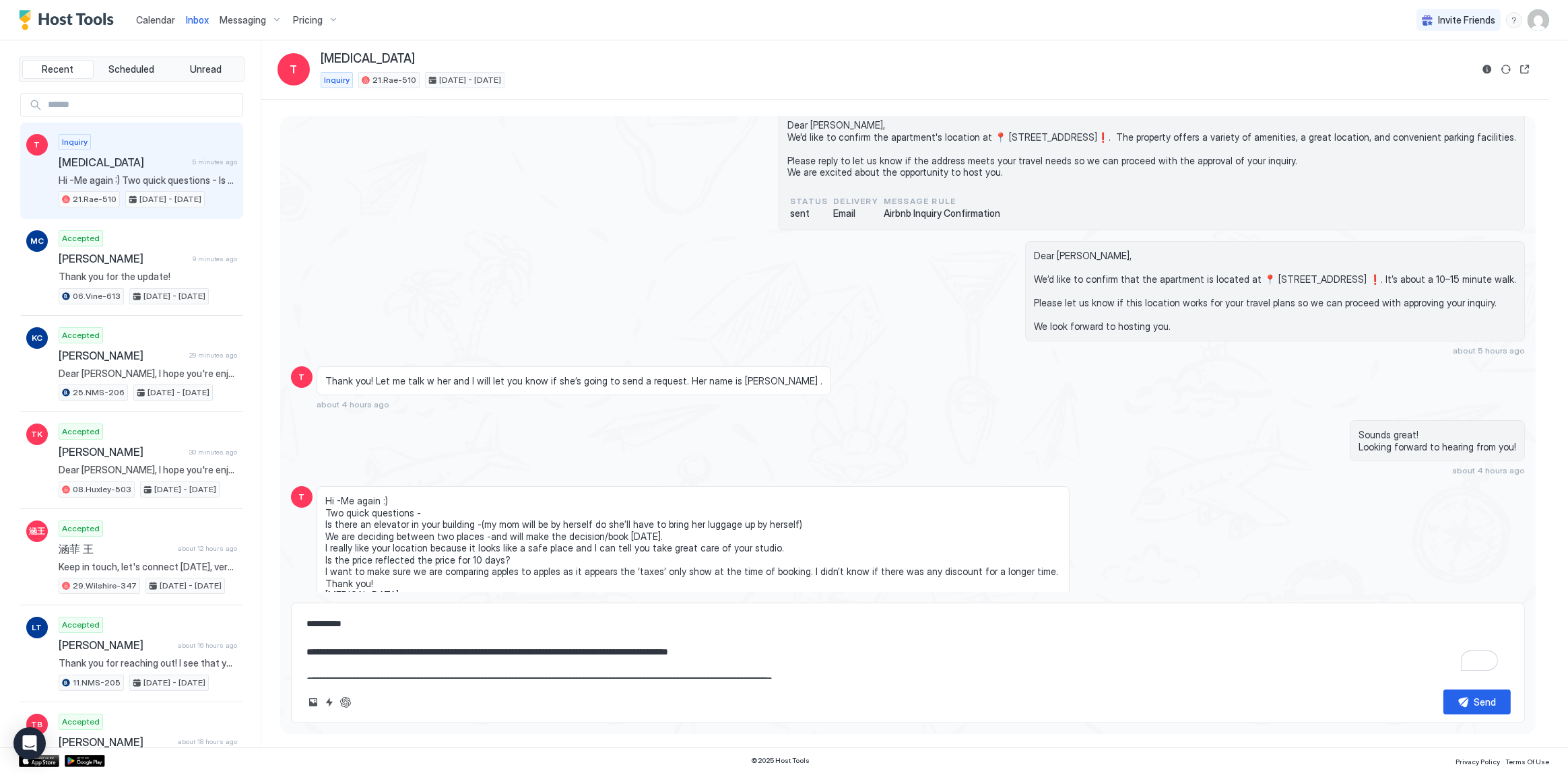
scroll to position [60, 0]
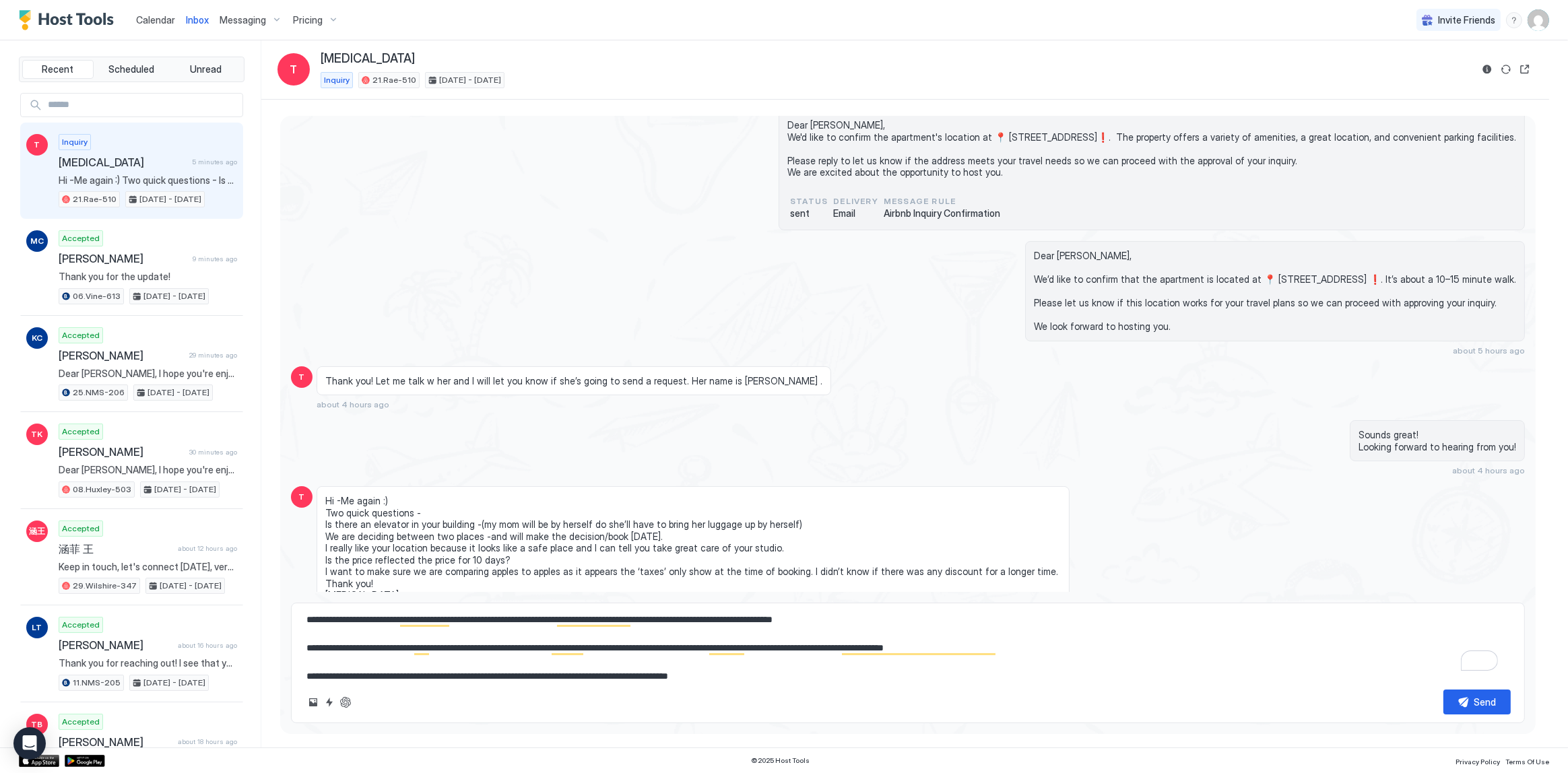
click at [495, 632] on textarea "**********" at bounding box center [908, 645] width 1206 height 68
type textarea "*"
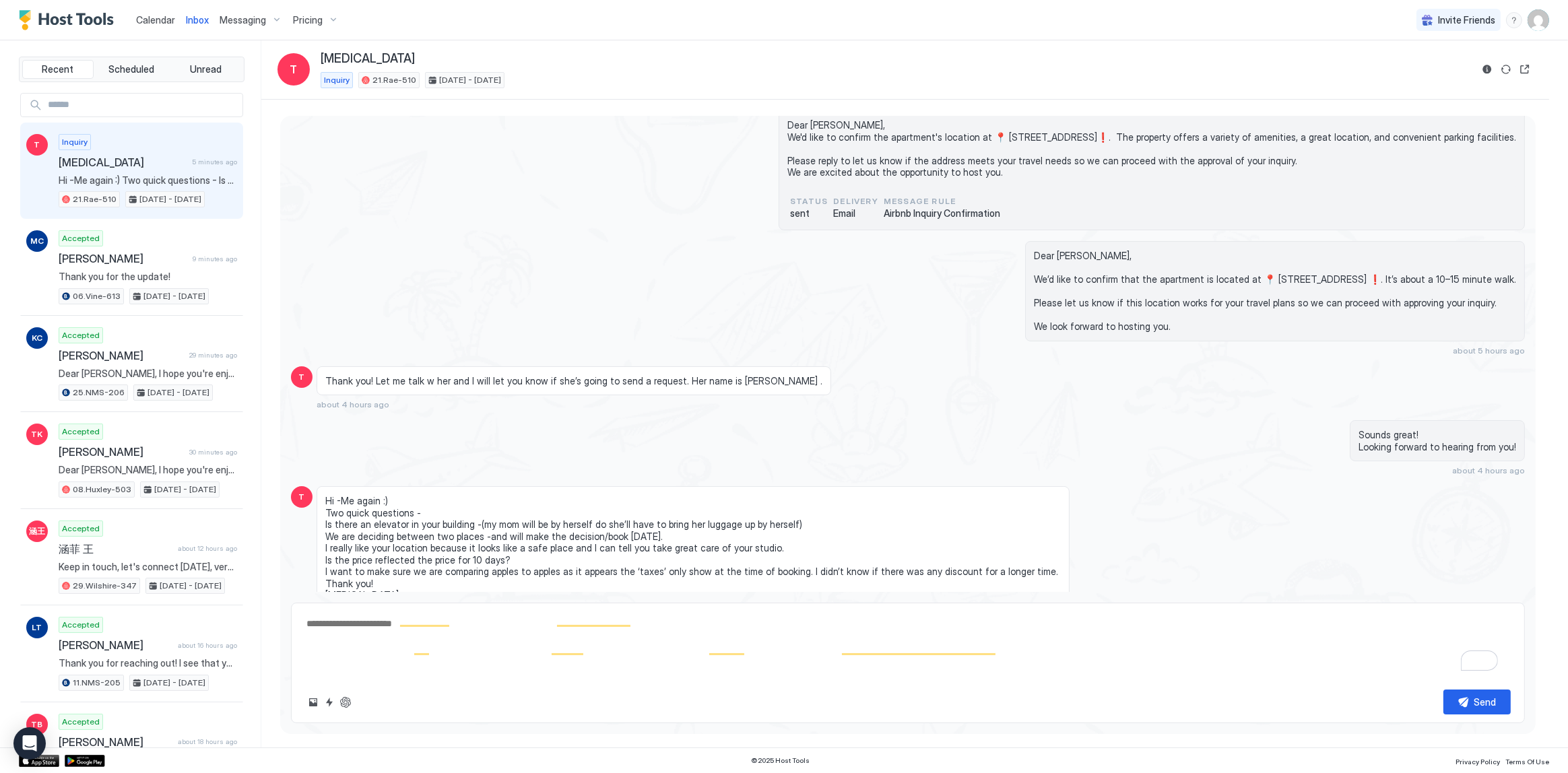
scroll to position [0, 0]
type textarea "*"
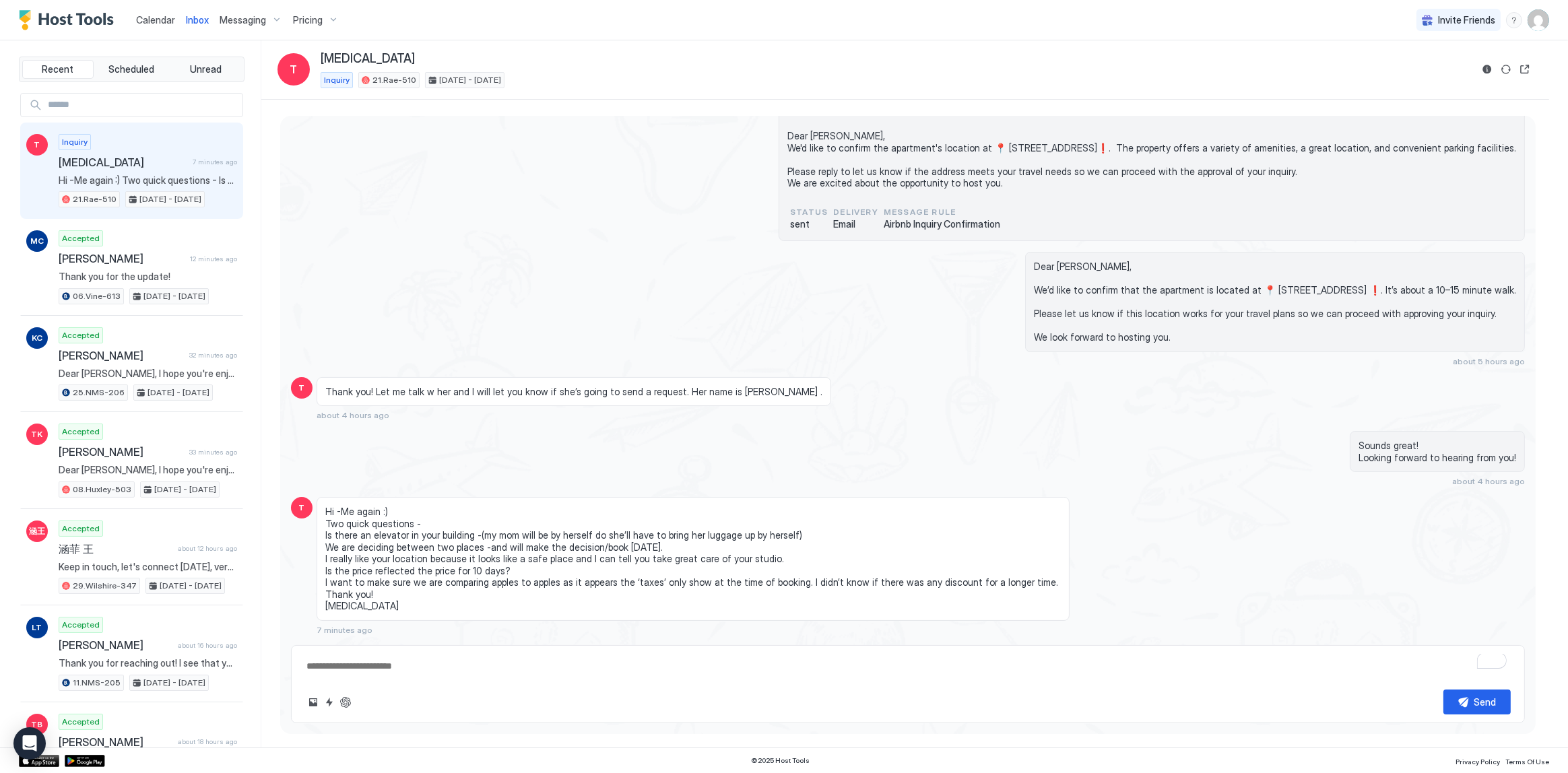
click at [511, 668] on textarea "To enrich screen reader interactions, please activate Accessibility in Grammarl…" at bounding box center [908, 666] width 1206 height 25
paste textarea "**********"
type textarea "*"
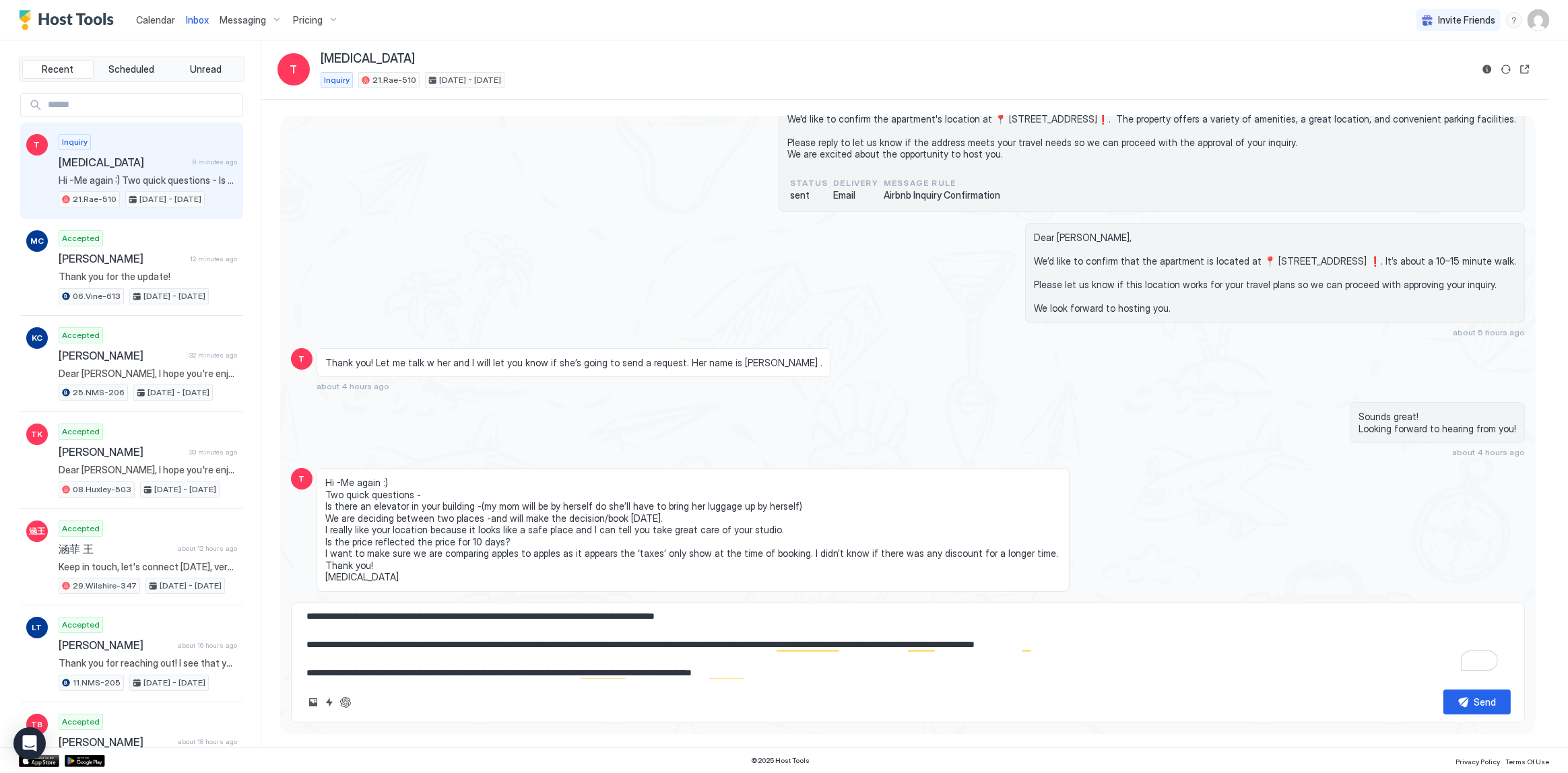
scroll to position [215, 0]
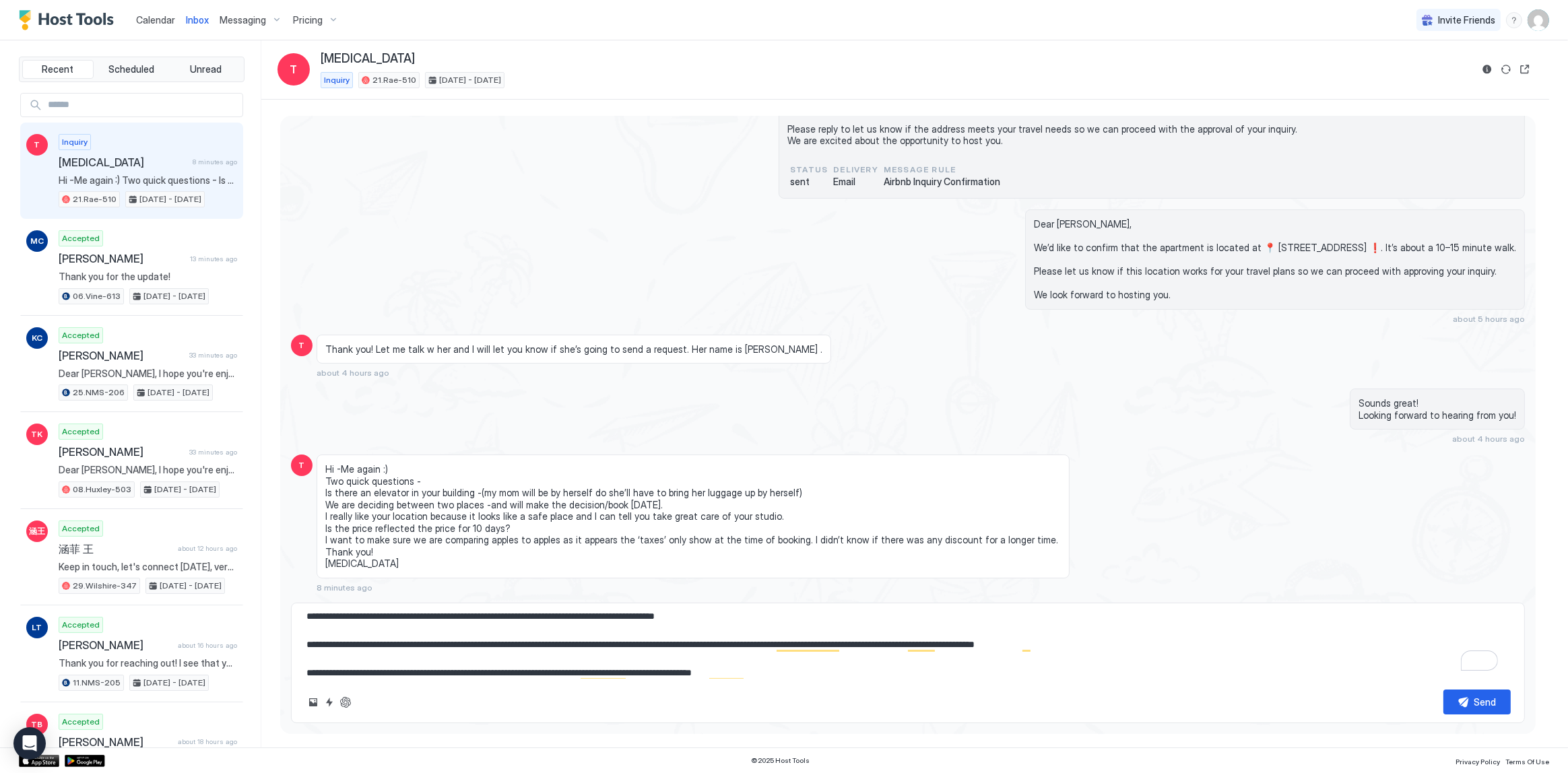
type textarea "**********"
click at [413, 525] on span "Hi -Me again :) Two quick questions - Is there an elevator in your building -(m…" at bounding box center [692, 516] width 735 height 106
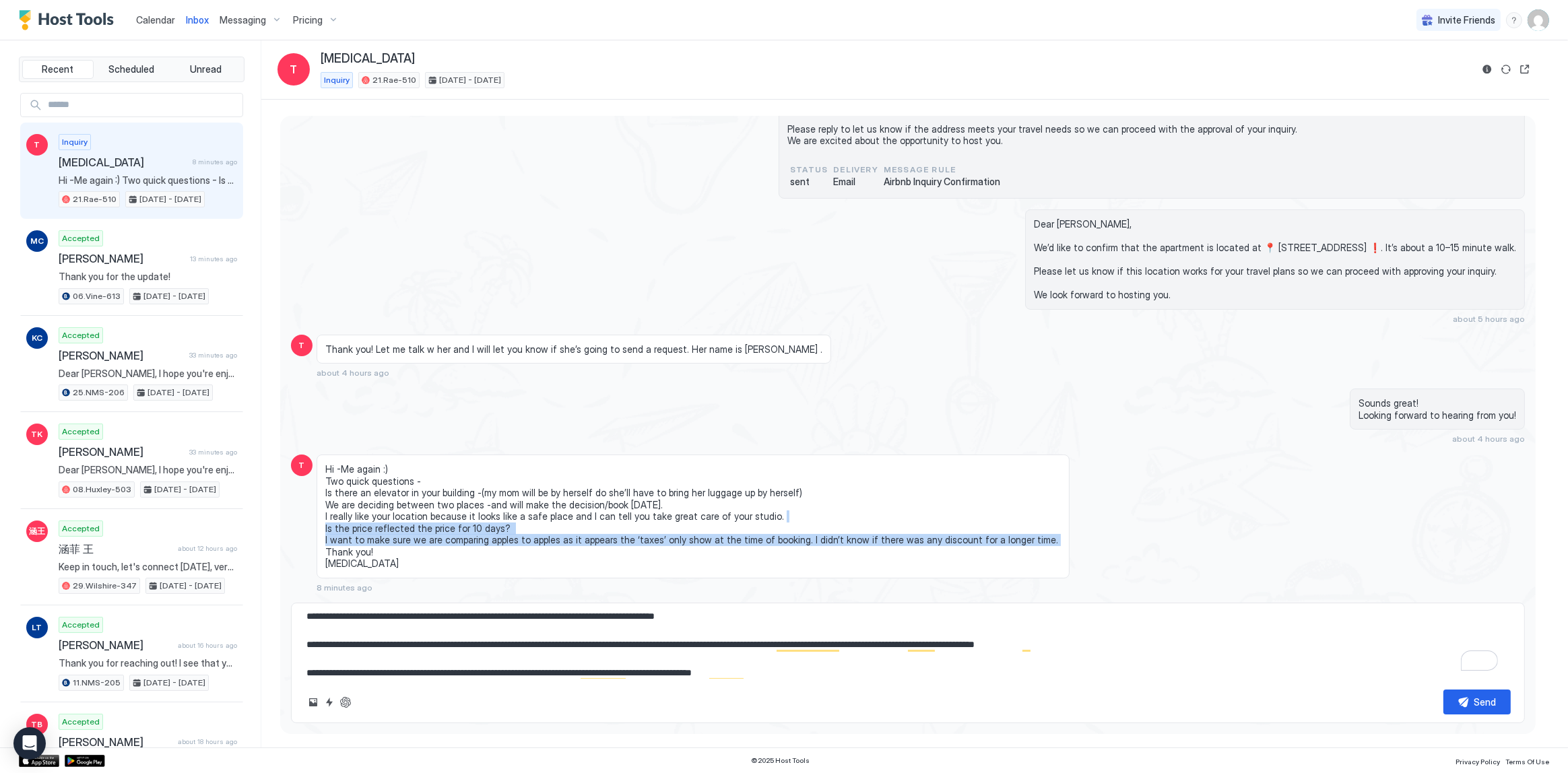
drag, startPoint x: 413, startPoint y: 525, endPoint x: 419, endPoint y: 539, distance: 15.2
click at [419, 539] on span "Hi -Me again :) Two quick questions - Is there an elevator in your building -(m…" at bounding box center [692, 516] width 735 height 106
click at [436, 540] on span "Hi -Me again :) Two quick questions - Is there an elevator in your building -(m…" at bounding box center [692, 516] width 735 height 106
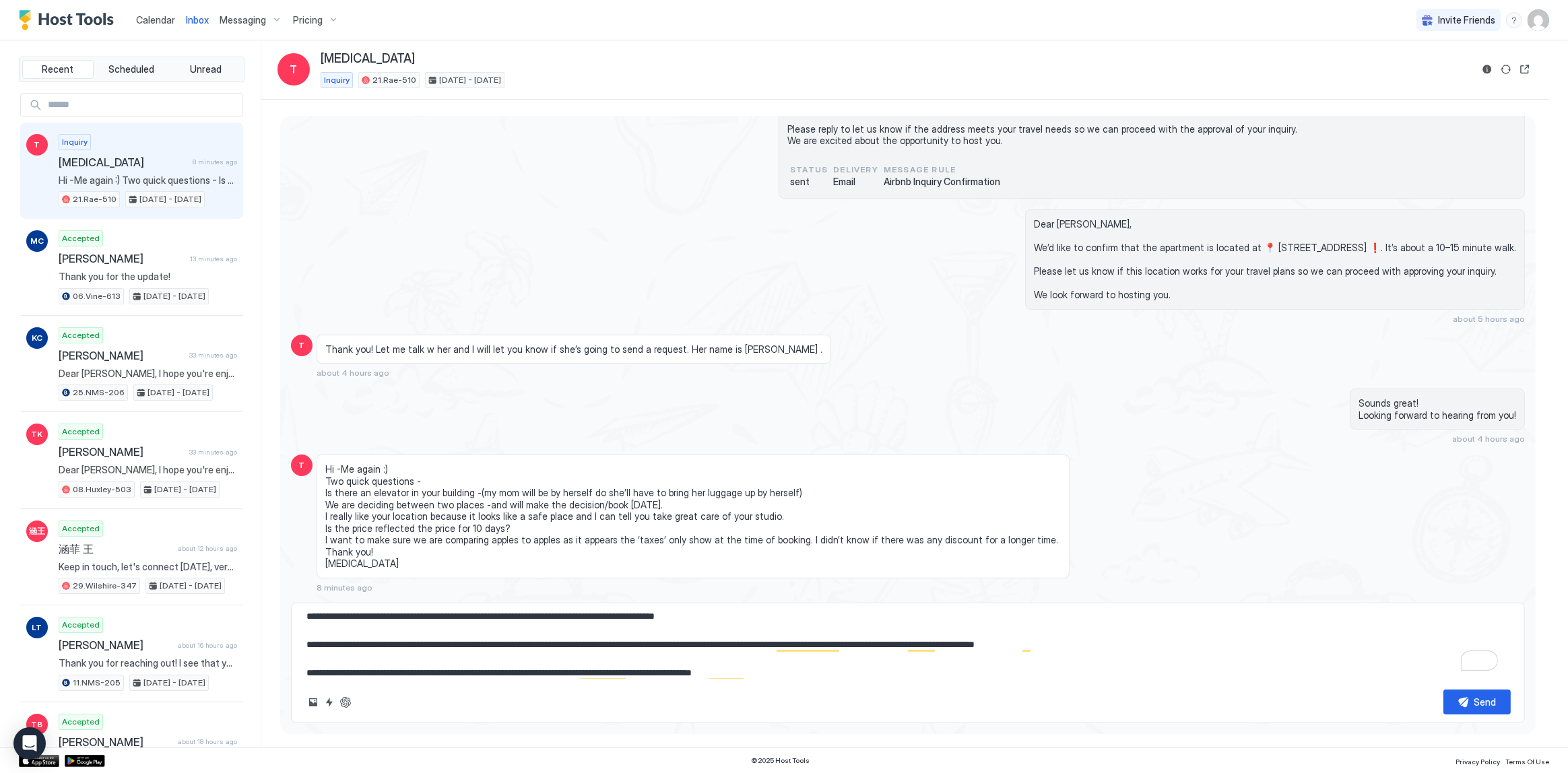
click at [881, 521] on span "Hi -Me again :) Two quick questions - Is there an elevator in your building -(m…" at bounding box center [692, 516] width 735 height 106
click at [1162, 650] on textarea "**********" at bounding box center [908, 645] width 1206 height 68
click at [1112, 643] on textarea "**********" at bounding box center [908, 645] width 1206 height 68
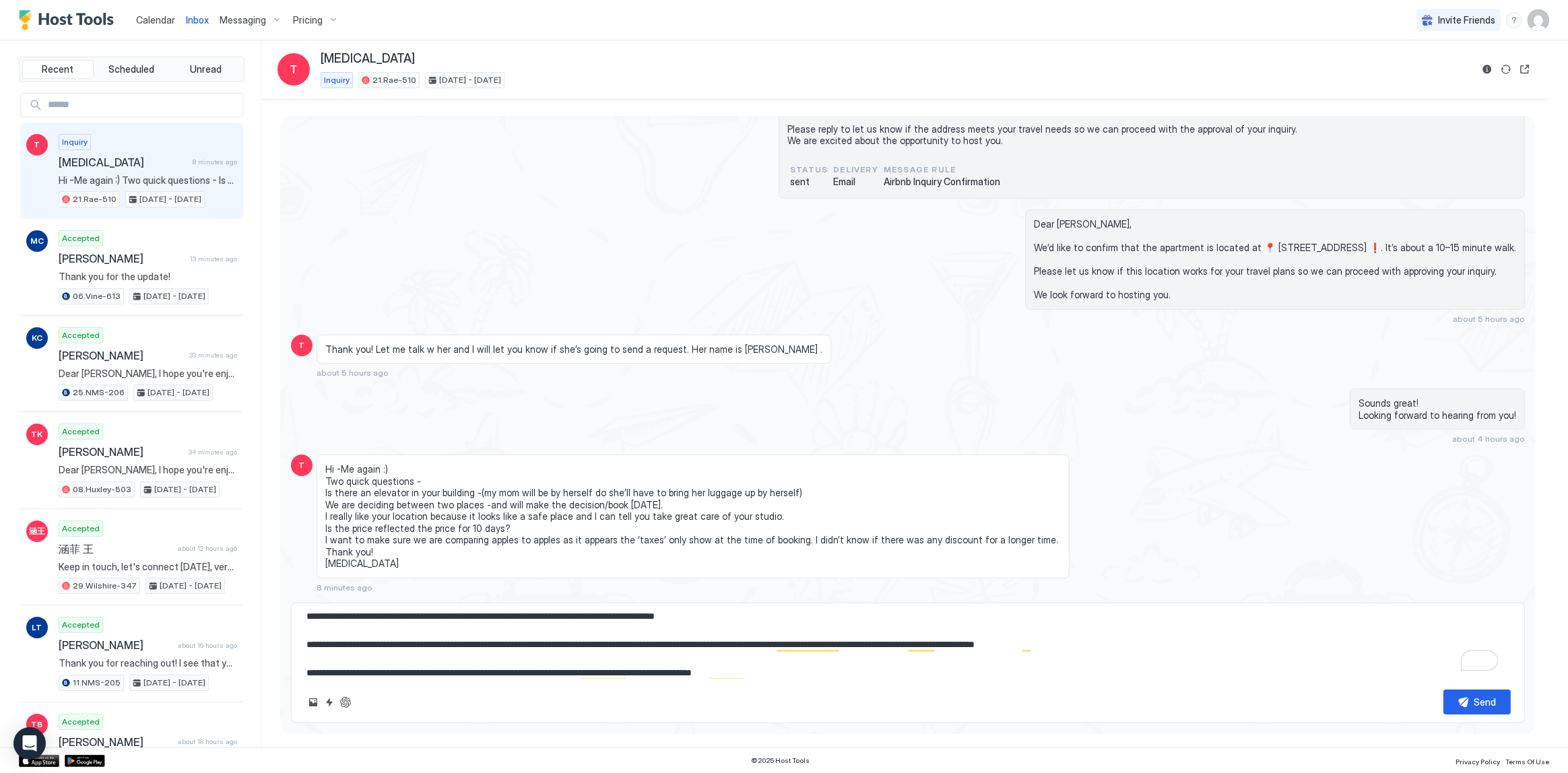
click at [1131, 639] on textarea "**********" at bounding box center [908, 645] width 1206 height 68
click at [758, 643] on textarea "**********" at bounding box center [908, 645] width 1206 height 68
drag, startPoint x: 758, startPoint y: 643, endPoint x: 623, endPoint y: 640, distance: 135.0
click at [623, 640] on textarea "**********" at bounding box center [908, 645] width 1206 height 68
click at [659, 643] on textarea "**********" at bounding box center [908, 645] width 1206 height 68
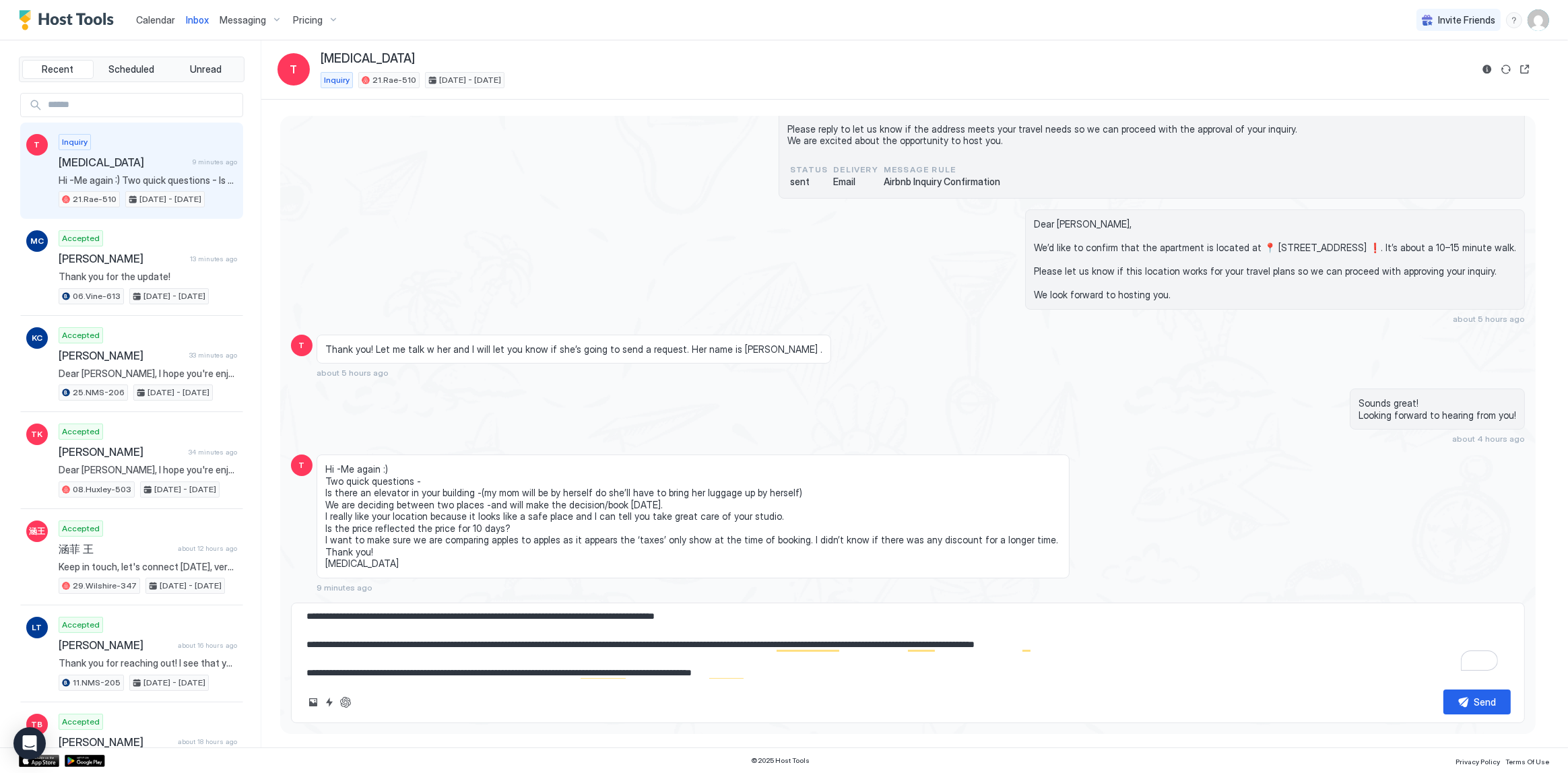
click at [639, 643] on textarea "**********" at bounding box center [908, 645] width 1206 height 68
drag, startPoint x: 639, startPoint y: 643, endPoint x: 754, endPoint y: 643, distance: 115.0
click at [754, 643] on textarea "**********" at bounding box center [908, 645] width 1206 height 68
click at [593, 652] on textarea "**********" at bounding box center [908, 645] width 1206 height 68
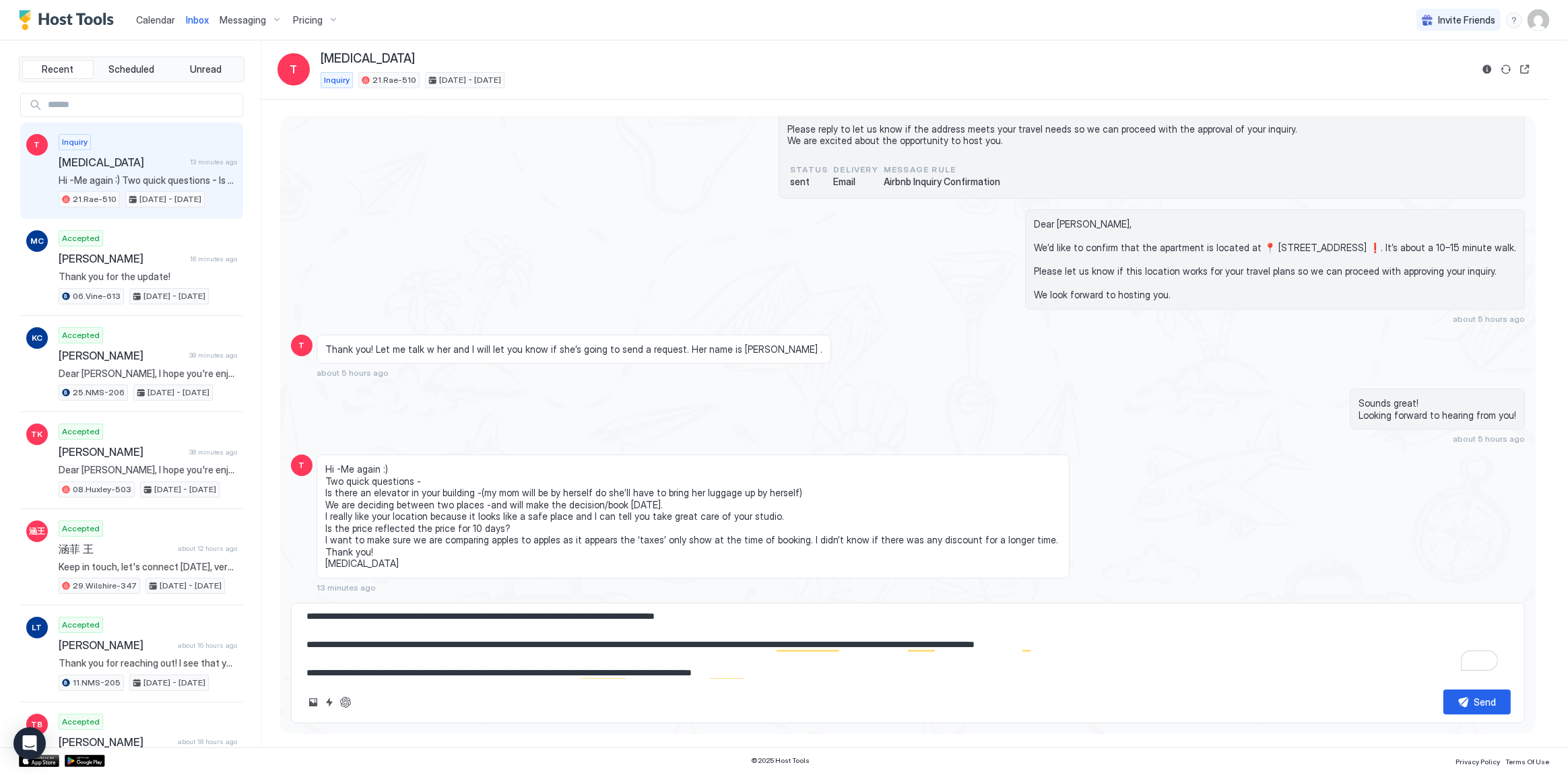
paste textarea "**********"
type textarea "*"
type textarea "**********"
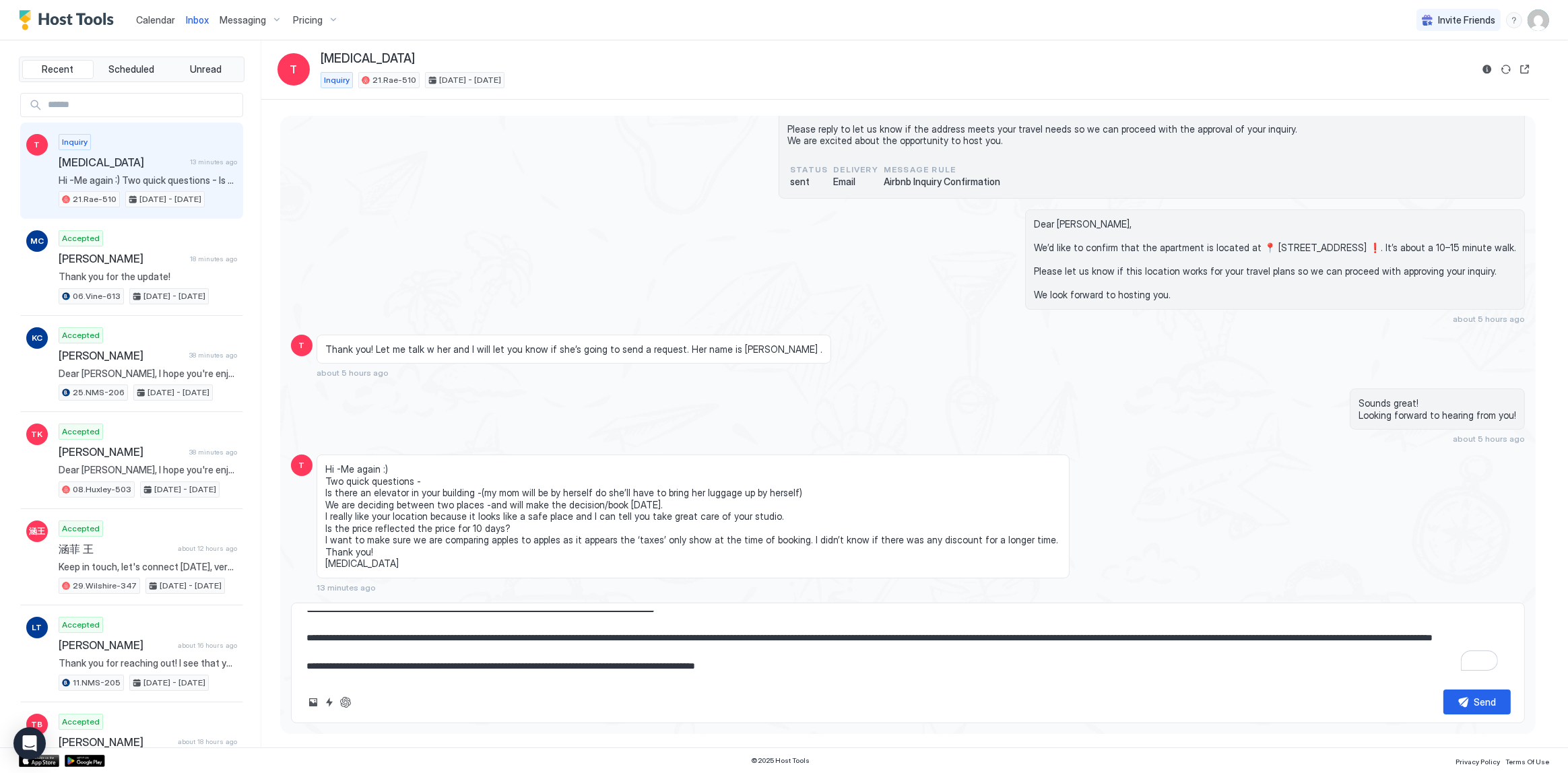
click at [770, 653] on textarea "**********" at bounding box center [908, 645] width 1206 height 68
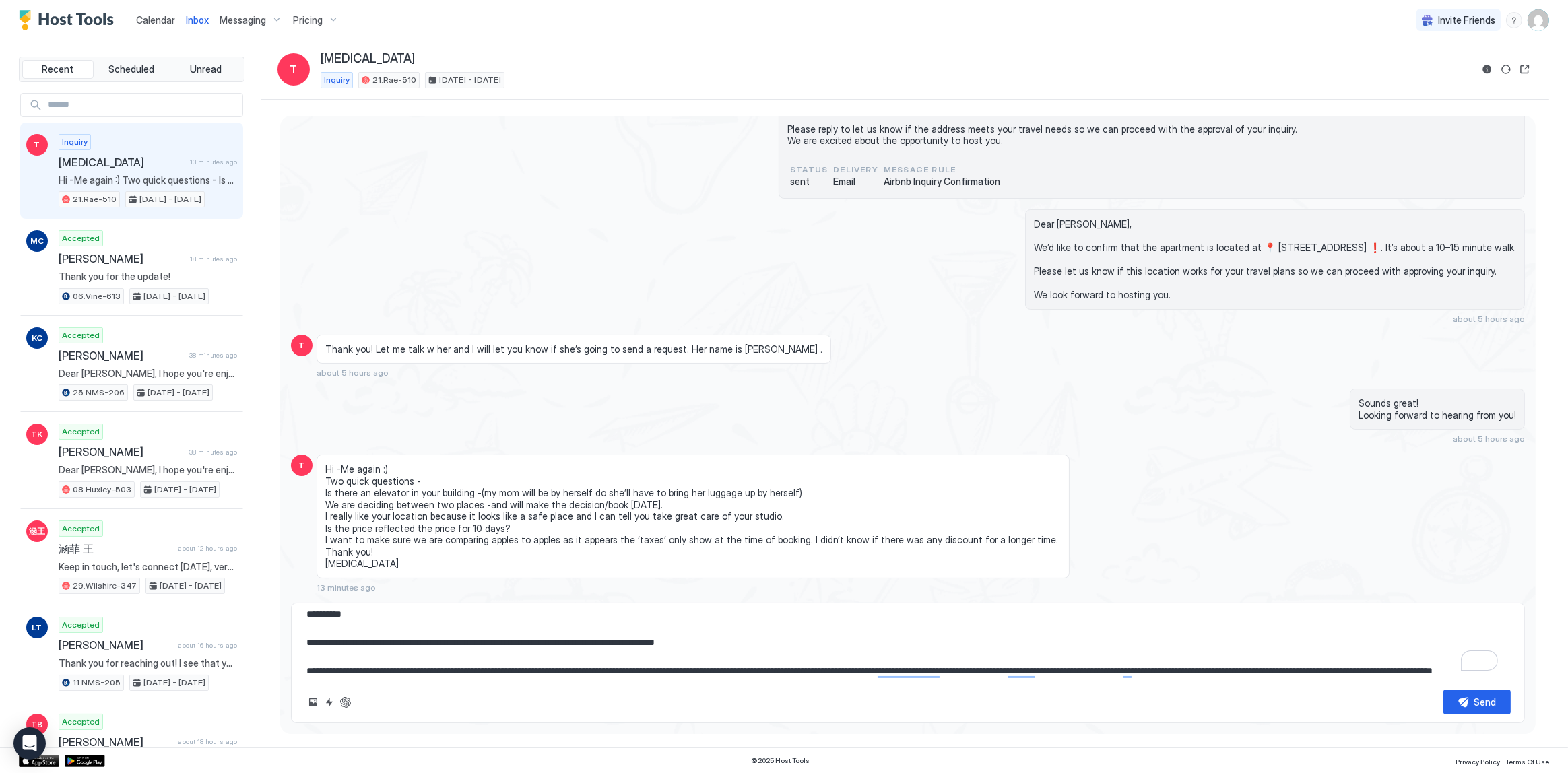
scroll to position [27, 0]
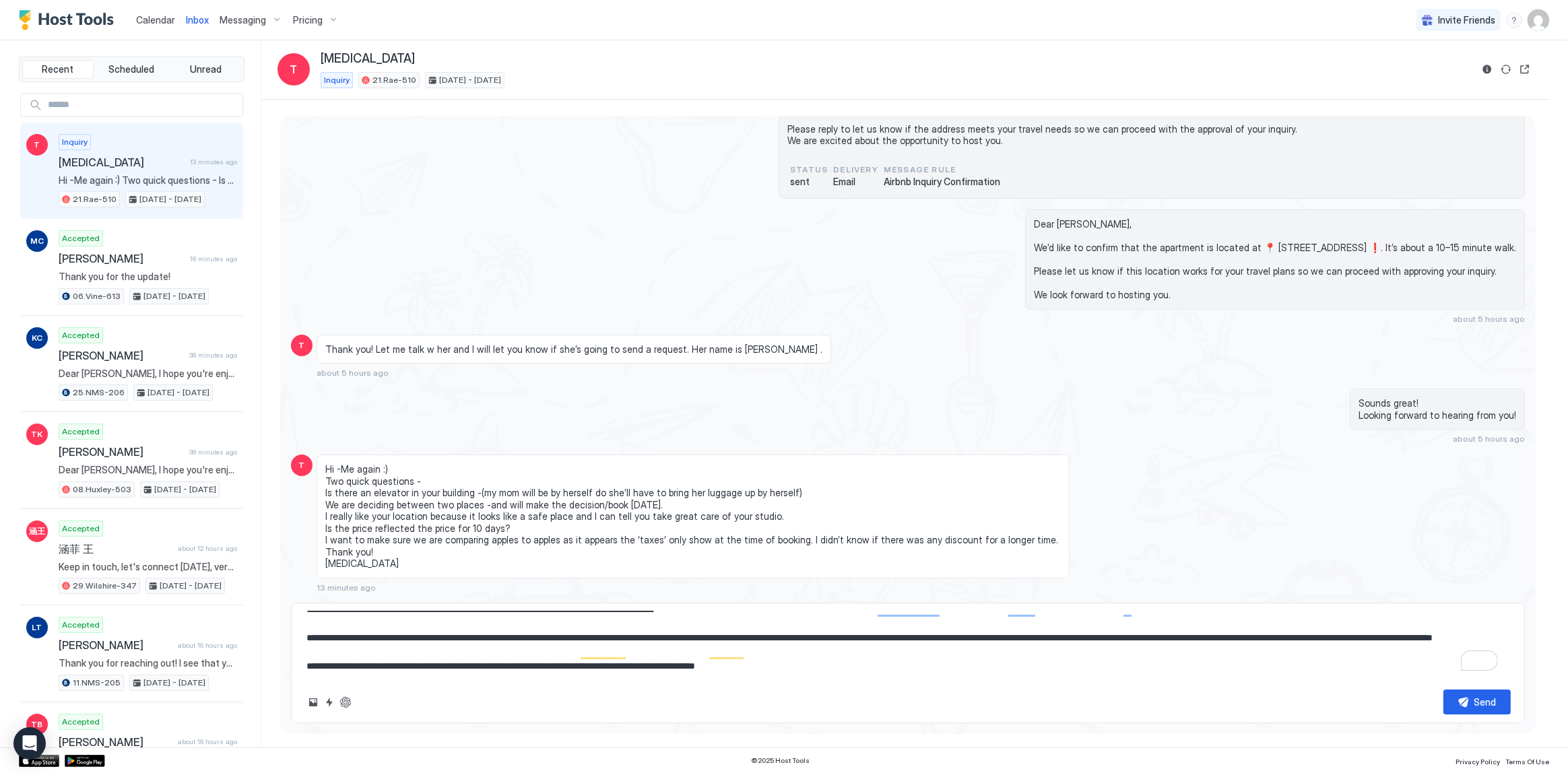
type textarea "*"
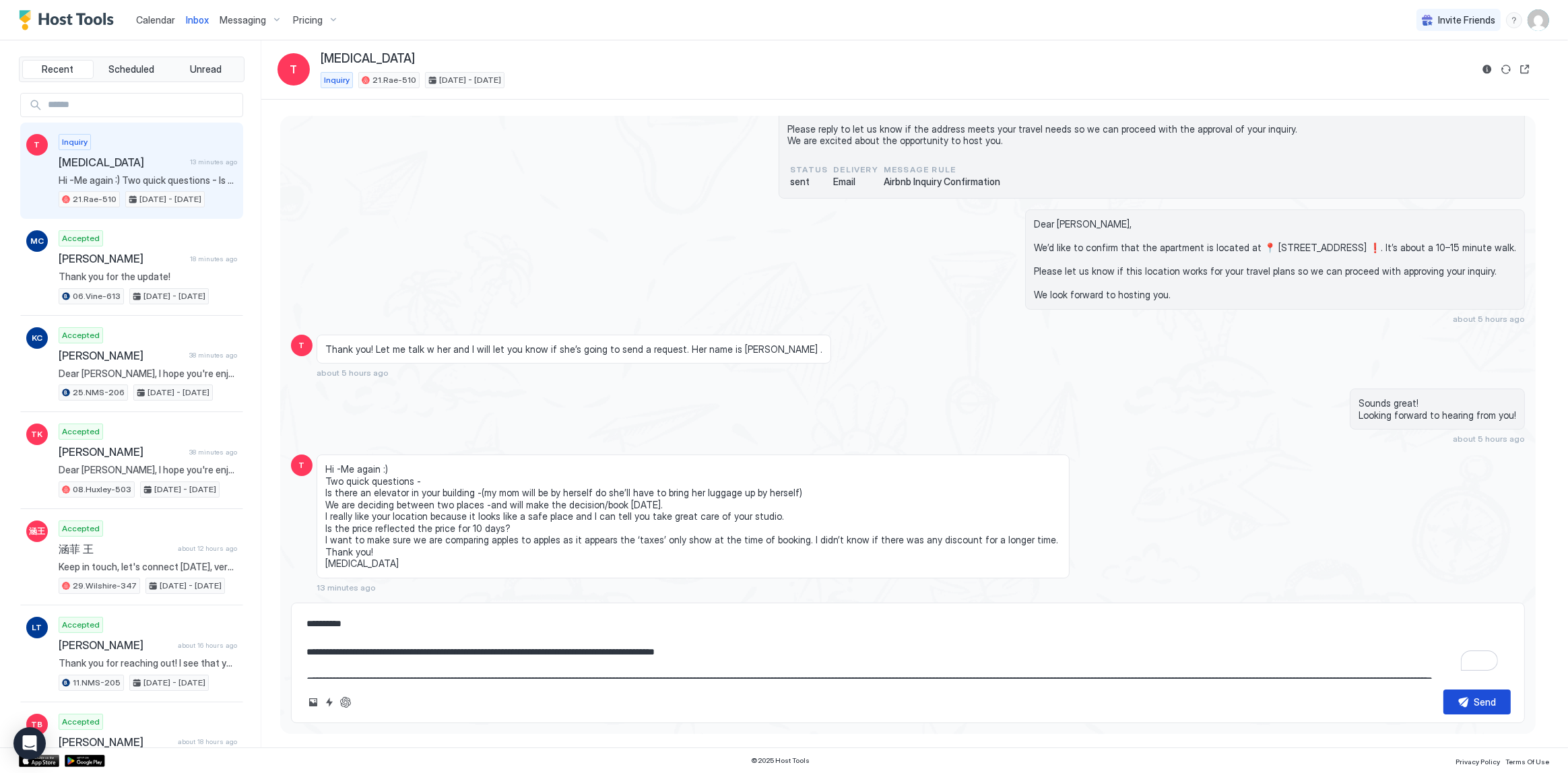
type textarea "**********"
click at [1462, 700] on button "Send" at bounding box center [1477, 702] width 68 height 25
click at [1098, 351] on div "Thank you! Let me talk w her and I will let you know if she’s going to send a r…" at bounding box center [749, 356] width 863 height 44
type textarea "*"
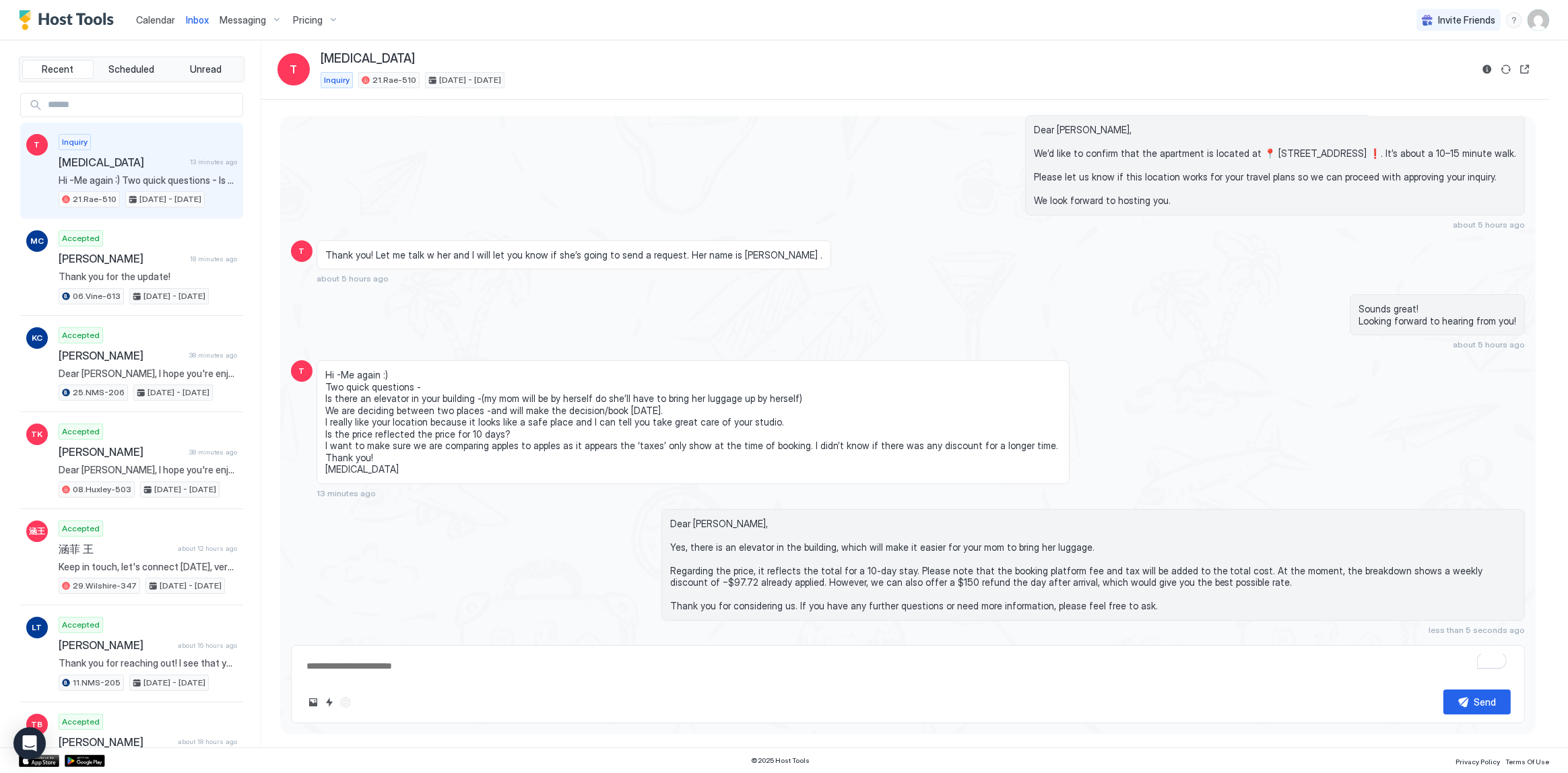
click at [936, 308] on div "Sounds great! Looking forward to hearing from you! about 5 hours ago" at bounding box center [1093, 322] width 863 height 55
type textarea "*"
click at [613, 197] on div "Dear Tobi, We’d like to confirm that the apartment is located at 📍 7520 W Sunse…" at bounding box center [908, 172] width 1234 height 115
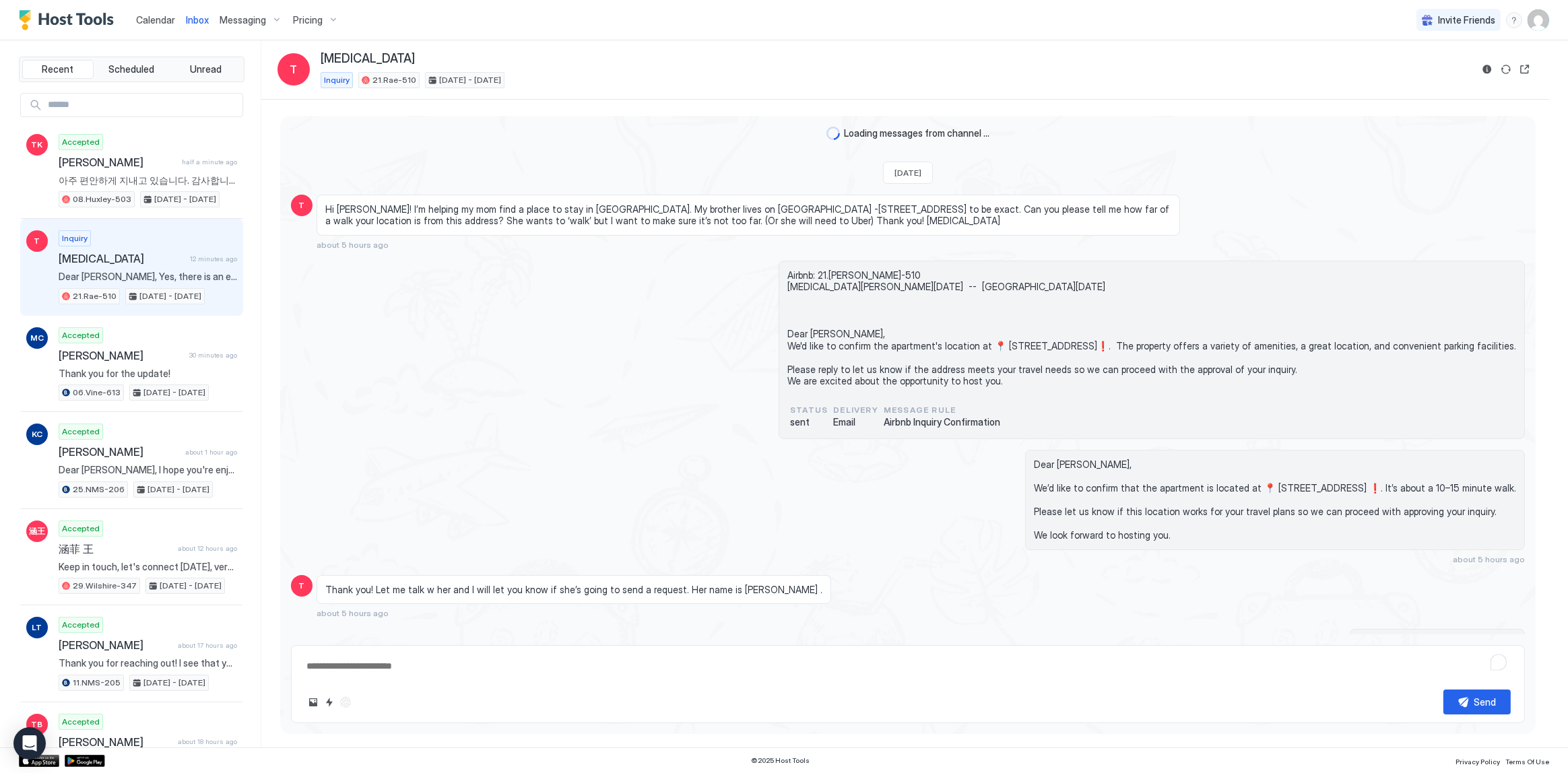
scroll to position [309, 0]
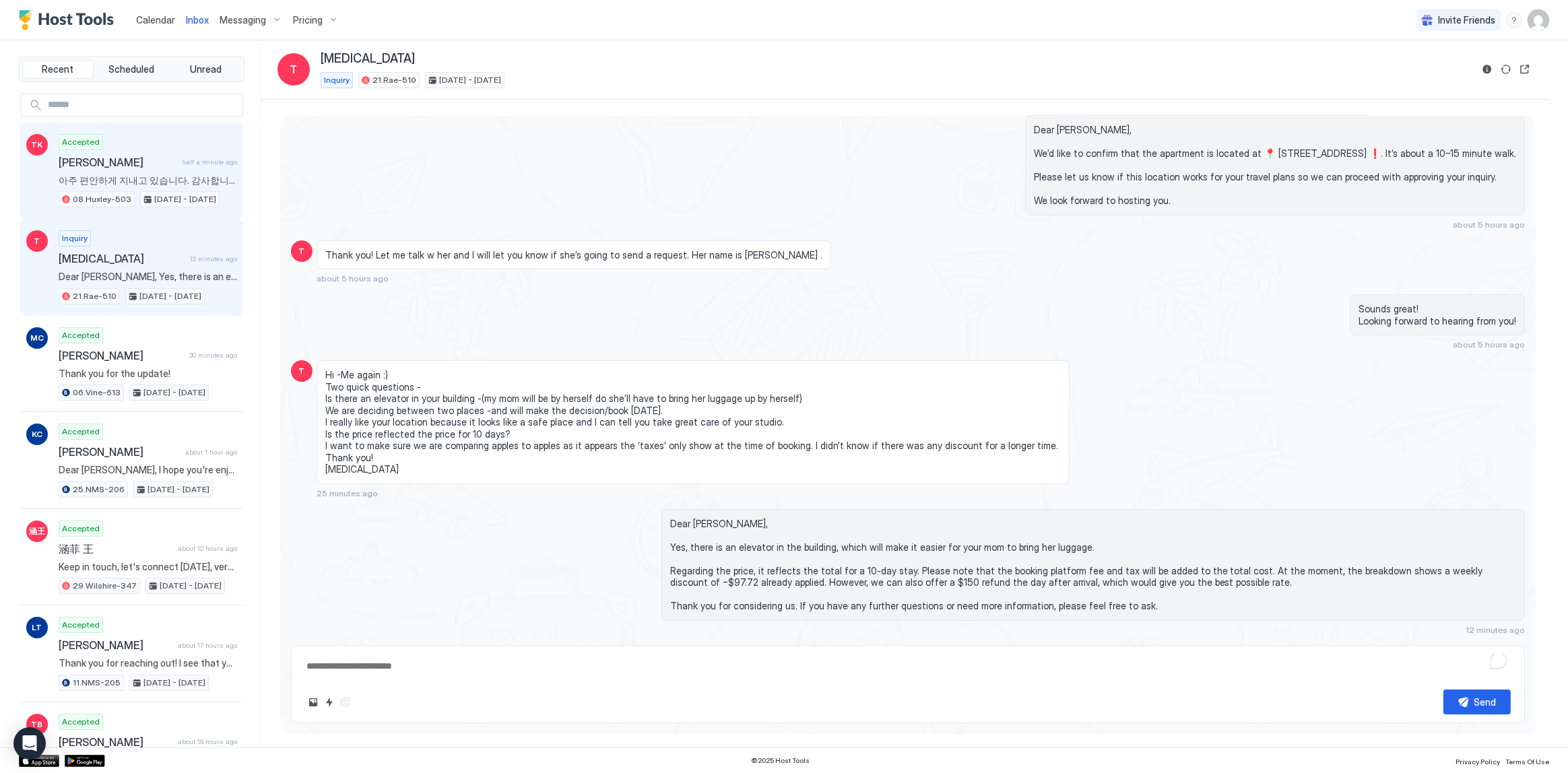
click at [189, 168] on div "Accepted [PERSON_NAME] half a minute ago 아주 편안하게 지내고 있습니다. 감사합니다.😀 08.[PERSON_N…" at bounding box center [148, 171] width 178 height 74
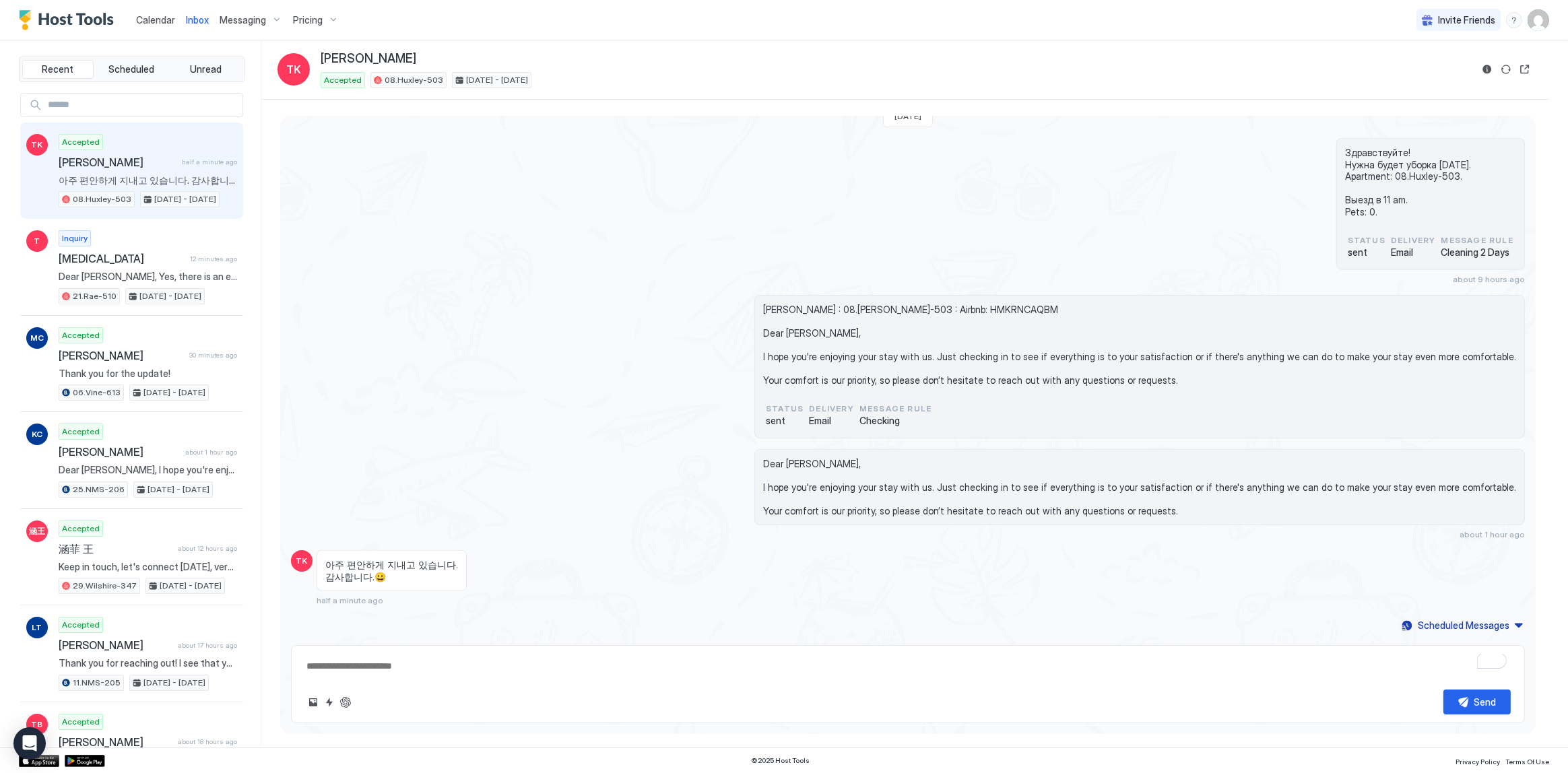
scroll to position [2419, 0]
click at [383, 561] on span "아주 편안하게 지내고 있습니다. 감사합니다.😀" at bounding box center [391, 570] width 133 height 24
drag, startPoint x: 383, startPoint y: 561, endPoint x: 383, endPoint y: 577, distance: 16.0
click at [383, 577] on span "아주 편안하게 지내고 있습니다. 감사합니다.😀" at bounding box center [391, 570] width 133 height 24
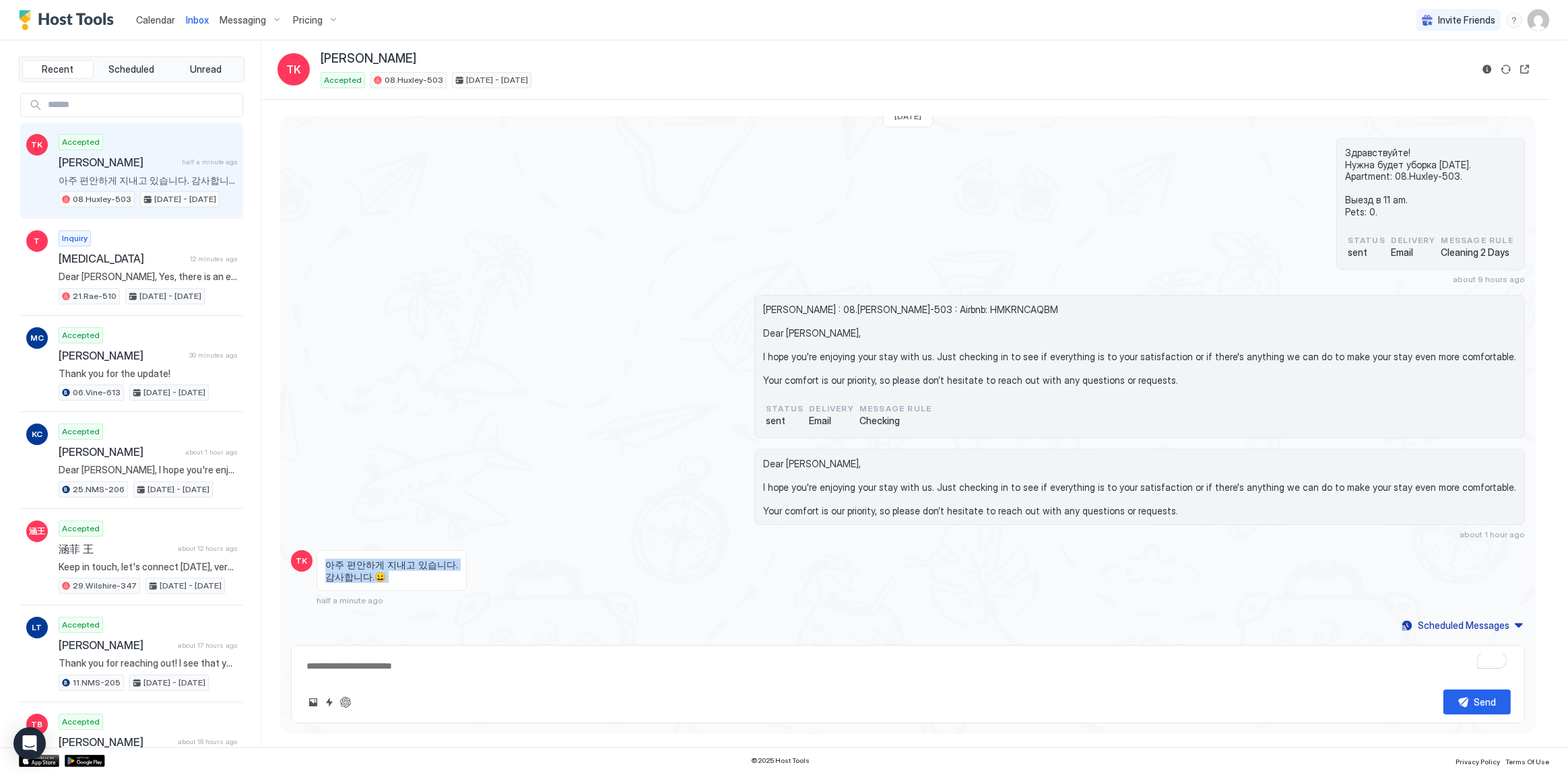
copy span "아주 편안하게 지내고 있습니다. 감사합니다.😀"
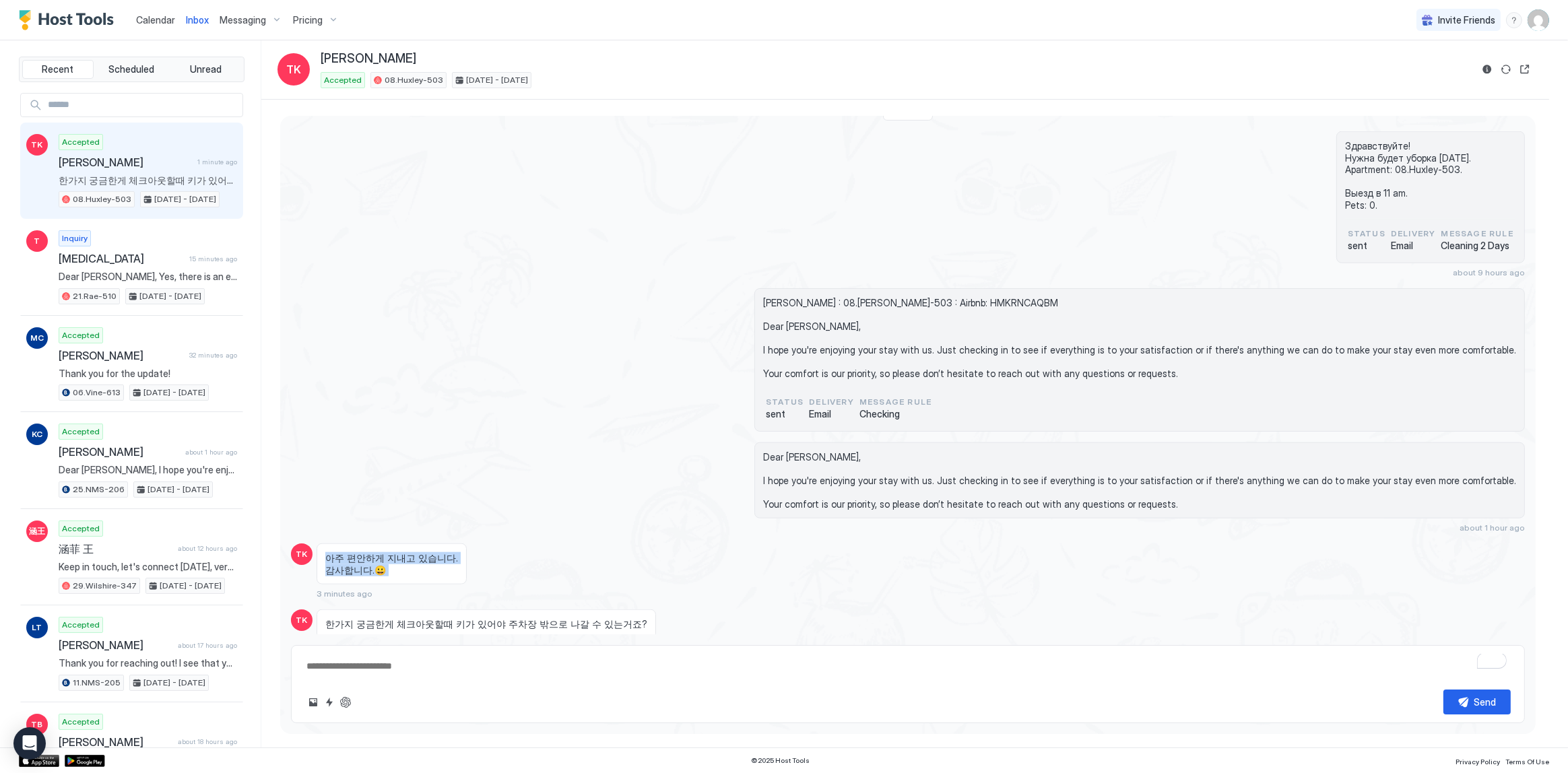
scroll to position [2473, 0]
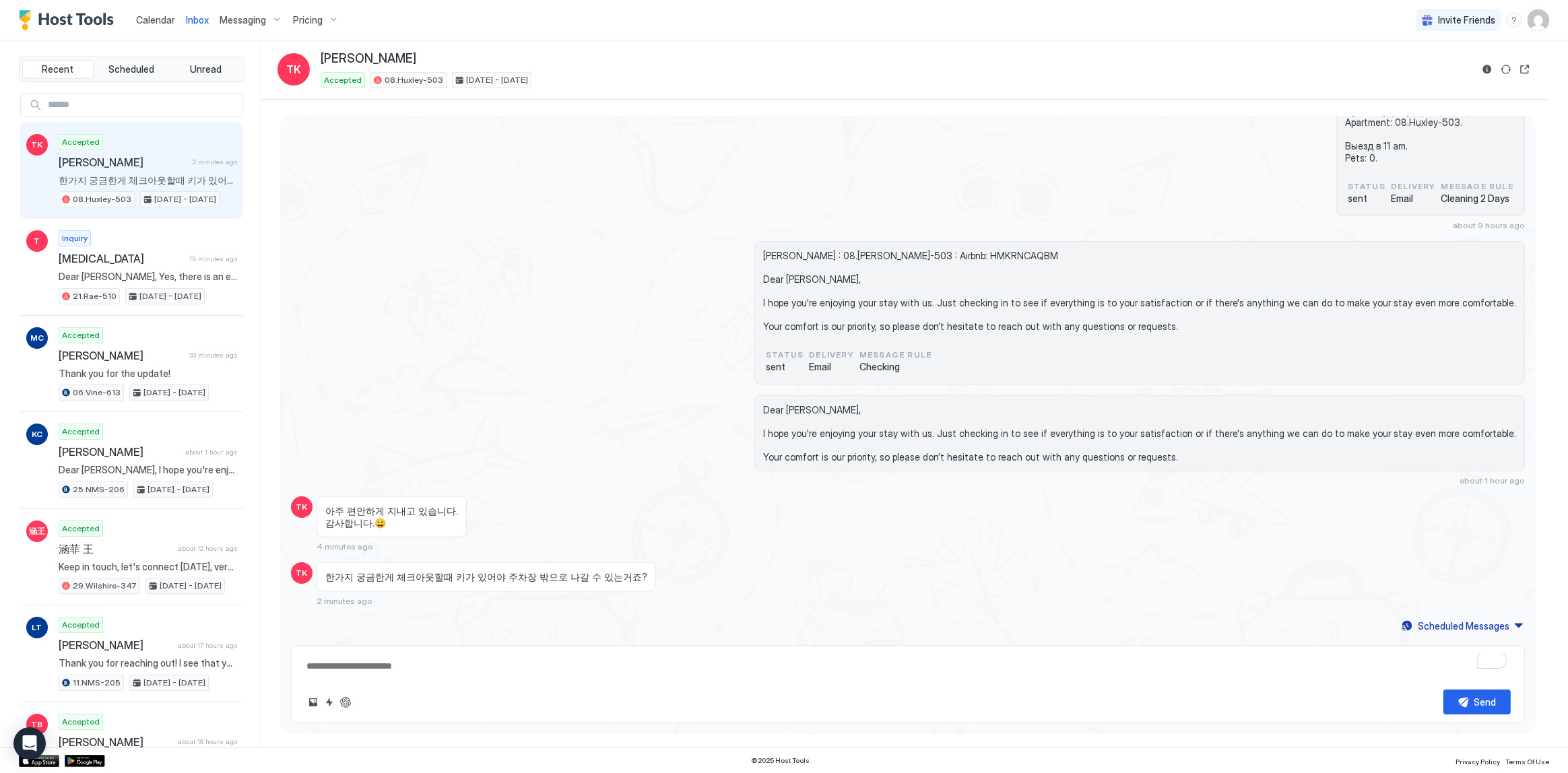
click at [497, 448] on div "Dear [PERSON_NAME], I hope you're enjoying your stay with us. Just checking in …" at bounding box center [908, 441] width 1234 height 91
click at [350, 703] on button "ChatGPT Auto Reply" at bounding box center [346, 702] width 17 height 16
type textarea "*"
type textarea "**********"
click at [1017, 595] on div "한가지 궁금한게 체크아웃할때 키가 있어야 주차장 밖으로 나갈 수 있는거죠? 2 minutes ago" at bounding box center [749, 584] width 863 height 44
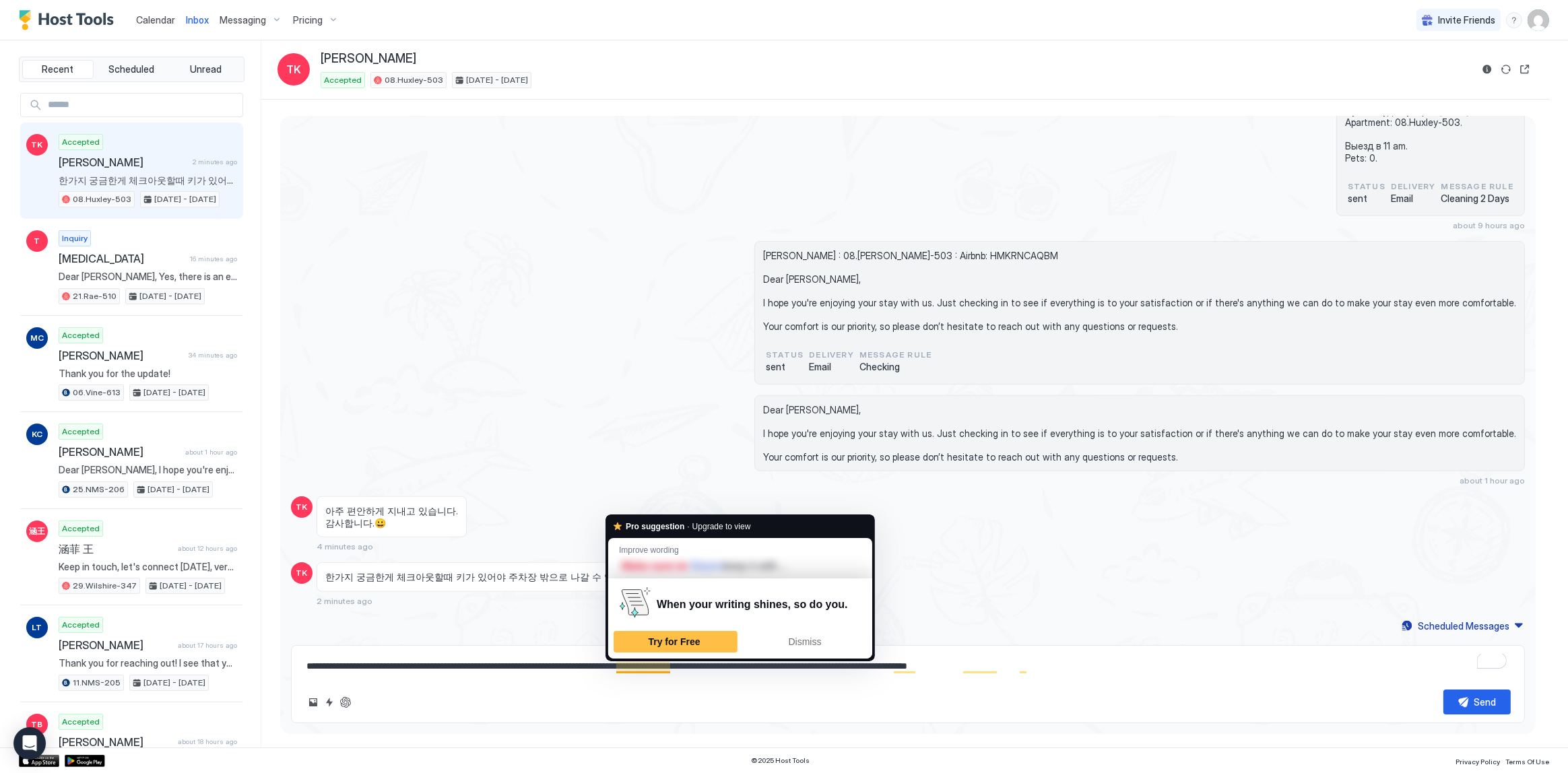
drag, startPoint x: 616, startPoint y: 664, endPoint x: 644, endPoint y: 665, distance: 28.0
click at [617, 664] on textarea "**********" at bounding box center [908, 666] width 1206 height 25
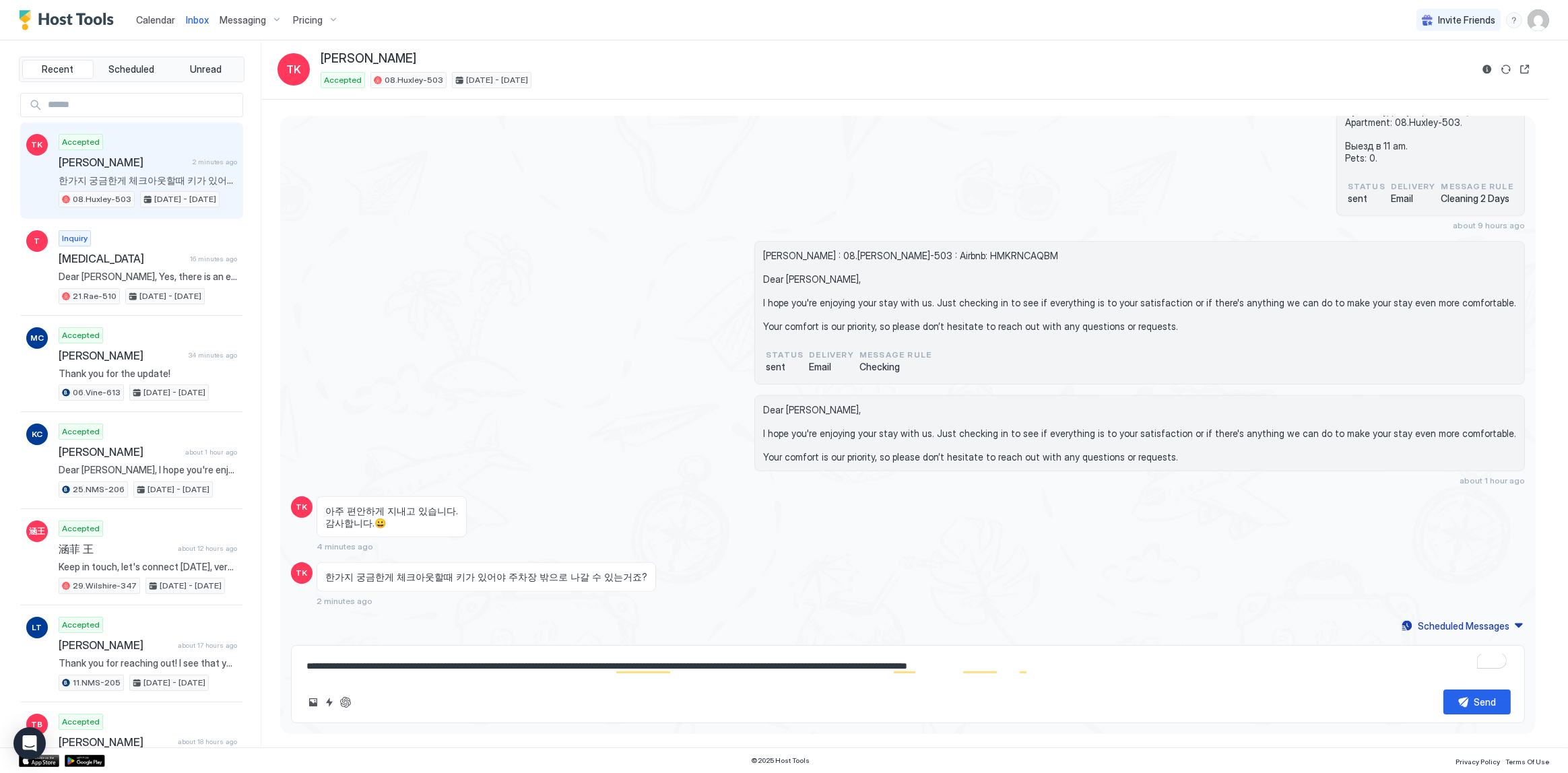
type textarea "*"
type textarea "**********"
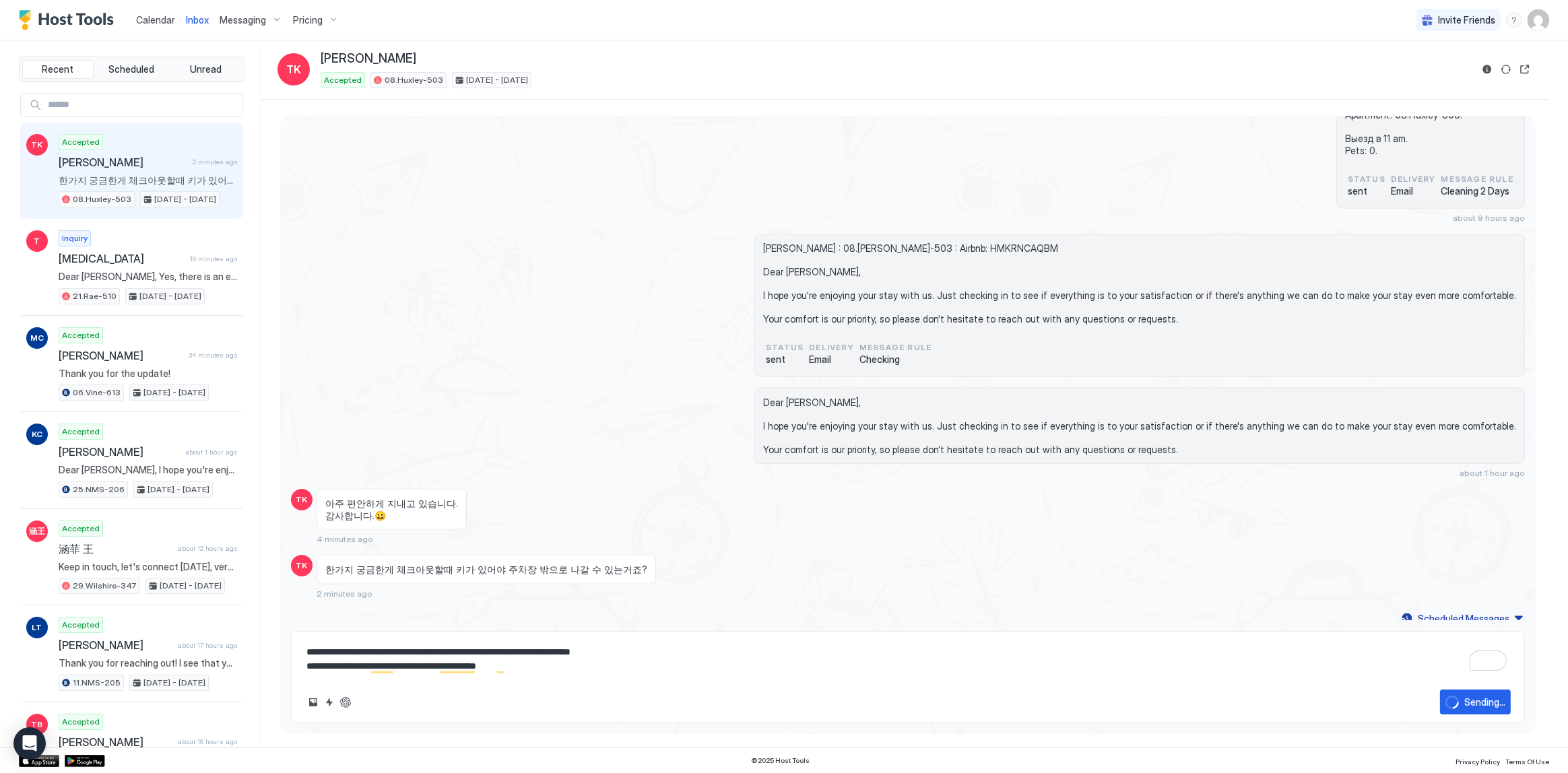
type textarea "*"
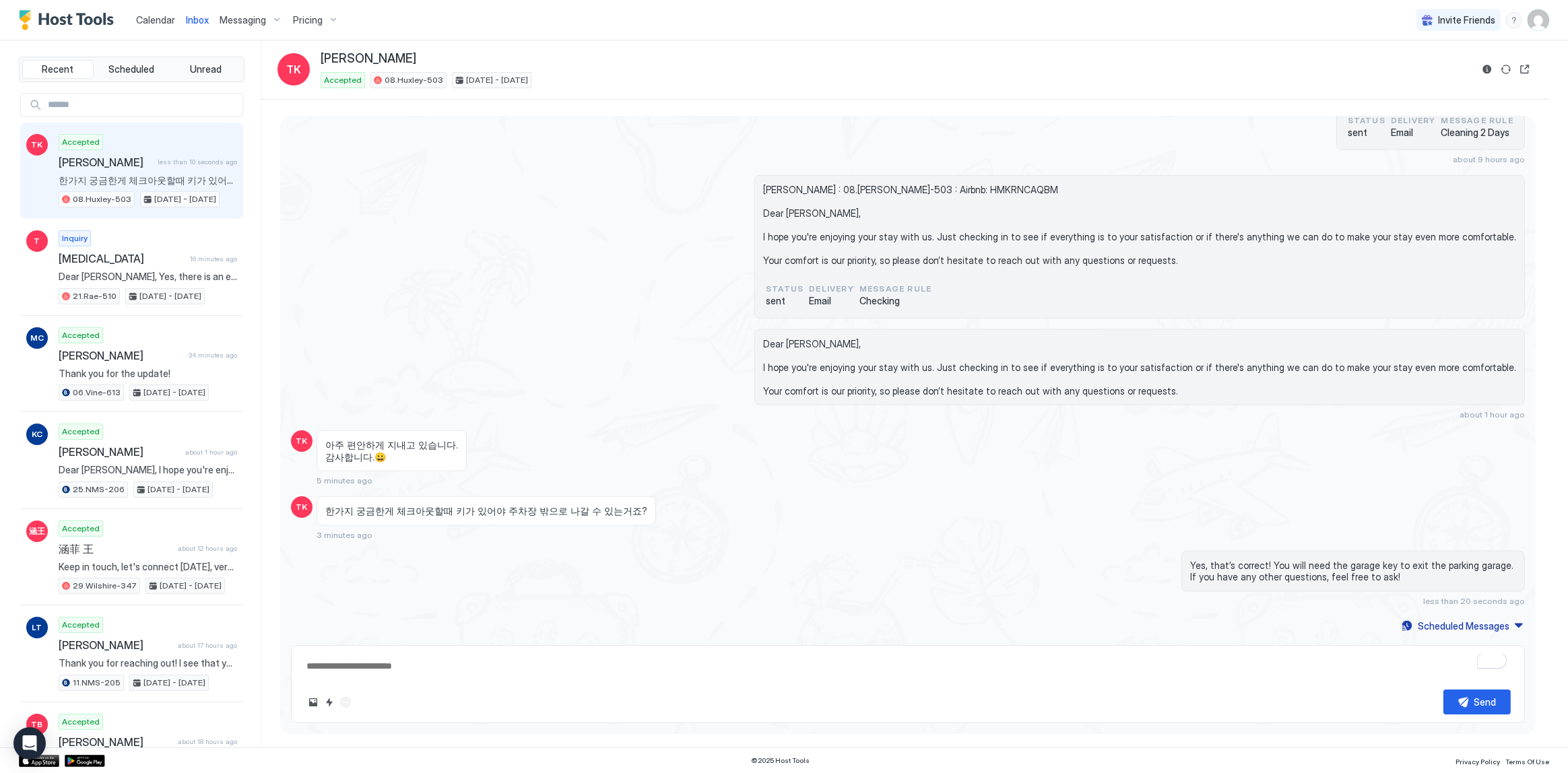
type textarea "*"
click at [748, 210] on div "Taegu Kang : 08.Huxley-503 : Airbnb: HMKRNCAQBM Dear Taegu, I hope you're enjoy…" at bounding box center [908, 247] width 1234 height 144
click at [766, 418] on div "Dear Taegu, I hope you're enjoying your stay with us. Just checking in to see i…" at bounding box center [1093, 375] width 863 height 91
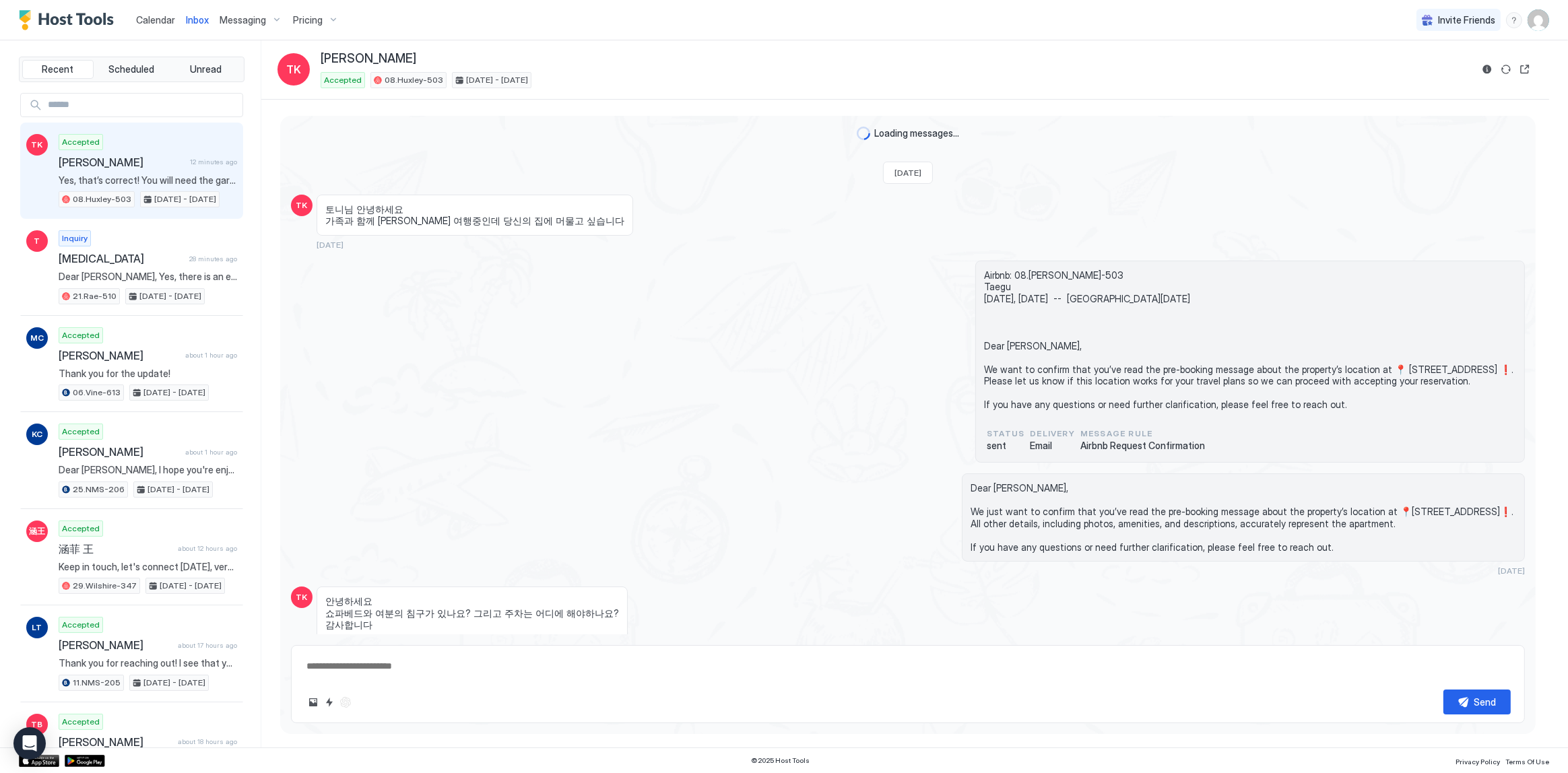
scroll to position [2574, 0]
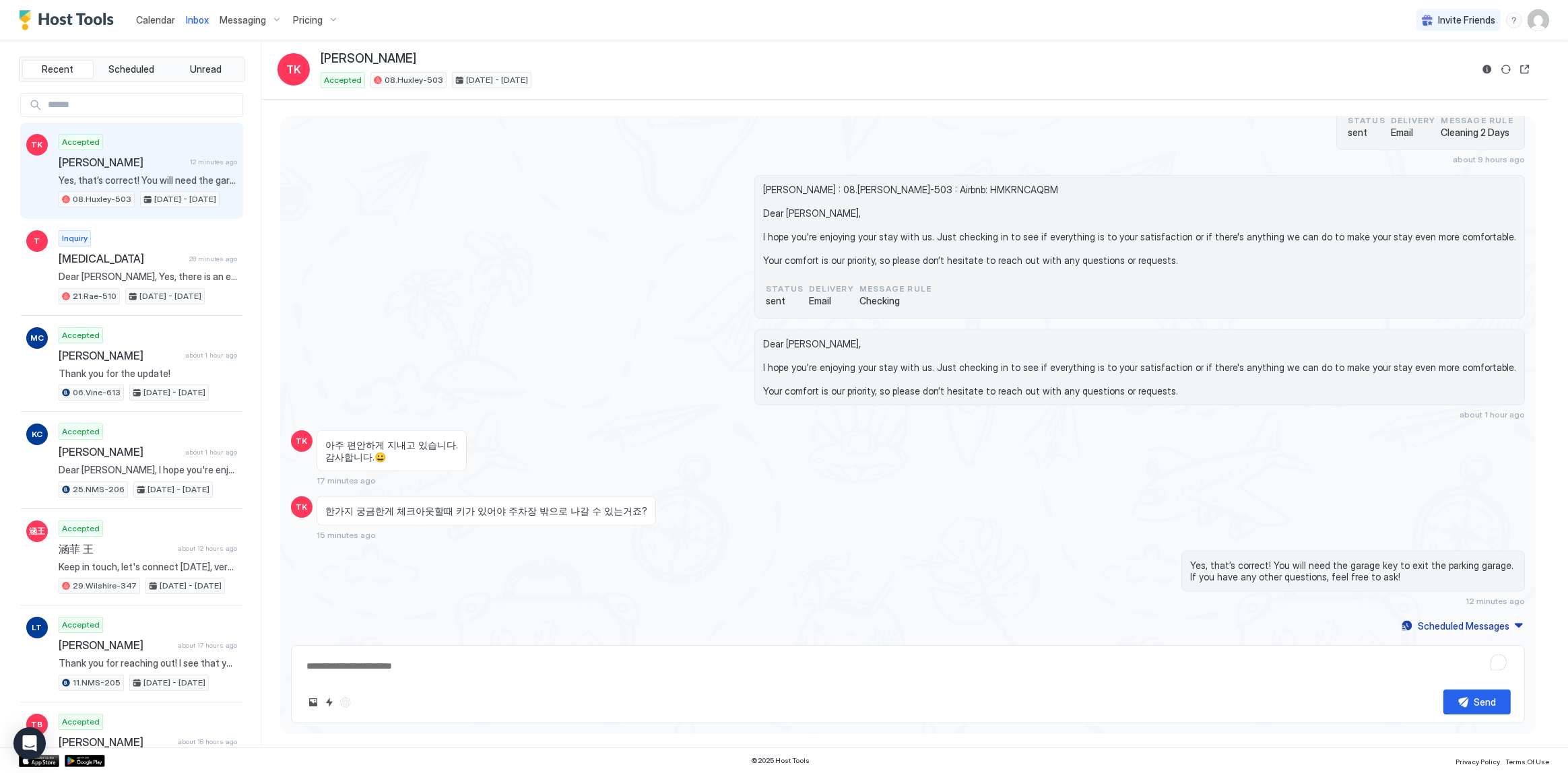
type textarea "*"
click at [628, 151] on div "Здравствуйте! Нужна будет уборка [DATE]. Apartment: 08.Huxley-503. Выезд в 11 a…" at bounding box center [908, 91] width 1234 height 146
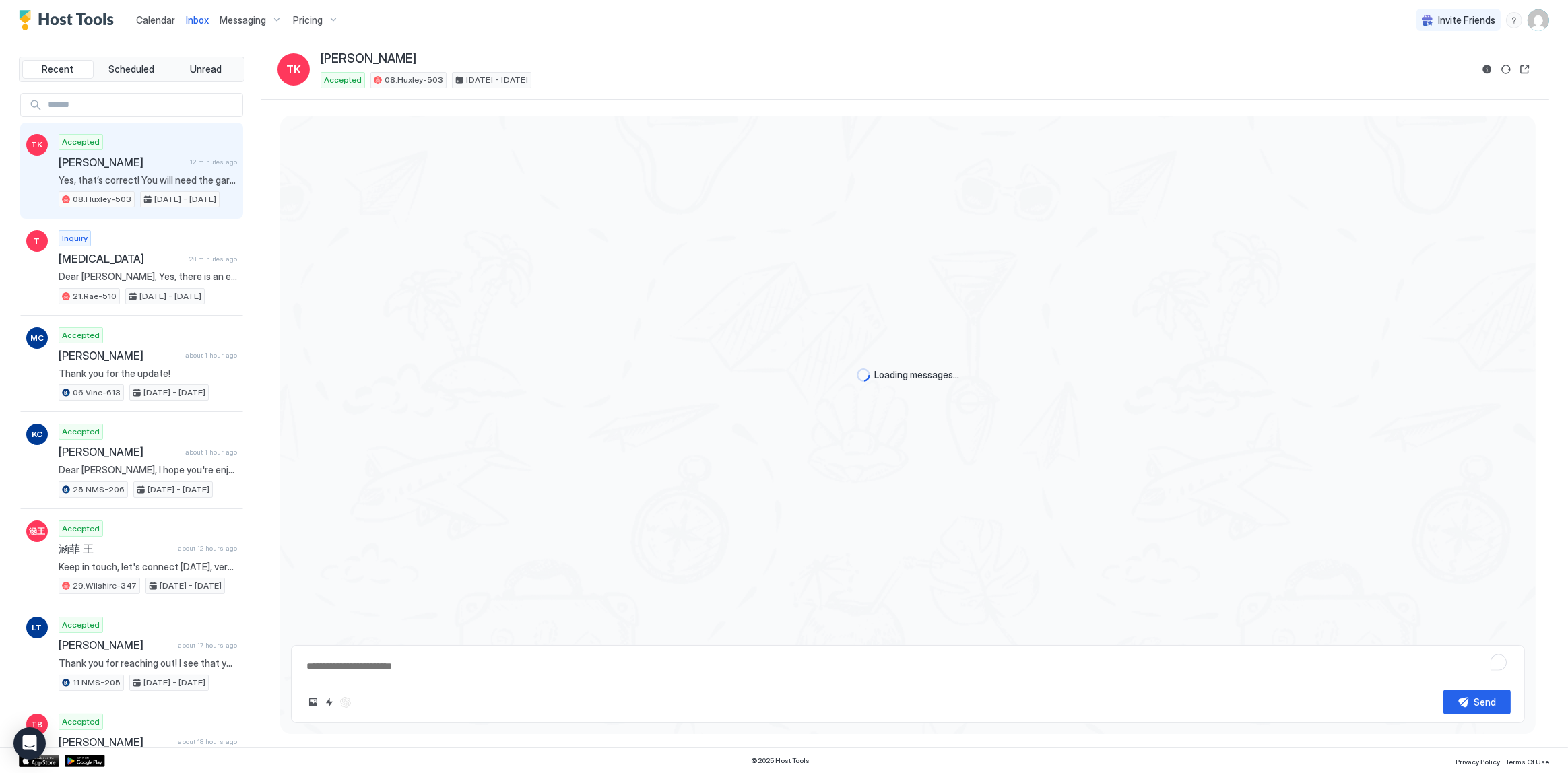
scroll to position [2574, 0]
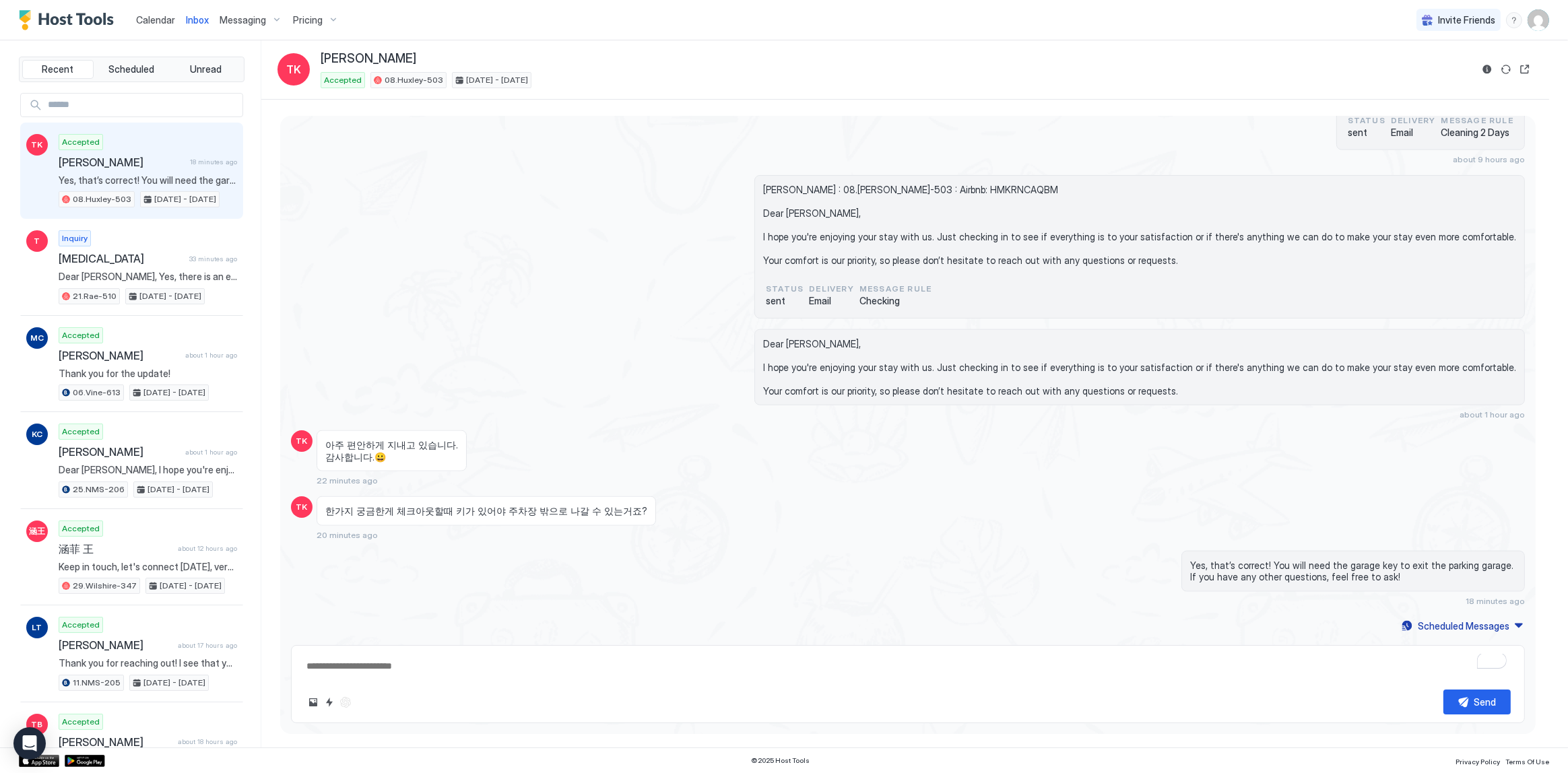
click at [902, 368] on span "Dear [PERSON_NAME], I hope you're enjoying your stay with us. Just checking in …" at bounding box center [1140, 368] width 753 height 59
click at [431, 460] on span "아주 편안하게 지내고 있습니다. 감사합니다.😀" at bounding box center [391, 450] width 133 height 24
click at [540, 229] on div "Taegu Kang : 08.Huxley-503 : Airbnb: HMKRNCAQBM Dear Taegu, I hope you're enjoy…" at bounding box center [908, 247] width 1234 height 144
click at [539, 229] on div "Taegu Kang : 08.Huxley-503 : Airbnb: HMKRNCAQBM Dear Taegu, I hope you're enjoy…" at bounding box center [908, 247] width 1234 height 144
click at [531, 229] on div "Taegu Kang : 08.Huxley-503 : Airbnb: HMKRNCAQBM Dear Taegu, I hope you're enjoy…" at bounding box center [908, 247] width 1234 height 144
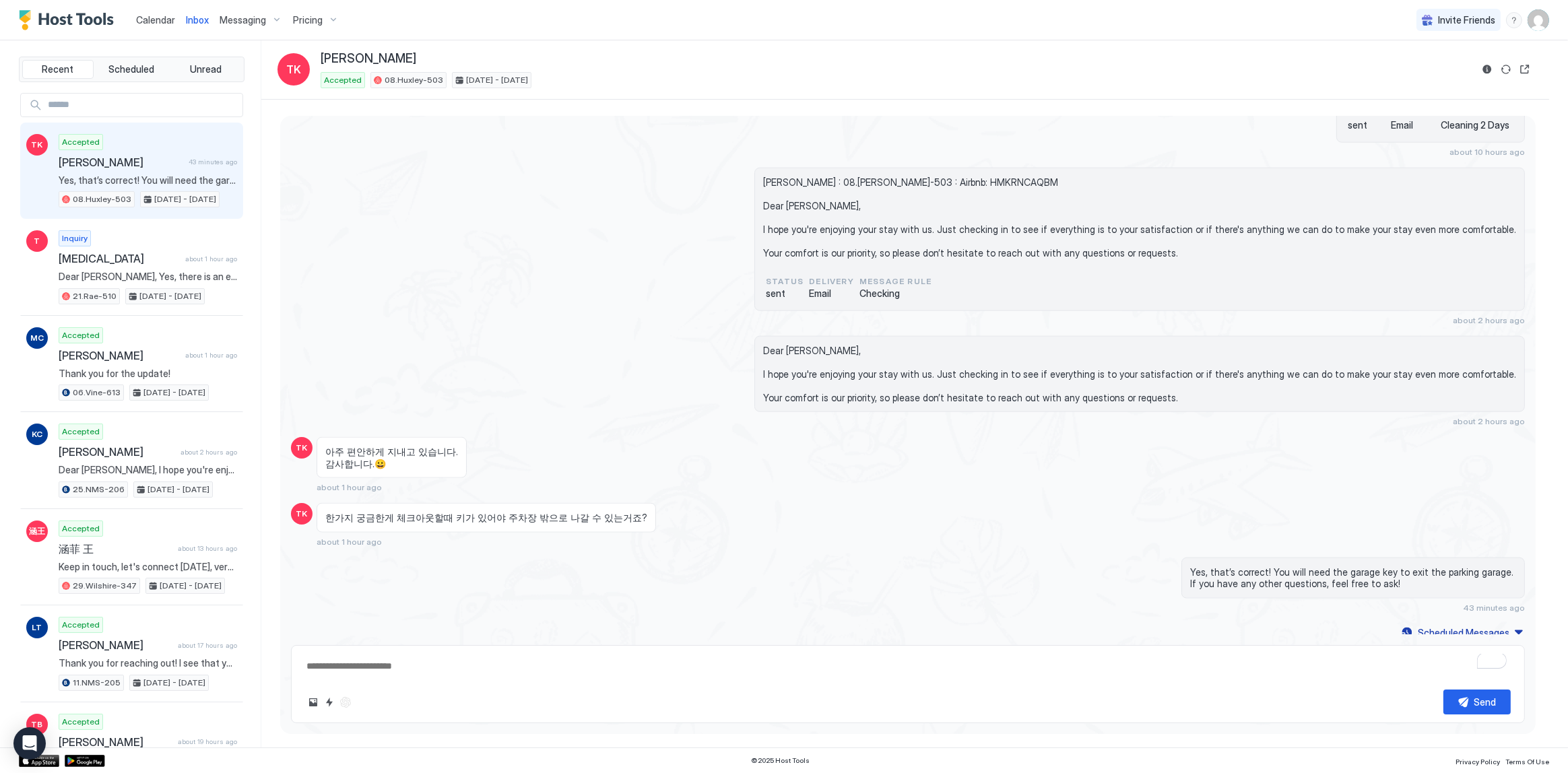
scroll to position [2588, 0]
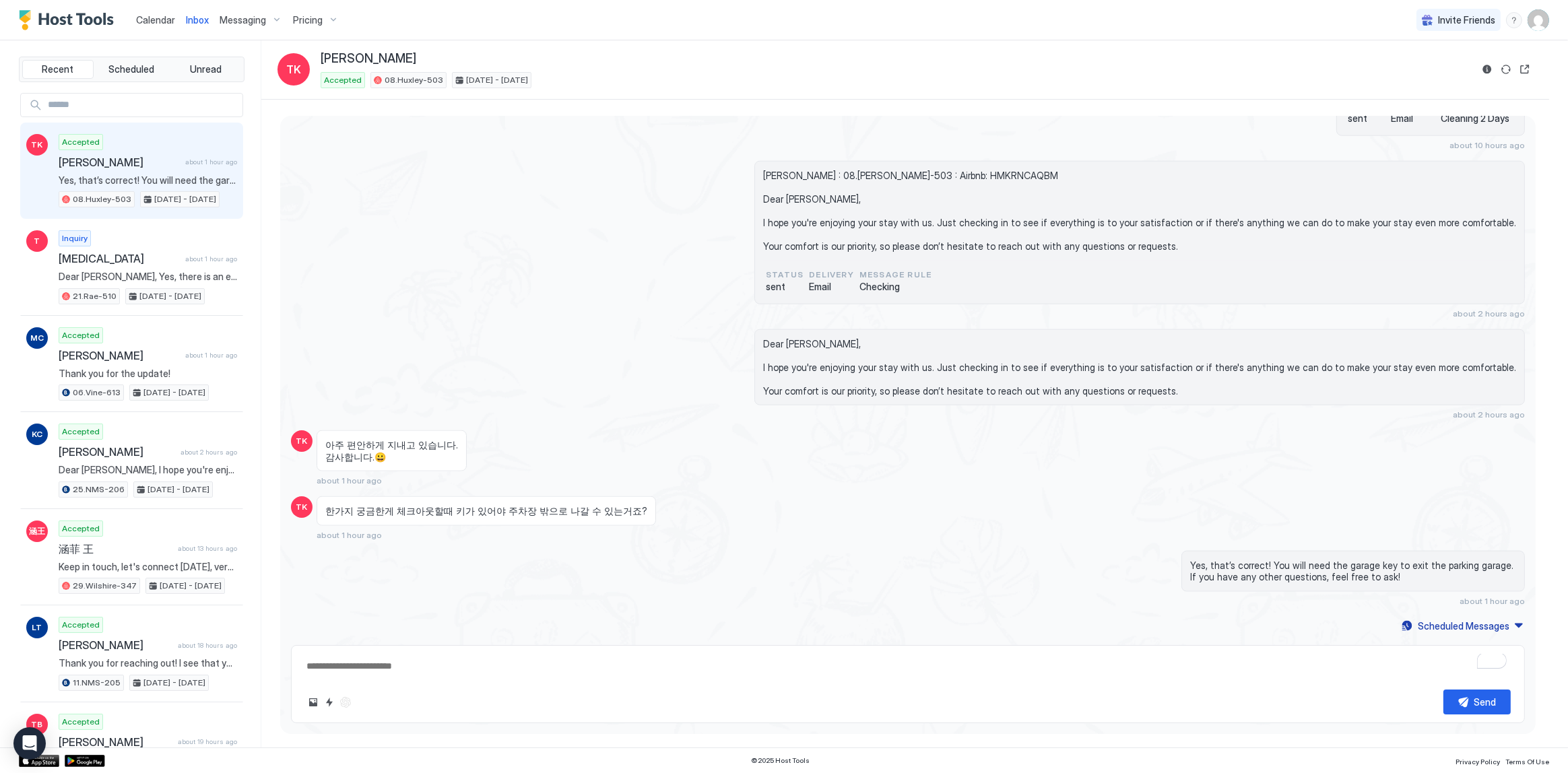
click at [819, 342] on span "Dear [PERSON_NAME], I hope you're enjoying your stay with us. Just checking in …" at bounding box center [1140, 368] width 753 height 59
click at [552, 167] on div "Taegu Kang : 08.Huxley-503 : Airbnb: HMKRNCAQBM Dear Taegu, I hope you're enjoy…" at bounding box center [908, 239] width 1234 height 158
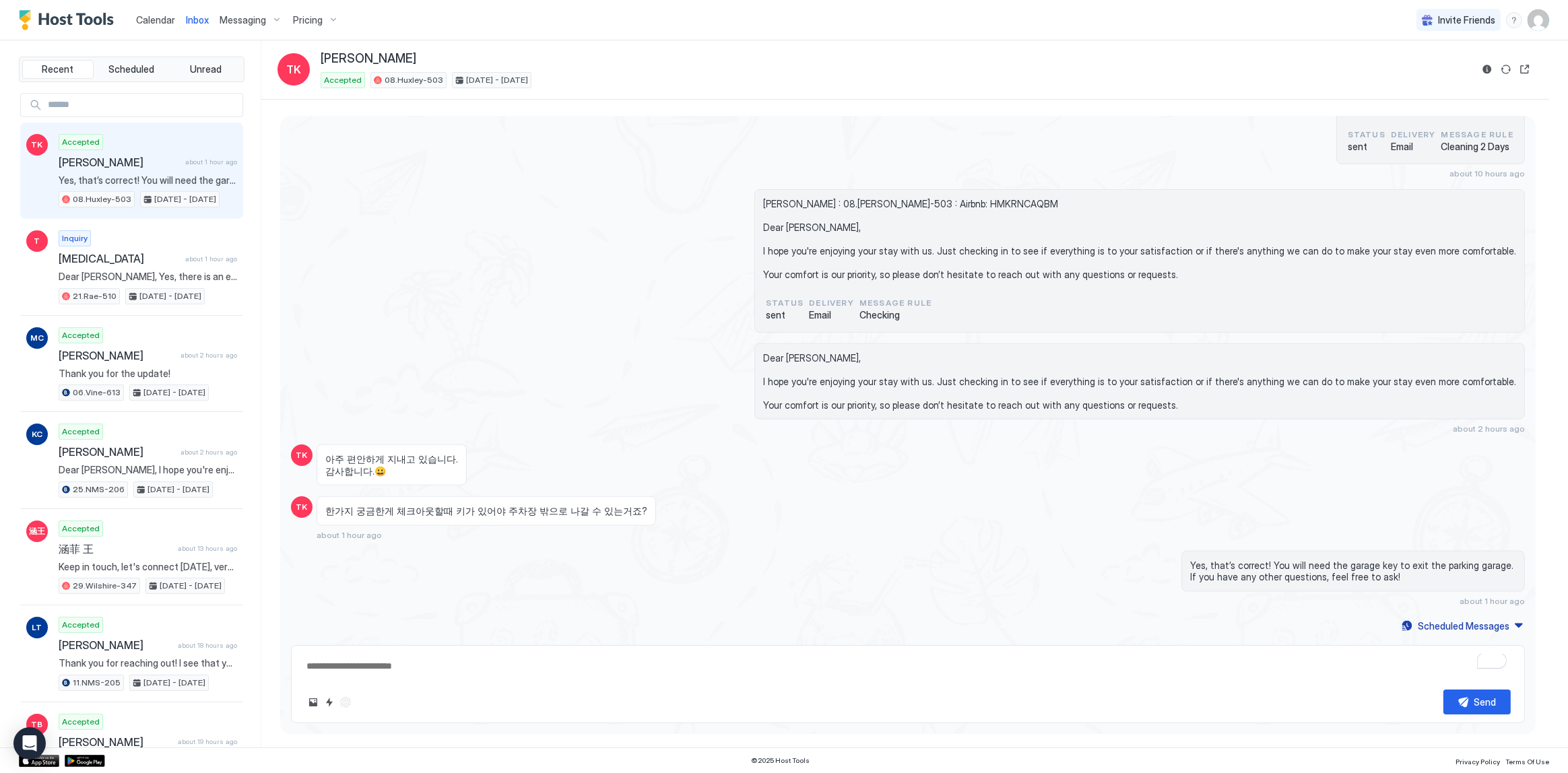
type textarea "*"
click at [874, 474] on div "아주 편안하게 지내고 있습니다. 감사합니다.😀" at bounding box center [749, 465] width 863 height 41
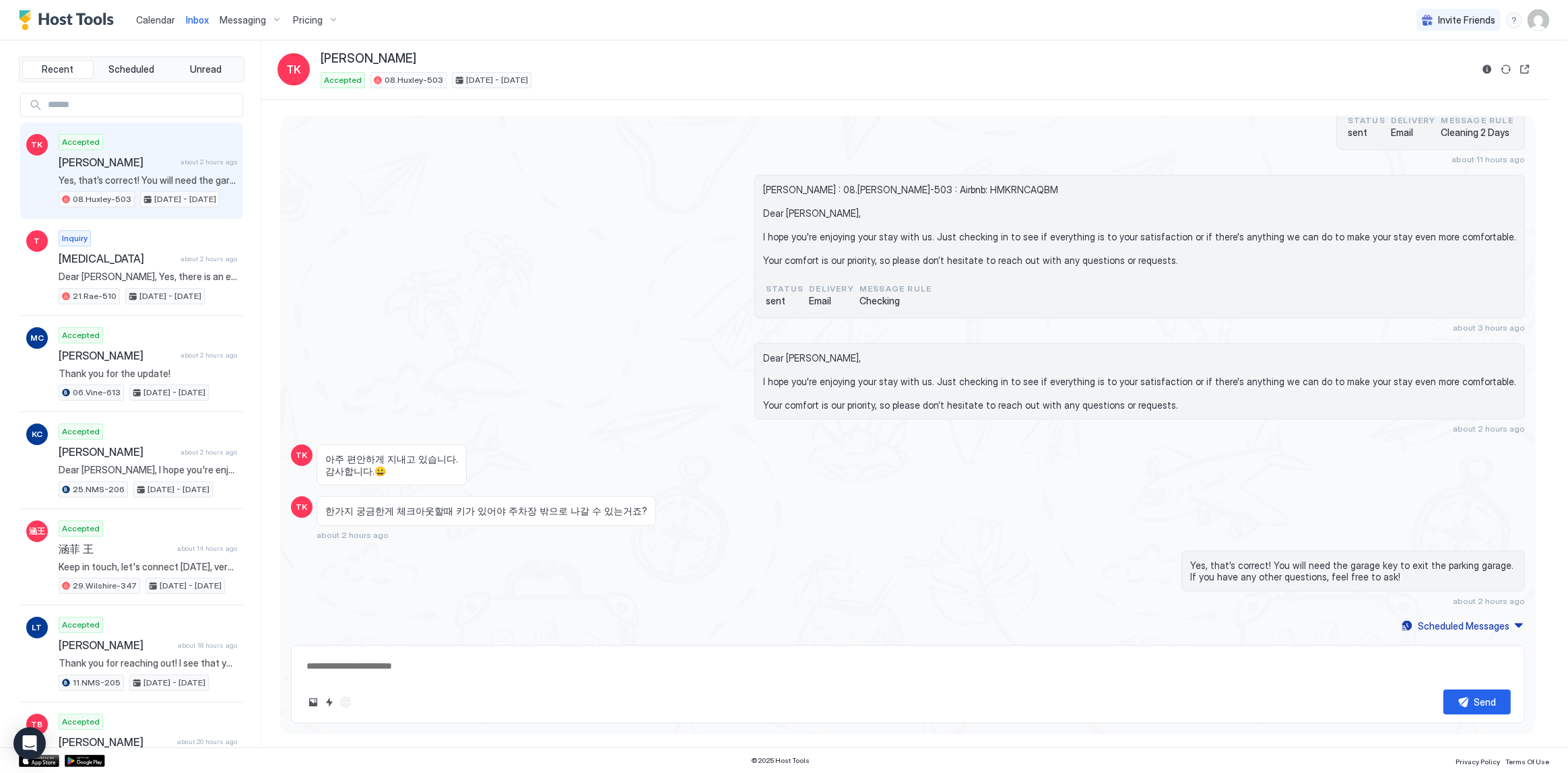
scroll to position [2574, 0]
click at [608, 175] on div "[PERSON_NAME] : 08.[PERSON_NAME]-503 : Airbnb: HMKRNCAQBM Dear [PERSON_NAME], I…" at bounding box center [908, 253] width 1234 height 158
type textarea "*"
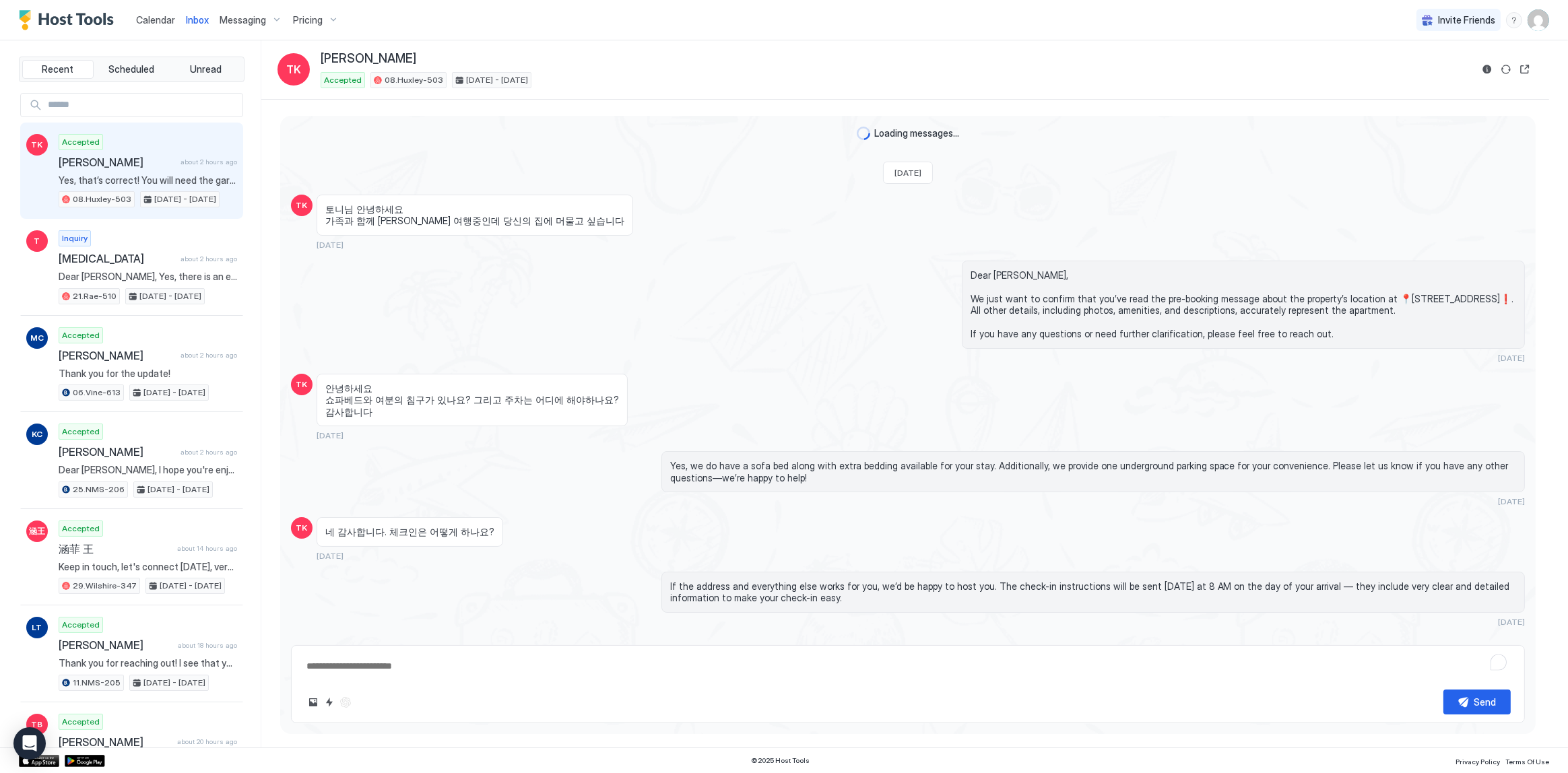
scroll to position [2574, 0]
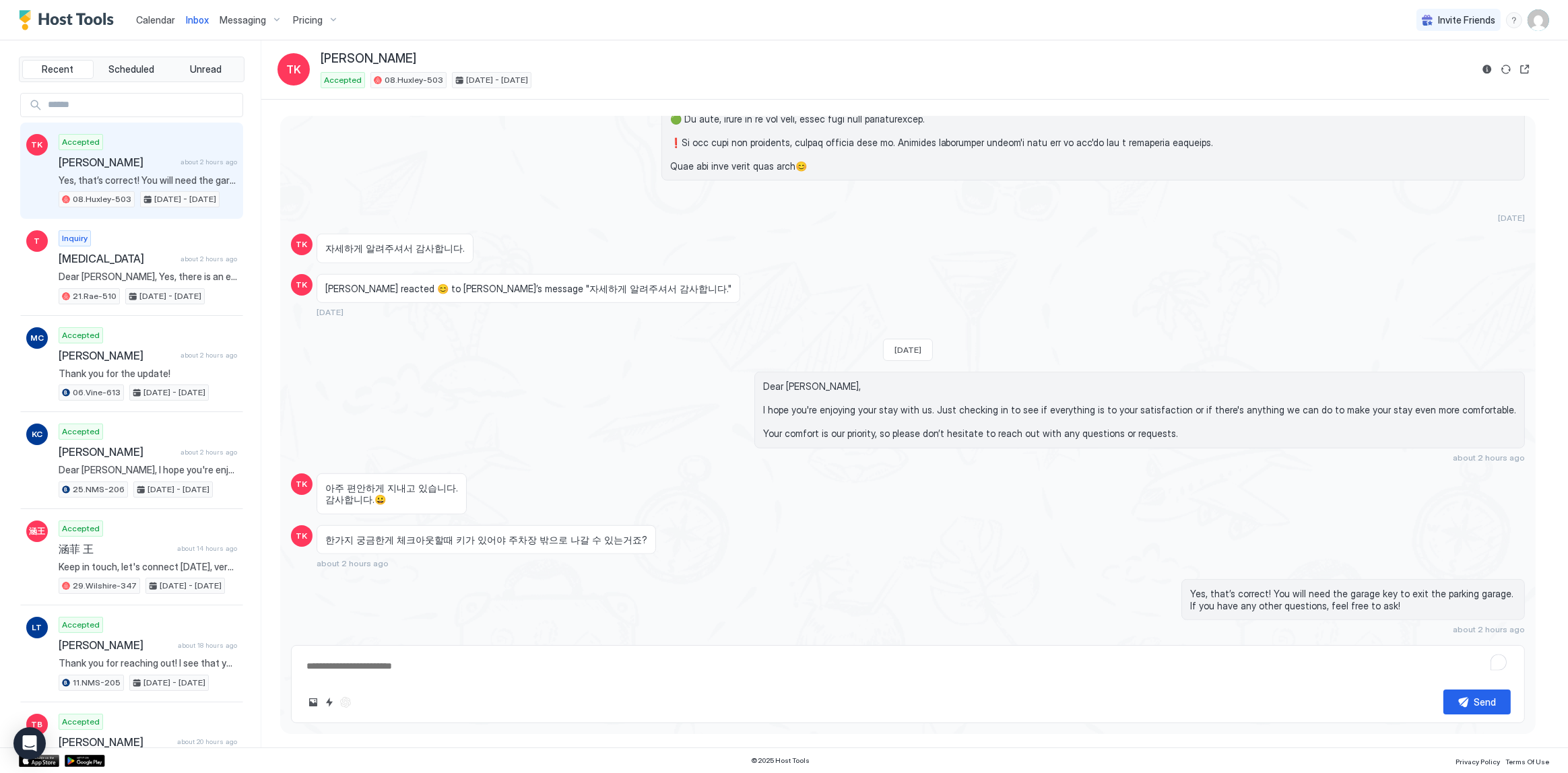
type textarea "*"
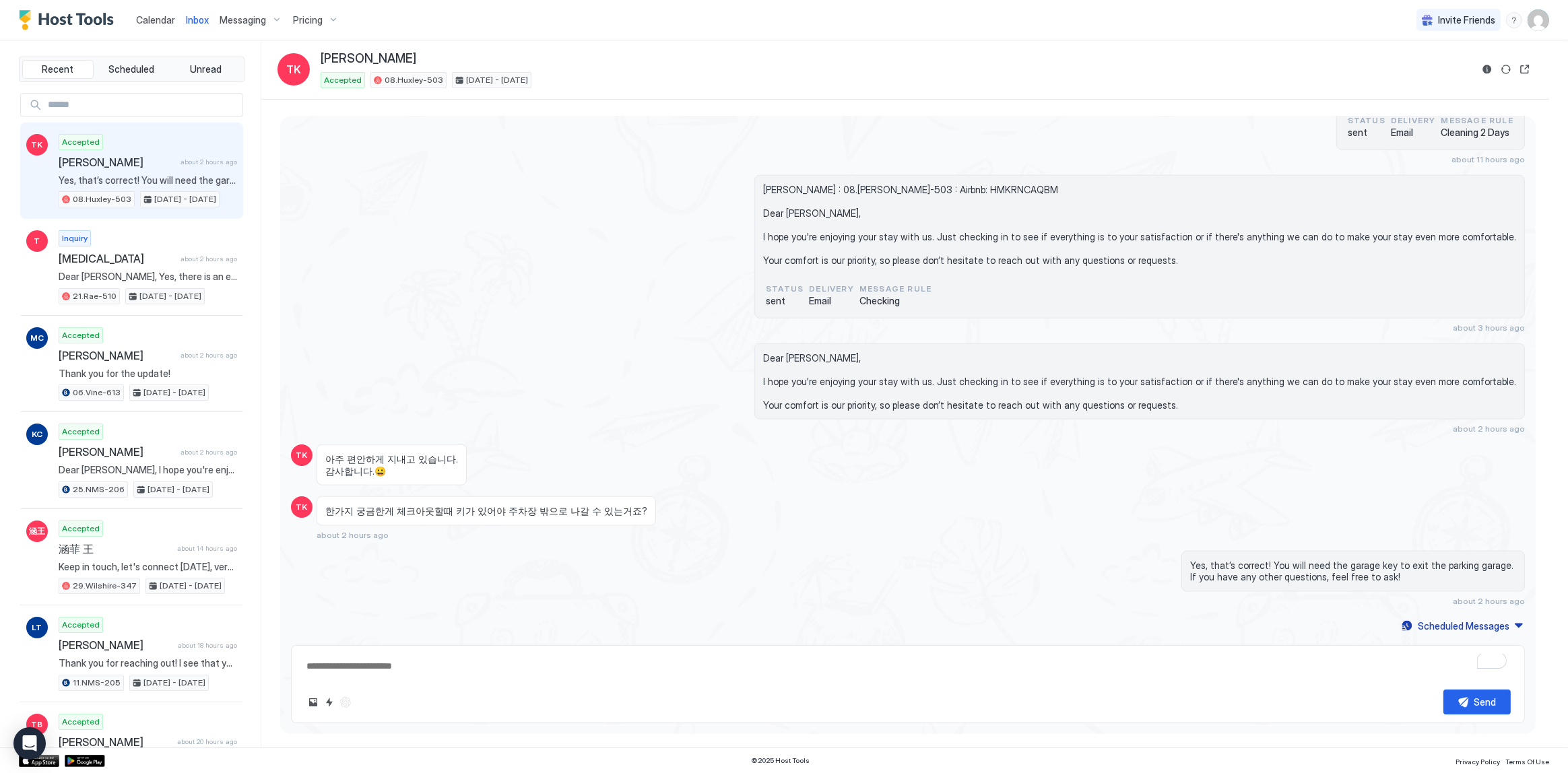
click at [418, 189] on div "[PERSON_NAME] : 08.[PERSON_NAME]-503 : Airbnb: HMKRNCAQBM Dear [PERSON_NAME], I…" at bounding box center [908, 253] width 1234 height 158
click at [917, 362] on span "Dear [PERSON_NAME], I hope you're enjoying your stay with us. Just checking in …" at bounding box center [1140, 382] width 753 height 59
click at [557, 200] on div "[PERSON_NAME] : 08.[PERSON_NAME]-503 : Airbnb: HMKRNCAQBM Dear [PERSON_NAME], I…" at bounding box center [908, 253] width 1234 height 158
click at [156, 23] on span "Calendar" at bounding box center [155, 20] width 39 height 12
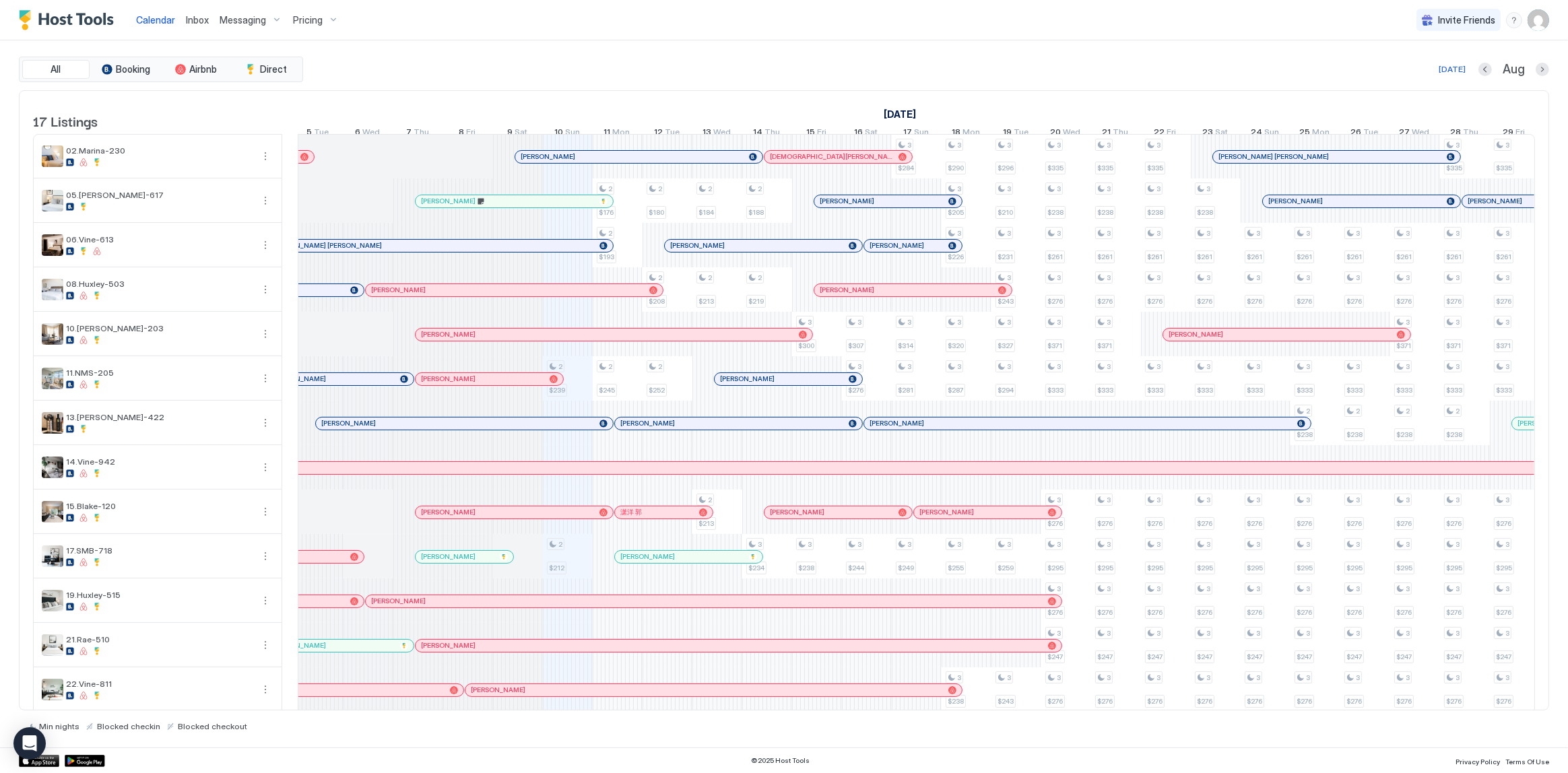
click at [438, 78] on div "All Booking Airbnb Direct [DATE] Aug" at bounding box center [784, 69] width 1530 height 26
click at [925, 7] on div "Calendar Inbox Messaging Pricing Invite Friends SG" at bounding box center [784, 20] width 1568 height 40
click at [582, 207] on div at bounding box center [582, 201] width 11 height 11
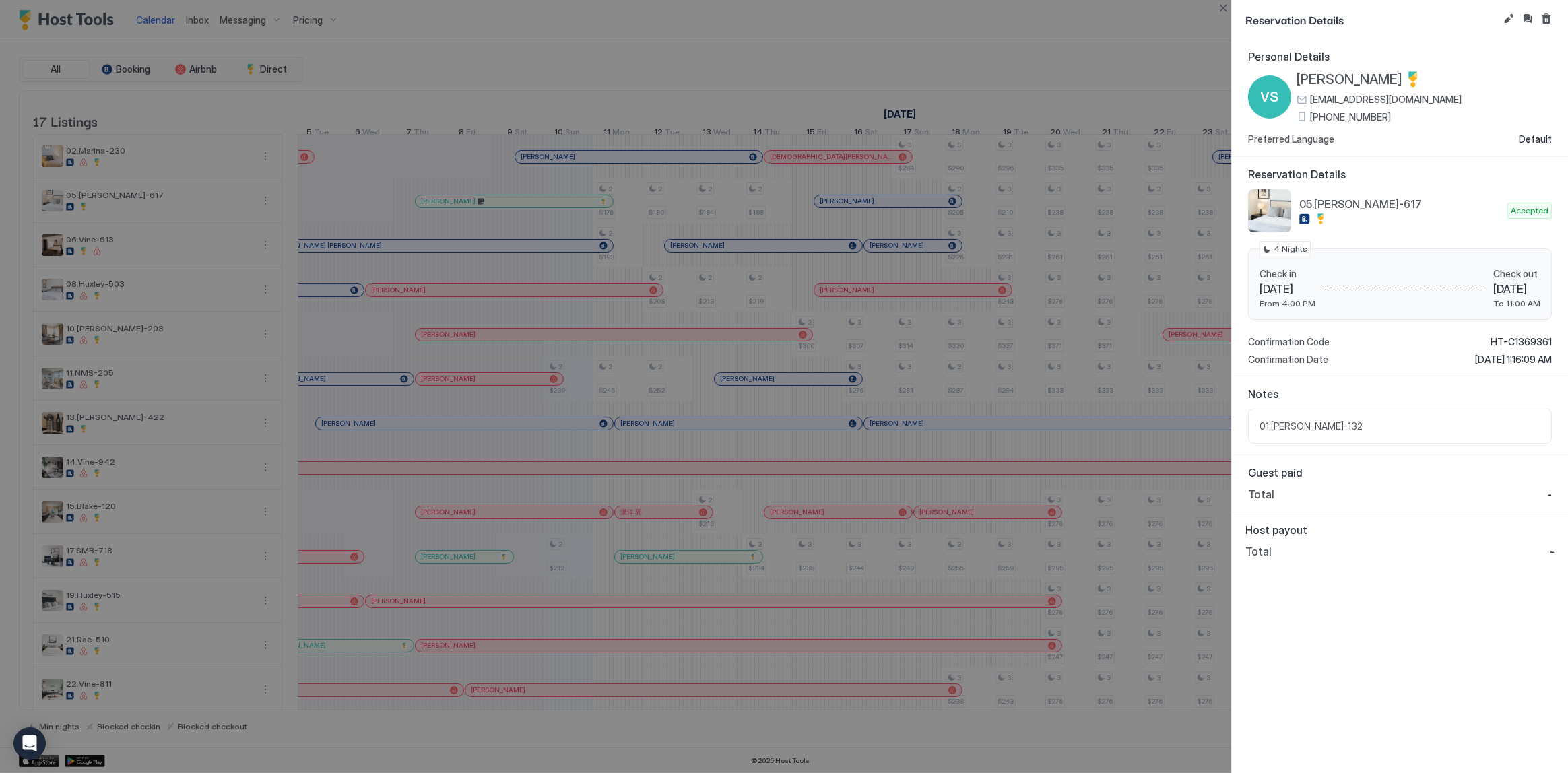
click at [933, 42] on div at bounding box center [784, 386] width 1568 height 773
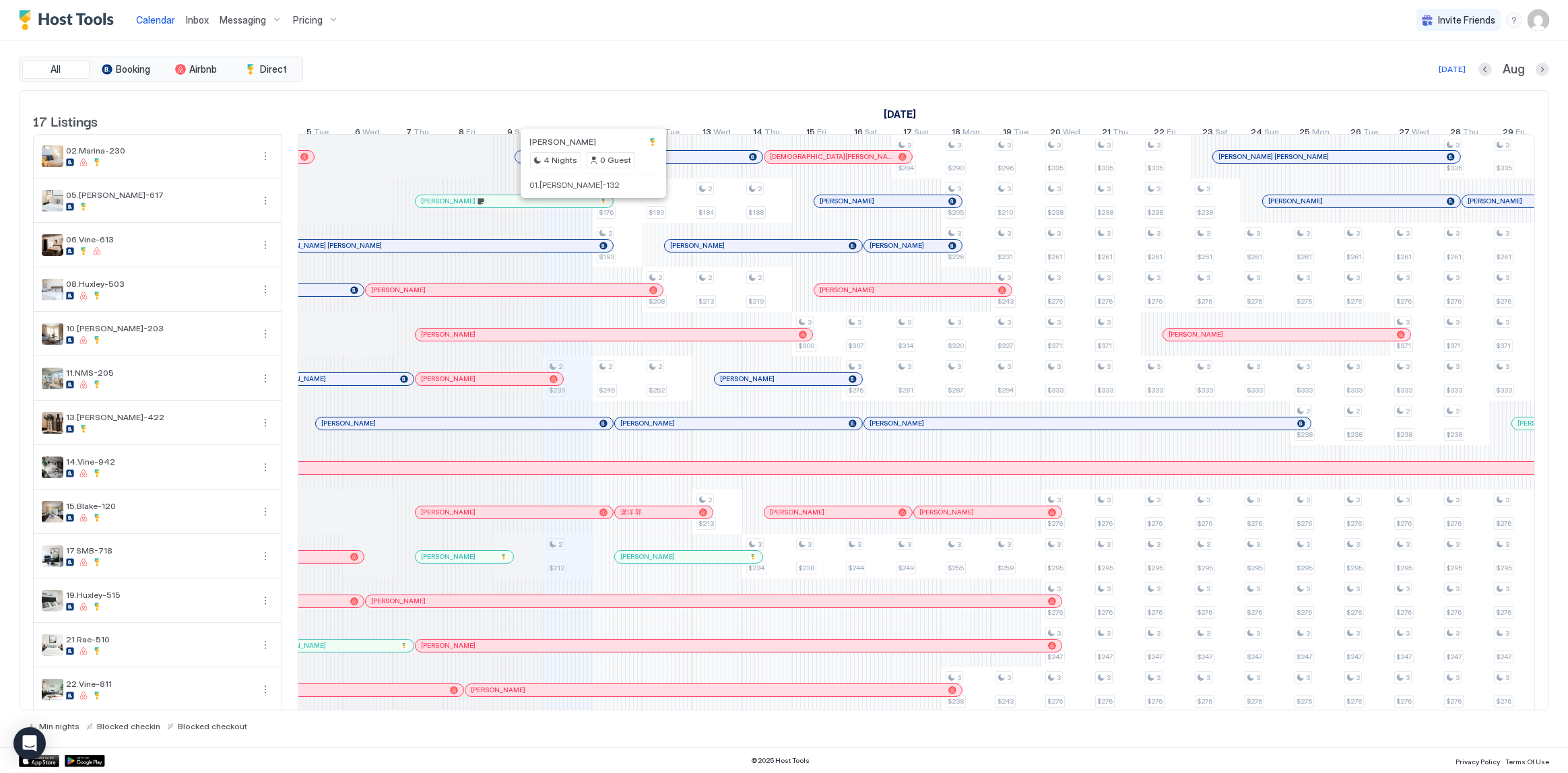
click at [680, 110] on div "[DATE]" at bounding box center [866, 115] width 1545 height 20
click at [679, 73] on div "Today Aug" at bounding box center [928, 69] width 1244 height 16
click at [676, 77] on div "All Booking Airbnb Direct [DATE] Aug" at bounding box center [784, 69] width 1530 height 26
click at [599, 15] on div "Calendar Inbox Messaging Pricing Invite Friends SG" at bounding box center [784, 20] width 1568 height 40
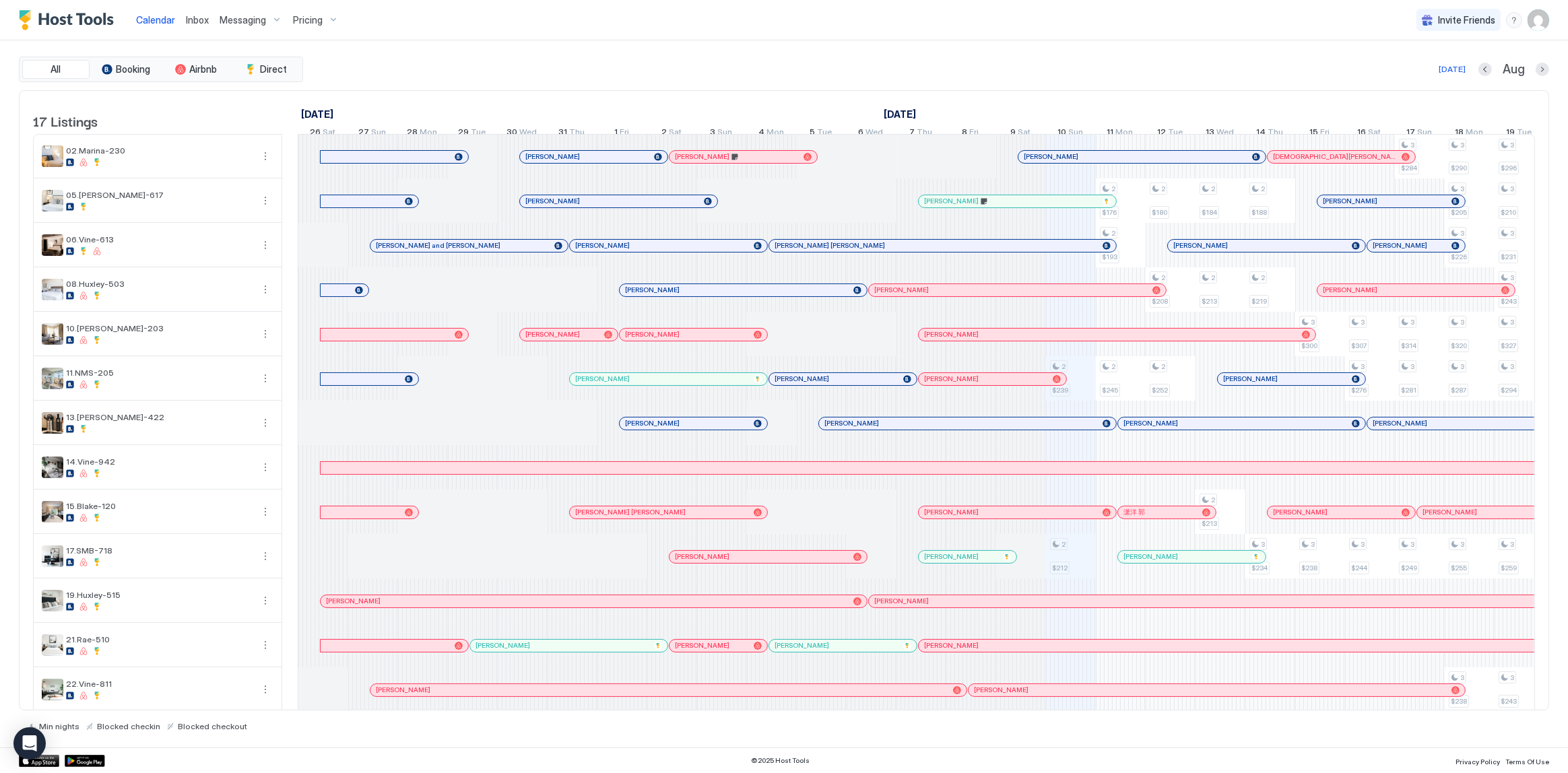
scroll to position [0, 748]
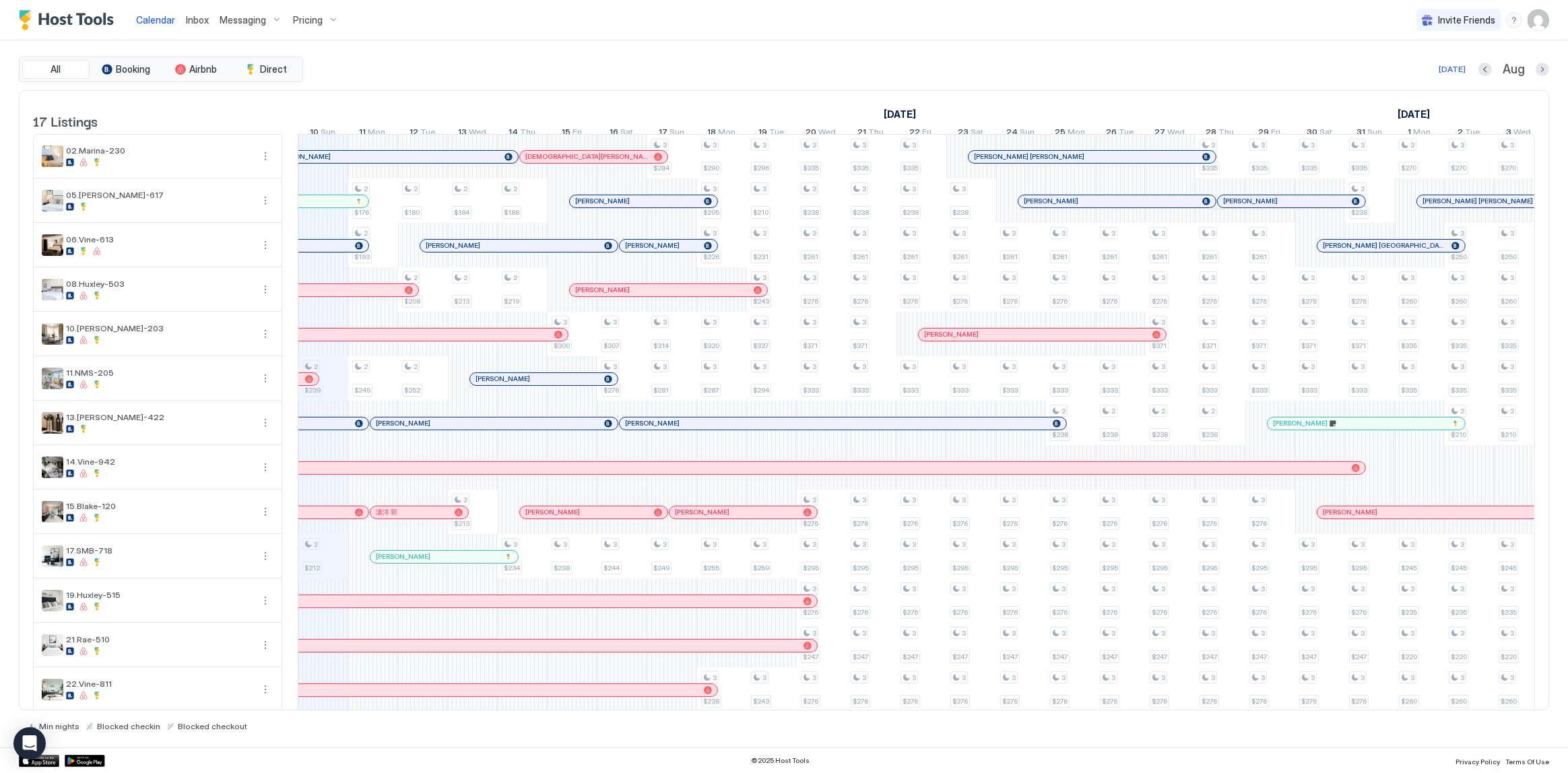
click at [1044, 58] on div "All Booking Airbnb Direct [DATE] Aug" at bounding box center [784, 69] width 1530 height 26
